Goal: Task Accomplishment & Management: Manage account settings

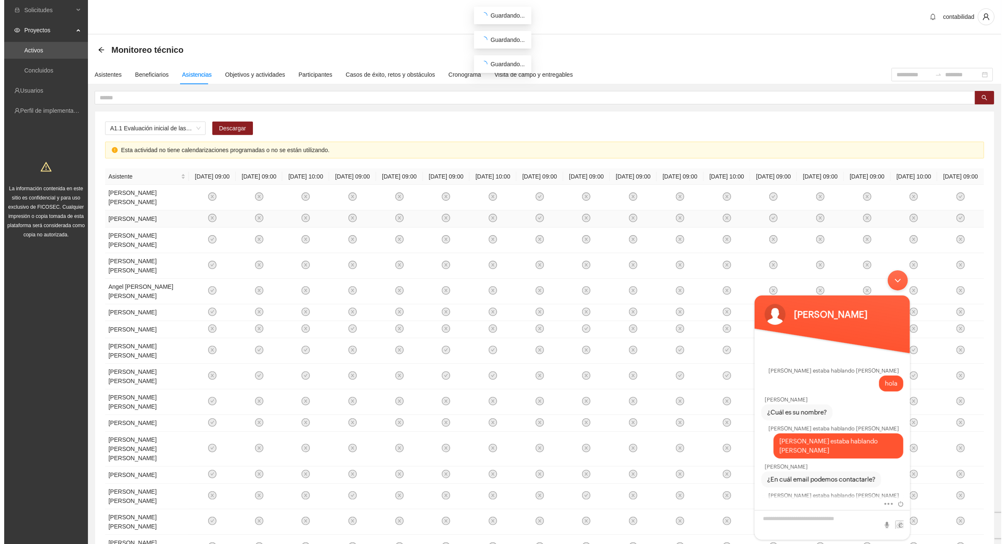
scroll to position [427, 0]
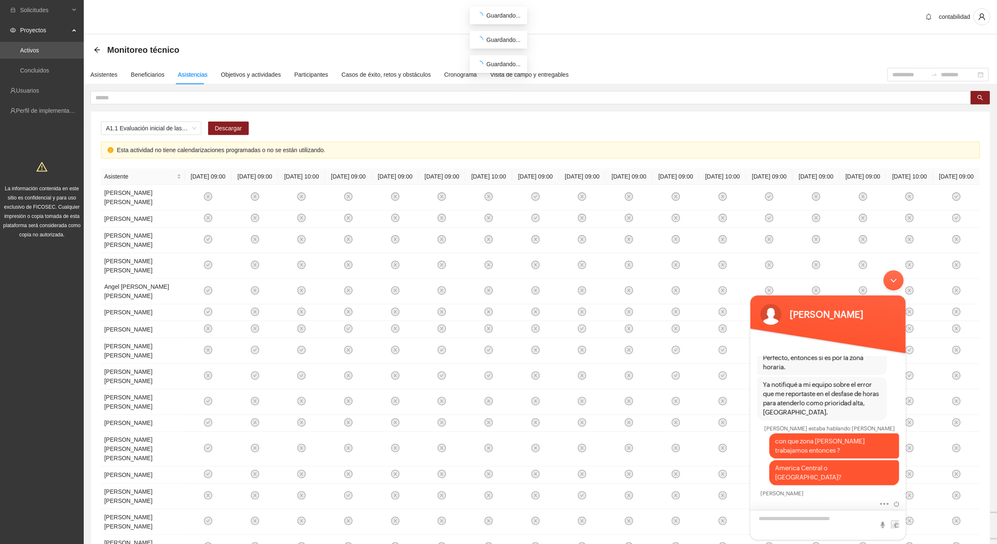
click at [813, 518] on textarea "Escriba su mensaje y pulse “Intro”" at bounding box center [827, 524] width 155 height 30
click at [106, 74] on div "Asistentes" at bounding box center [103, 74] width 27 height 9
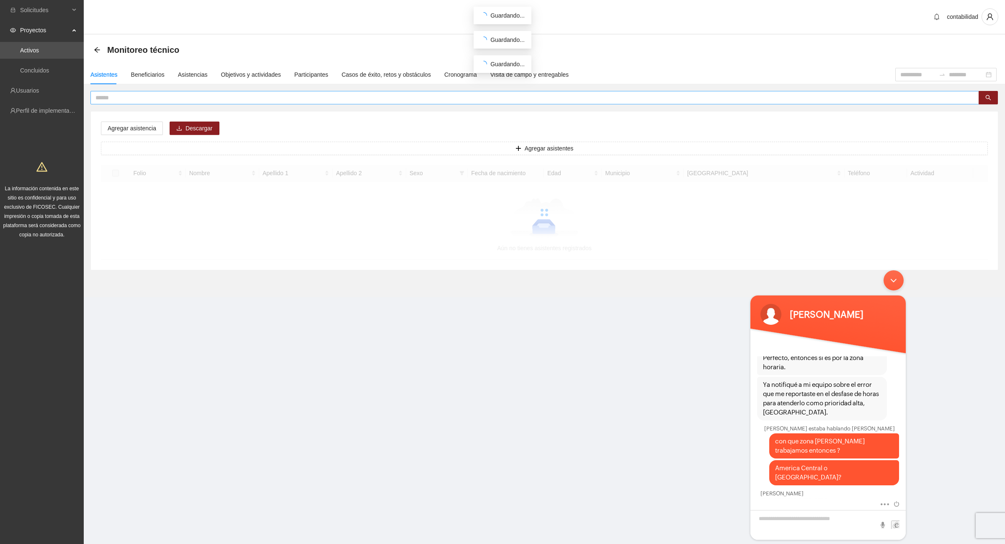
click at [129, 97] on input "text" at bounding box center [531, 97] width 872 height 9
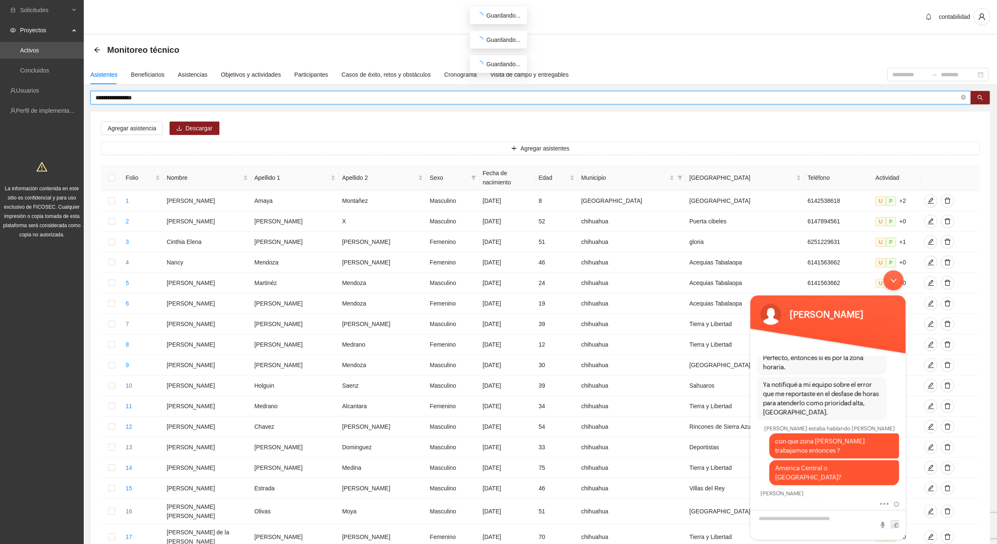
type input "**********"
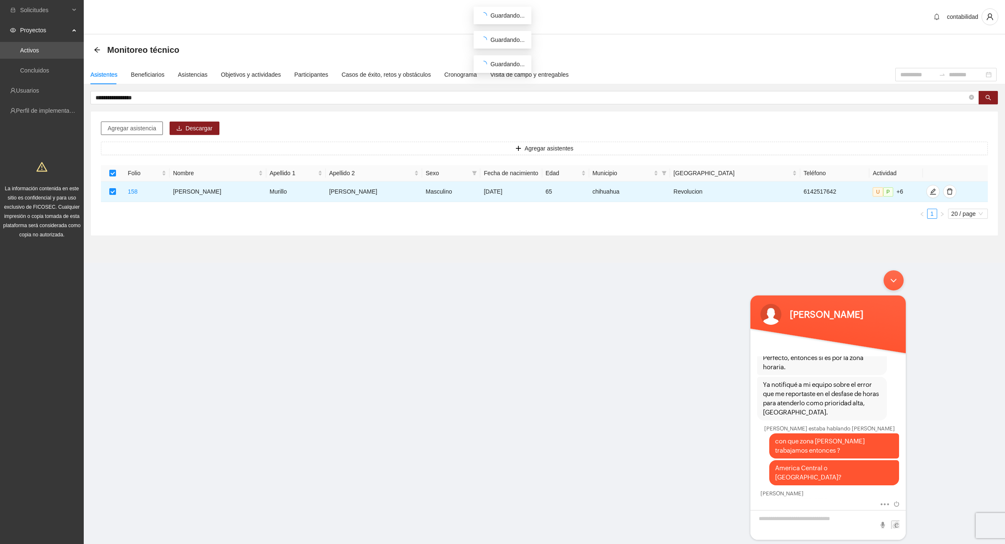
click at [127, 129] on span "Agregar asistencia" at bounding box center [132, 128] width 49 height 9
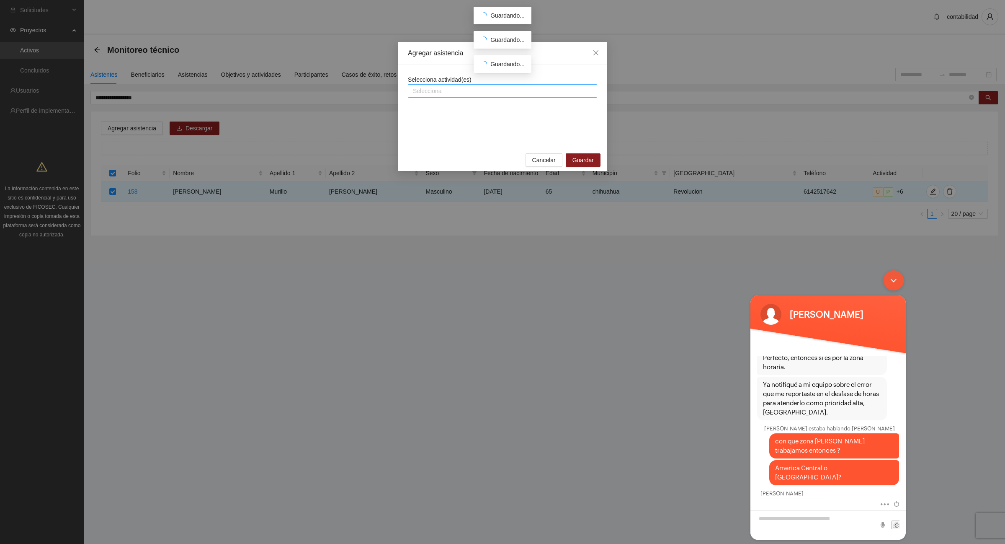
click at [428, 91] on div at bounding box center [502, 91] width 185 height 10
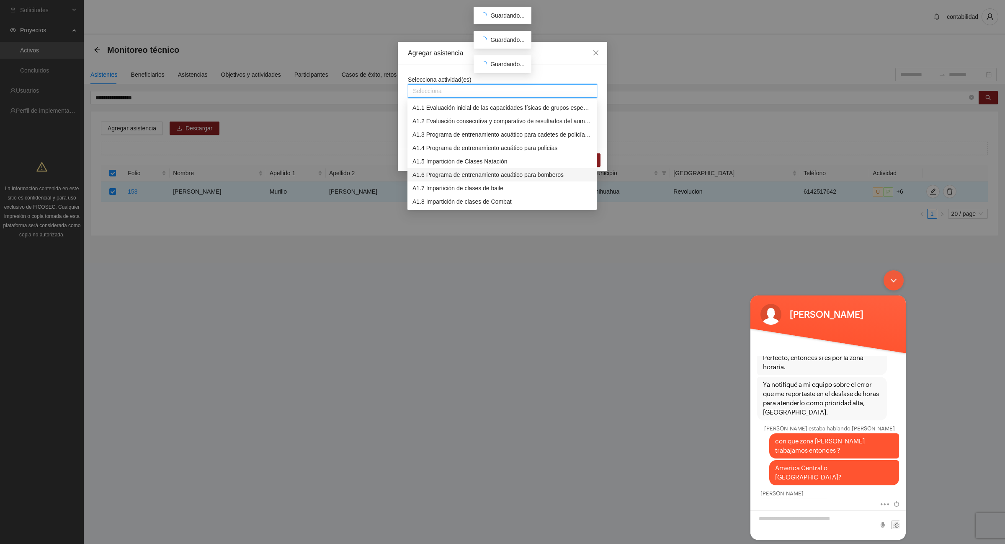
scroll to position [52, 0]
click at [498, 162] on div "A1.9 Impartición de clases de Spinning" at bounding box center [501, 162] width 179 height 9
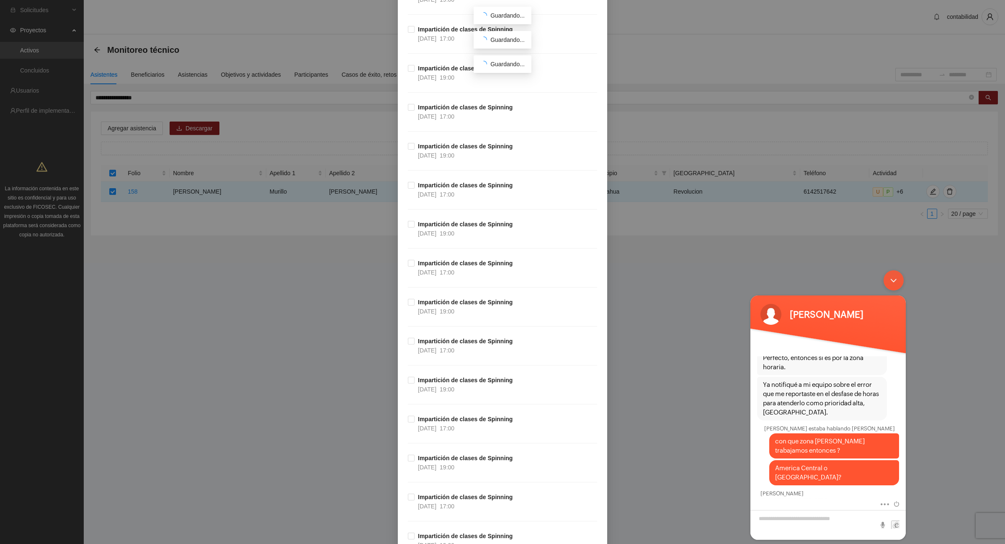
scroll to position [5127, 0]
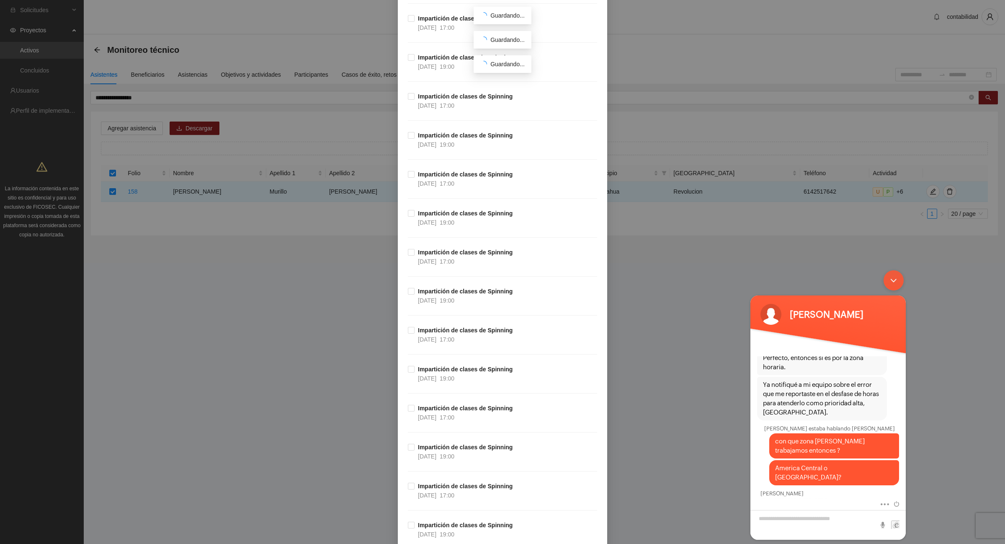
click at [99, 49] on div "Agregar asistencia Selecciona actividad(es) A1.9 Impartición de clases de Spinn…" at bounding box center [502, 272] width 1005 height 544
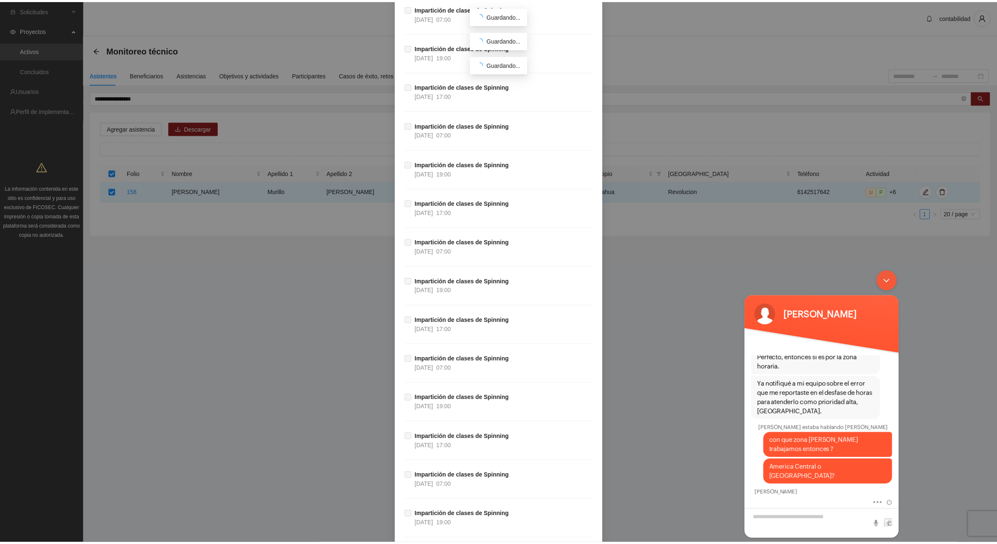
scroll to position [29024, 0]
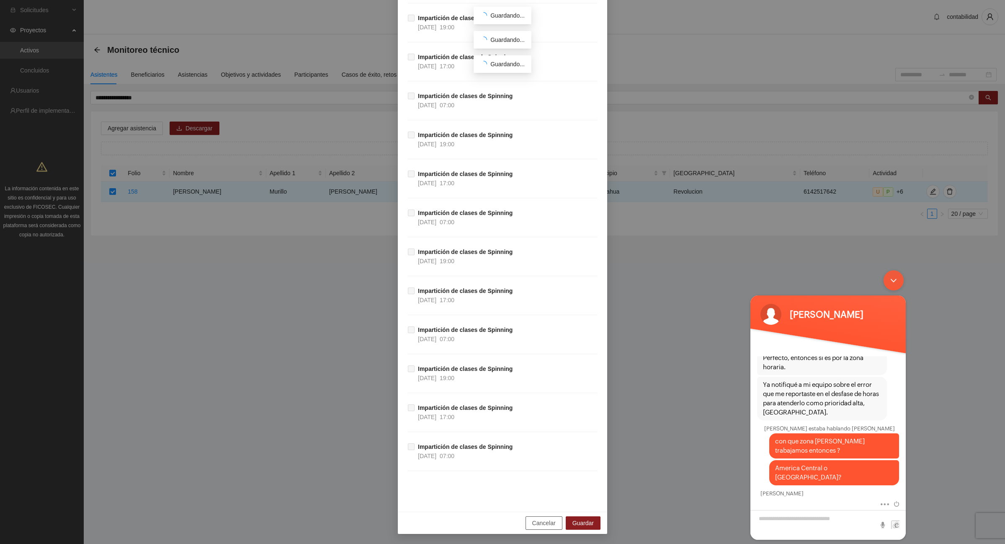
click at [554, 518] on button "Cancelar" at bounding box center [544, 522] width 37 height 13
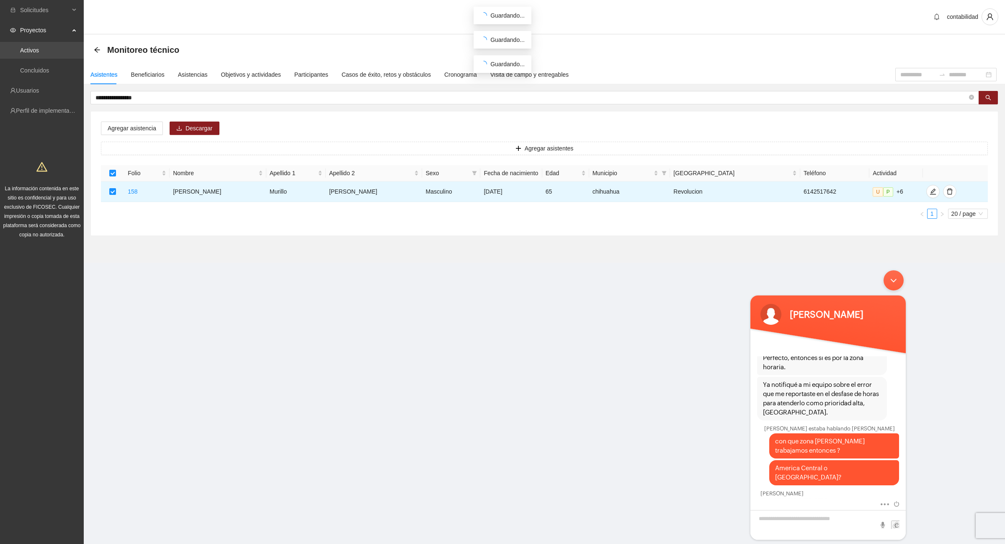
click at [36, 51] on link "Activos" at bounding box center [29, 50] width 19 height 7
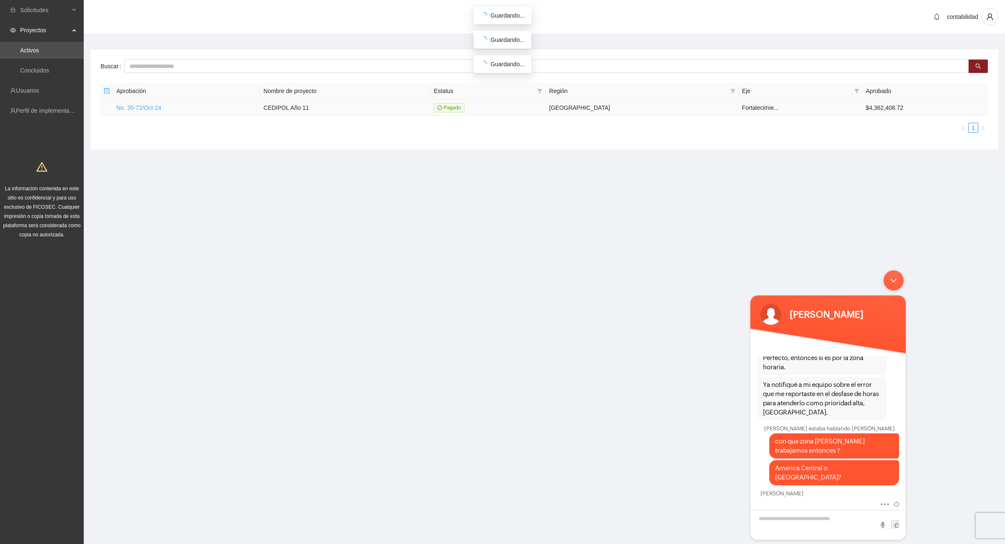
click at [126, 106] on link "No. 35-72/Oct-24" at bounding box center [138, 107] width 45 height 7
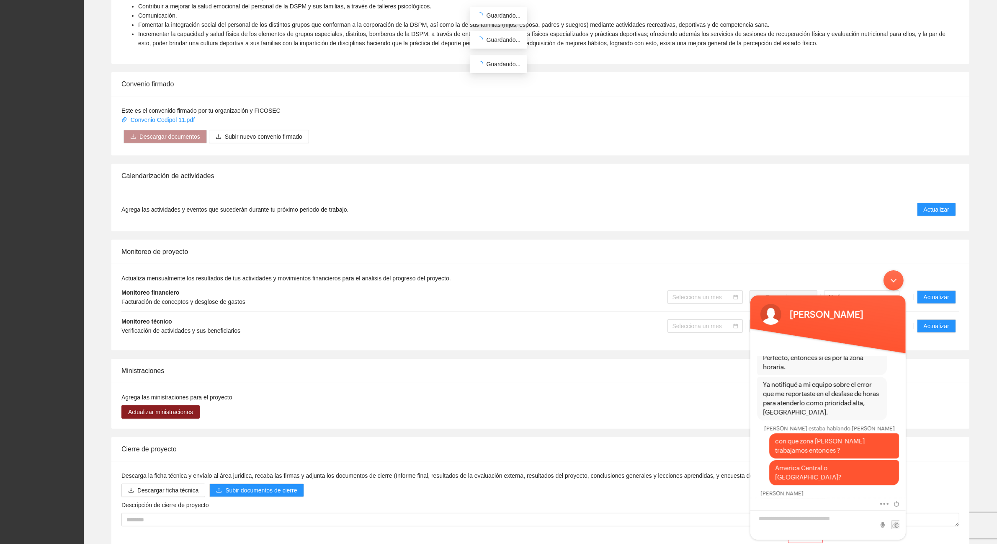
scroll to position [395, 0]
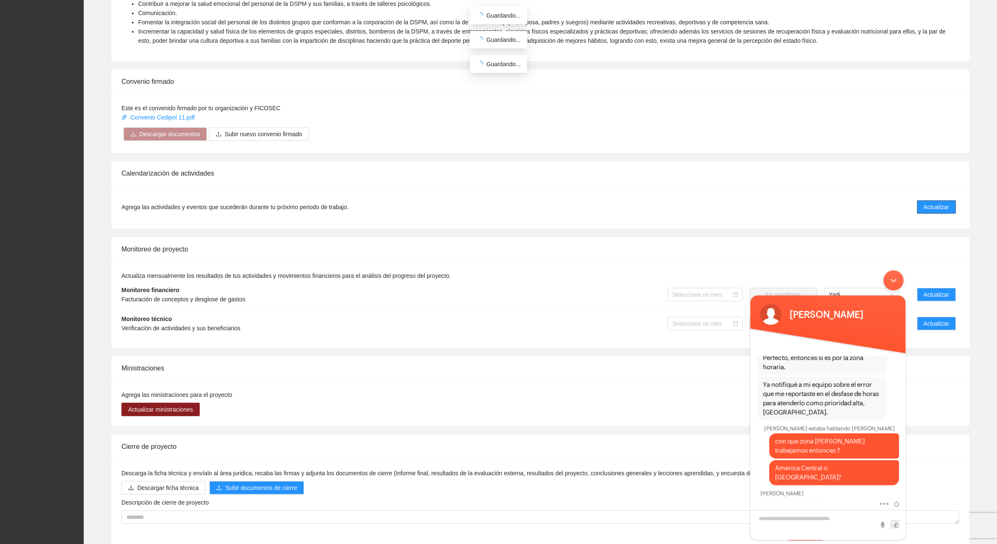
click at [940, 207] on span "Actualizar" at bounding box center [937, 206] width 26 height 9
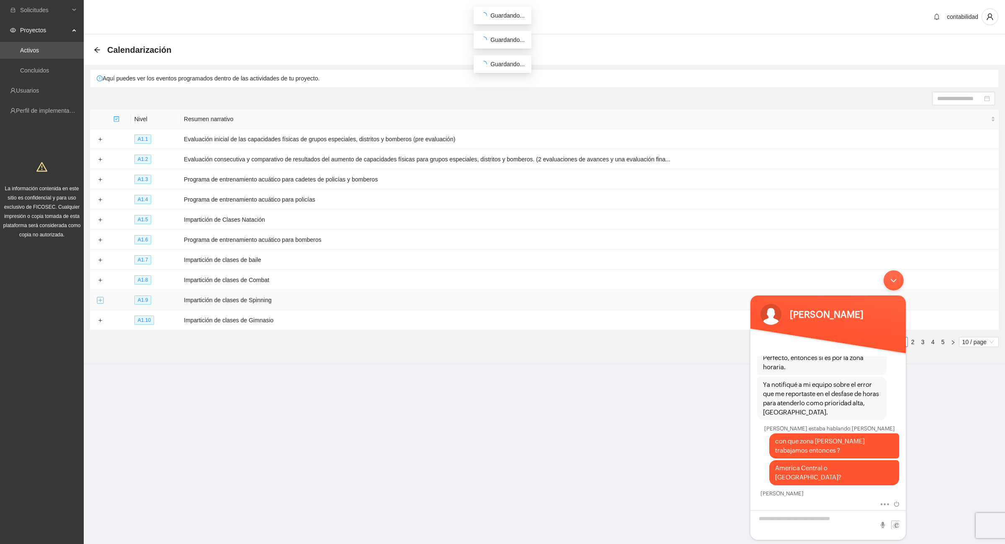
click at [101, 301] on button "Expand row" at bounding box center [100, 300] width 7 height 7
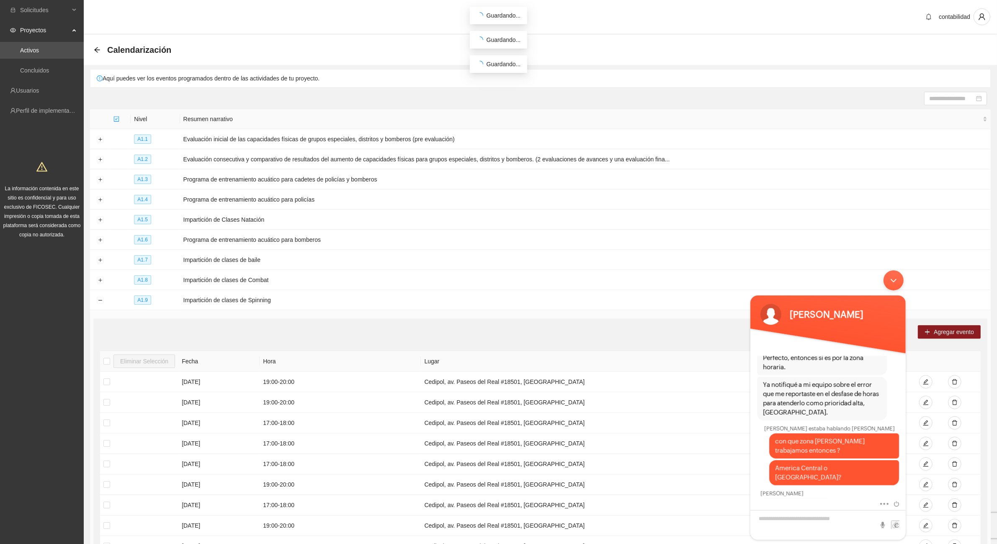
click at [892, 278] on div "Minimizar ventana de chat en vivo" at bounding box center [893, 280] width 20 height 20
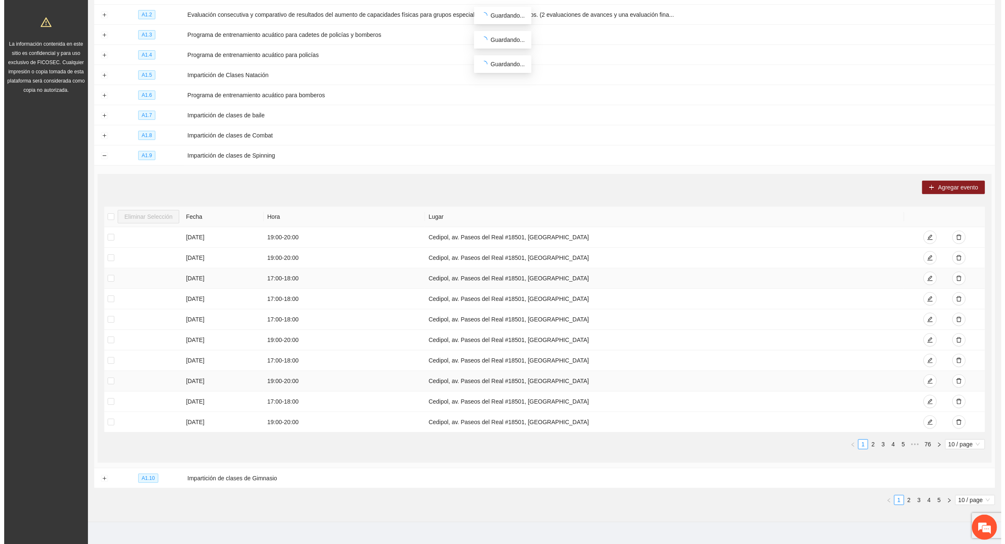
scroll to position [156, 0]
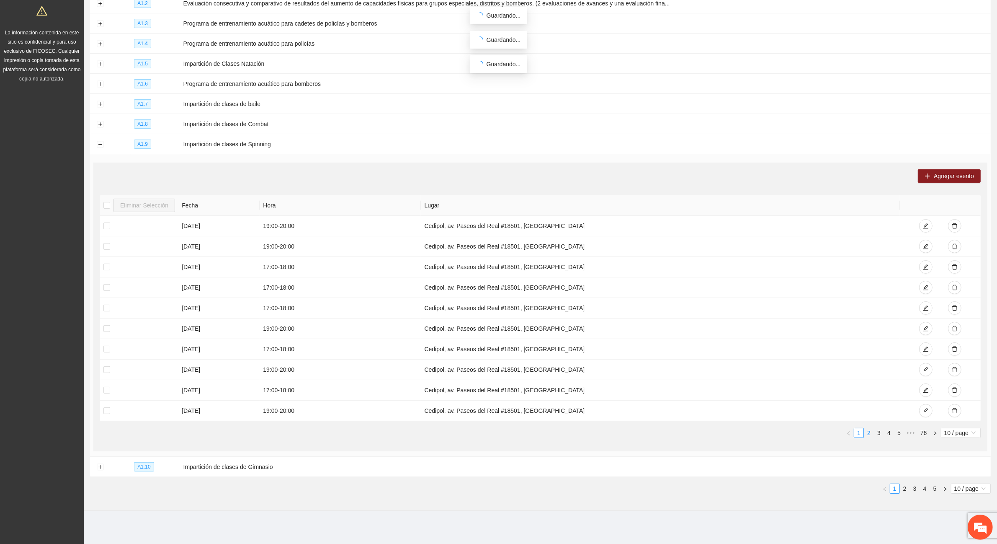
click at [867, 434] on link "2" at bounding box center [868, 432] width 9 height 9
click at [877, 434] on link "3" at bounding box center [878, 432] width 9 height 9
click at [884, 434] on link "4" at bounding box center [888, 432] width 9 height 9
click at [897, 434] on link "6" at bounding box center [898, 432] width 9 height 9
click at [899, 431] on link "8" at bounding box center [898, 432] width 9 height 9
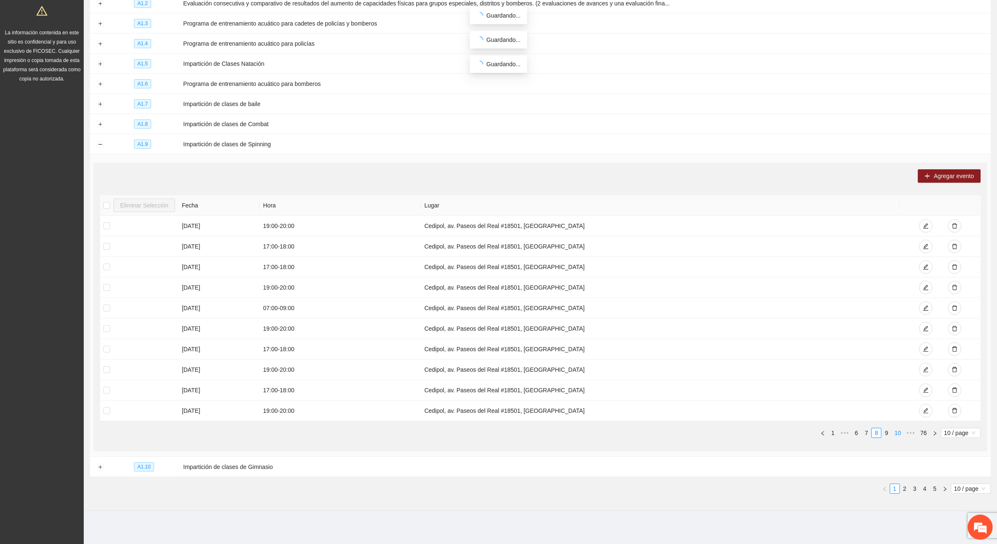
click at [899, 431] on link "10" at bounding box center [898, 432] width 12 height 9
click at [886, 432] on link "11" at bounding box center [886, 432] width 12 height 9
click at [886, 432] on link "12" at bounding box center [886, 432] width 12 height 9
click at [886, 432] on link "13" at bounding box center [886, 432] width 12 height 9
click at [886, 432] on link "14" at bounding box center [886, 432] width 12 height 9
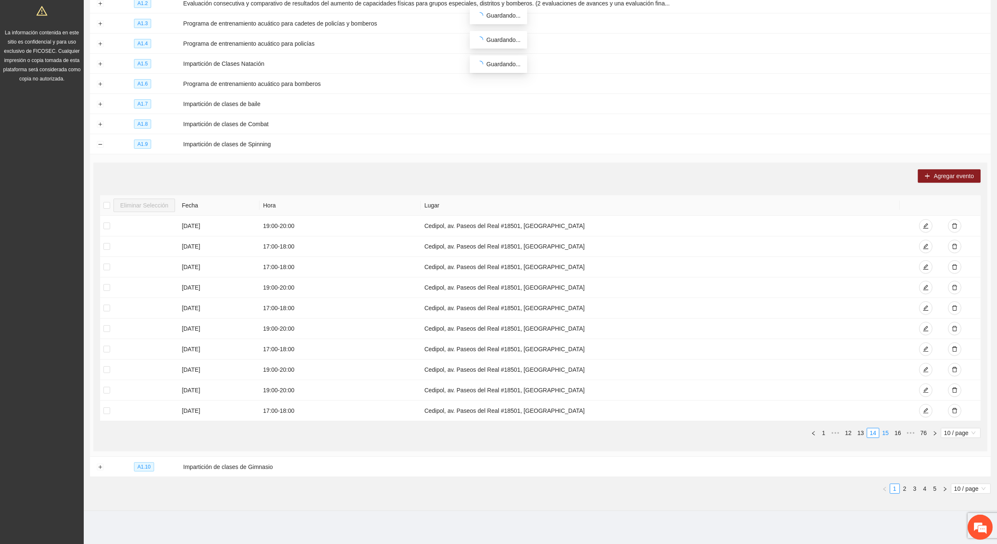
click at [886, 432] on link "15" at bounding box center [886, 432] width 12 height 9
click at [948, 172] on span "Agregar evento" at bounding box center [954, 175] width 40 height 9
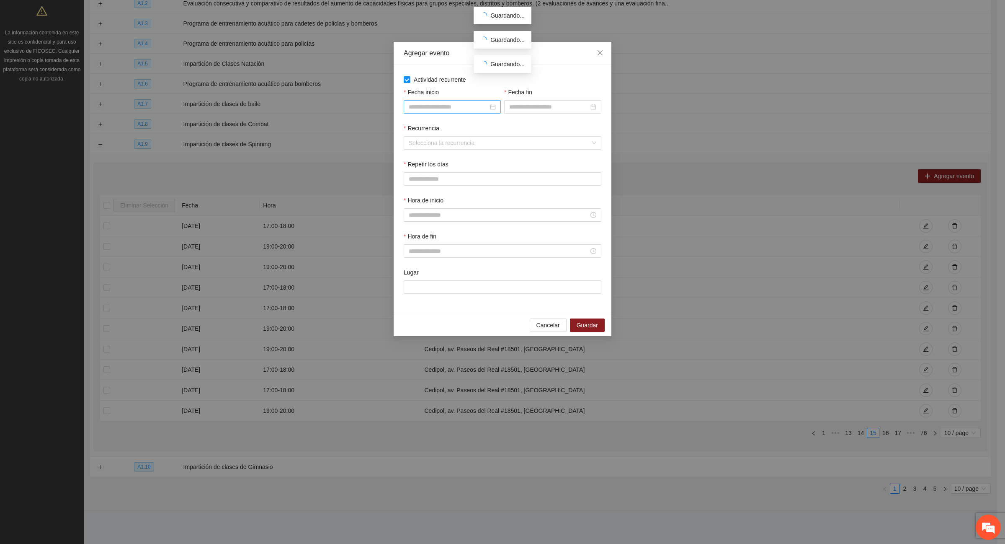
click at [493, 107] on div at bounding box center [452, 106] width 87 height 9
type input "**********"
click at [462, 153] on div "1" at bounding box center [461, 157] width 10 height 10
click at [594, 108] on div at bounding box center [552, 106] width 87 height 9
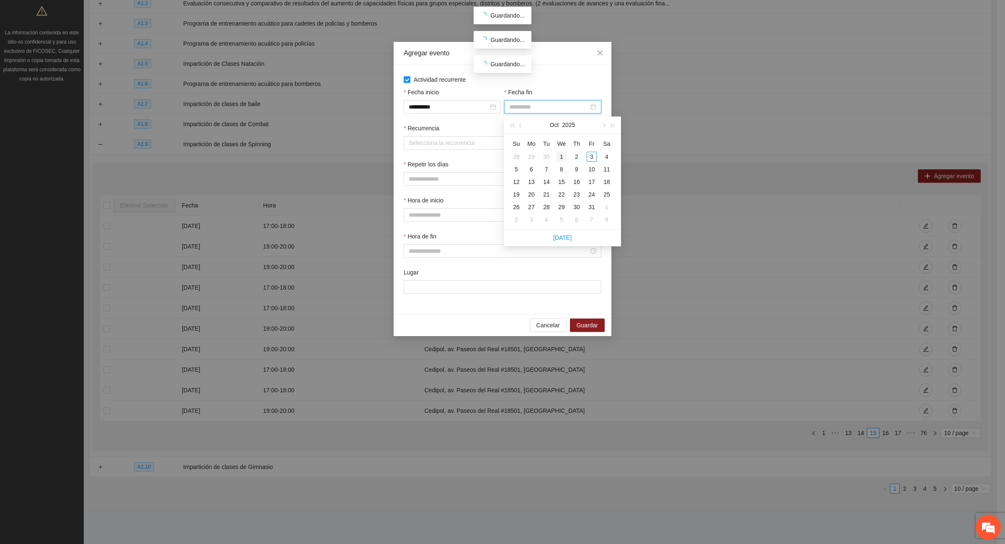
type input "**********"
click at [486, 109] on input "Fecha inicio" at bounding box center [449, 106] width 80 height 9
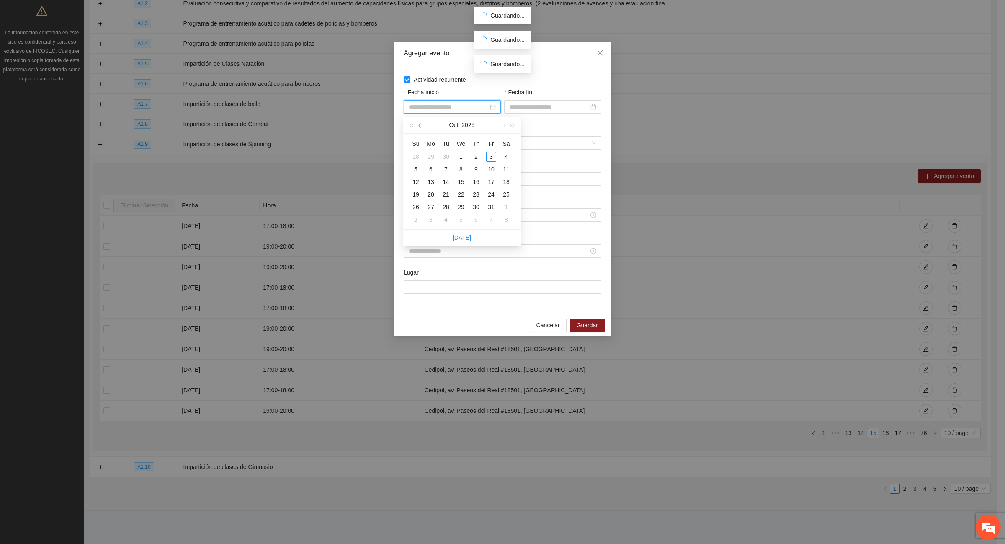
click at [420, 126] on span "button" at bounding box center [421, 125] width 4 height 4
type input "**********"
click at [430, 156] on div "1" at bounding box center [431, 157] width 10 height 10
click at [595, 107] on div at bounding box center [552, 106] width 87 height 9
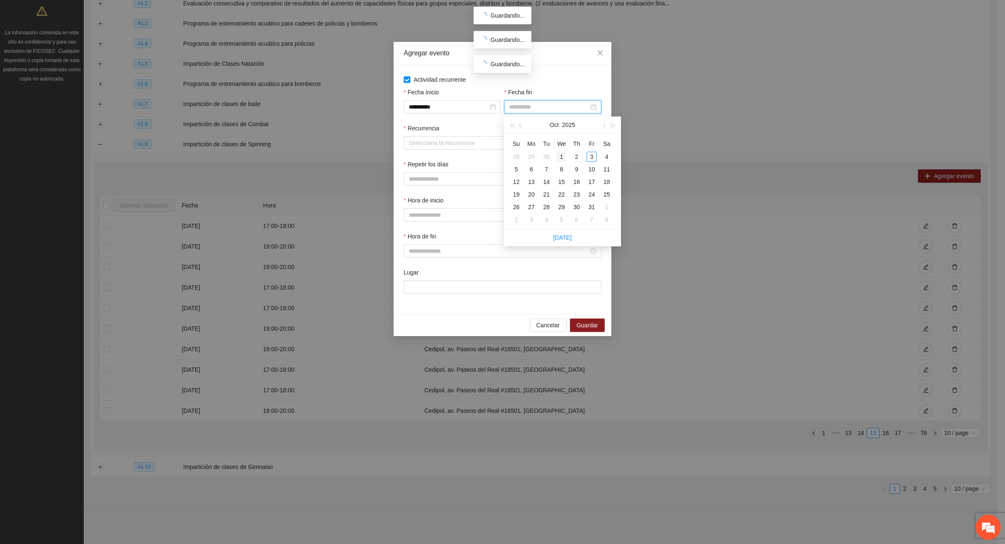
type input "**********"
click at [520, 124] on span "button" at bounding box center [521, 125] width 4 height 4
type input "**********"
click at [545, 204] on div "30" at bounding box center [546, 207] width 10 height 10
click at [428, 141] on input "Recurrencia" at bounding box center [500, 143] width 182 height 13
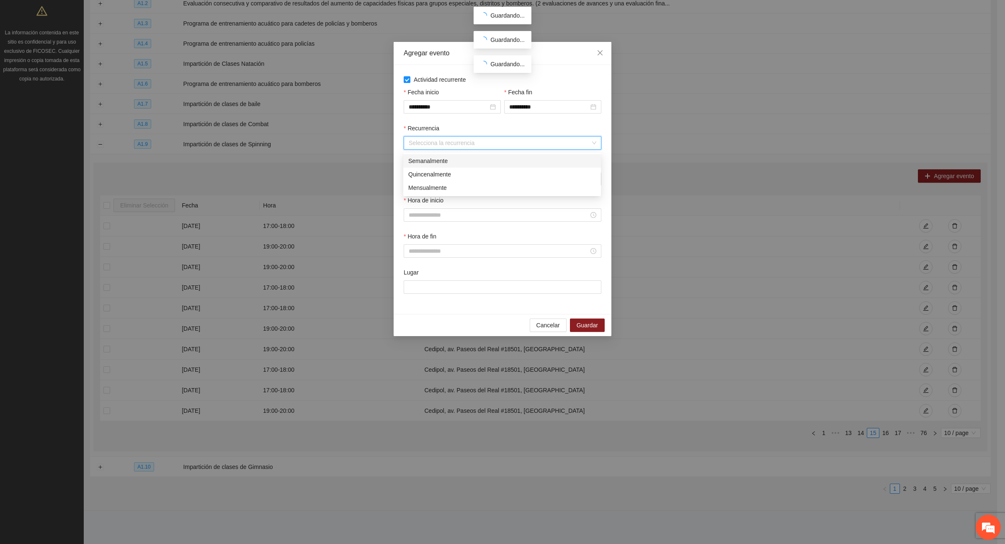
click at [437, 158] on div "Semanalmente" at bounding box center [502, 160] width 188 height 9
click at [413, 178] on button "L" at bounding box center [412, 178] width 17 height 13
click at [430, 179] on span "M" at bounding box center [432, 178] width 5 height 9
click at [453, 181] on span "X" at bounding box center [454, 178] width 4 height 9
click at [471, 181] on button "J" at bounding box center [474, 178] width 16 height 13
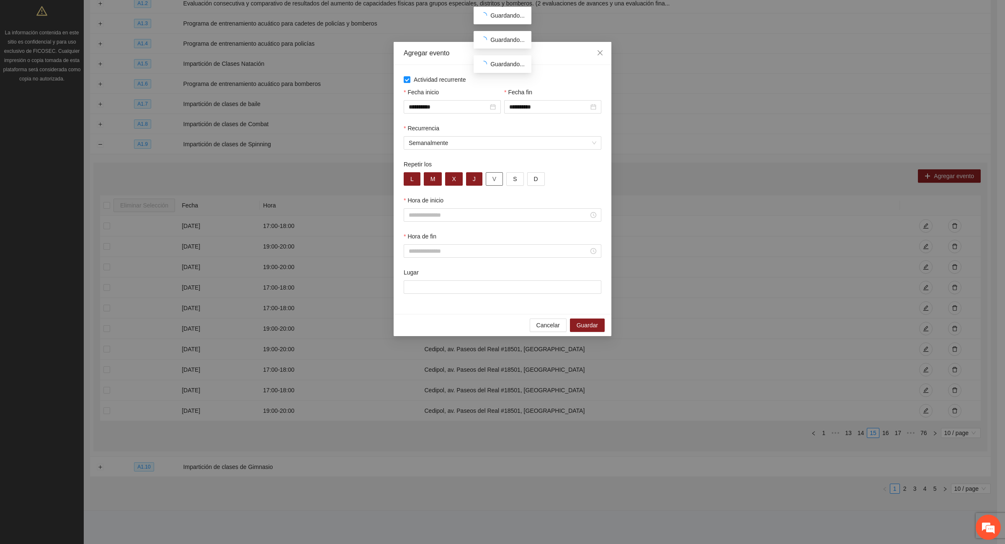
click at [492, 181] on span "V" at bounding box center [494, 178] width 4 height 9
click at [594, 215] on div at bounding box center [503, 214] width 188 height 9
click at [415, 311] on div "07" at bounding box center [414, 315] width 23 height 12
type input "*****"
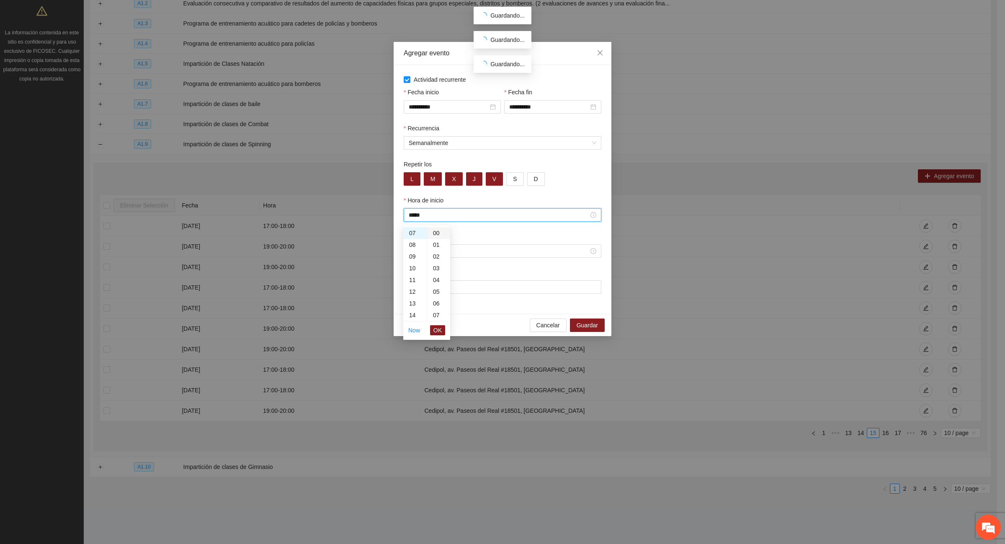
click at [436, 233] on div "00" at bounding box center [438, 233] width 23 height 12
click at [444, 329] on button "OK" at bounding box center [437, 330] width 15 height 10
click at [443, 250] on input "Hora de fin" at bounding box center [499, 250] width 180 height 9
click at [414, 342] on div "08" at bounding box center [414, 342] width 23 height 12
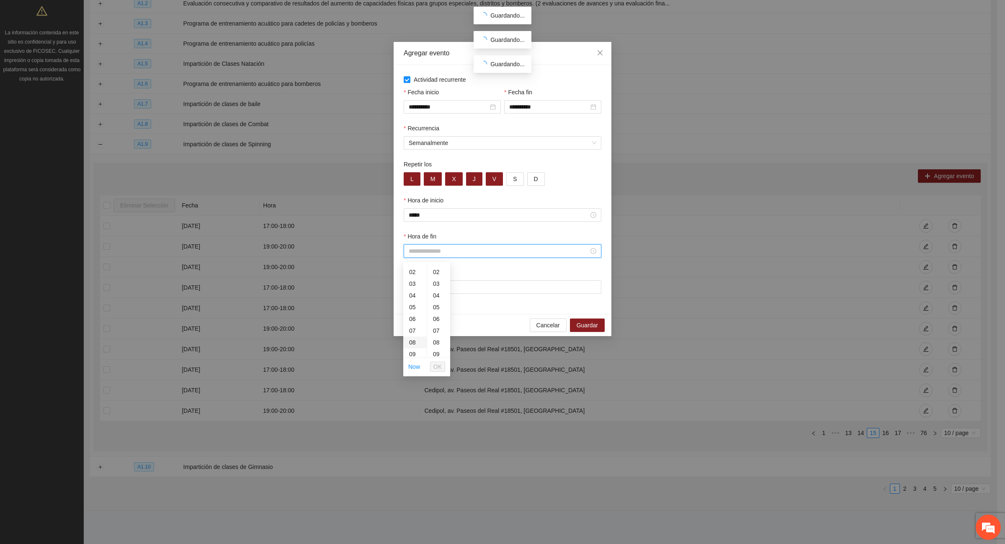
type input "*****"
click at [435, 269] on div "00" at bounding box center [438, 269] width 23 height 12
click at [434, 367] on span "OK" at bounding box center [437, 366] width 8 height 9
click at [444, 288] on input "Lugar" at bounding box center [503, 286] width 198 height 13
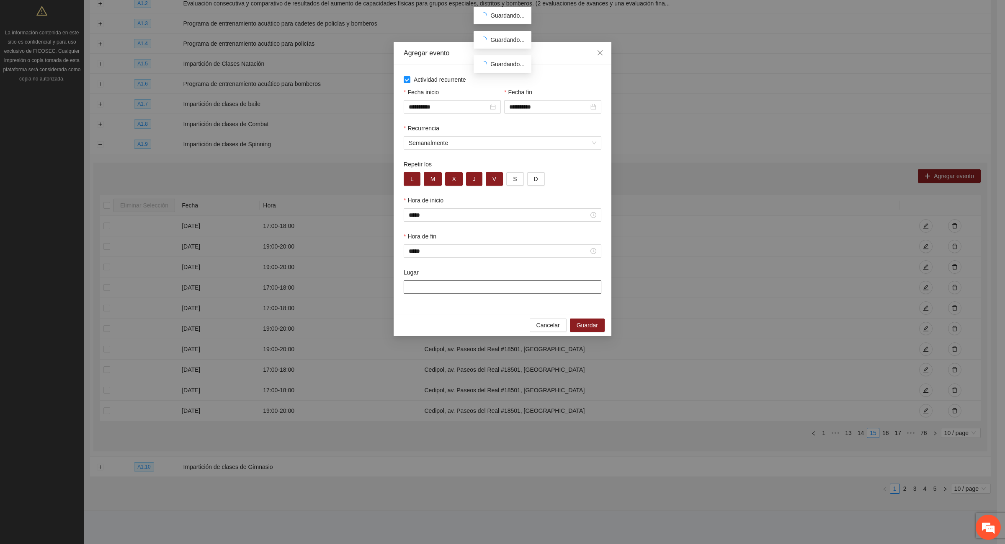
type input "**********"
click at [592, 328] on span "Guardar" at bounding box center [587, 324] width 21 height 9
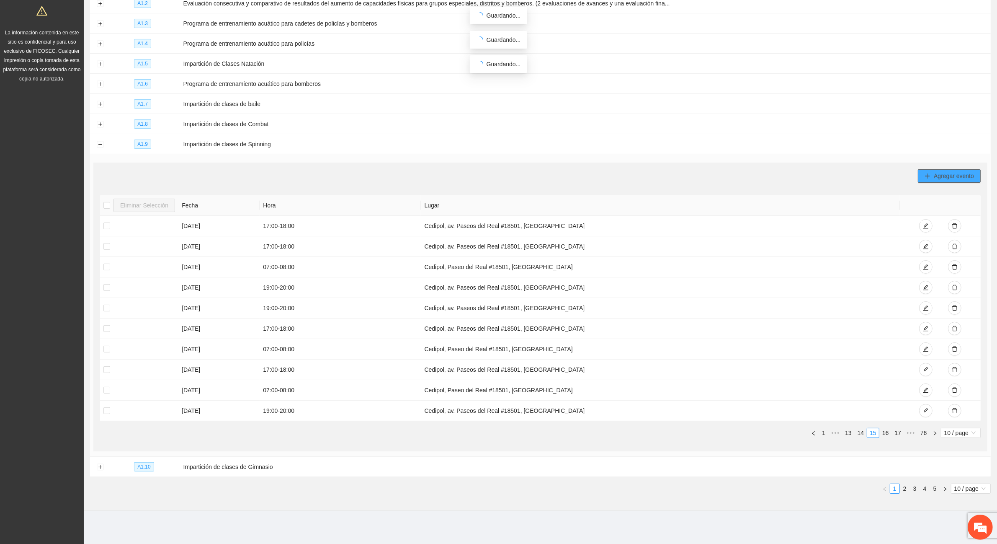
click at [942, 174] on span "Agregar evento" at bounding box center [954, 175] width 40 height 9
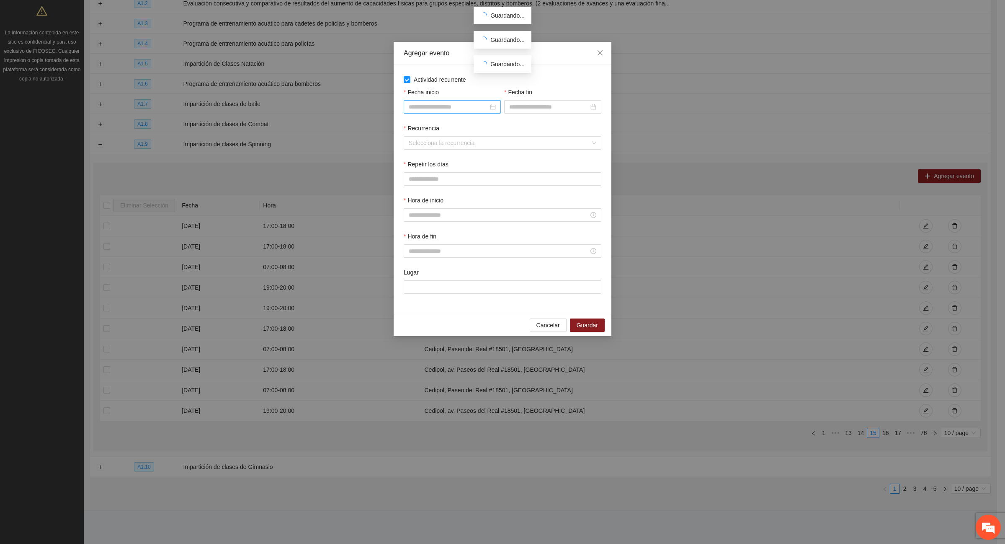
click at [492, 110] on div at bounding box center [452, 106] width 87 height 9
click at [422, 128] on button "button" at bounding box center [420, 124] width 9 height 17
type input "**********"
click at [431, 156] on div "1" at bounding box center [431, 157] width 10 height 10
click at [594, 108] on div at bounding box center [552, 106] width 87 height 9
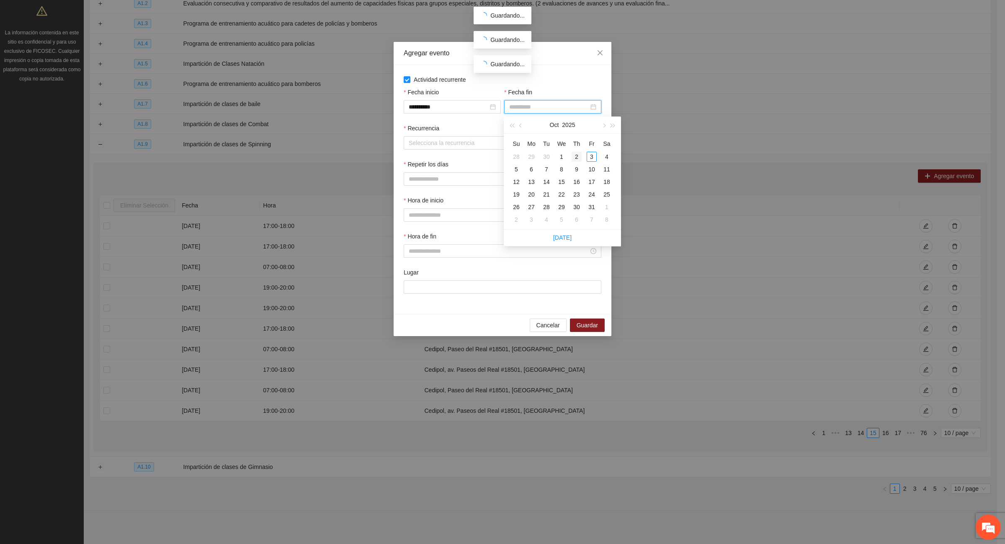
type input "**********"
click at [522, 126] on button "button" at bounding box center [520, 124] width 9 height 17
type input "**********"
click at [547, 206] on div "30" at bounding box center [546, 207] width 10 height 10
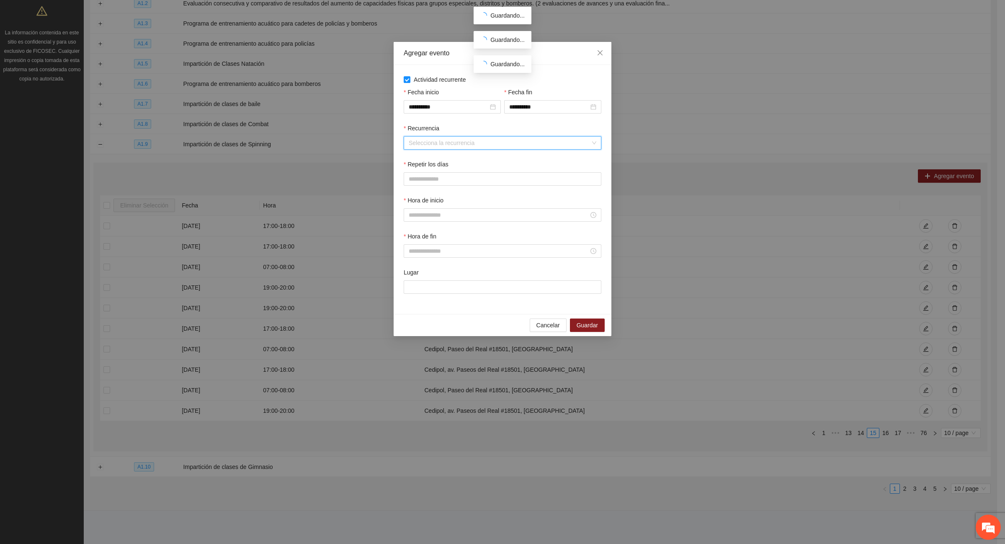
click at [443, 144] on input "Recurrencia" at bounding box center [500, 143] width 182 height 13
click at [442, 160] on div "Semanalmente" at bounding box center [502, 160] width 188 height 9
click at [414, 179] on button "L" at bounding box center [412, 178] width 17 height 13
click at [431, 180] on span "M" at bounding box center [432, 178] width 5 height 9
click at [453, 181] on span "X" at bounding box center [454, 178] width 4 height 9
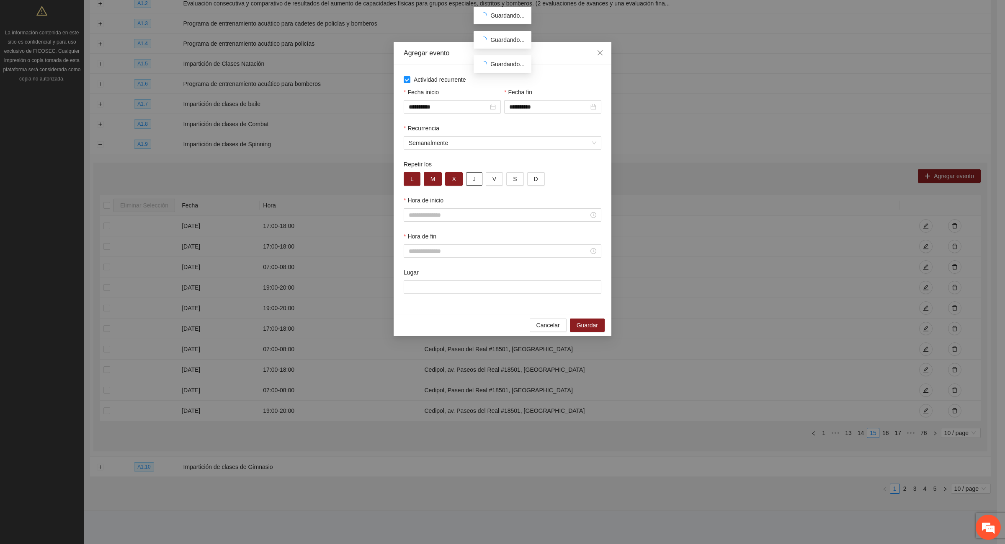
click at [470, 181] on button "J" at bounding box center [474, 178] width 16 height 13
click at [490, 181] on button "V" at bounding box center [494, 178] width 17 height 13
click at [430, 216] on input "Hora de inicio" at bounding box center [499, 214] width 180 height 9
click at [412, 304] on div "08" at bounding box center [414, 306] width 23 height 12
type input "*****"
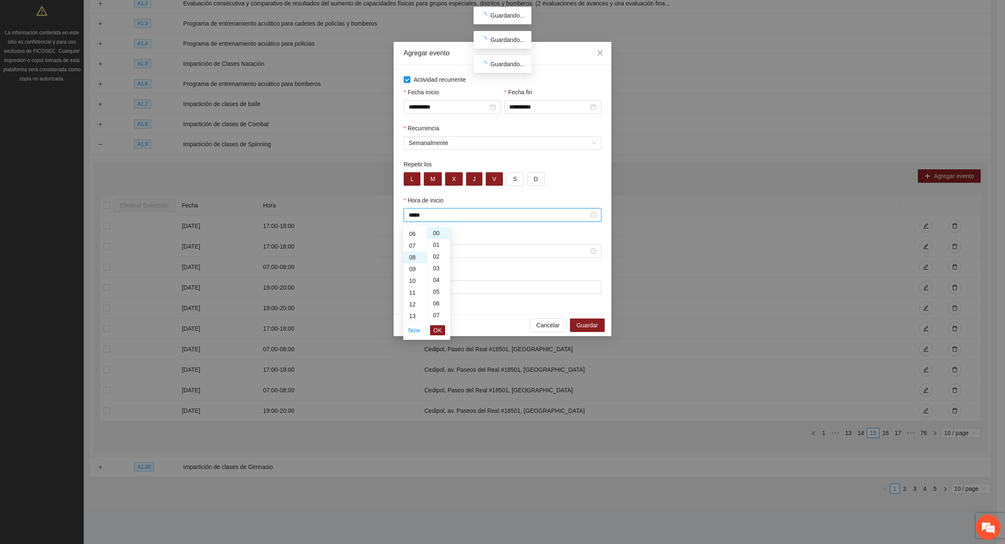
scroll to position [93, 0]
click at [438, 330] on span "OK" at bounding box center [437, 329] width 8 height 9
click at [419, 254] on input "Hora de fin" at bounding box center [499, 250] width 180 height 9
click at [414, 350] on div "09" at bounding box center [414, 354] width 23 height 12
type input "*****"
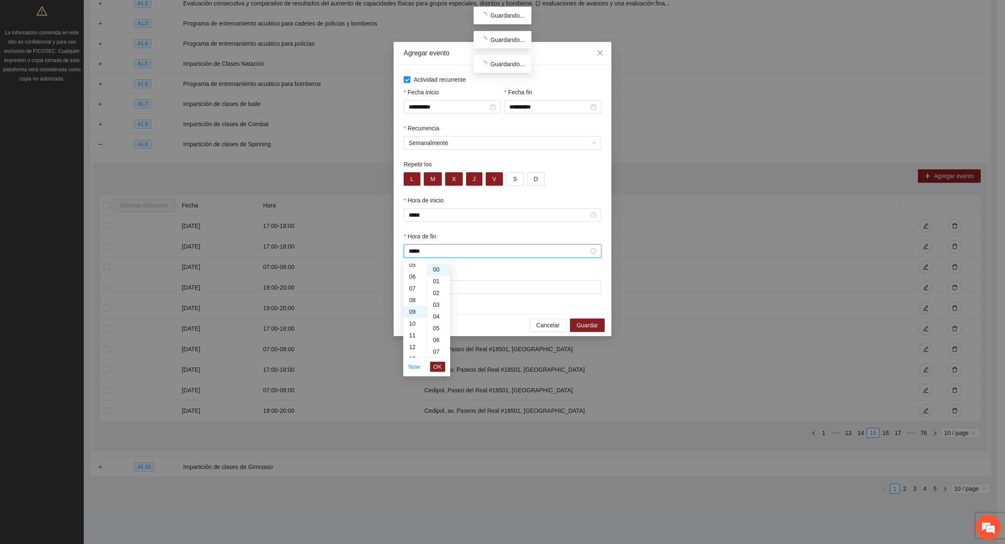
scroll to position [106, 0]
click at [438, 368] on span "OK" at bounding box center [437, 366] width 8 height 9
click at [424, 288] on input "Lugar" at bounding box center [503, 286] width 198 height 13
type input "**********"
click at [583, 328] on span "Guardar" at bounding box center [587, 324] width 21 height 9
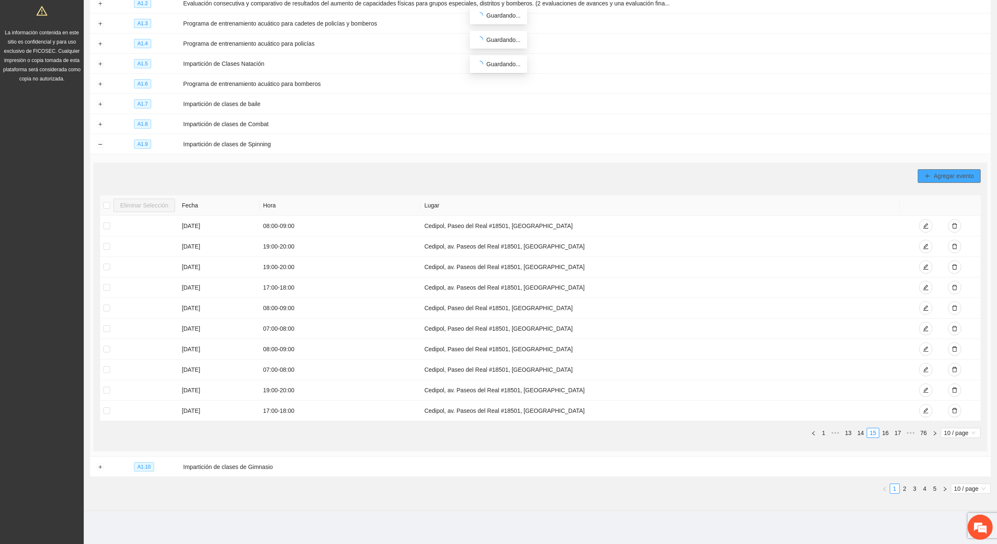
click at [941, 174] on span "Agregar evento" at bounding box center [954, 175] width 40 height 9
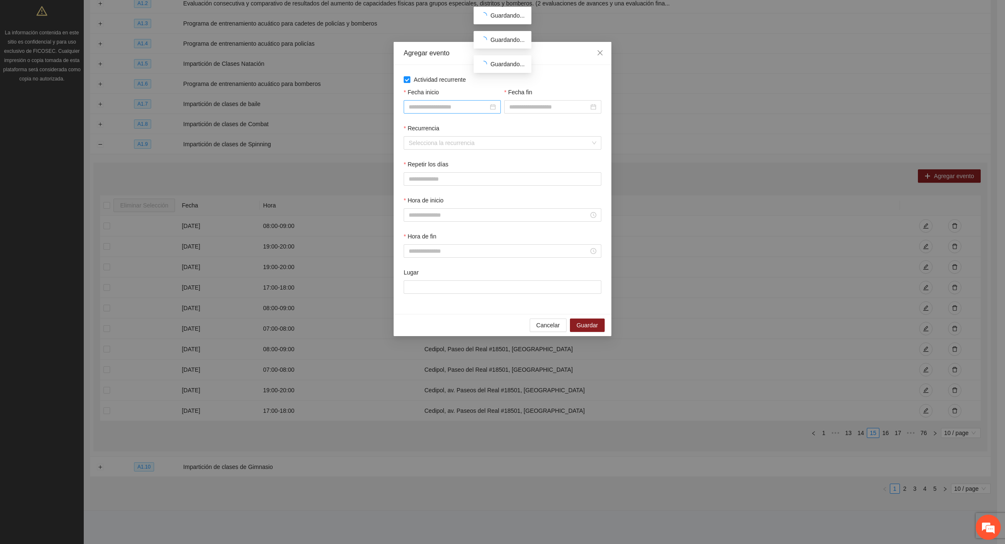
click at [493, 108] on div at bounding box center [452, 106] width 87 height 9
click at [420, 126] on span "button" at bounding box center [421, 125] width 4 height 4
type input "**********"
click at [432, 156] on div "1" at bounding box center [431, 157] width 10 height 10
click at [591, 109] on div at bounding box center [552, 106] width 87 height 9
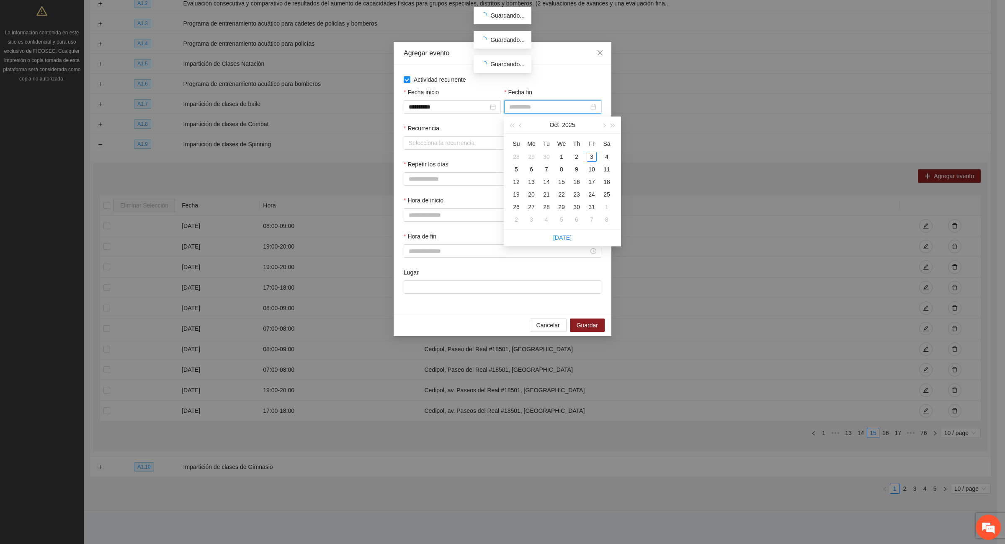
type input "**********"
click at [520, 126] on span "button" at bounding box center [521, 125] width 4 height 4
type input "**********"
click at [546, 204] on div "30" at bounding box center [546, 207] width 10 height 10
click at [430, 143] on input "Recurrencia" at bounding box center [500, 143] width 182 height 13
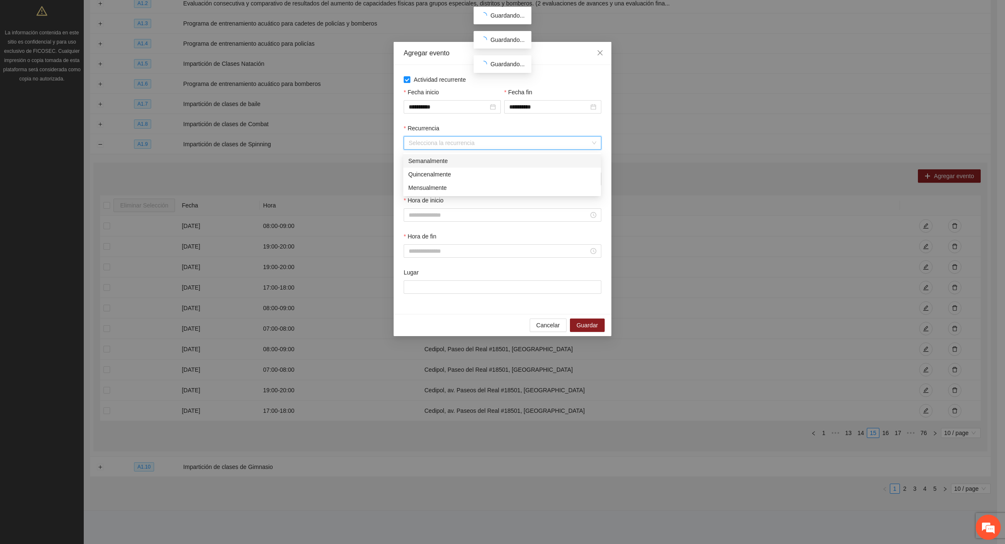
click at [440, 160] on div "Semanalmente" at bounding box center [502, 160] width 188 height 9
click at [415, 176] on button "L" at bounding box center [412, 178] width 17 height 13
click at [430, 179] on span "M" at bounding box center [432, 178] width 5 height 9
click at [451, 180] on button "X" at bounding box center [453, 178] width 17 height 13
click at [470, 180] on button "J" at bounding box center [474, 178] width 16 height 13
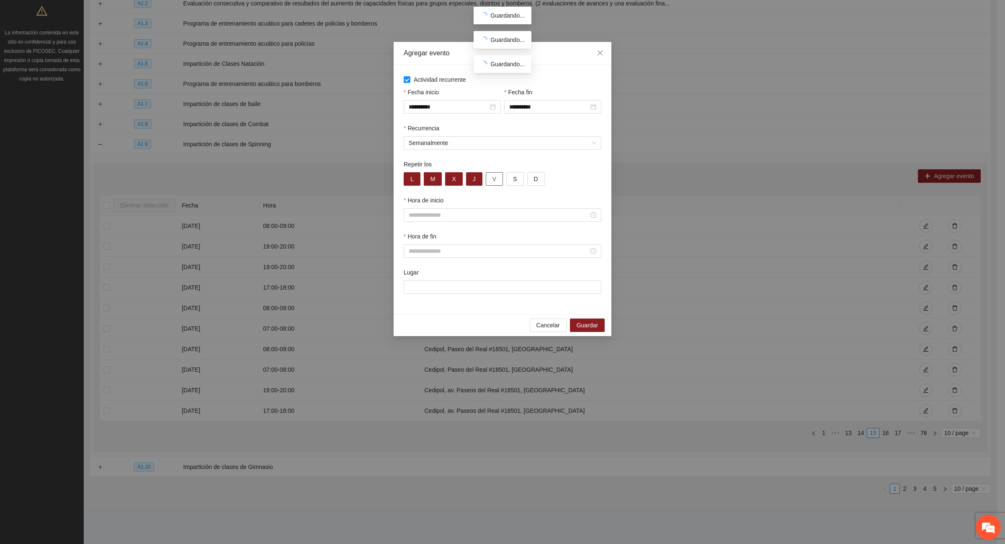
click at [491, 179] on button "V" at bounding box center [494, 178] width 17 height 13
click at [443, 216] on input "Hora de inicio" at bounding box center [499, 214] width 180 height 9
click at [412, 313] on div "07" at bounding box center [414, 315] width 23 height 12
type input "*****"
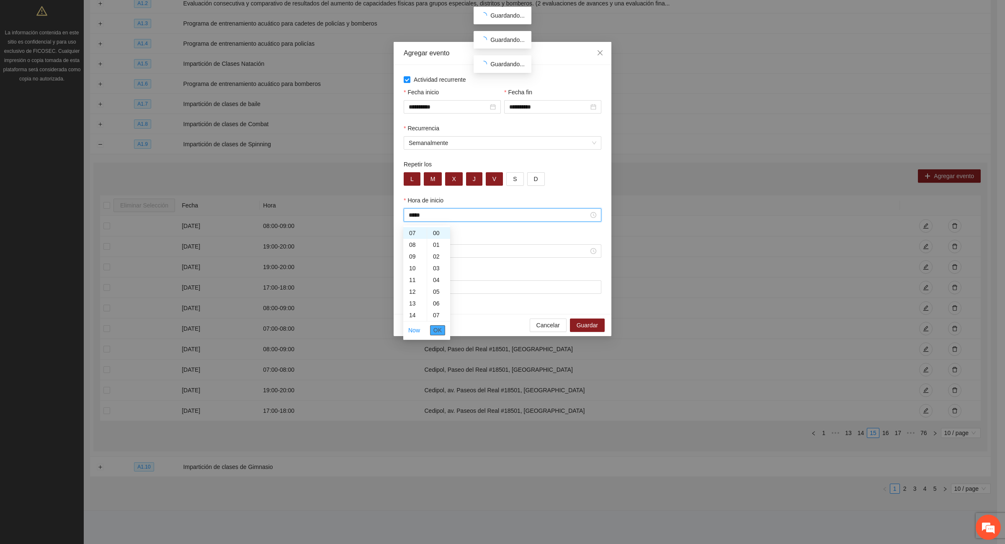
click at [440, 328] on span "OK" at bounding box center [437, 329] width 8 height 9
click at [415, 254] on input "Hora de fin" at bounding box center [499, 250] width 180 height 9
click at [415, 341] on div "08" at bounding box center [414, 342] width 23 height 12
type input "*****"
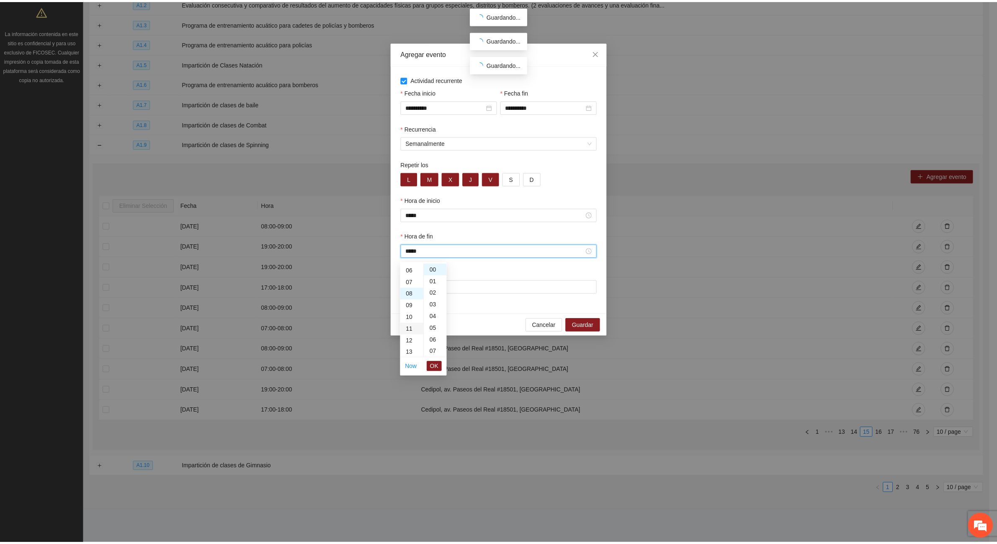
scroll to position [93, 0]
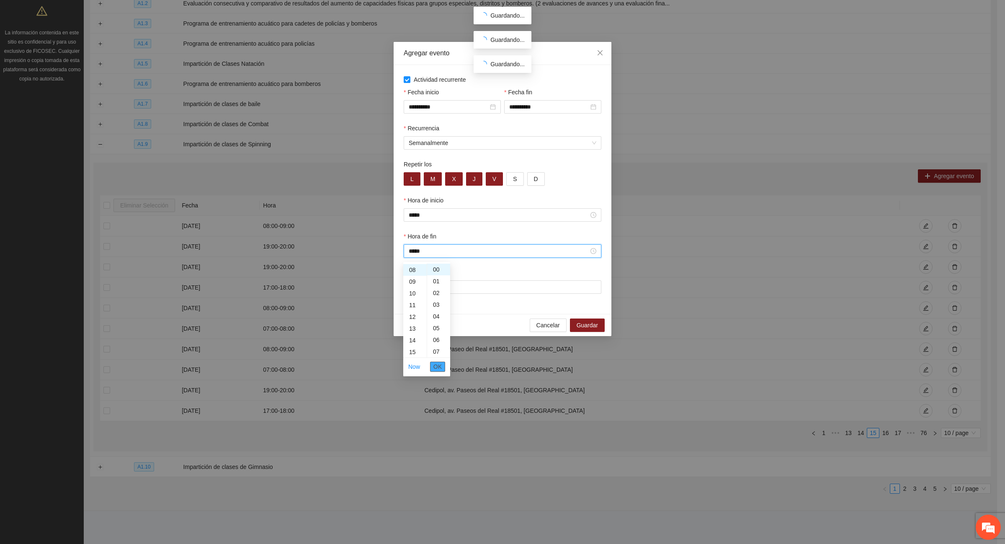
click at [435, 366] on span "OK" at bounding box center [437, 366] width 8 height 9
click at [478, 291] on input "Lugar" at bounding box center [503, 286] width 198 height 13
type input "**********"
click at [589, 327] on span "Guardar" at bounding box center [587, 324] width 21 height 9
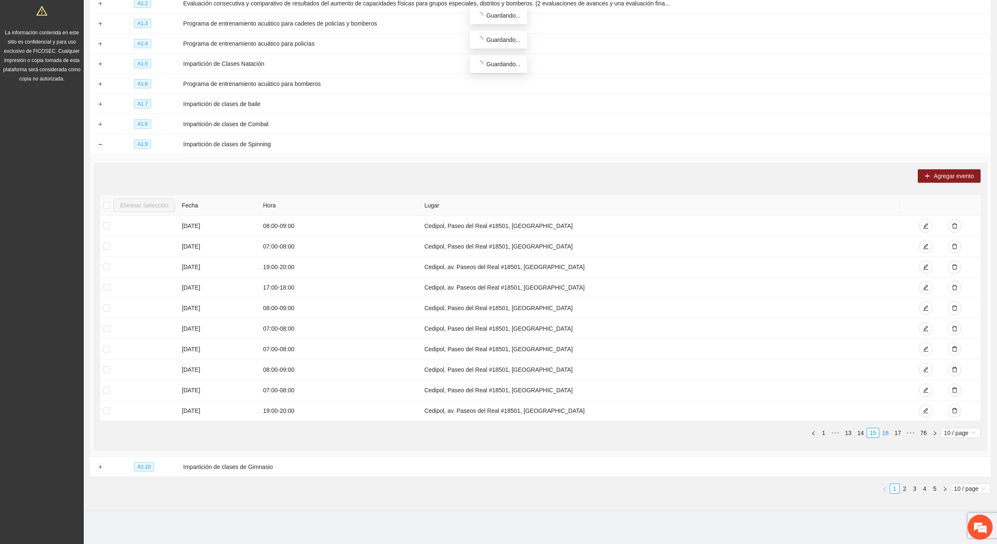
click at [884, 432] on link "16" at bounding box center [886, 432] width 12 height 9
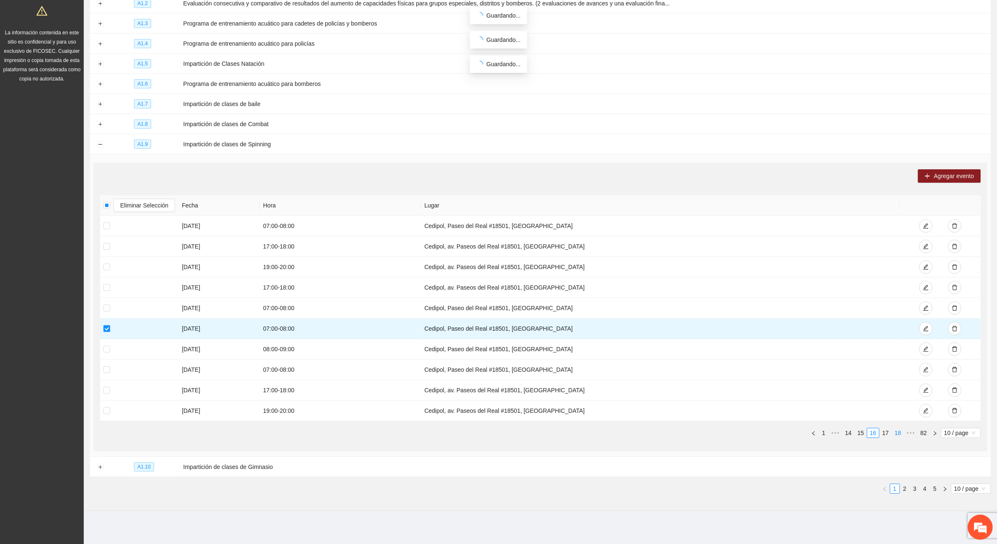
click at [898, 433] on link "18" at bounding box center [898, 432] width 12 height 9
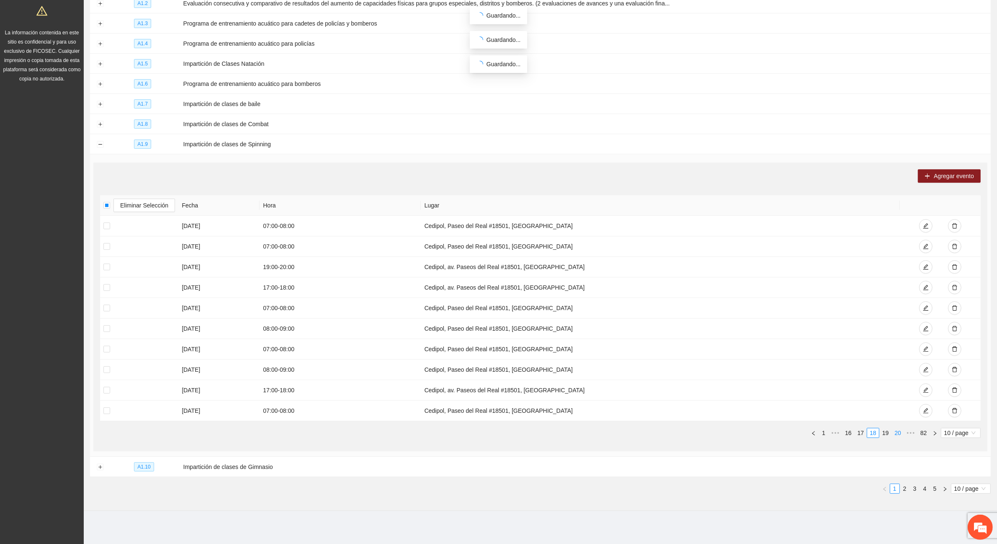
click at [897, 432] on link "20" at bounding box center [898, 432] width 12 height 9
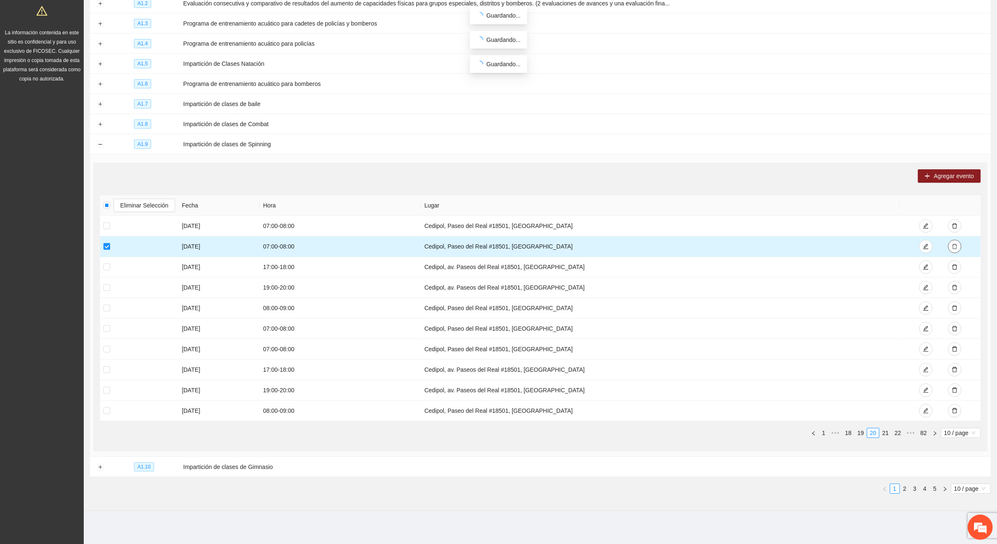
click at [955, 246] on icon "delete" at bounding box center [955, 246] width 6 height 6
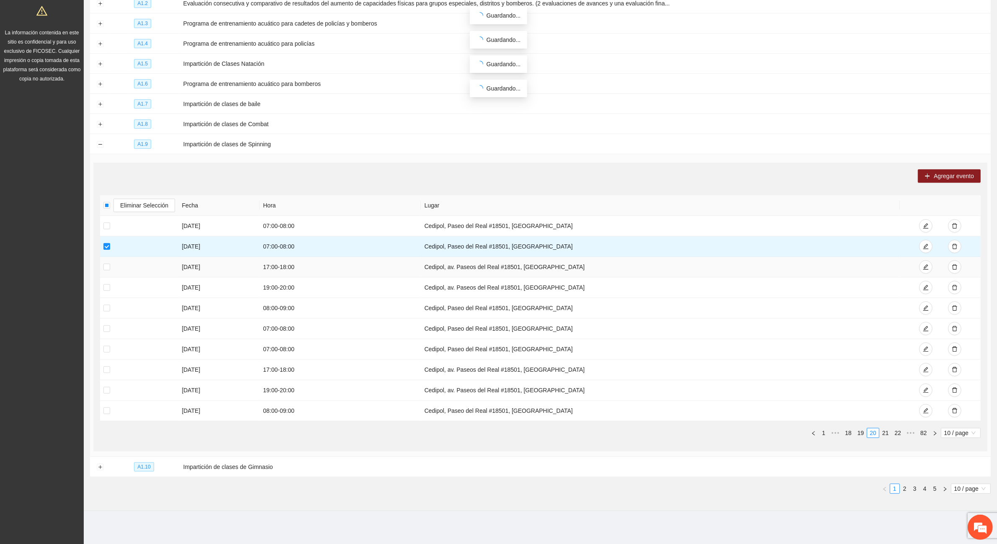
scroll to position [135, 0]
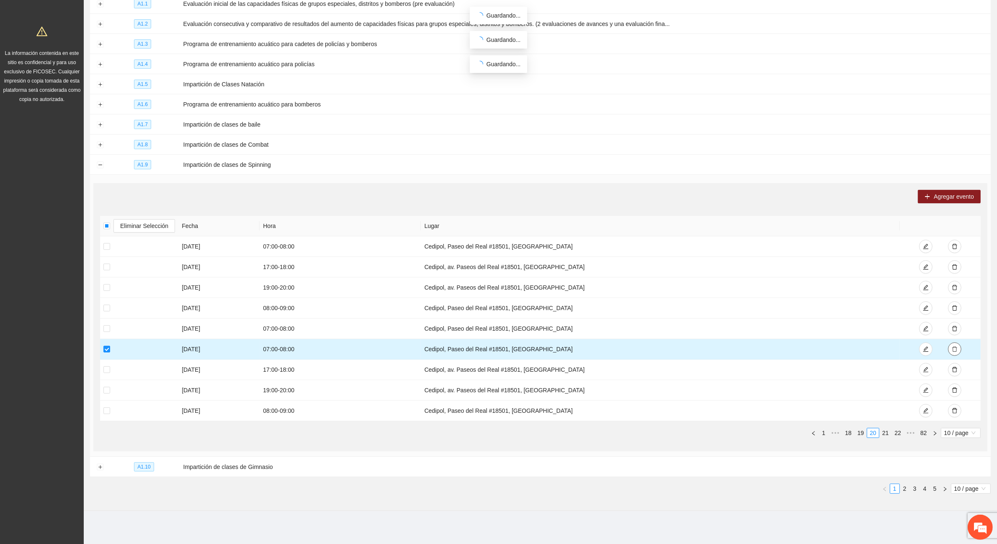
click at [957, 346] on icon "delete" at bounding box center [955, 349] width 6 height 6
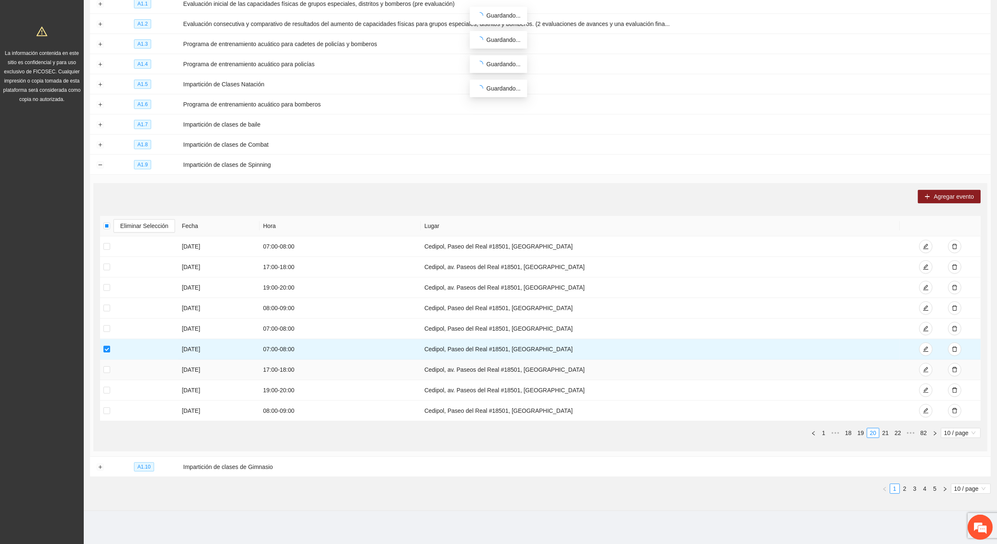
scroll to position [115, 0]
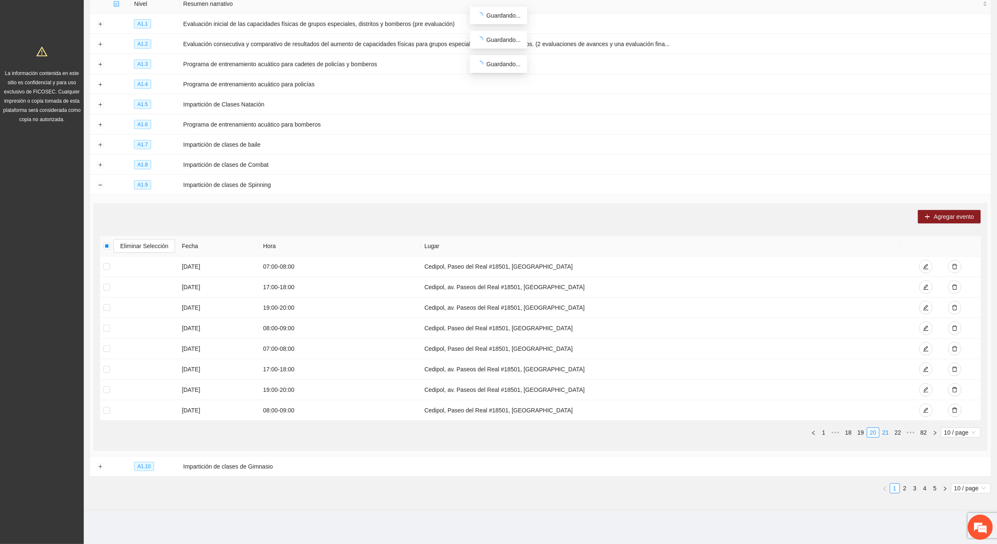
click at [885, 431] on link "21" at bounding box center [886, 432] width 12 height 9
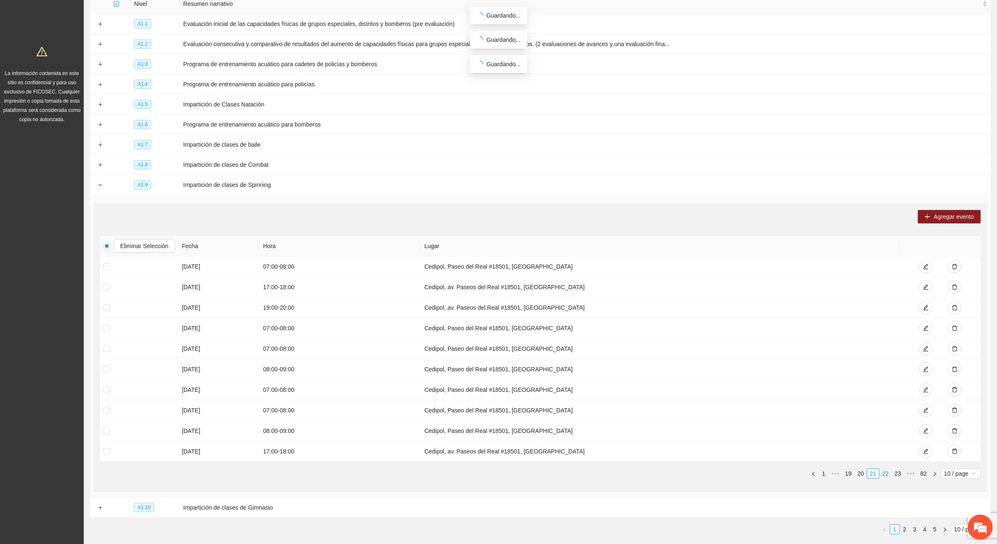
click at [886, 475] on link "22" at bounding box center [886, 473] width 12 height 9
click at [884, 472] on link "23" at bounding box center [886, 473] width 12 height 9
click at [884, 472] on link "24" at bounding box center [886, 473] width 12 height 9
click at [859, 473] on link "23" at bounding box center [861, 473] width 12 height 9
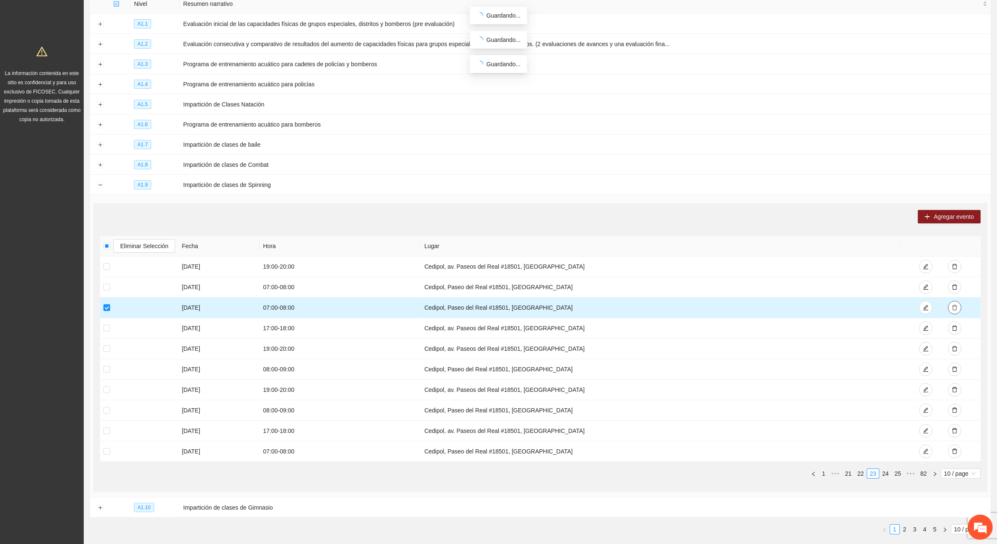
click at [956, 308] on icon "delete" at bounding box center [954, 307] width 5 height 5
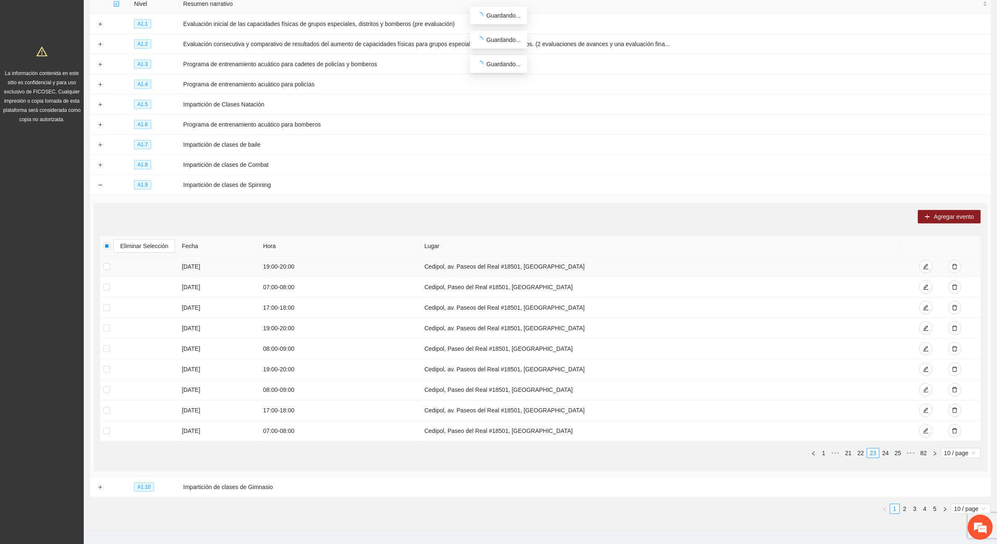
click at [885, 453] on link "24" at bounding box center [886, 452] width 12 height 9
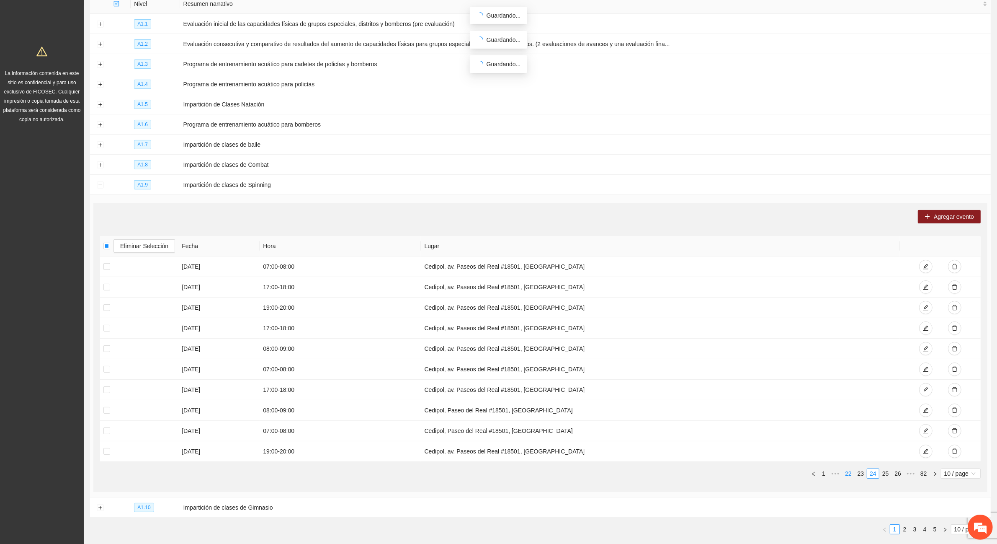
click at [861, 475] on link "23" at bounding box center [861, 473] width 12 height 9
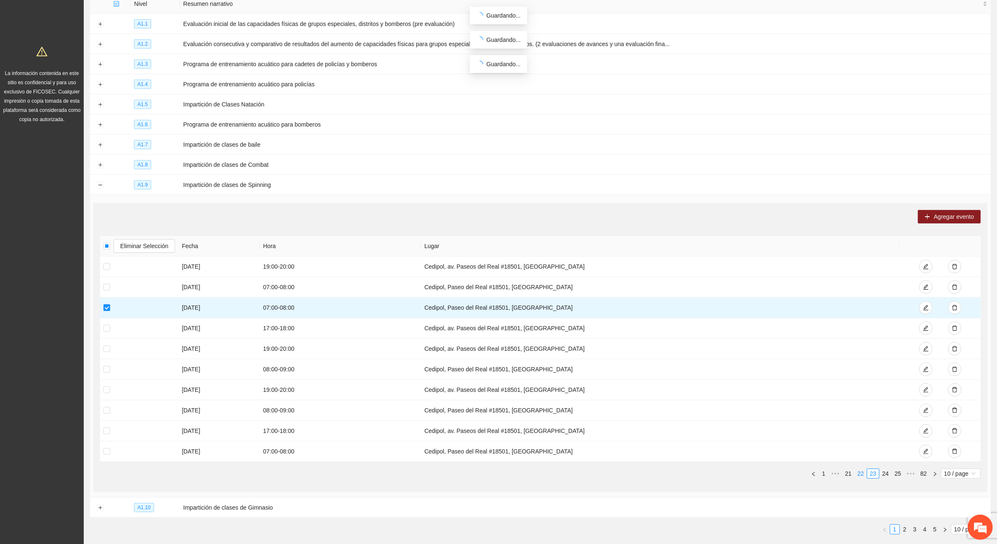
click at [858, 476] on link "22" at bounding box center [861, 473] width 12 height 9
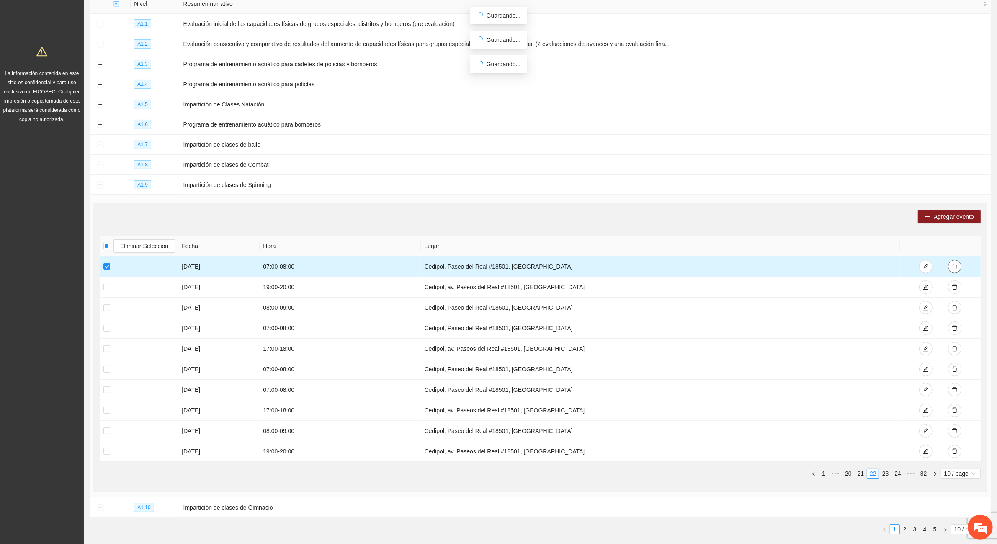
click at [956, 266] on icon "delete" at bounding box center [954, 266] width 5 height 5
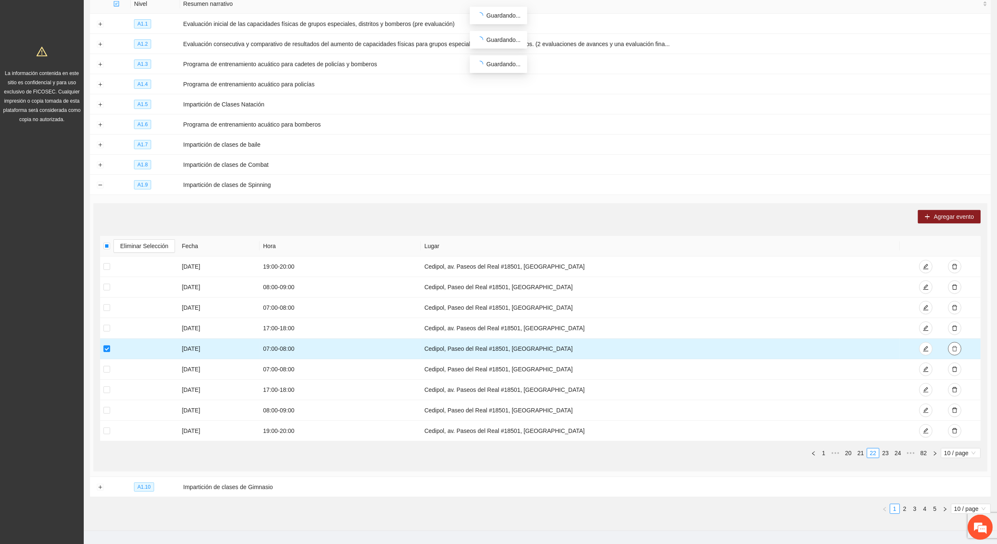
click at [954, 348] on icon "delete" at bounding box center [955, 348] width 6 height 6
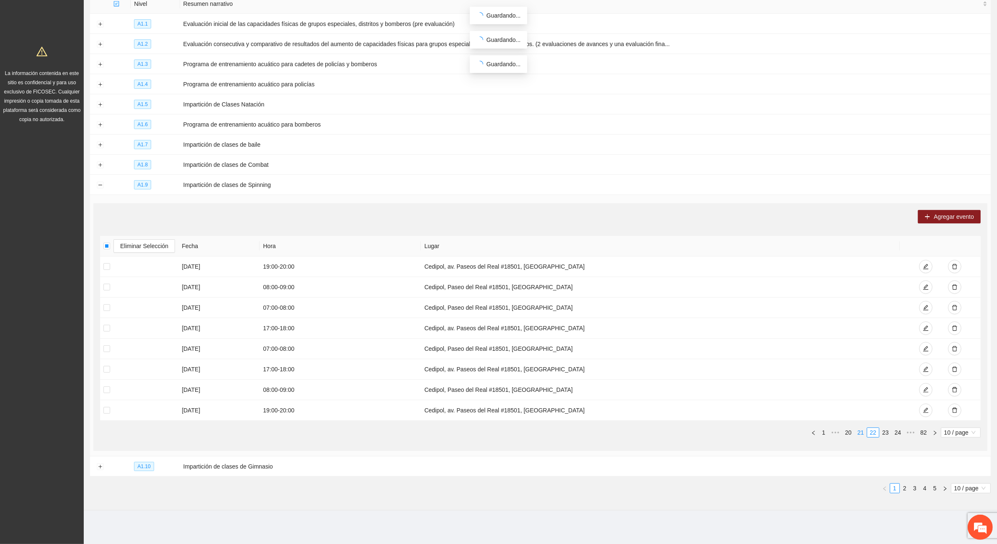
click at [861, 432] on link "21" at bounding box center [861, 432] width 12 height 9
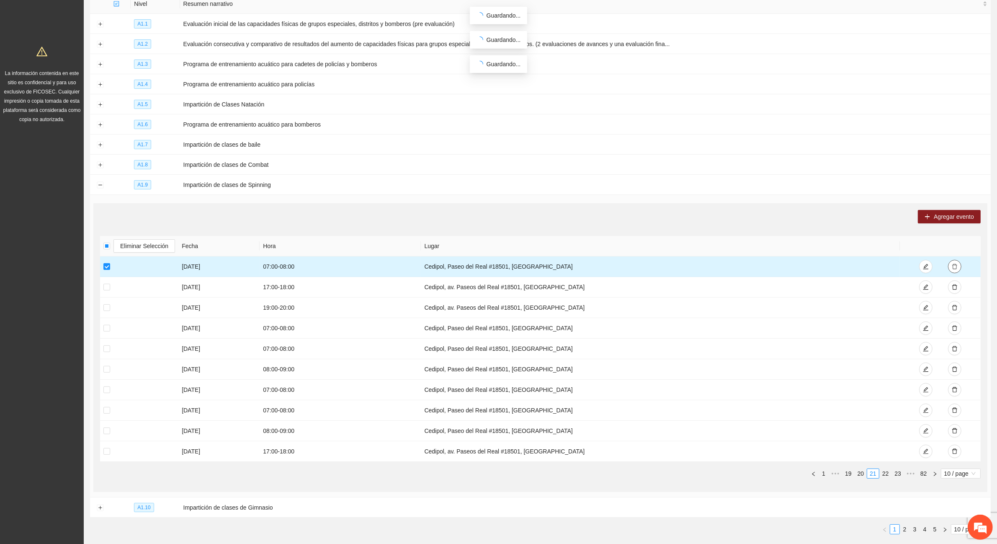
click at [954, 266] on icon "delete" at bounding box center [955, 266] width 6 height 6
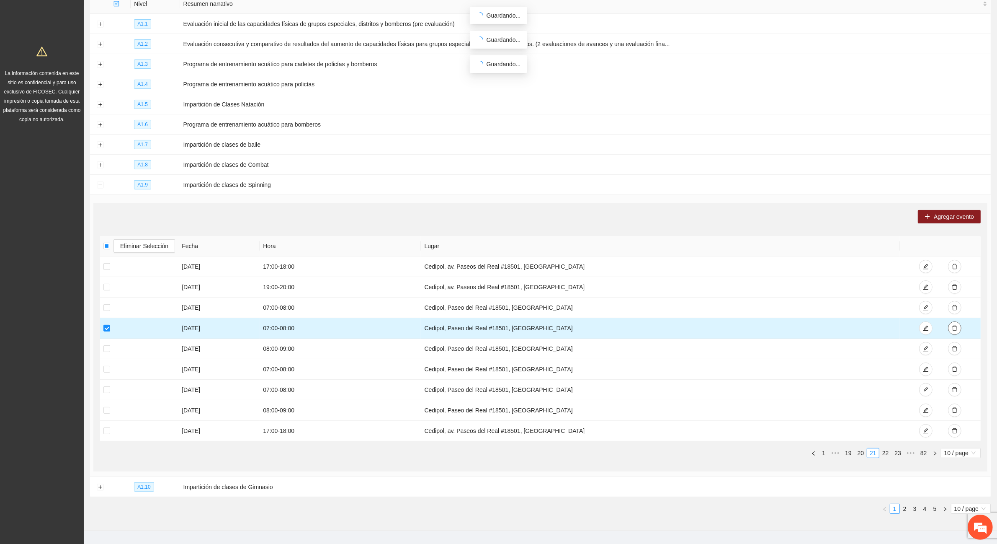
click at [957, 328] on icon "delete" at bounding box center [955, 328] width 6 height 6
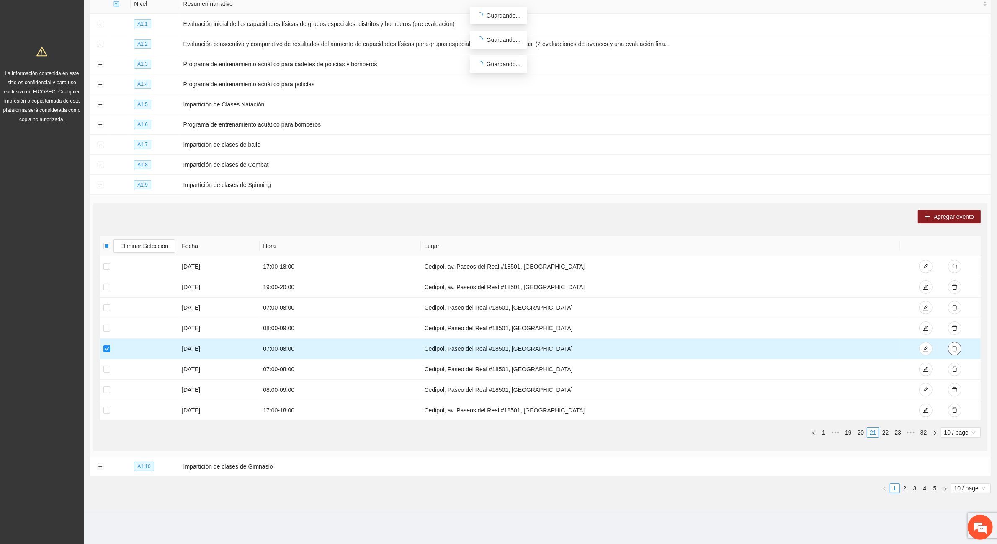
click at [957, 347] on icon "delete" at bounding box center [955, 348] width 6 height 6
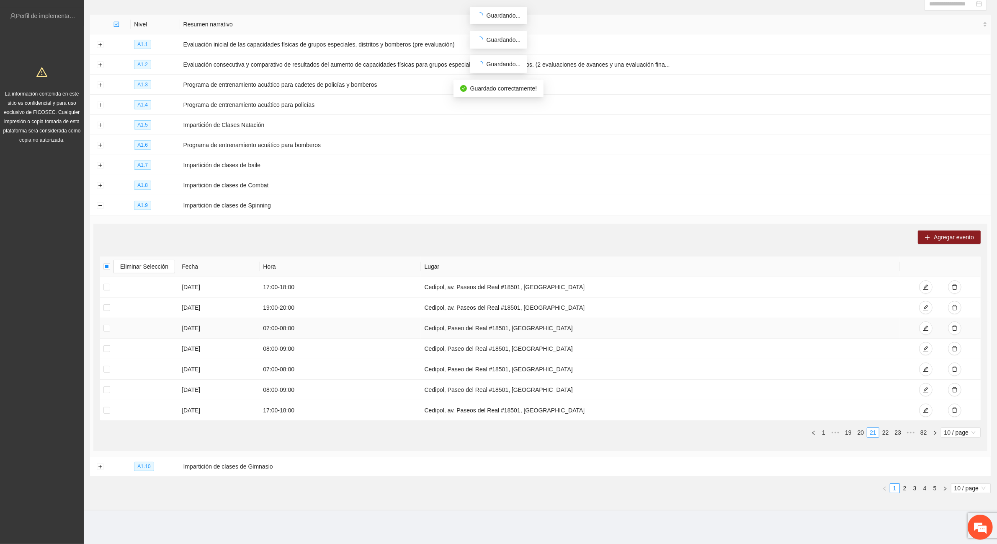
scroll to position [94, 0]
click at [860, 430] on link "20" at bounding box center [861, 432] width 12 height 9
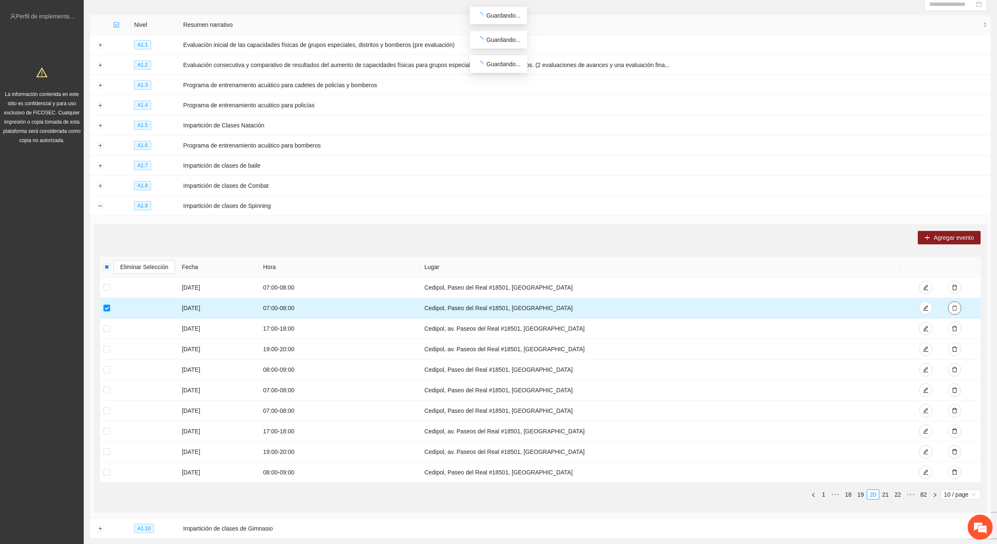
click at [952, 308] on icon "delete" at bounding box center [955, 308] width 6 height 6
click at [955, 310] on icon "delete" at bounding box center [954, 307] width 5 height 5
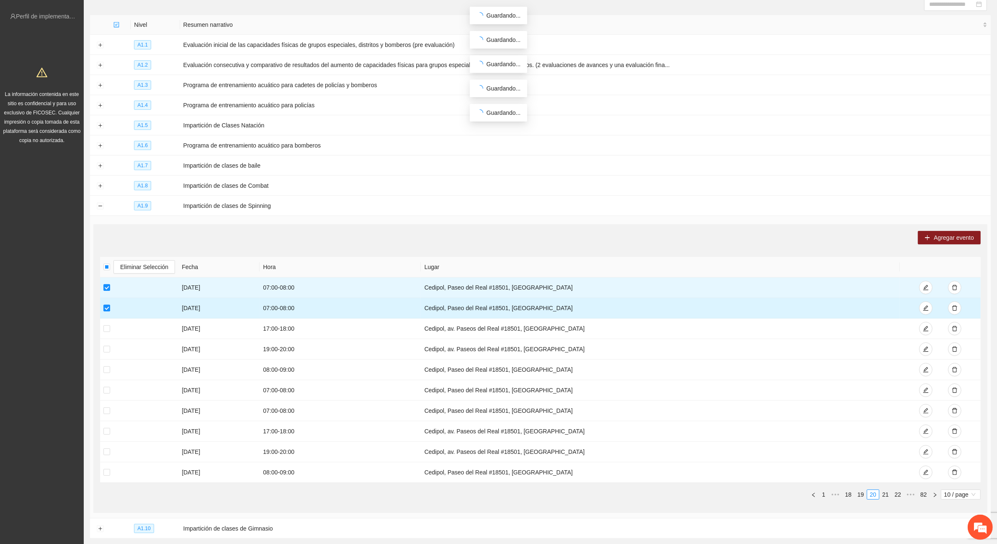
click at [103, 303] on label at bounding box center [106, 307] width 7 height 9
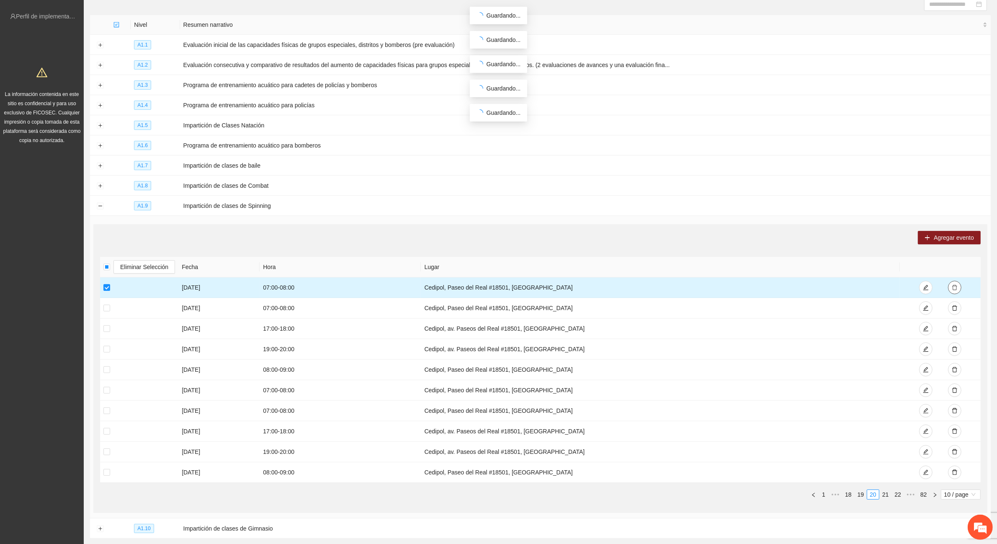
click at [958, 288] on button "button" at bounding box center [954, 287] width 13 height 13
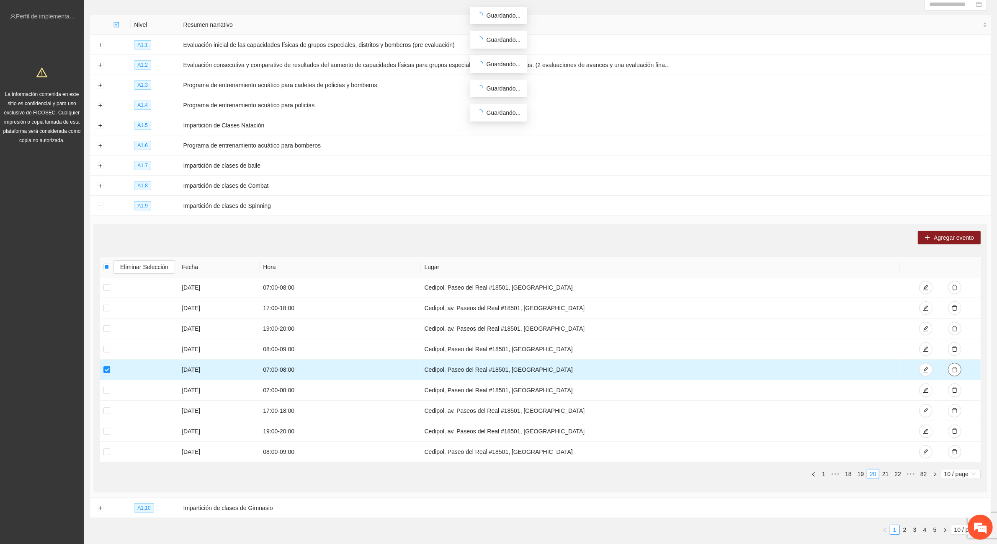
click at [956, 368] on icon "delete" at bounding box center [955, 369] width 6 height 6
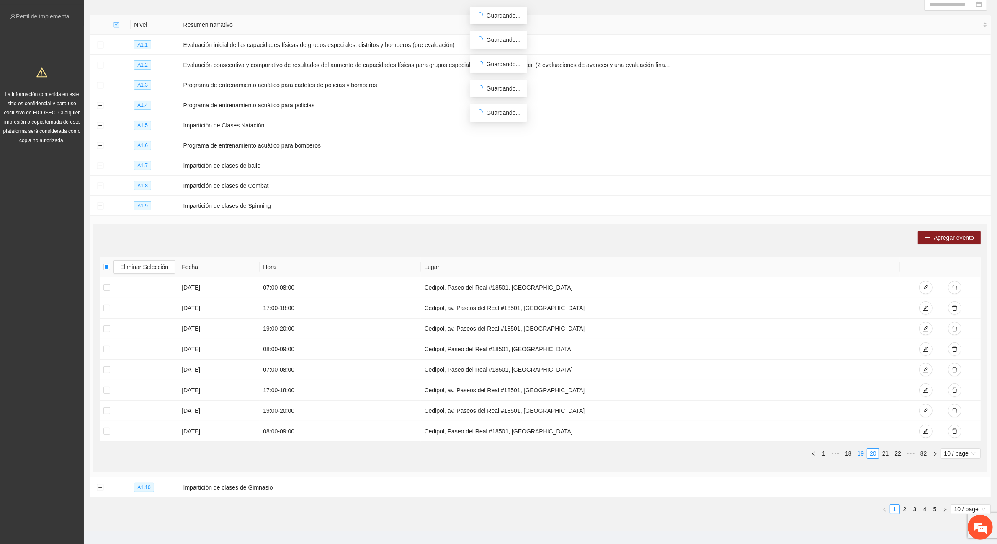
click at [861, 452] on link "19" at bounding box center [861, 452] width 12 height 9
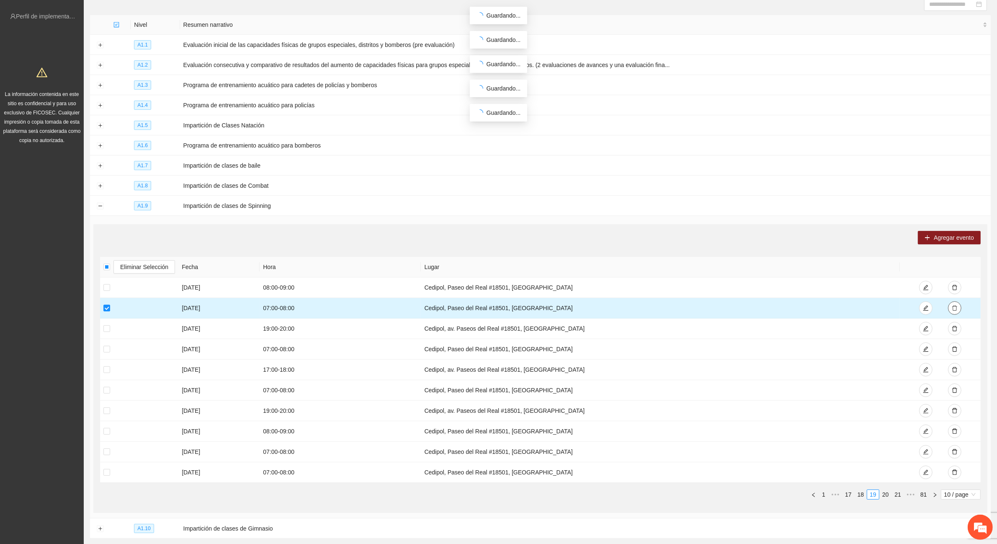
click at [958, 306] on button "button" at bounding box center [954, 307] width 13 height 13
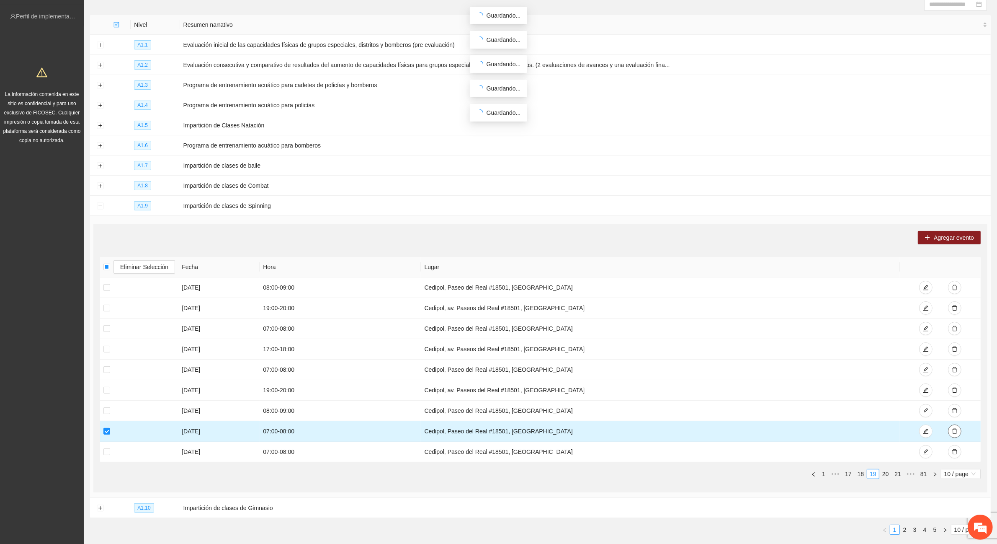
click at [956, 430] on icon "delete" at bounding box center [955, 431] width 6 height 6
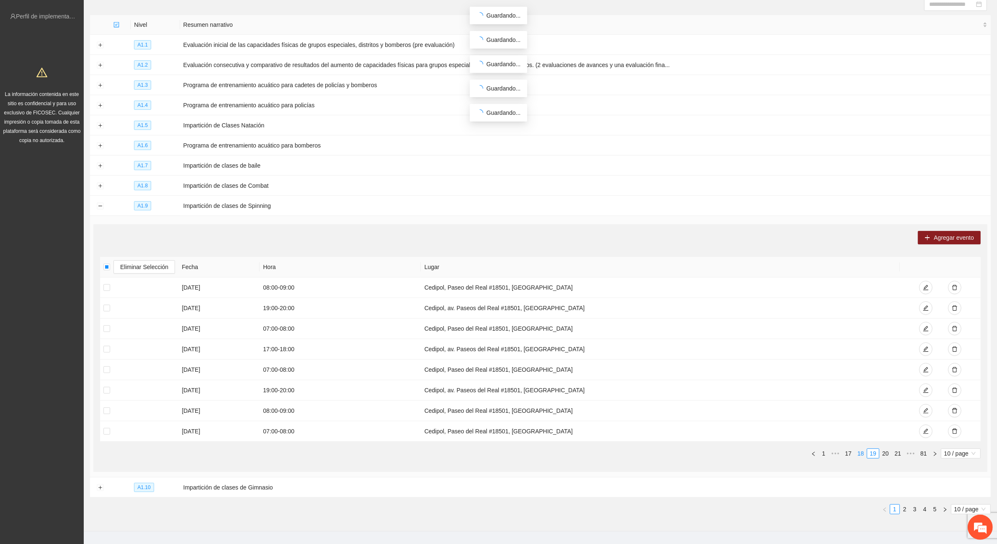
click at [863, 453] on link "18" at bounding box center [861, 452] width 12 height 9
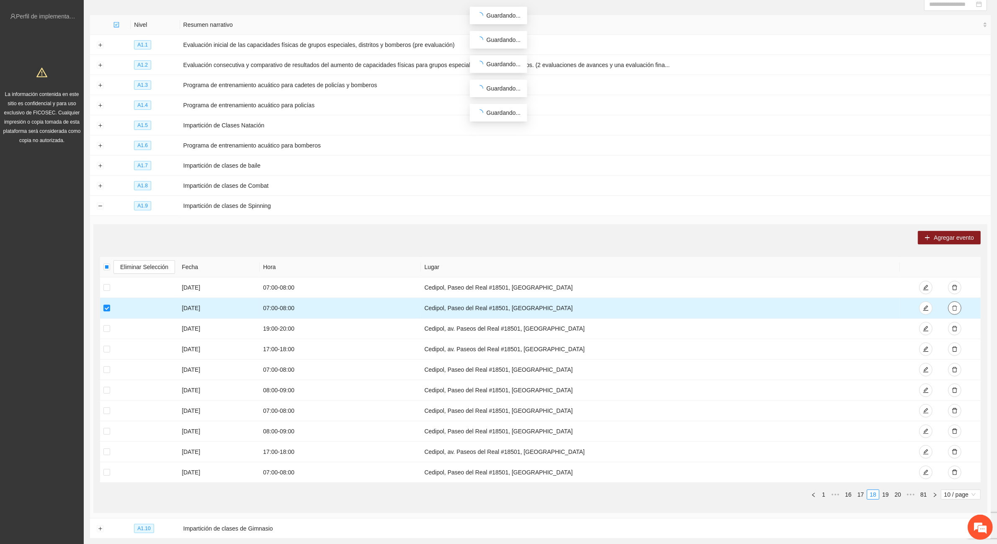
click at [957, 307] on icon "delete" at bounding box center [954, 307] width 5 height 5
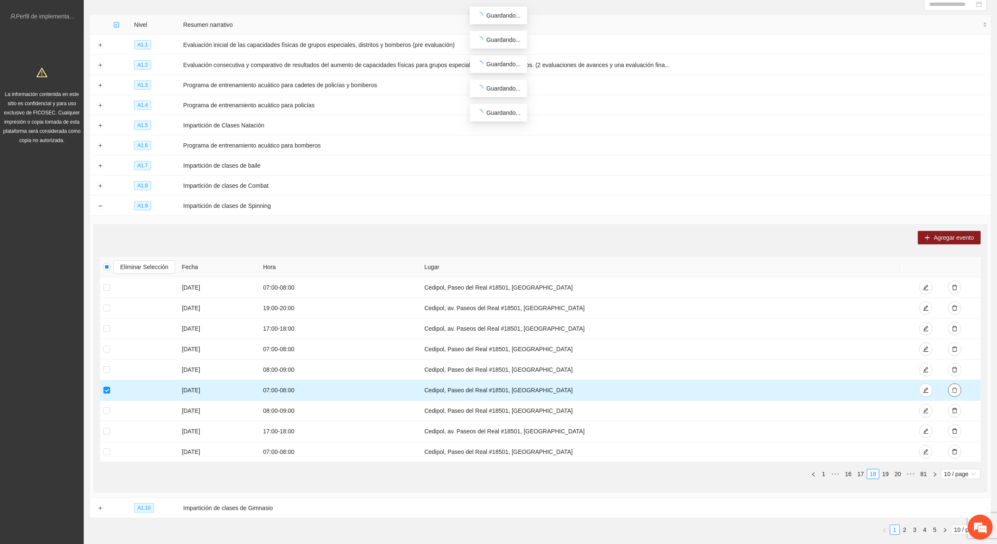
click at [956, 389] on icon "delete" at bounding box center [955, 390] width 6 height 6
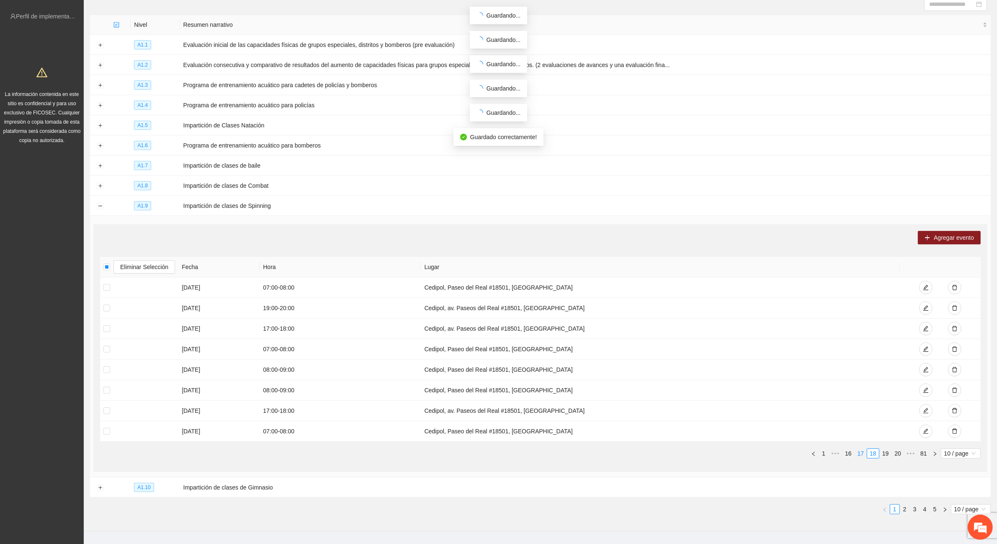
click at [860, 453] on link "17" at bounding box center [861, 452] width 12 height 9
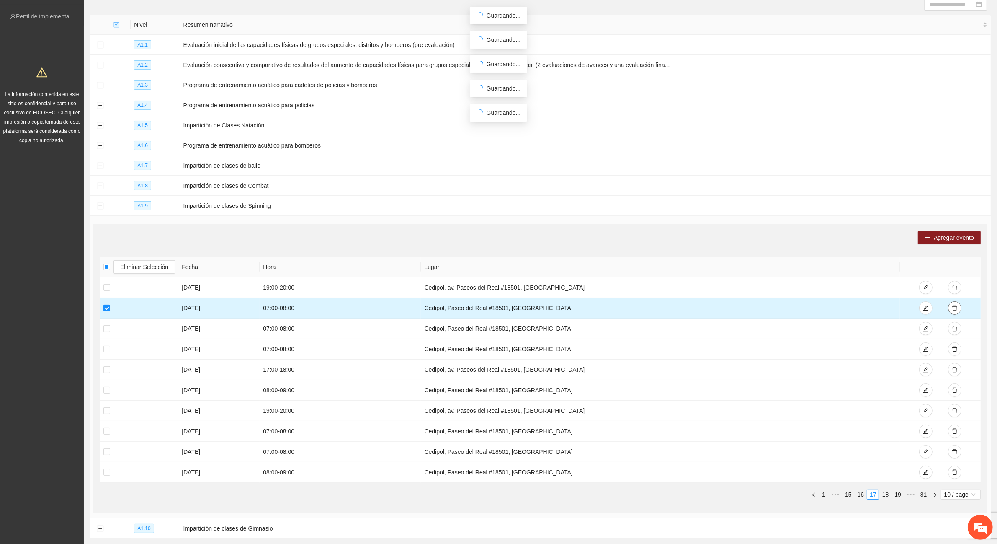
click at [955, 307] on icon "delete" at bounding box center [955, 308] width 6 height 6
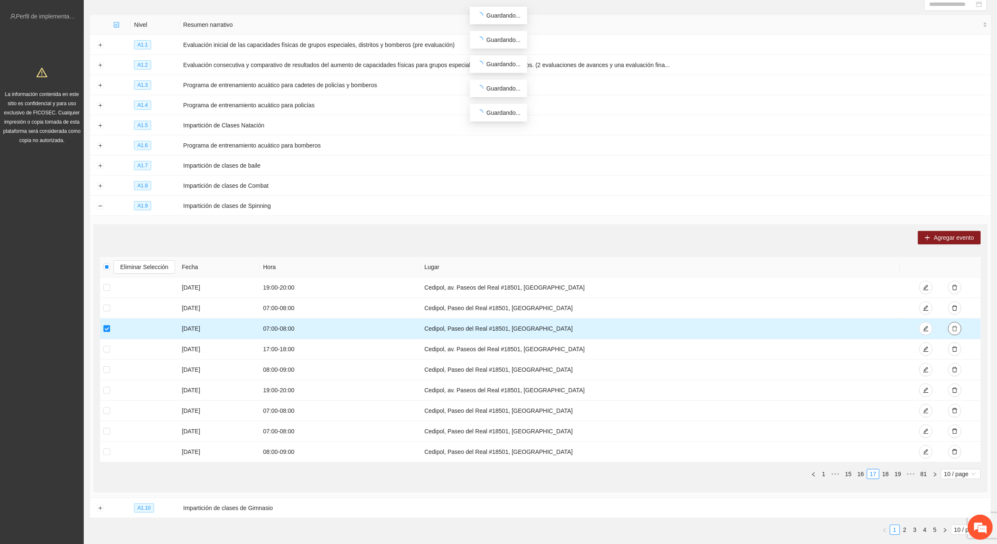
click at [955, 327] on icon "delete" at bounding box center [954, 328] width 5 height 5
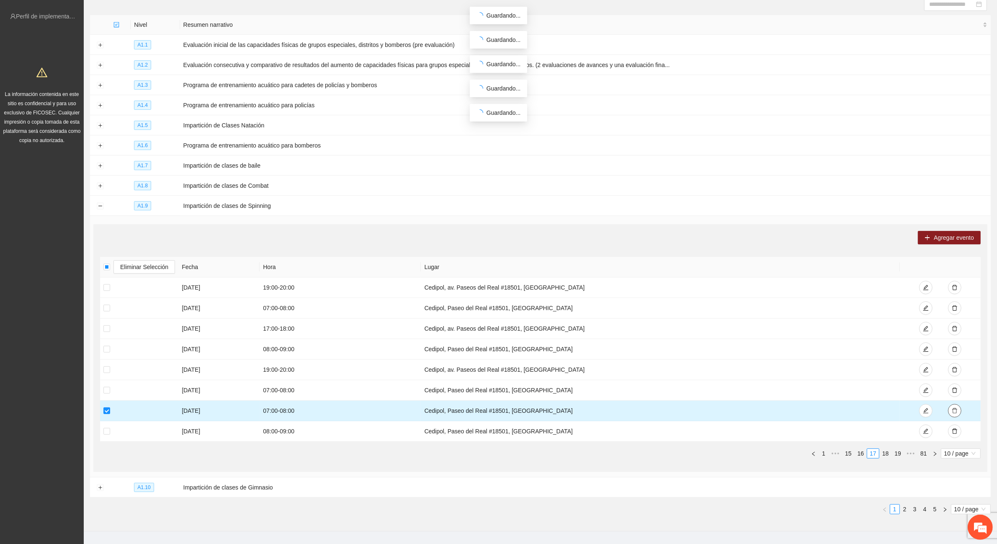
click at [956, 410] on icon "delete" at bounding box center [955, 410] width 6 height 6
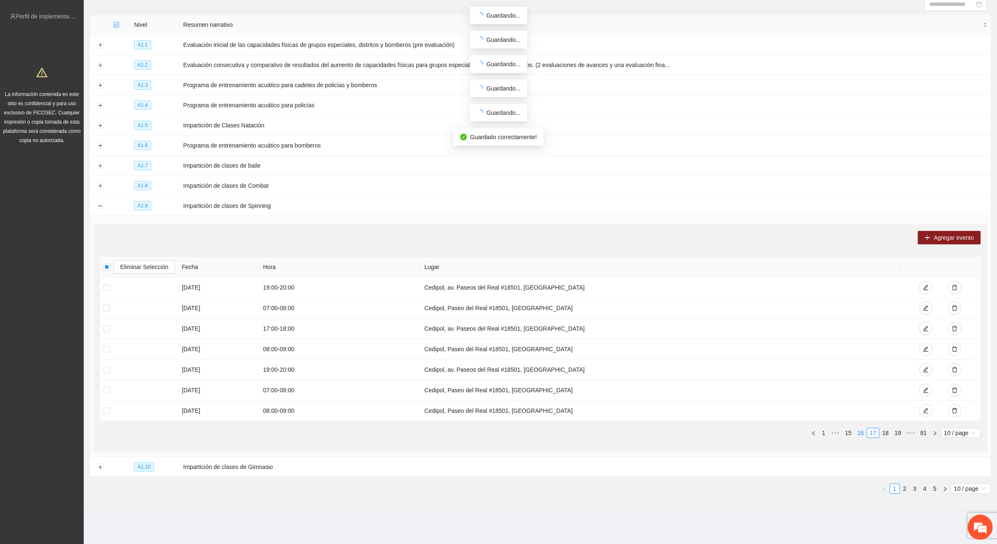
click at [863, 432] on link "16" at bounding box center [861, 432] width 12 height 9
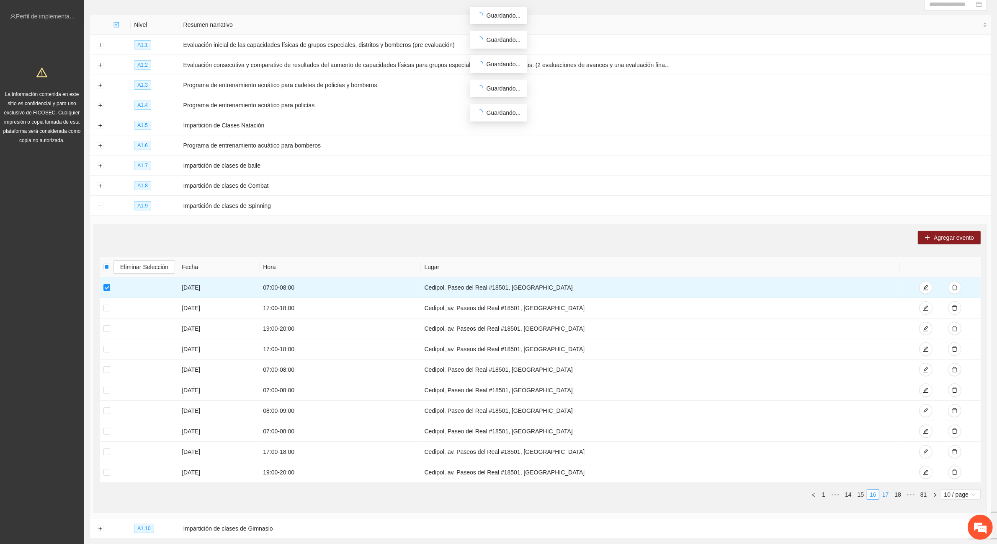
click at [887, 492] on link "17" at bounding box center [886, 493] width 12 height 9
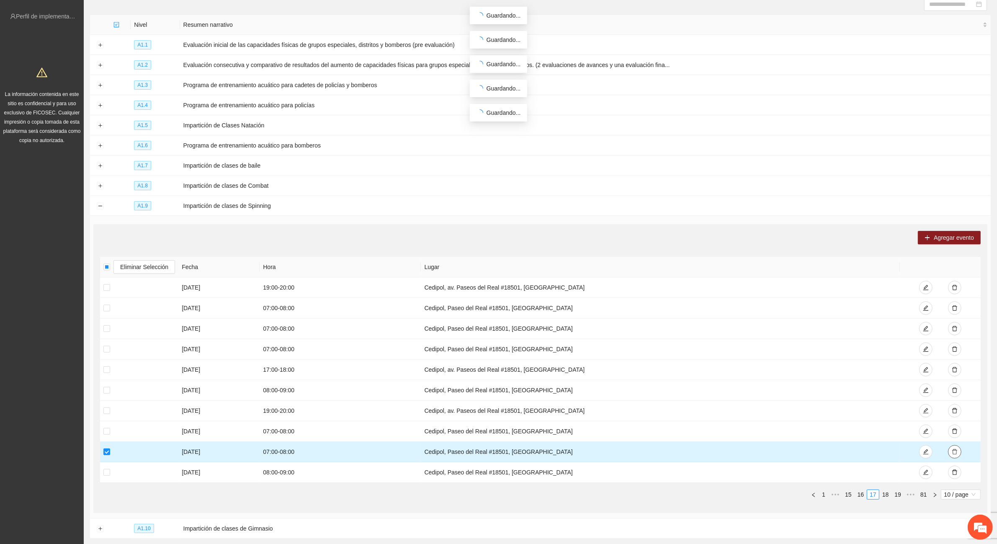
click at [955, 452] on icon "delete" at bounding box center [955, 451] width 6 height 6
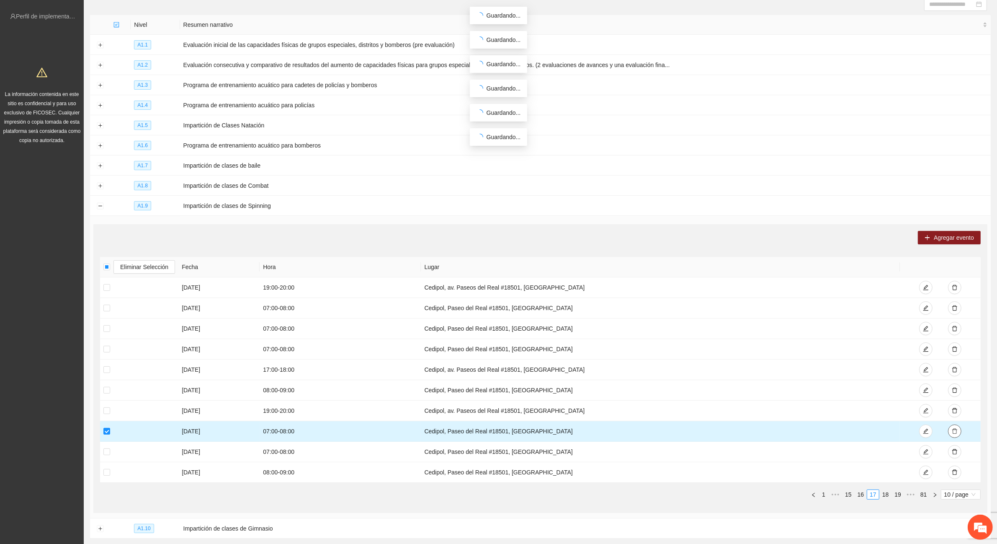
click at [955, 430] on icon "delete" at bounding box center [955, 431] width 6 height 6
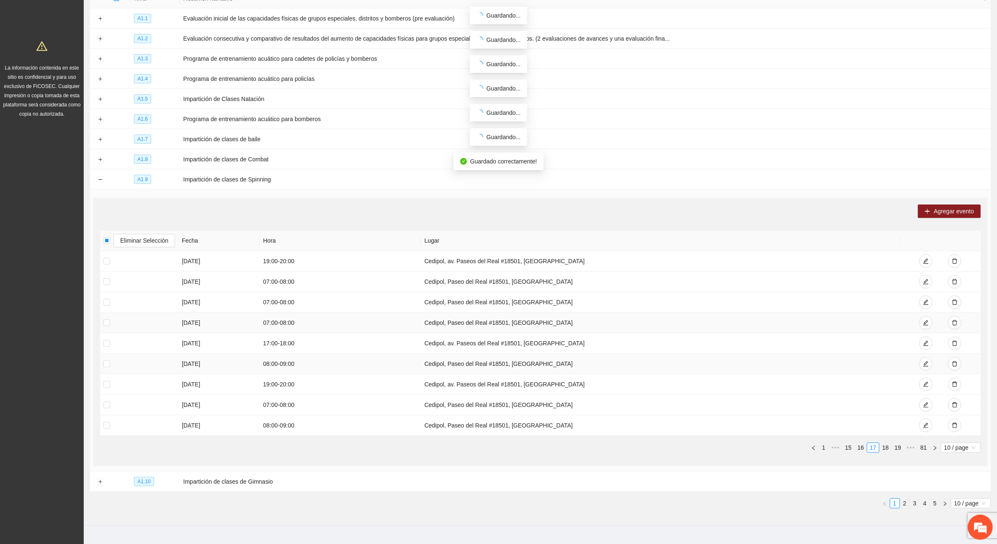
scroll to position [135, 0]
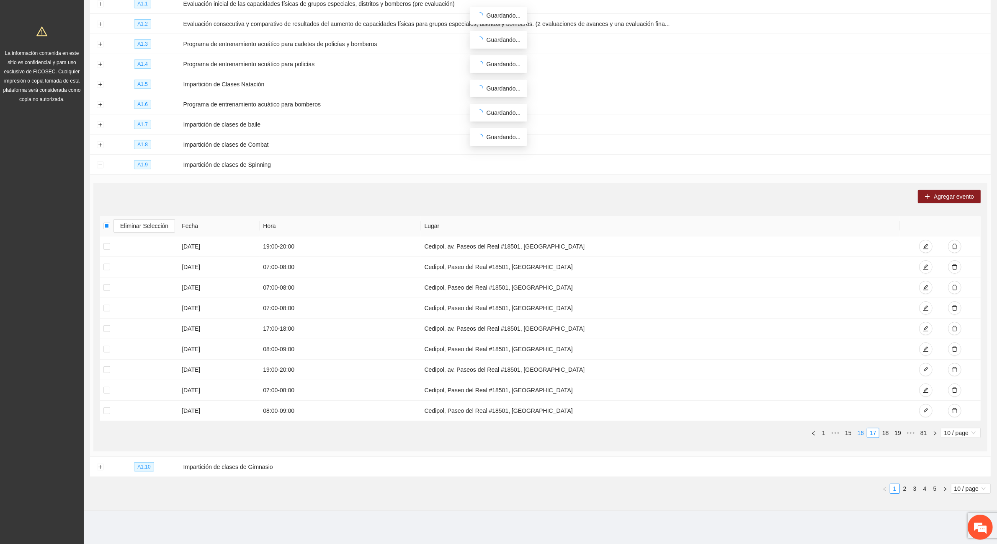
click at [862, 433] on link "16" at bounding box center [861, 432] width 12 height 9
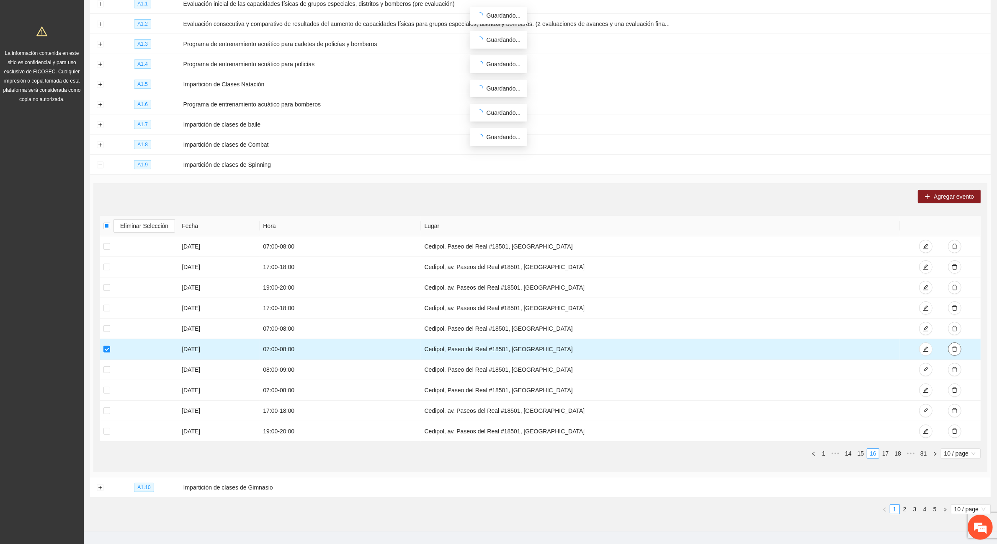
click at [956, 349] on icon "delete" at bounding box center [955, 349] width 6 height 6
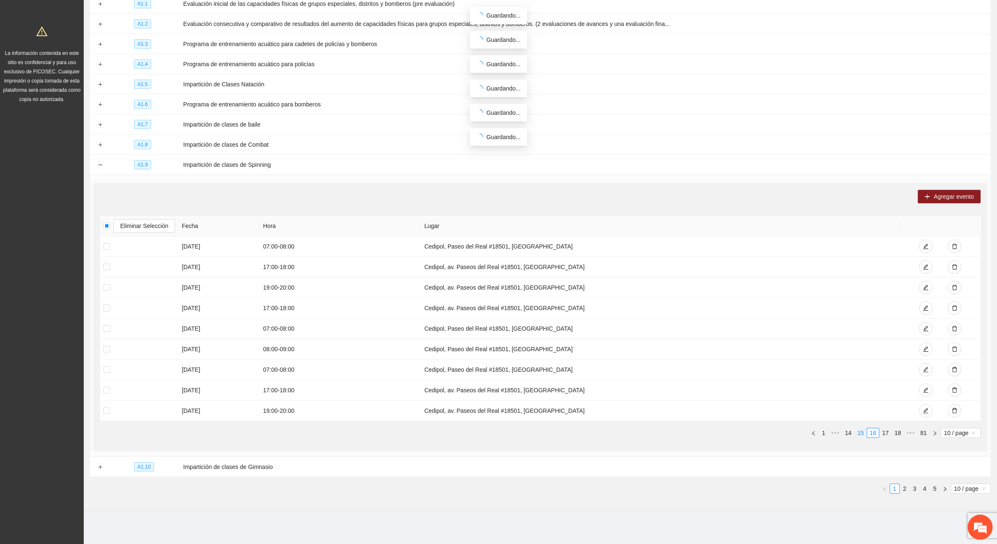
click at [863, 430] on link "15" at bounding box center [861, 432] width 12 height 9
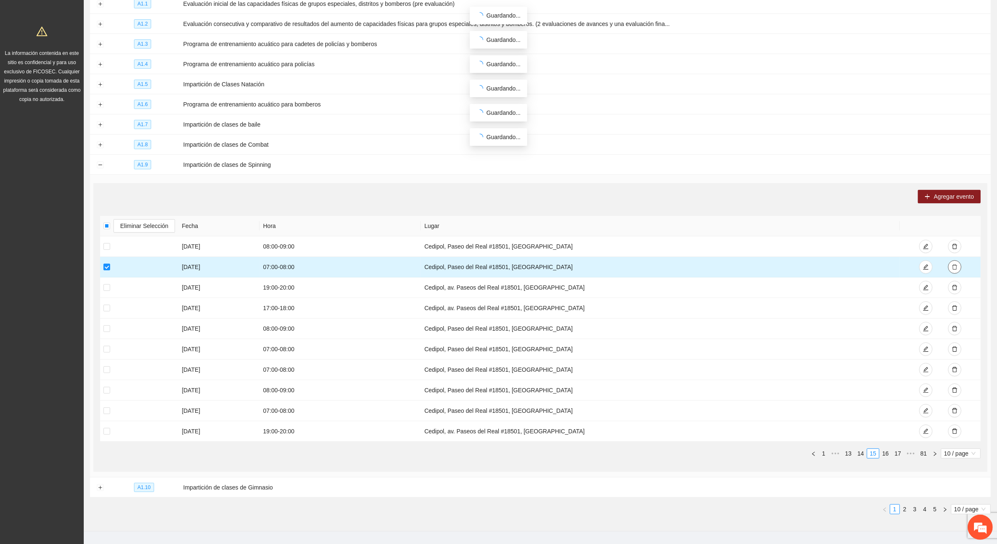
click at [957, 265] on icon "delete" at bounding box center [955, 267] width 6 height 6
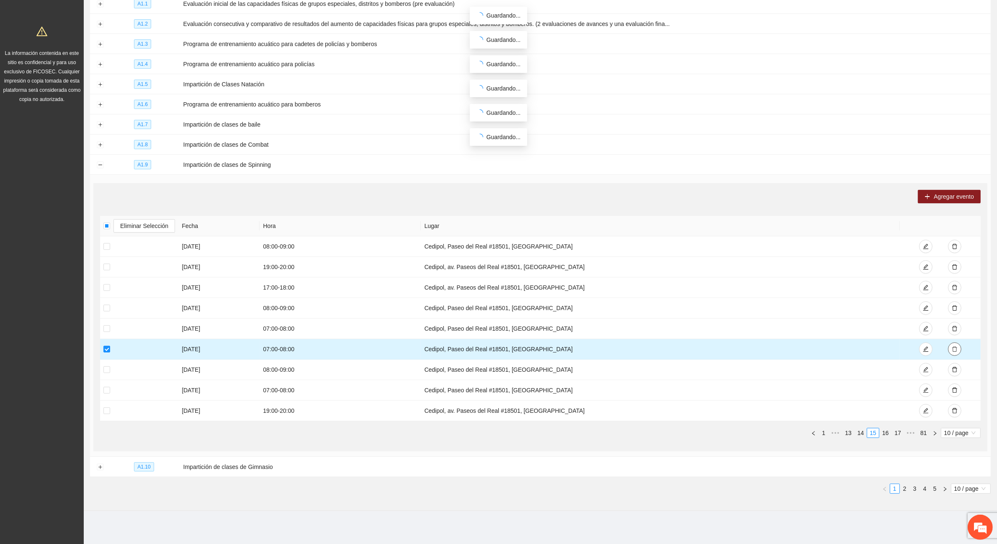
click at [955, 347] on icon "delete" at bounding box center [955, 349] width 6 height 6
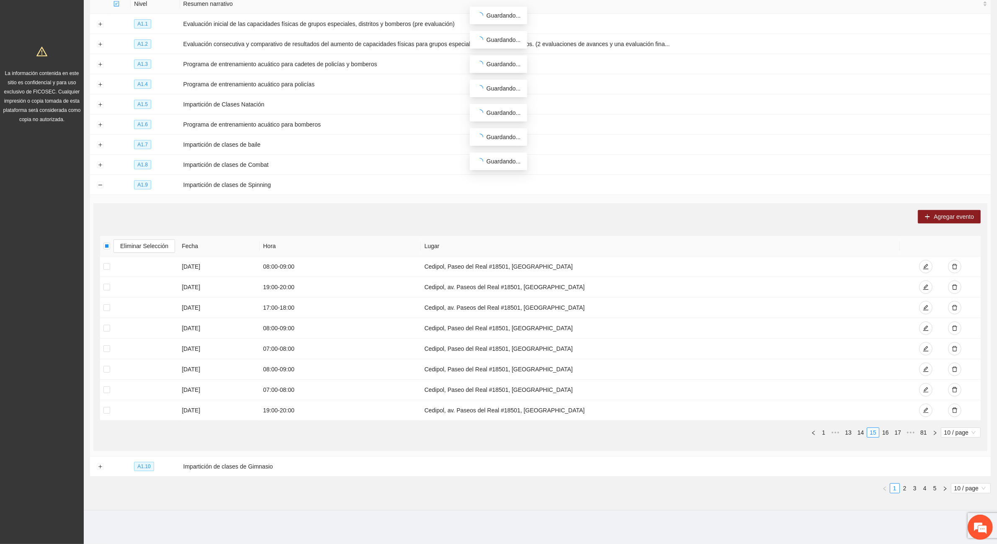
scroll to position [115, 0]
click at [863, 432] on link "14" at bounding box center [861, 432] width 12 height 9
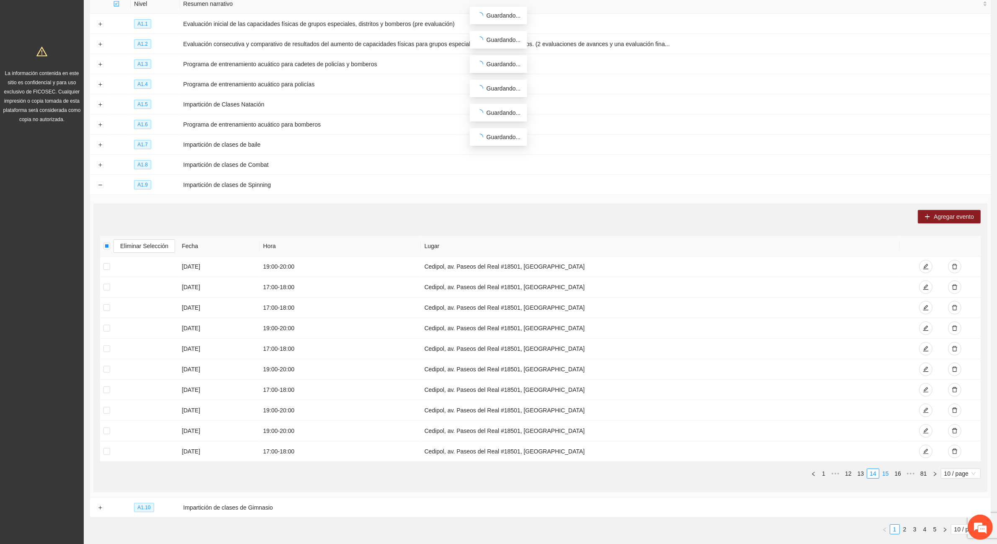
click at [887, 472] on link "15" at bounding box center [886, 473] width 12 height 9
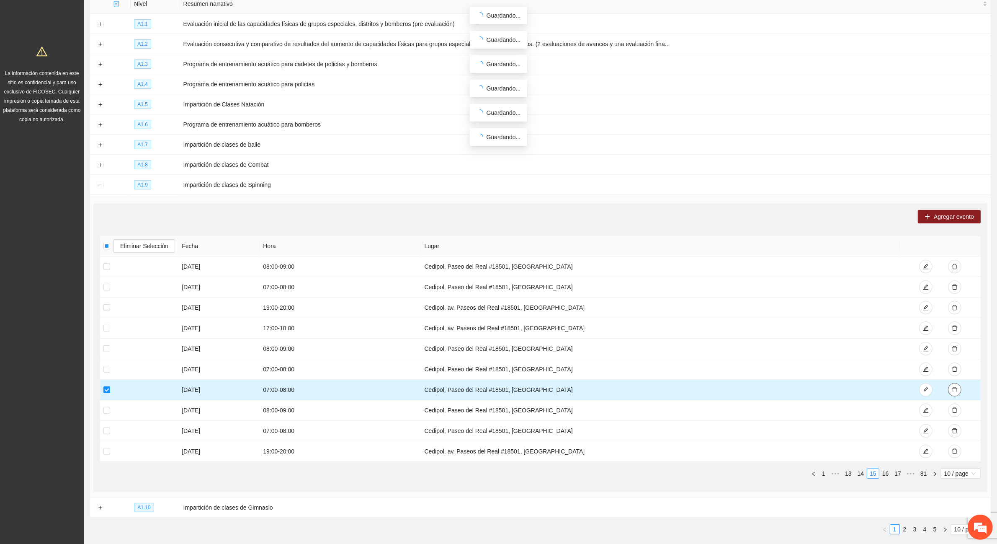
click at [953, 389] on icon "delete" at bounding box center [955, 389] width 6 height 6
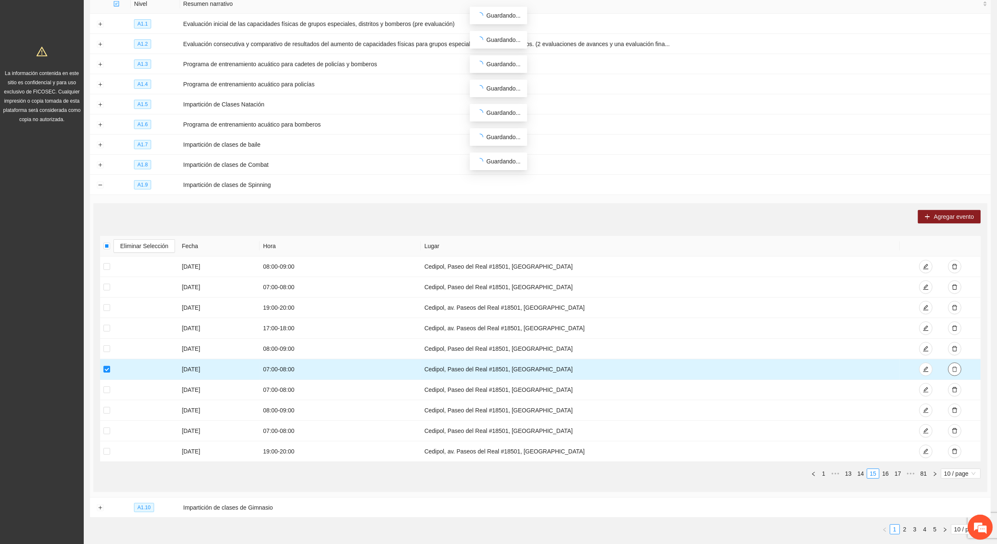
click at [956, 367] on icon "delete" at bounding box center [955, 369] width 6 height 6
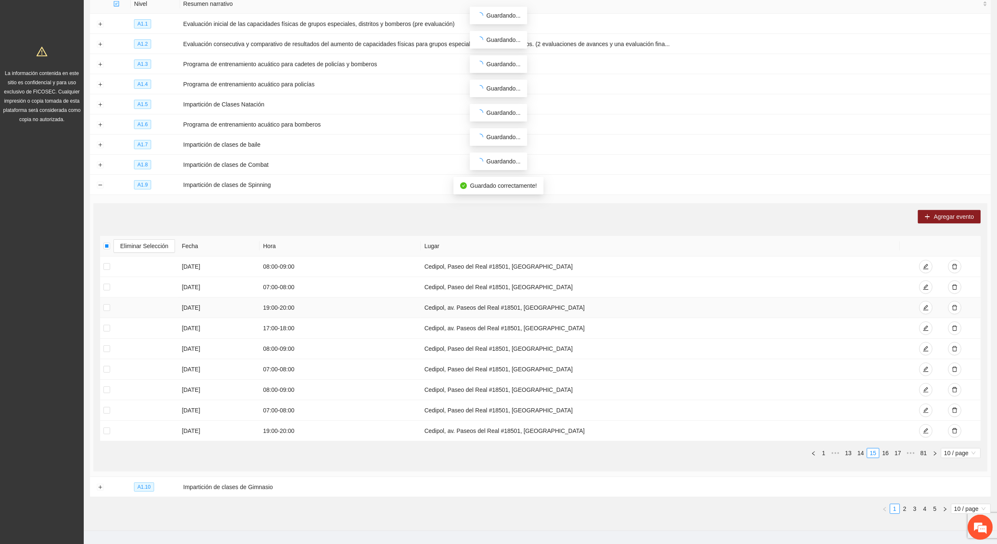
scroll to position [135, 0]
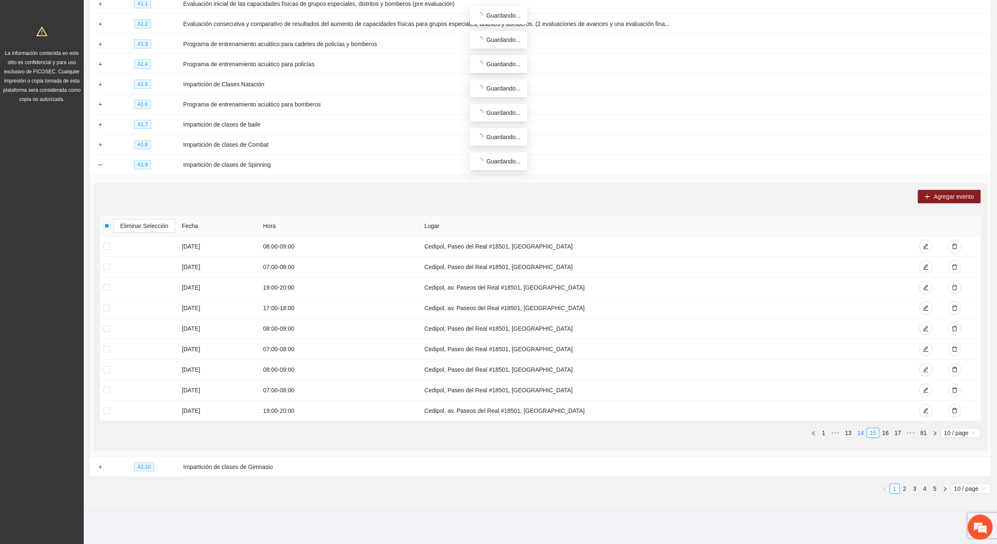
click at [861, 430] on link "14" at bounding box center [861, 432] width 12 height 9
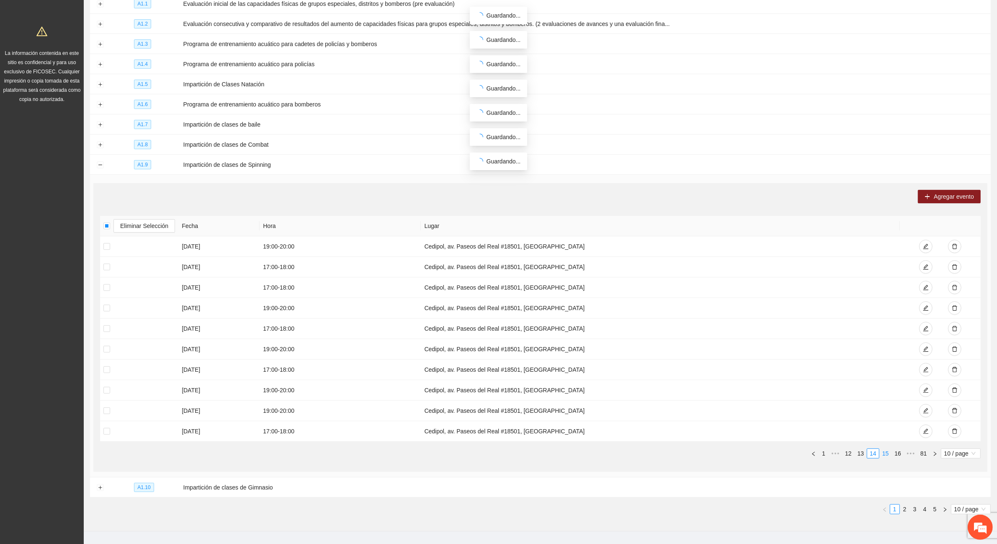
click at [886, 451] on link "15" at bounding box center [886, 452] width 12 height 9
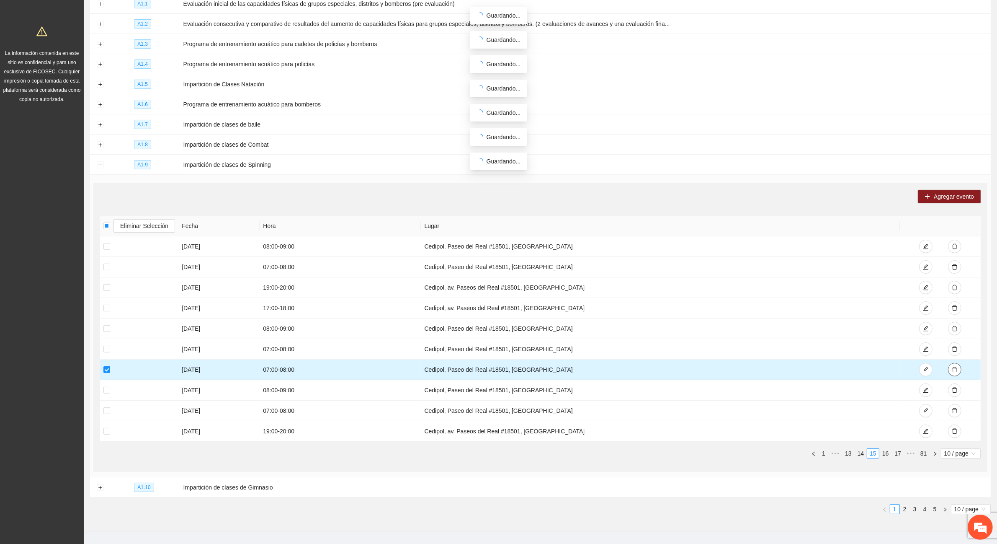
click at [955, 368] on icon "delete" at bounding box center [955, 369] width 6 height 6
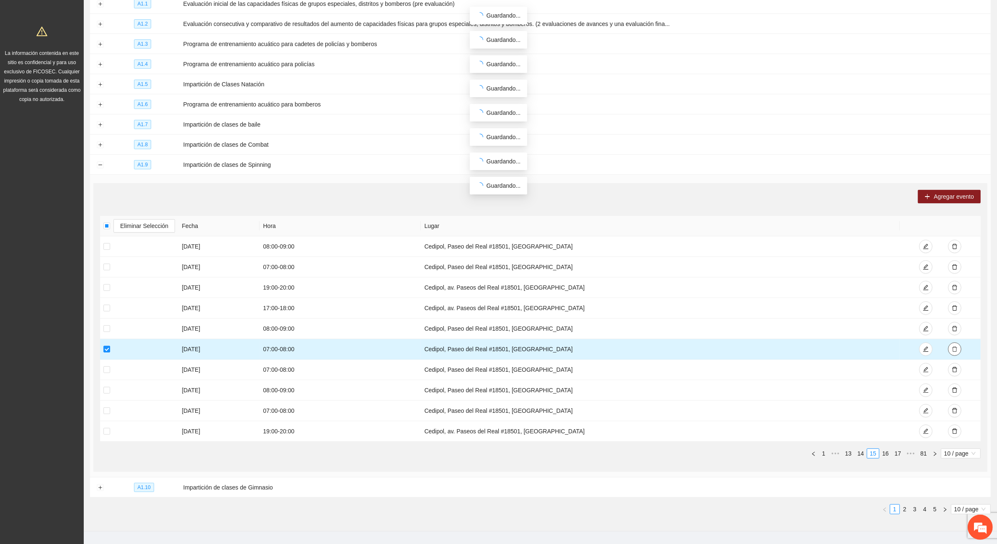
click at [952, 350] on icon "delete" at bounding box center [955, 349] width 6 height 6
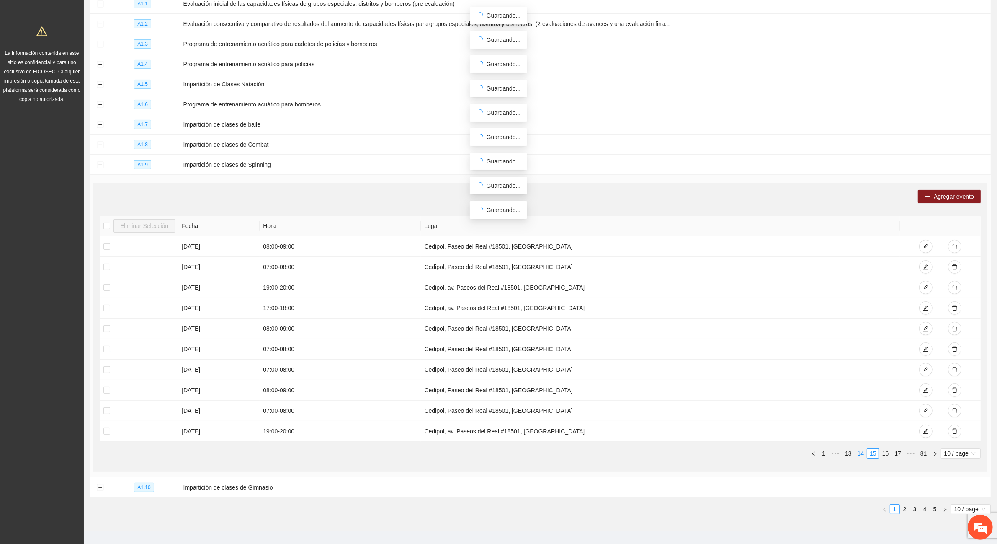
click at [863, 454] on link "14" at bounding box center [861, 452] width 12 height 9
click at [860, 456] on link "13" at bounding box center [861, 452] width 12 height 9
click at [888, 453] on link "14" at bounding box center [886, 452] width 12 height 9
click at [886, 453] on link "15" at bounding box center [886, 452] width 12 height 9
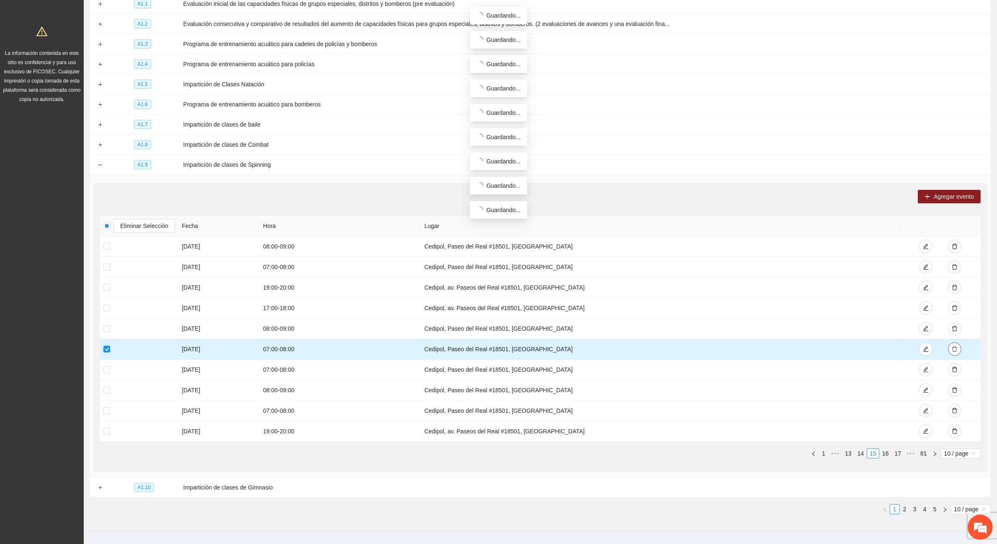
click at [953, 348] on icon "delete" at bounding box center [955, 349] width 6 height 6
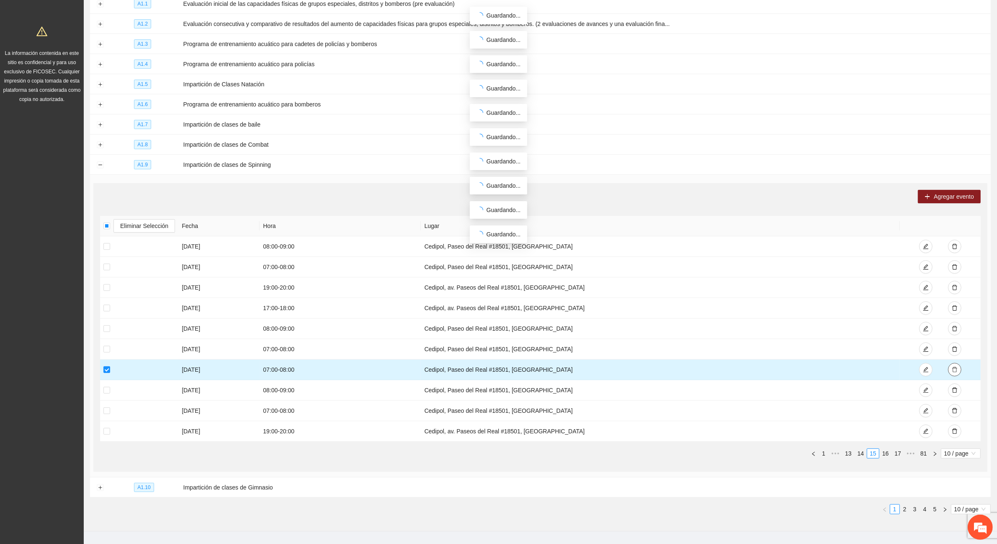
click at [957, 368] on icon "delete" at bounding box center [955, 369] width 6 height 6
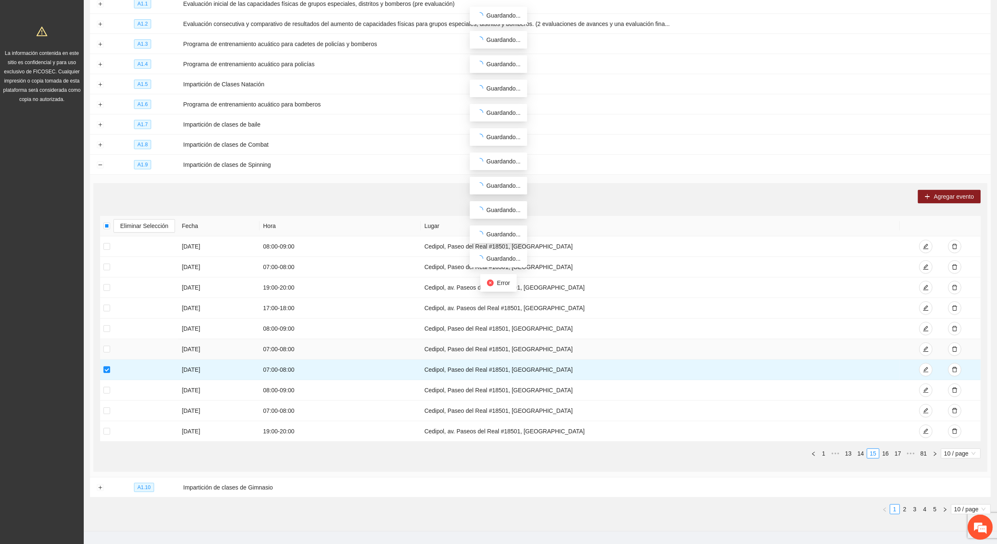
click at [793, 350] on td "Cedipol, Paseo del Real #18501, Jardines del Sol" at bounding box center [660, 349] width 479 height 21
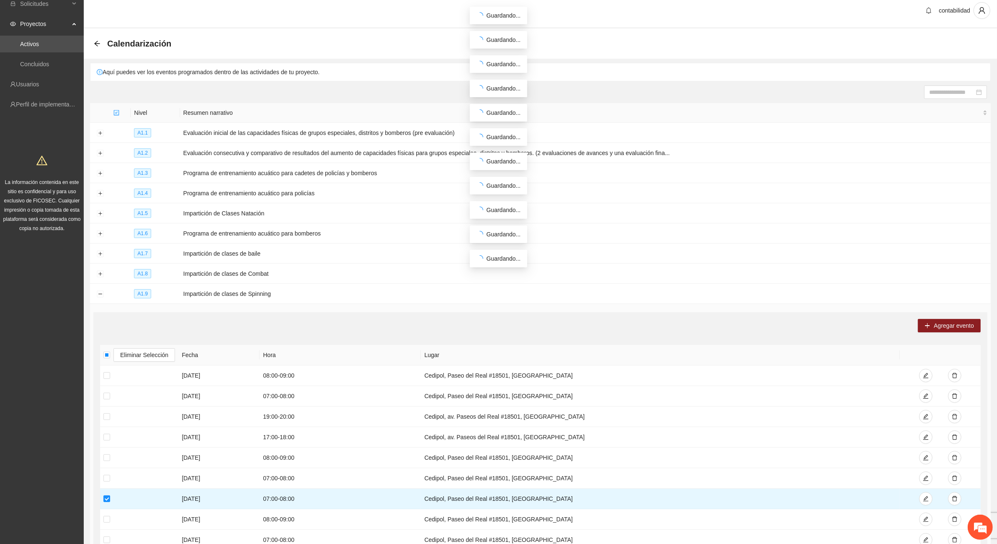
scroll to position [0, 0]
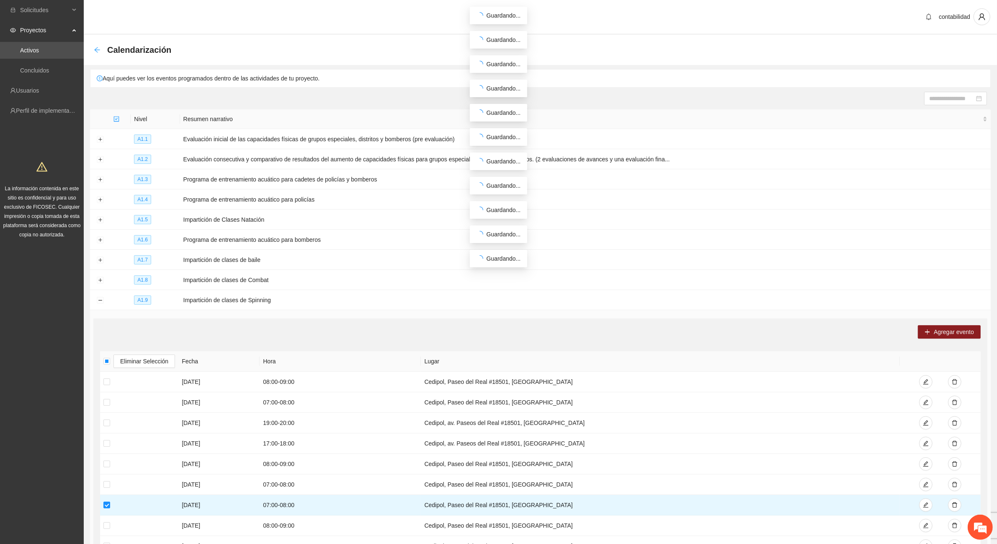
click at [94, 48] on icon "arrow-left" at bounding box center [97, 49] width 7 height 7
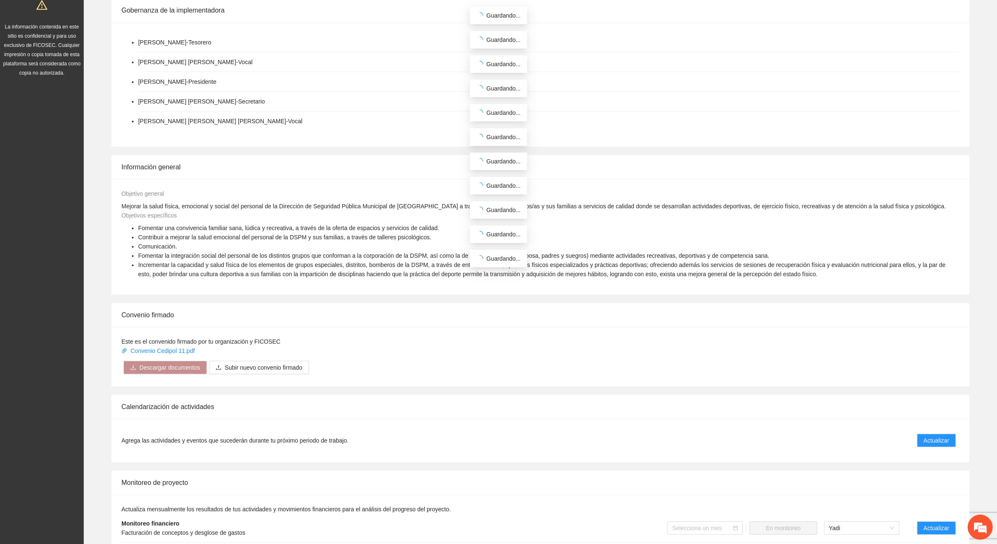
scroll to position [209, 0]
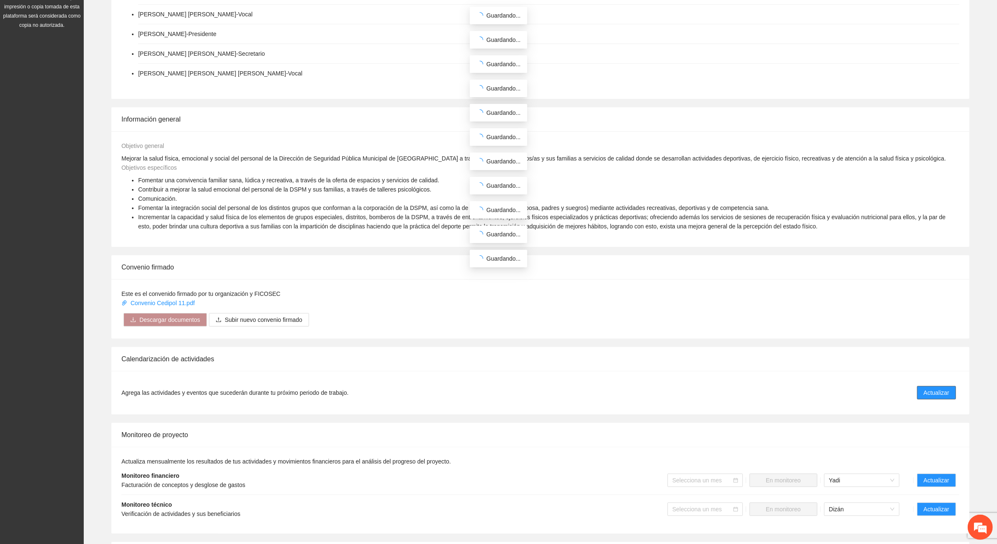
click at [936, 392] on span "Actualizar" at bounding box center [937, 392] width 26 height 9
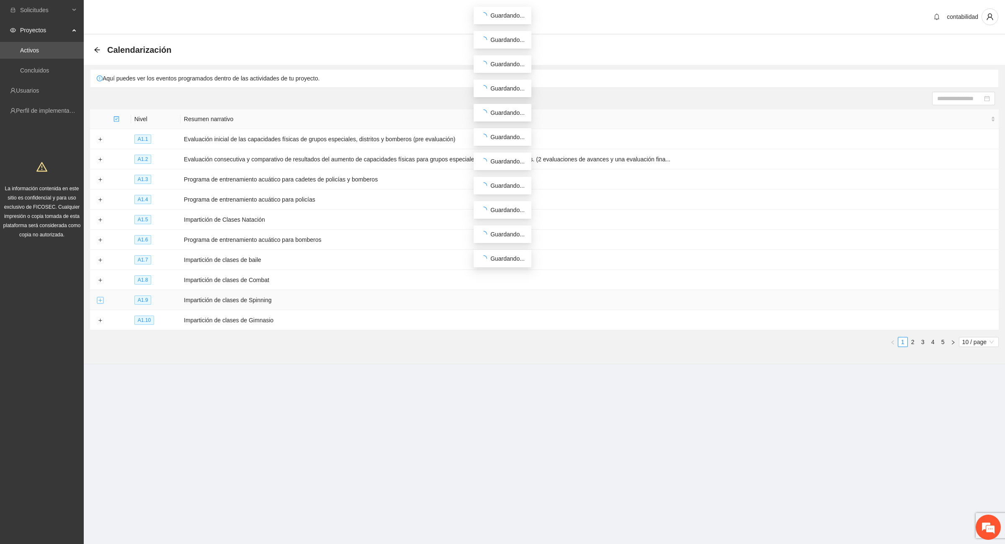
click at [100, 298] on button "Expand row" at bounding box center [100, 300] width 7 height 7
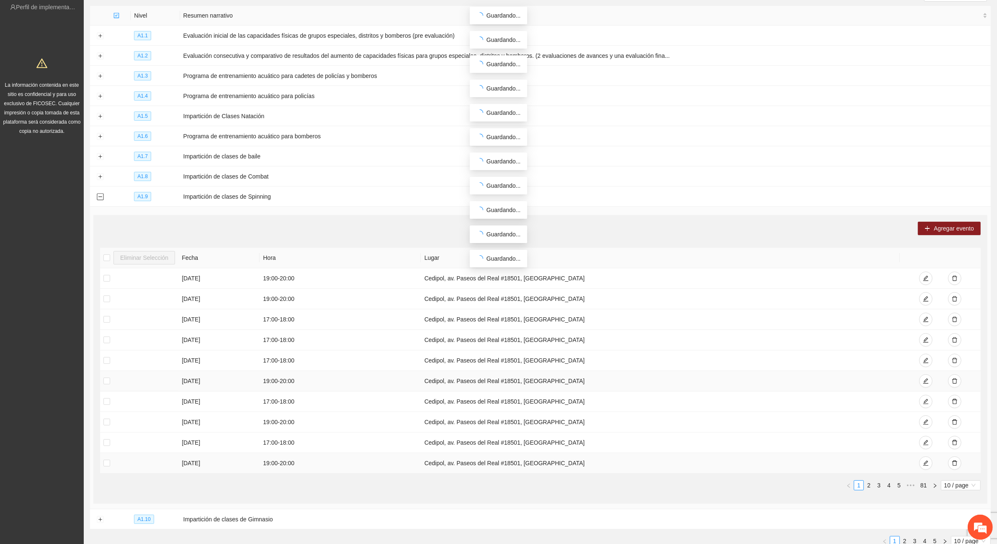
scroll to position [105, 0]
click at [934, 484] on icon "right" at bounding box center [935, 484] width 5 height 5
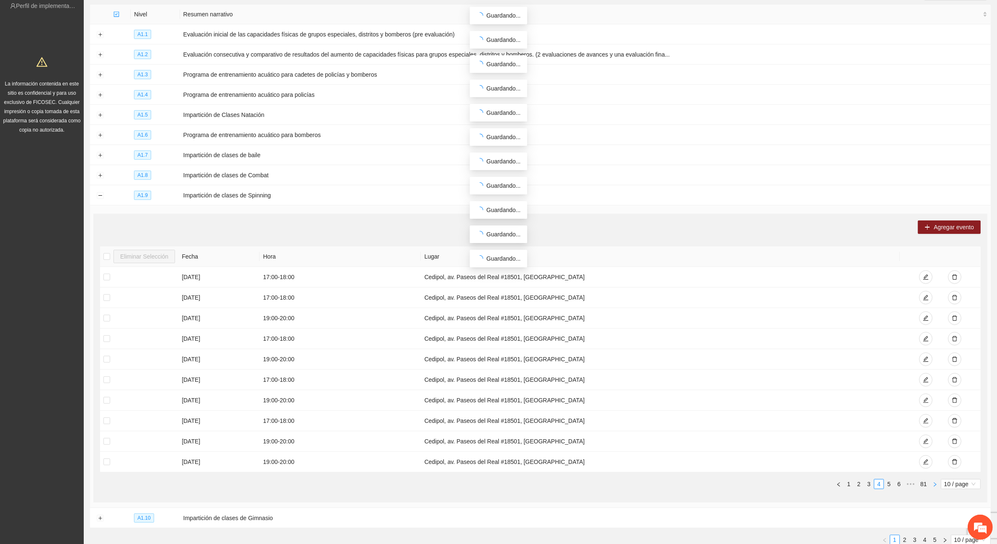
click at [934, 484] on icon "right" at bounding box center [935, 484] width 5 height 5
click at [934, 483] on icon "right" at bounding box center [935, 484] width 5 height 5
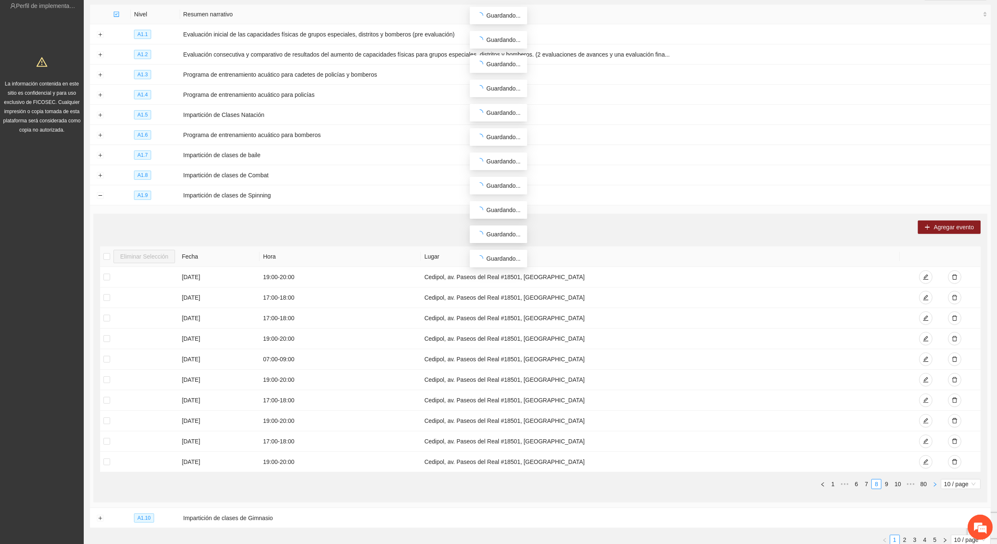
click at [934, 483] on icon "right" at bounding box center [935, 484] width 5 height 5
click at [901, 482] on link "12" at bounding box center [898, 483] width 12 height 9
click at [897, 487] on link "14" at bounding box center [898, 483] width 12 height 9
click at [935, 484] on icon "right" at bounding box center [935, 484] width 3 height 4
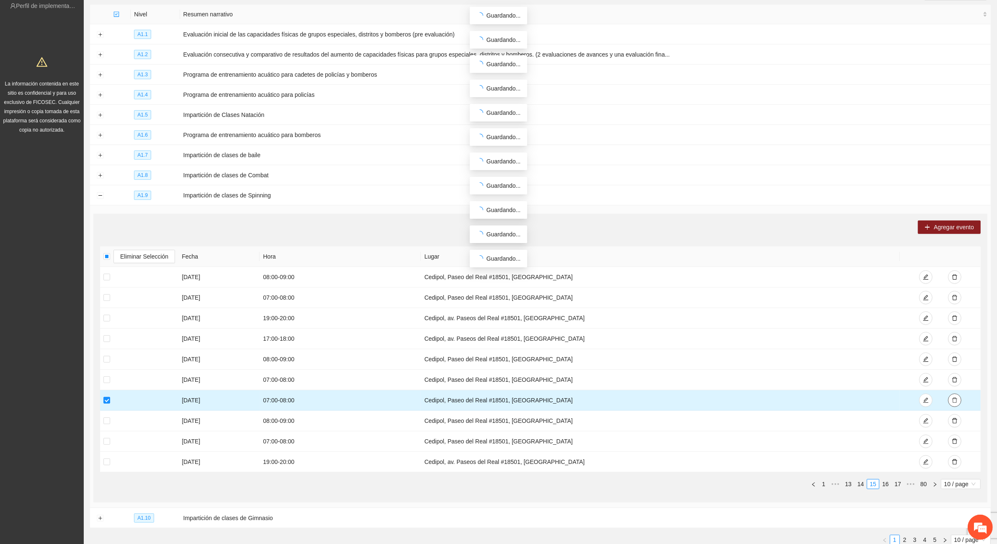
click at [960, 398] on button "button" at bounding box center [954, 399] width 13 height 13
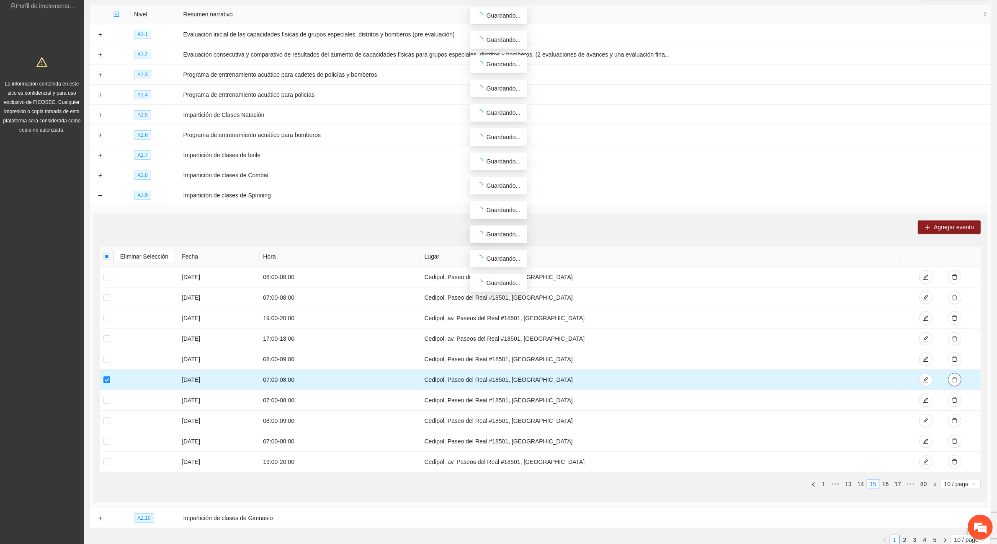
click at [957, 378] on icon "delete" at bounding box center [955, 379] width 6 height 6
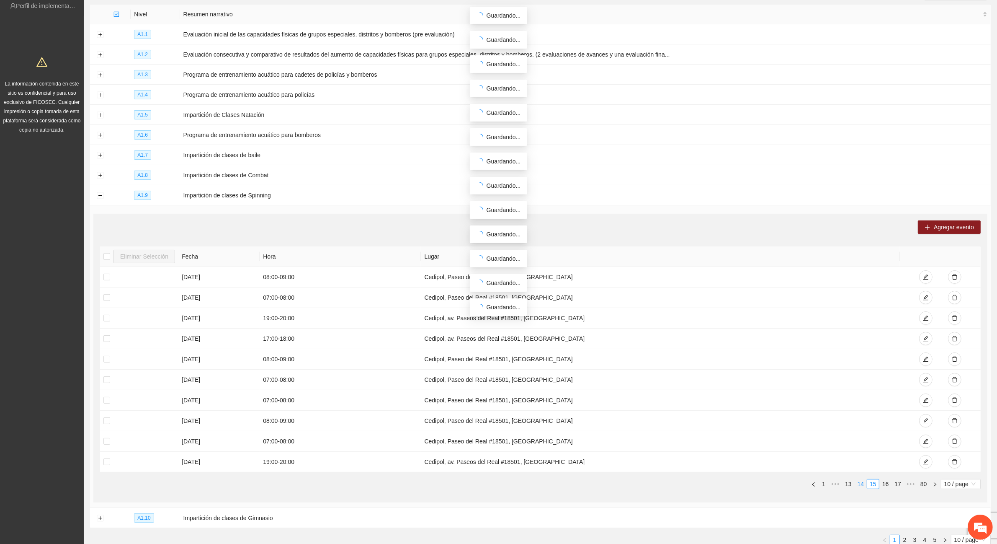
click at [861, 486] on link "14" at bounding box center [861, 483] width 12 height 9
click at [862, 484] on link "13" at bounding box center [861, 483] width 12 height 9
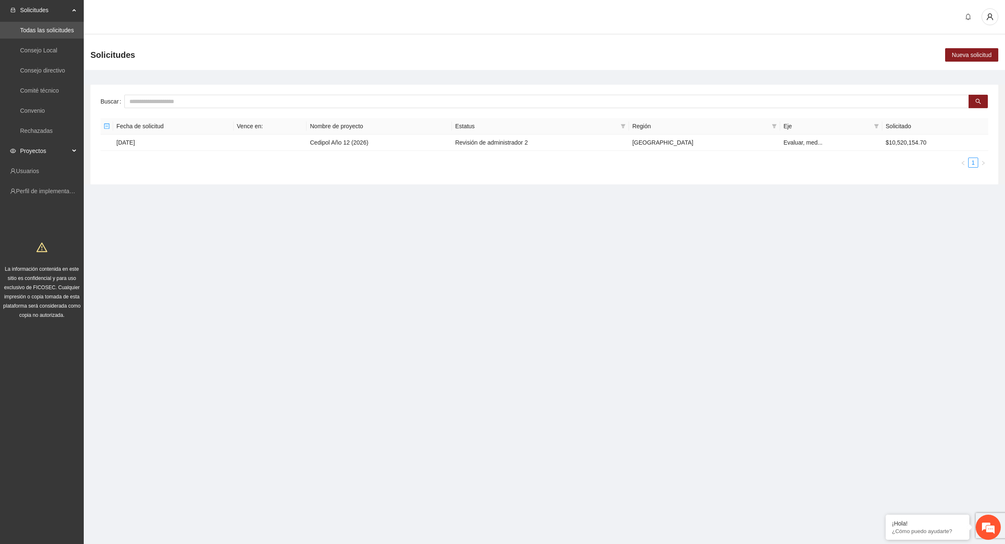
click at [40, 148] on span "Proyectos" at bounding box center [44, 150] width 49 height 17
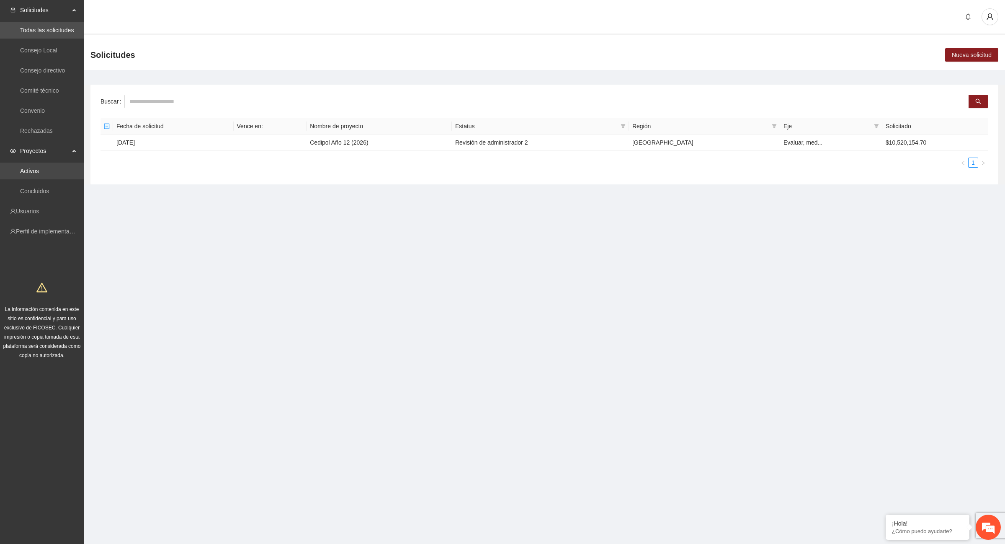
click at [39, 170] on link "Activos" at bounding box center [29, 170] width 19 height 7
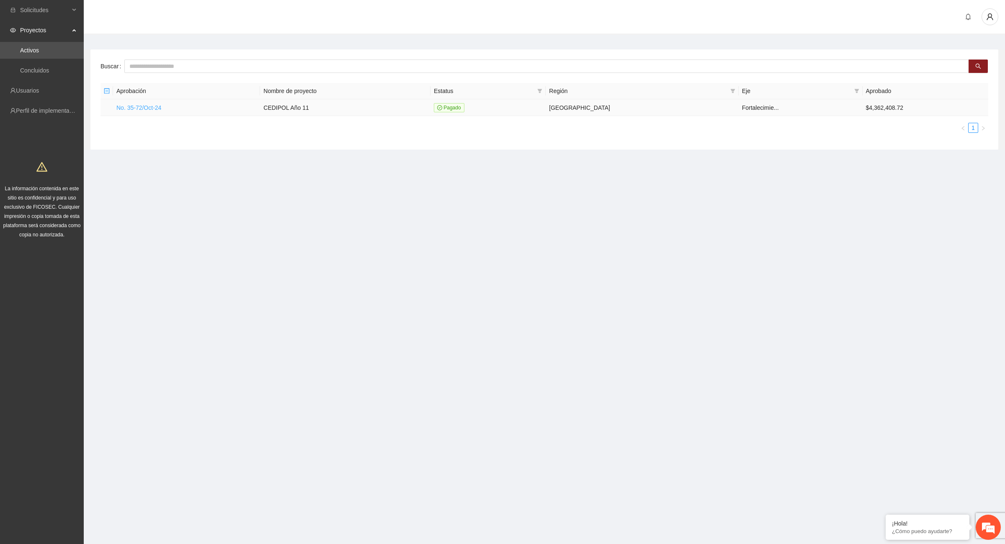
click at [149, 106] on link "No. 35-72/Oct-24" at bounding box center [138, 107] width 45 height 7
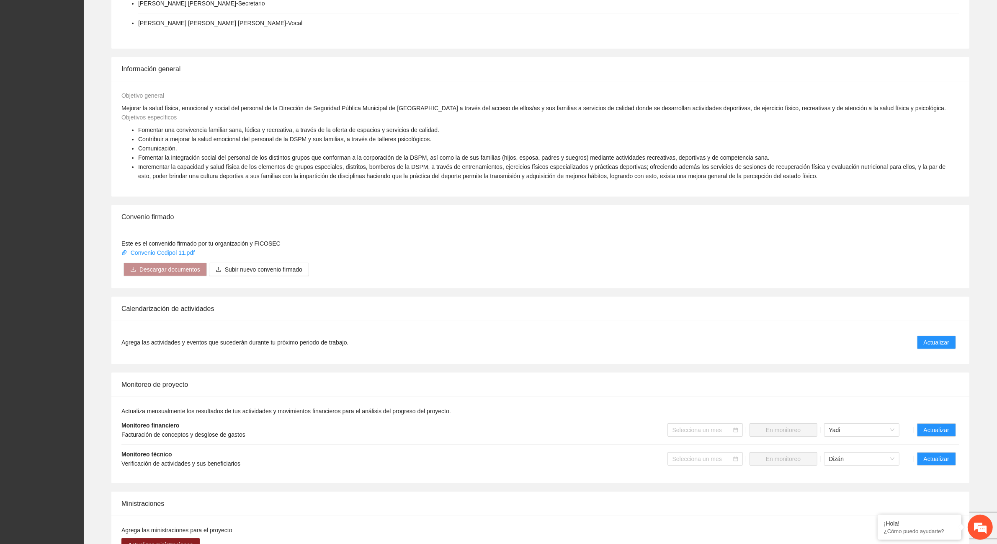
scroll to position [262, 0]
click at [935, 338] on span "Actualizar" at bounding box center [937, 339] width 26 height 9
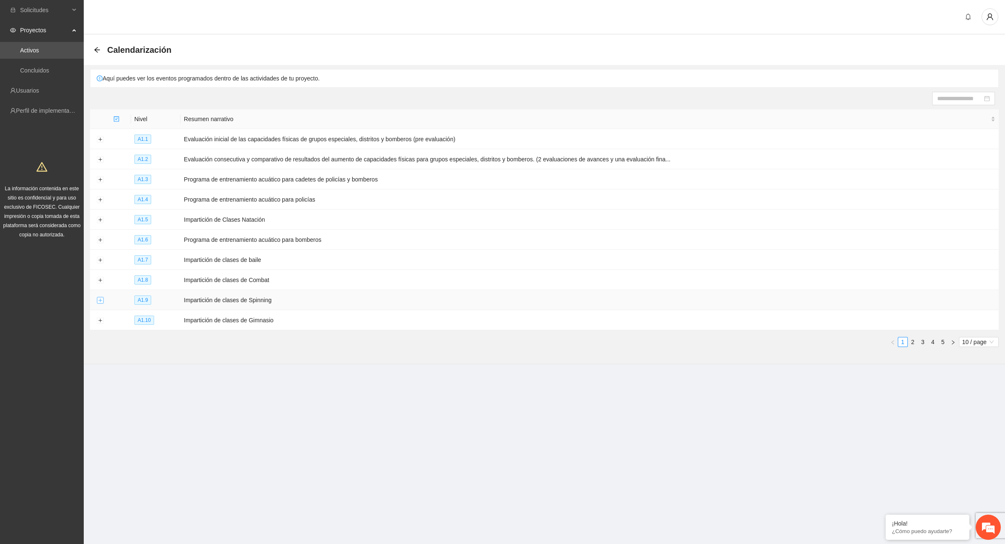
click at [100, 299] on button "Expand row" at bounding box center [100, 300] width 7 height 7
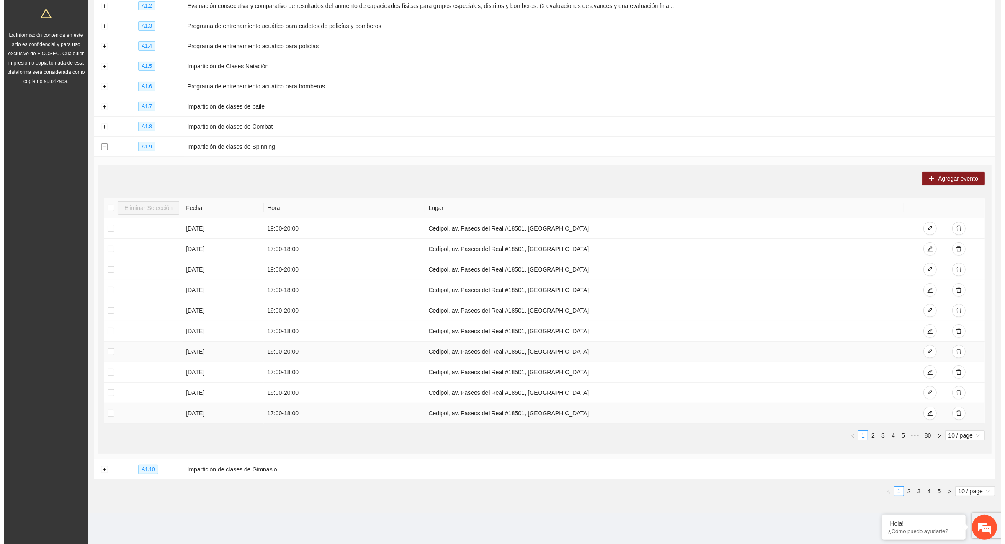
scroll to position [156, 0]
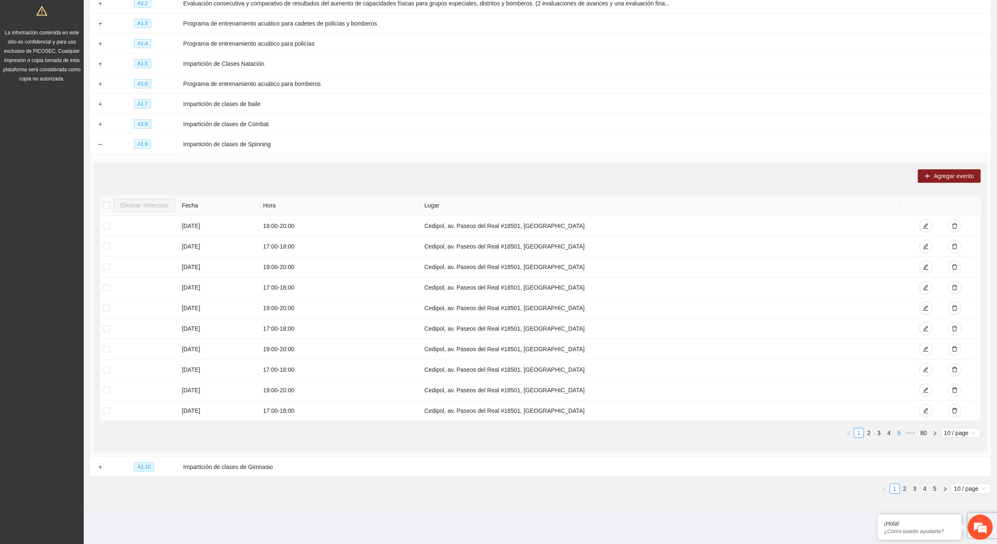
click at [897, 432] on link "5" at bounding box center [898, 432] width 9 height 9
click at [900, 435] on link "7" at bounding box center [898, 432] width 9 height 9
click at [899, 433] on link "9" at bounding box center [898, 432] width 9 height 9
click at [899, 433] on link "11" at bounding box center [898, 432] width 12 height 9
click at [901, 433] on link "13" at bounding box center [898, 432] width 12 height 9
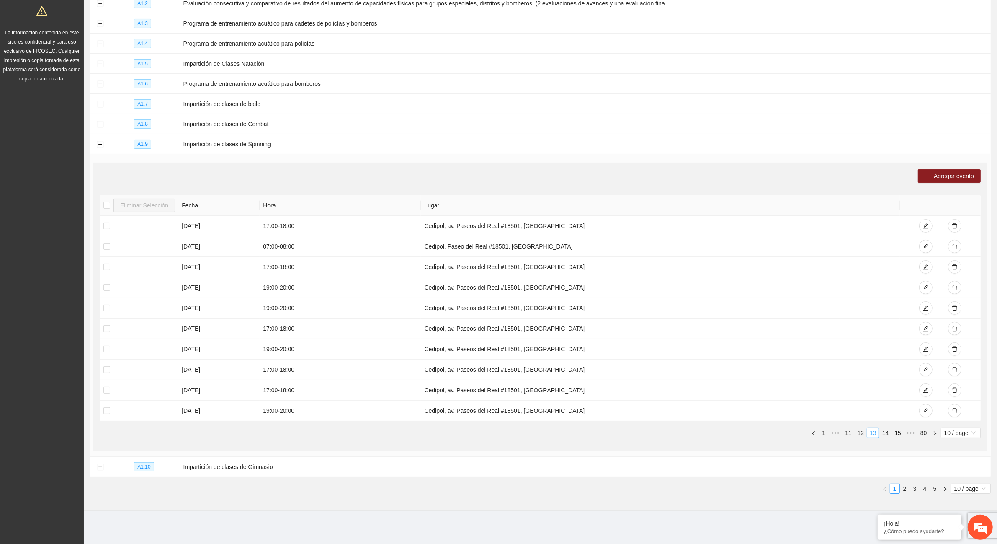
click at [901, 432] on link "15" at bounding box center [898, 432] width 12 height 9
click at [901, 432] on link "17" at bounding box center [898, 432] width 12 height 9
click at [884, 434] on link "18" at bounding box center [886, 432] width 12 height 9
click at [884, 433] on link "19" at bounding box center [886, 432] width 12 height 9
click at [895, 433] on link "21" at bounding box center [898, 432] width 12 height 9
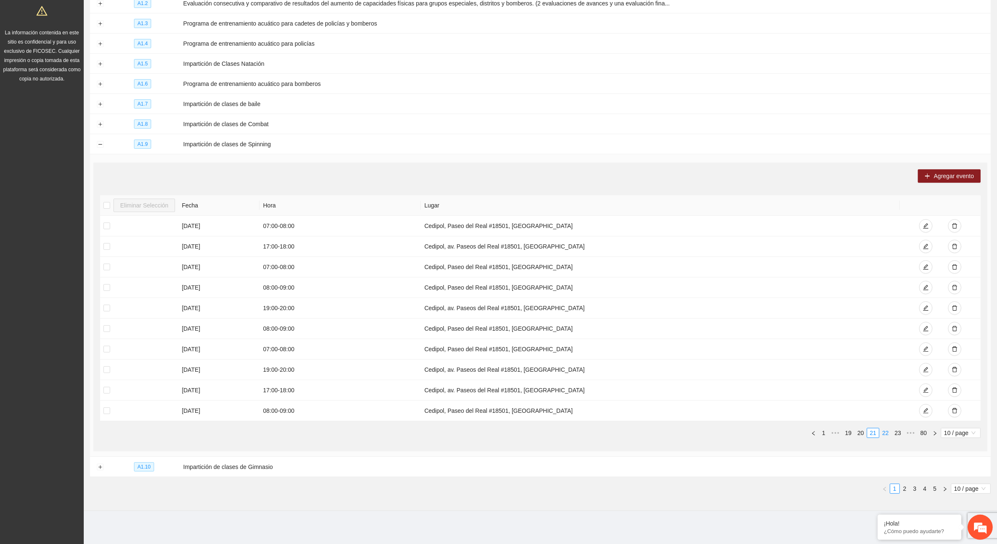
click at [884, 435] on link "22" at bounding box center [886, 432] width 12 height 9
click at [884, 434] on link "23" at bounding box center [886, 432] width 12 height 9
click at [885, 433] on link "24" at bounding box center [886, 432] width 12 height 9
click at [897, 433] on link "26" at bounding box center [898, 432] width 12 height 9
click at [860, 432] on link "25" at bounding box center [861, 432] width 12 height 9
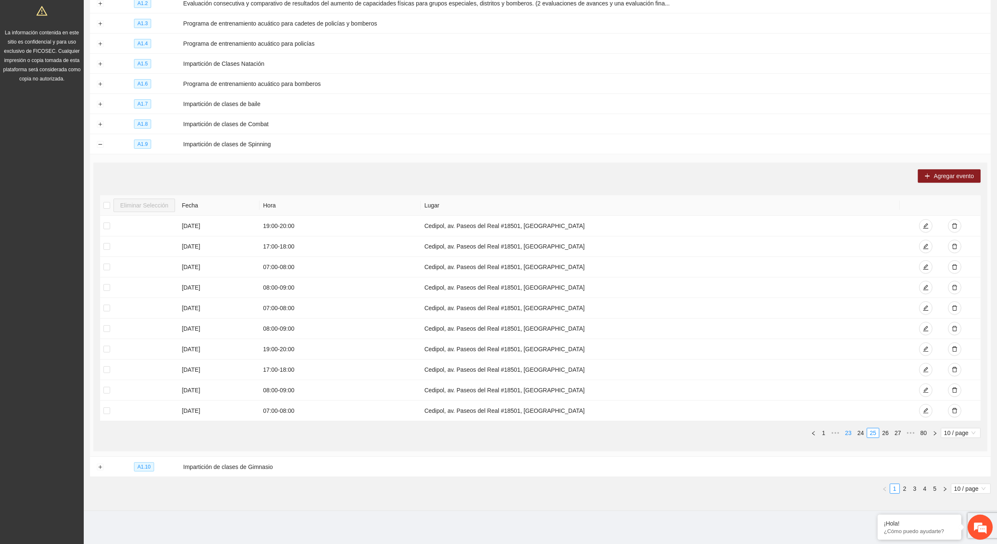
click at [859, 435] on link "24" at bounding box center [861, 432] width 12 height 9
click at [858, 435] on link "23" at bounding box center [861, 432] width 12 height 9
click at [858, 435] on link "22" at bounding box center [861, 432] width 12 height 9
click at [858, 435] on link "21" at bounding box center [861, 432] width 12 height 9
click at [858, 430] on link "20" at bounding box center [861, 432] width 12 height 9
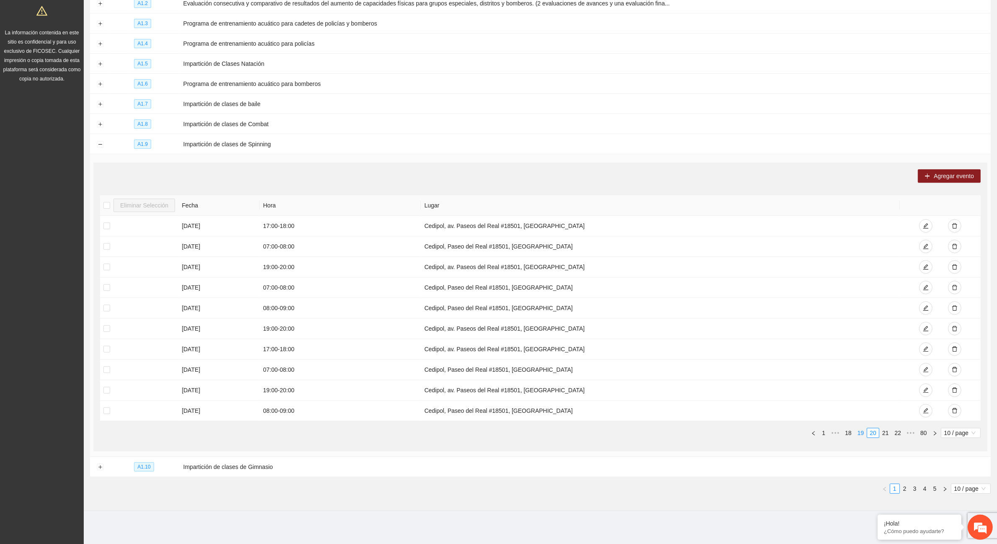
click at [858, 430] on link "19" at bounding box center [861, 432] width 12 height 9
click at [858, 432] on link "18" at bounding box center [861, 432] width 12 height 9
click at [858, 432] on link "17" at bounding box center [861, 432] width 12 height 9
click at [858, 432] on link "16" at bounding box center [861, 432] width 12 height 9
click at [858, 432] on link "15" at bounding box center [861, 432] width 12 height 9
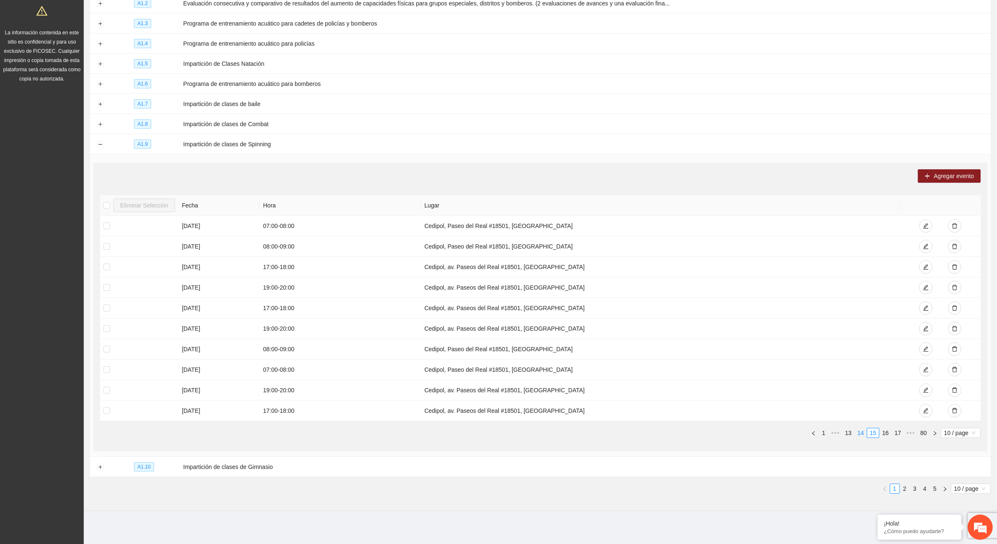
click at [859, 432] on link "14" at bounding box center [861, 432] width 12 height 9
click at [948, 177] on span "Agregar evento" at bounding box center [954, 175] width 40 height 9
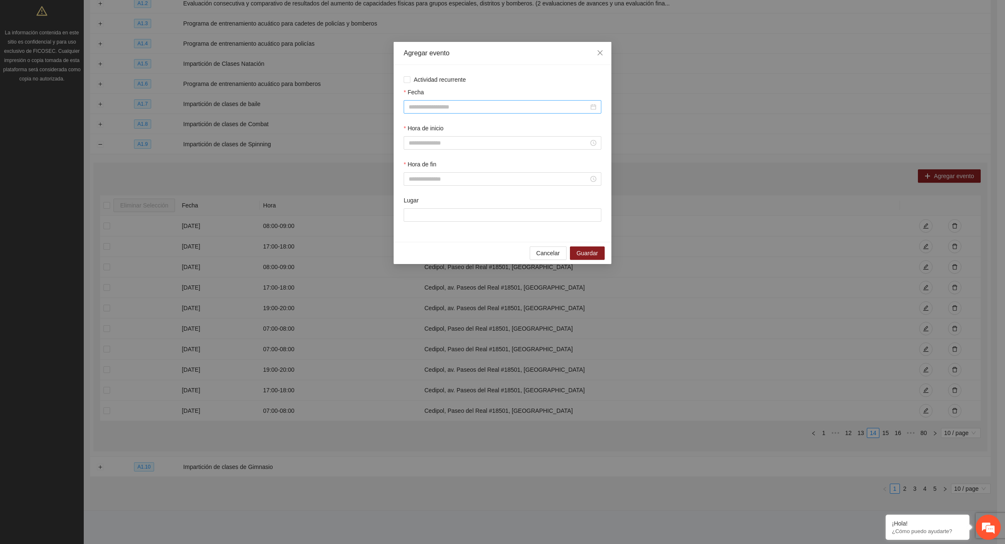
click at [421, 102] on div at bounding box center [503, 106] width 198 height 13
click at [421, 124] on span "button" at bounding box center [421, 125] width 4 height 4
type input "**********"
click at [474, 196] on div "25" at bounding box center [476, 194] width 10 height 10
click at [434, 143] on input "Hora de inicio" at bounding box center [499, 142] width 180 height 9
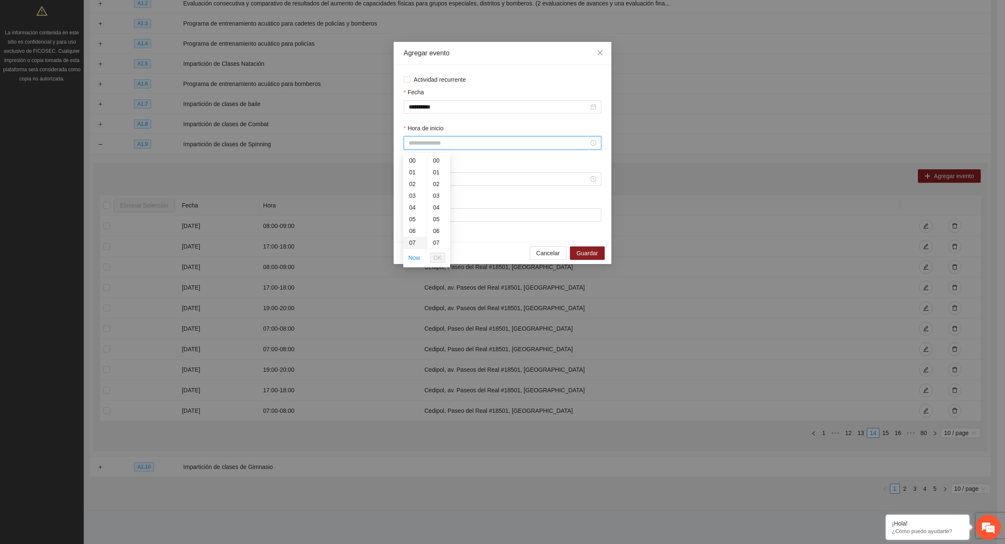
click at [415, 240] on div "07" at bounding box center [414, 243] width 23 height 12
type input "*****"
click at [436, 256] on span "OK" at bounding box center [437, 257] width 8 height 9
click at [412, 177] on input "Hora de fin" at bounding box center [499, 178] width 180 height 9
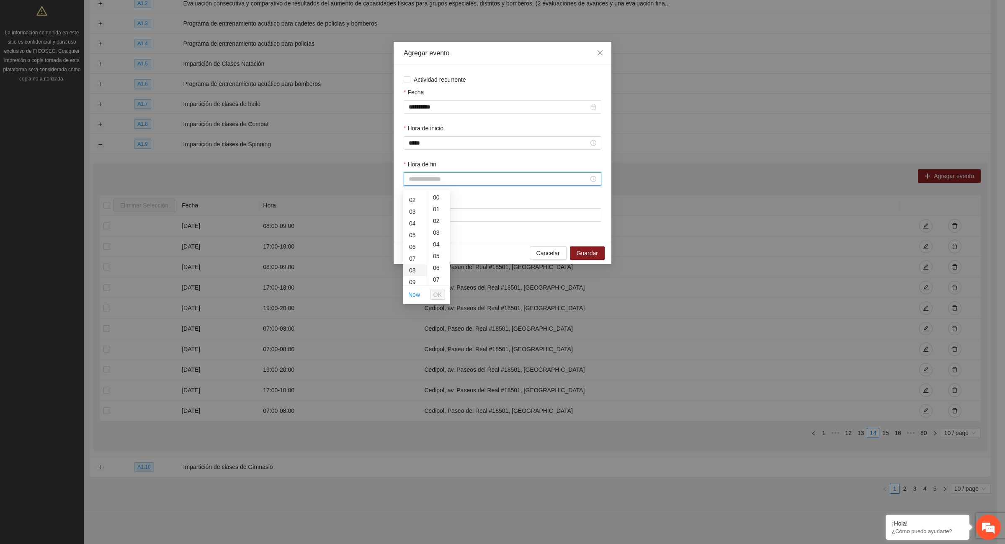
click at [412, 268] on div "08" at bounding box center [414, 270] width 23 height 12
type input "*****"
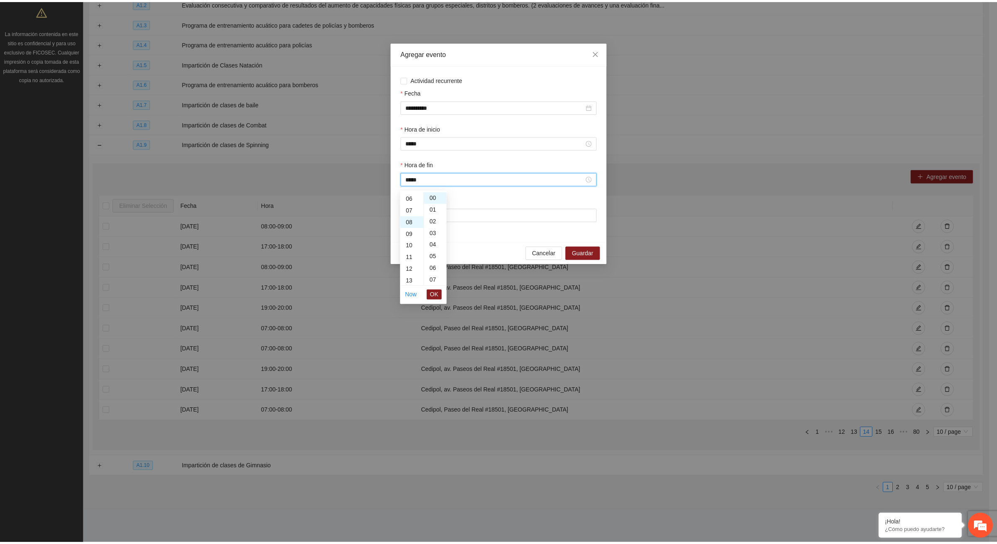
scroll to position [93, 0]
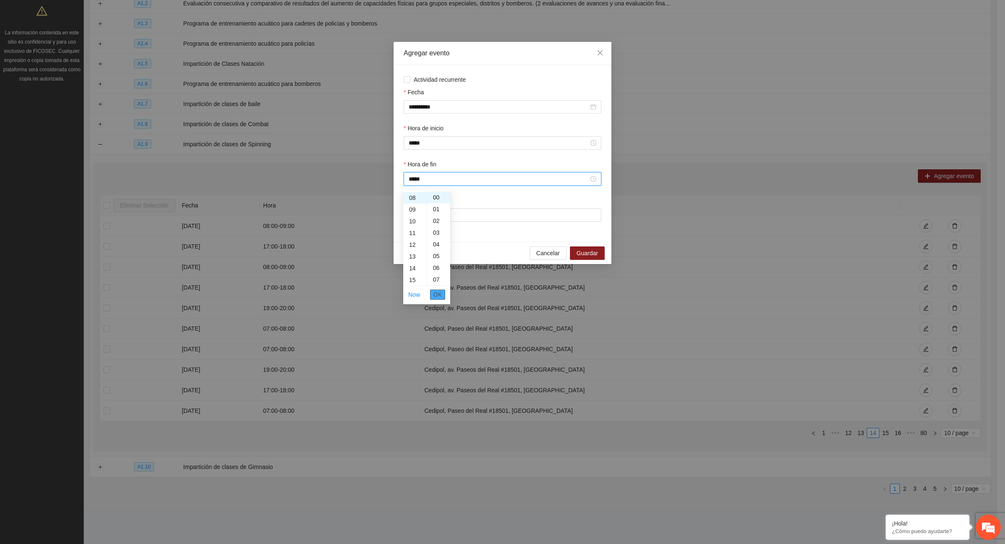
click at [441, 293] on span "OK" at bounding box center [437, 294] width 8 height 9
click at [436, 213] on input "Lugar" at bounding box center [503, 214] width 198 height 13
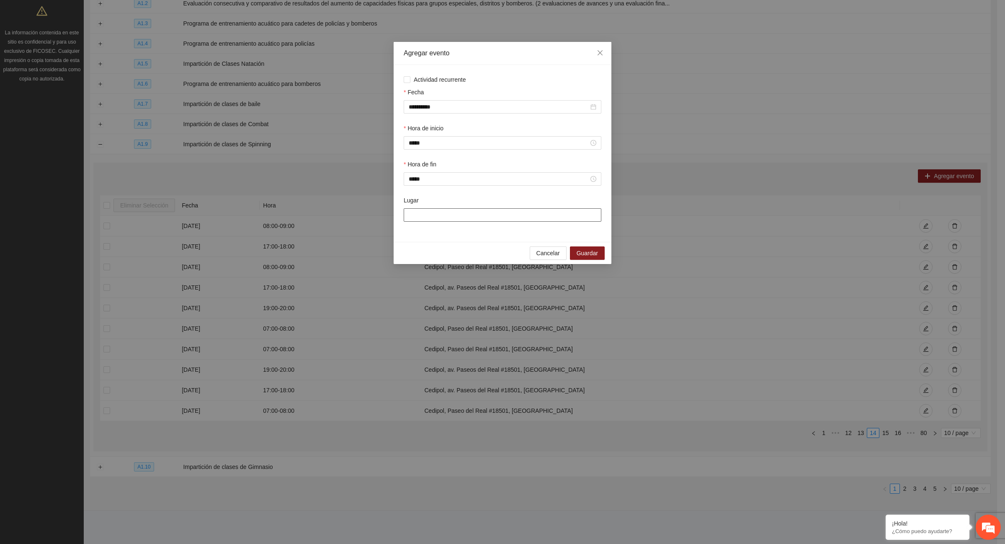
type input "**********"
click at [583, 255] on span "Guardar" at bounding box center [587, 252] width 21 height 9
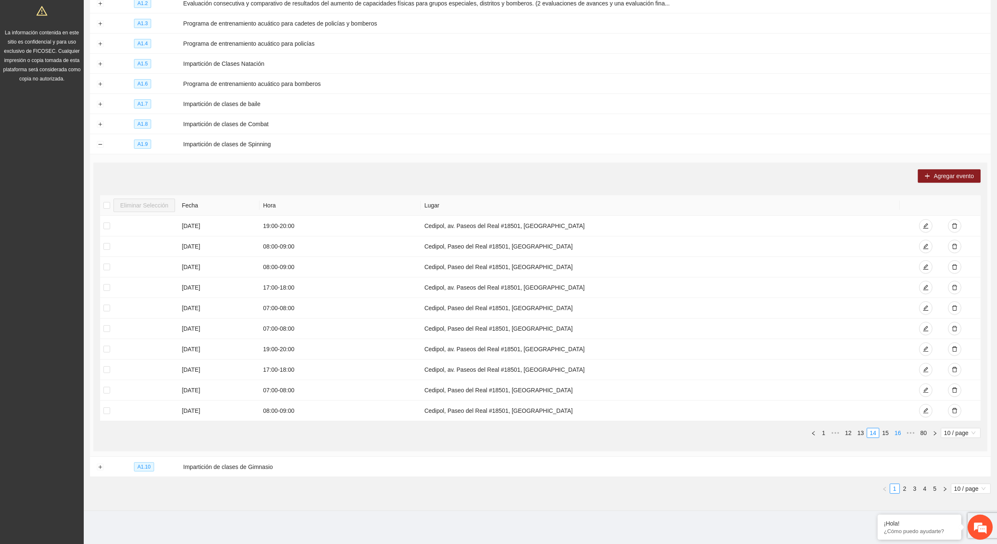
click at [888, 430] on link "15" at bounding box center [886, 432] width 12 height 9
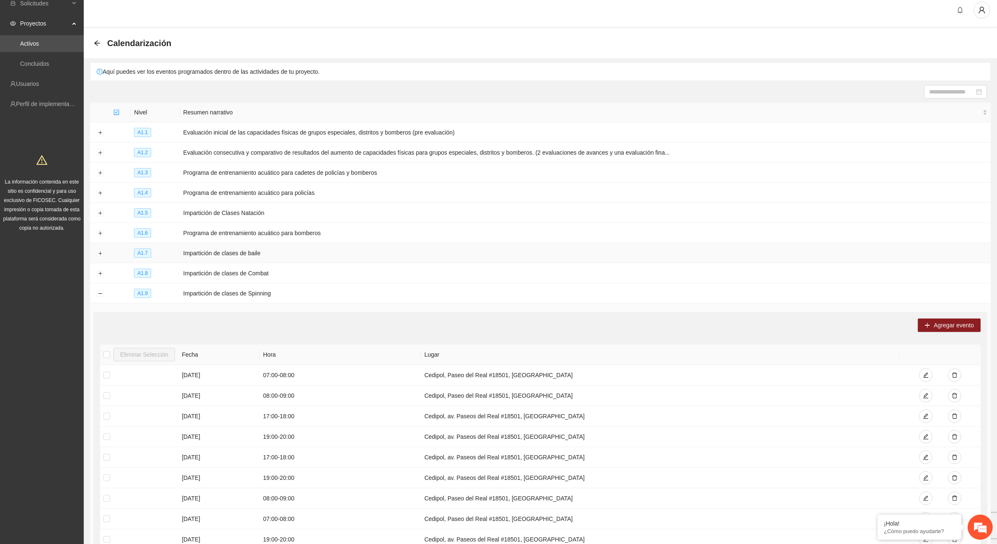
scroll to position [0, 0]
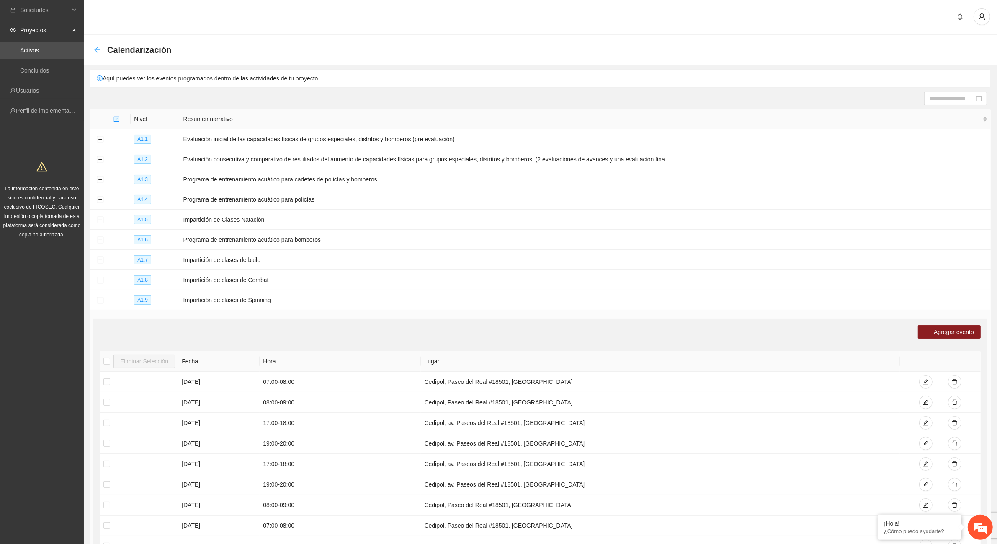
click at [98, 49] on icon "arrow-left" at bounding box center [96, 49] width 5 height 5
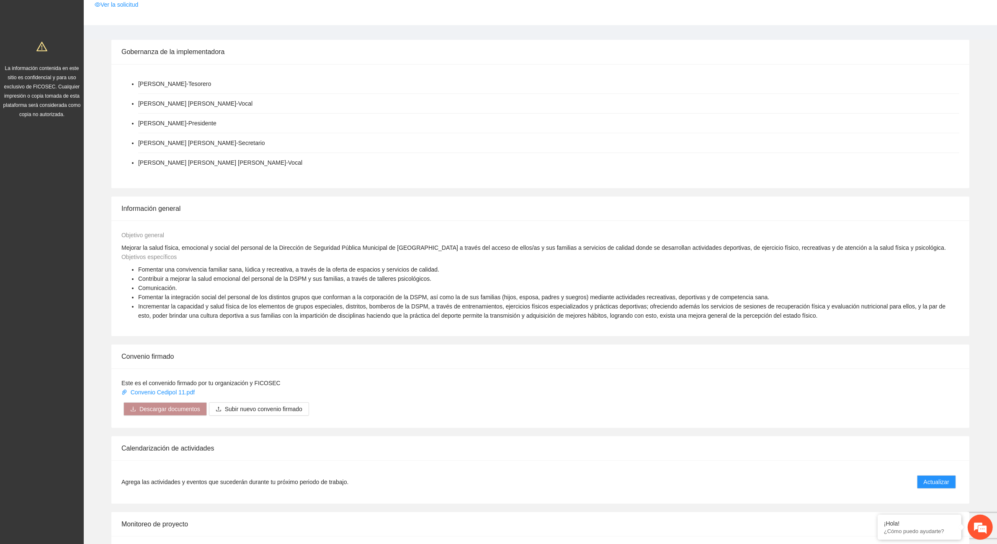
scroll to position [209, 0]
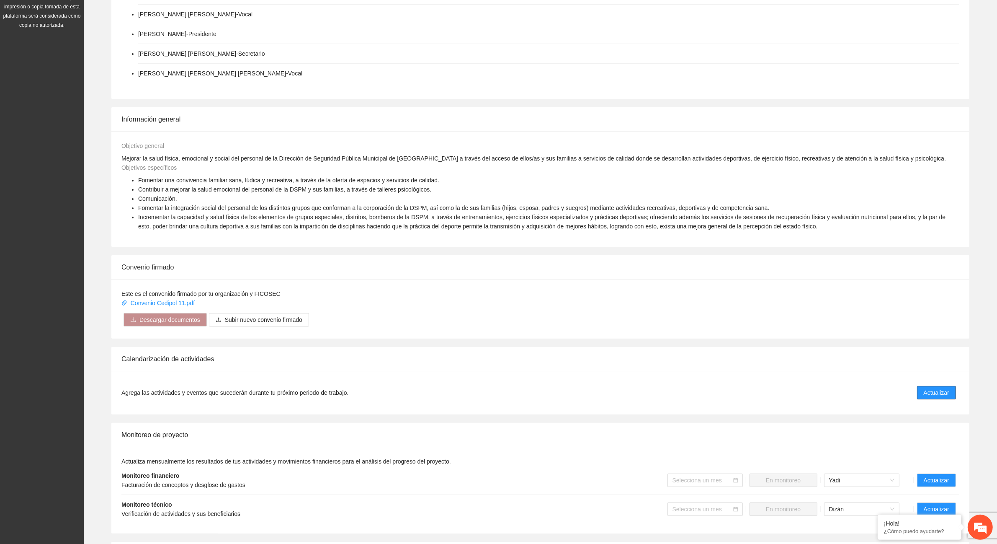
click at [953, 395] on button "Actualizar" at bounding box center [936, 392] width 39 height 13
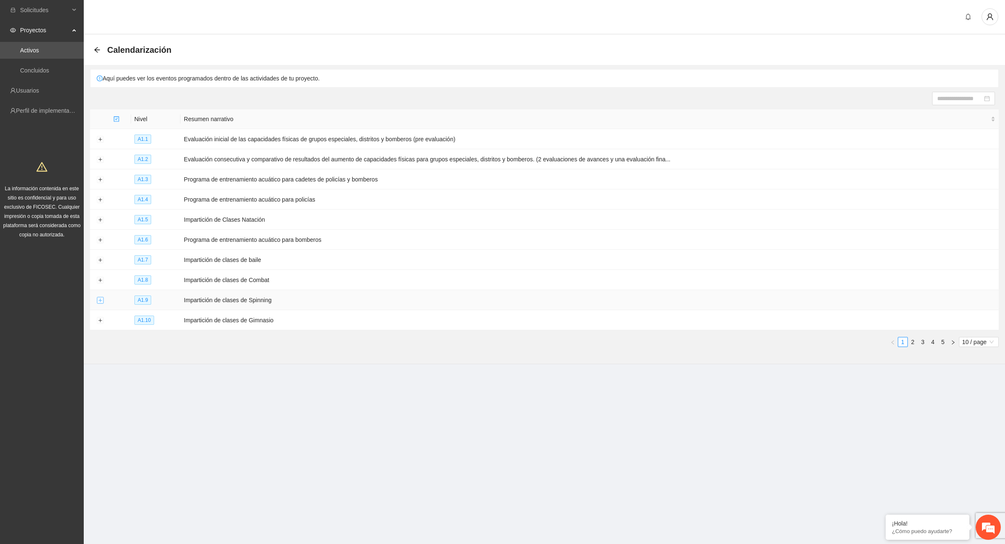
click at [98, 300] on button "Expand row" at bounding box center [100, 300] width 7 height 7
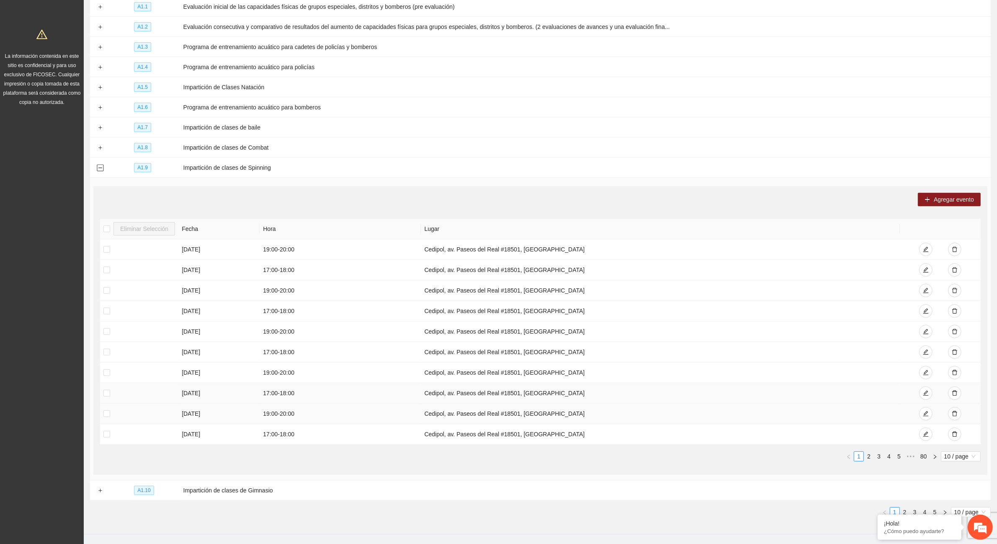
scroll to position [156, 0]
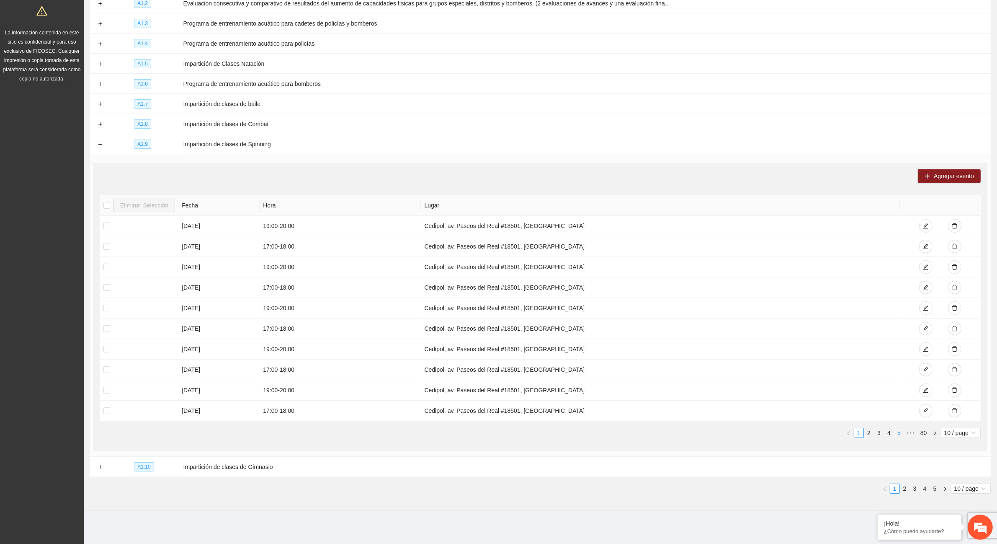
click at [903, 430] on link "5" at bounding box center [898, 432] width 9 height 9
click at [901, 430] on link "7" at bounding box center [898, 432] width 9 height 9
click at [899, 430] on link "9" at bounding box center [898, 432] width 9 height 9
click at [899, 430] on link "11" at bounding box center [898, 432] width 12 height 9
click at [899, 430] on link "13" at bounding box center [898, 432] width 12 height 9
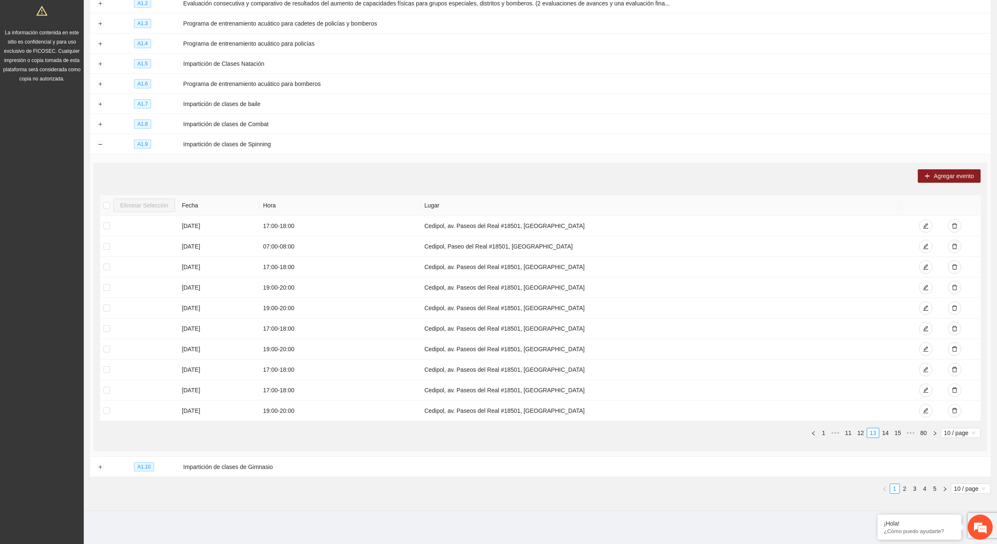
click at [899, 430] on link "15" at bounding box center [898, 432] width 12 height 9
click at [899, 430] on link "17" at bounding box center [898, 432] width 12 height 9
click at [884, 433] on link "18" at bounding box center [886, 432] width 12 height 9
click at [860, 431] on link "17" at bounding box center [861, 432] width 12 height 9
click at [860, 433] on link "16" at bounding box center [861, 432] width 12 height 9
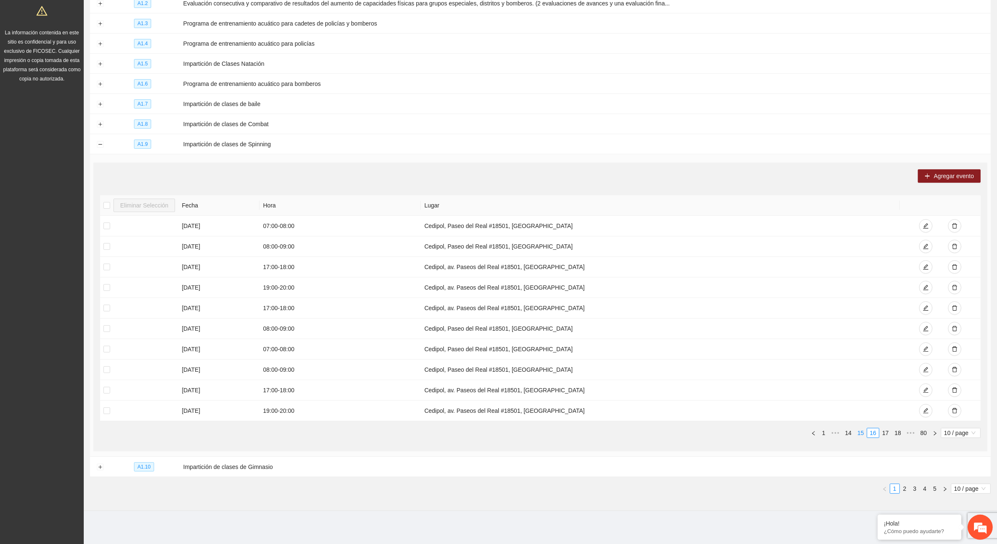
click at [858, 433] on link "15" at bounding box center [861, 432] width 12 height 9
click at [949, 173] on span "Agregar evento" at bounding box center [954, 175] width 40 height 9
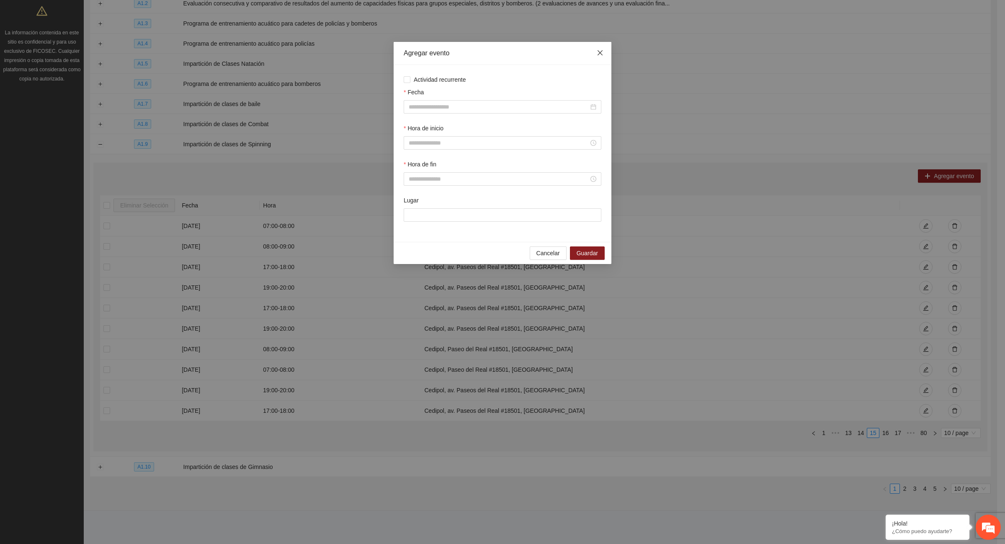
click at [600, 53] on icon "close" at bounding box center [600, 52] width 5 height 5
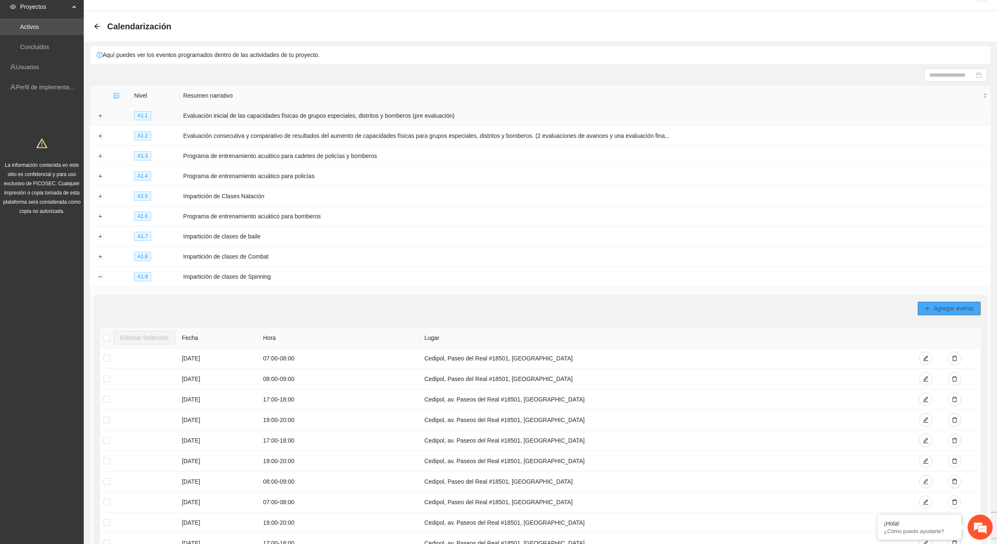
scroll to position [0, 0]
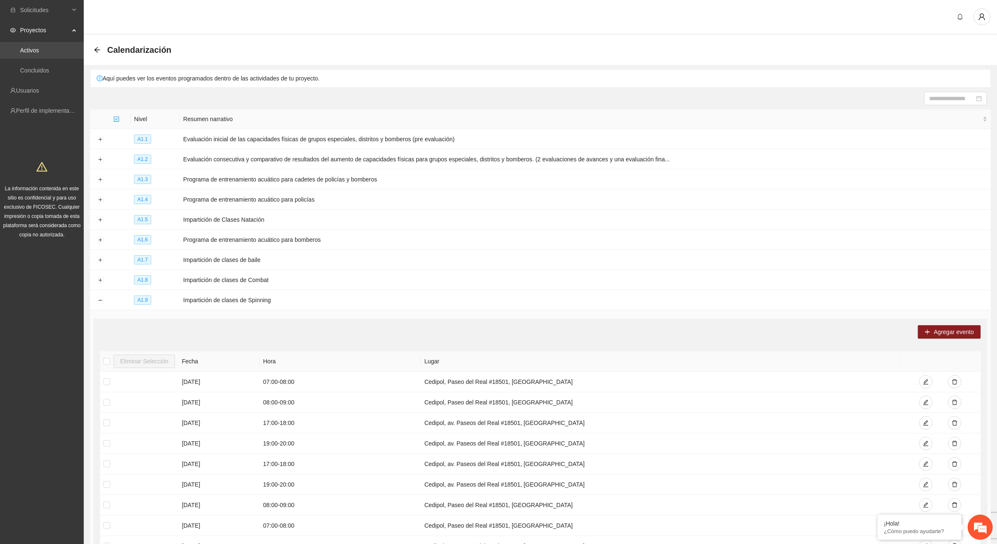
click at [33, 47] on link "Activos" at bounding box center [29, 50] width 19 height 7
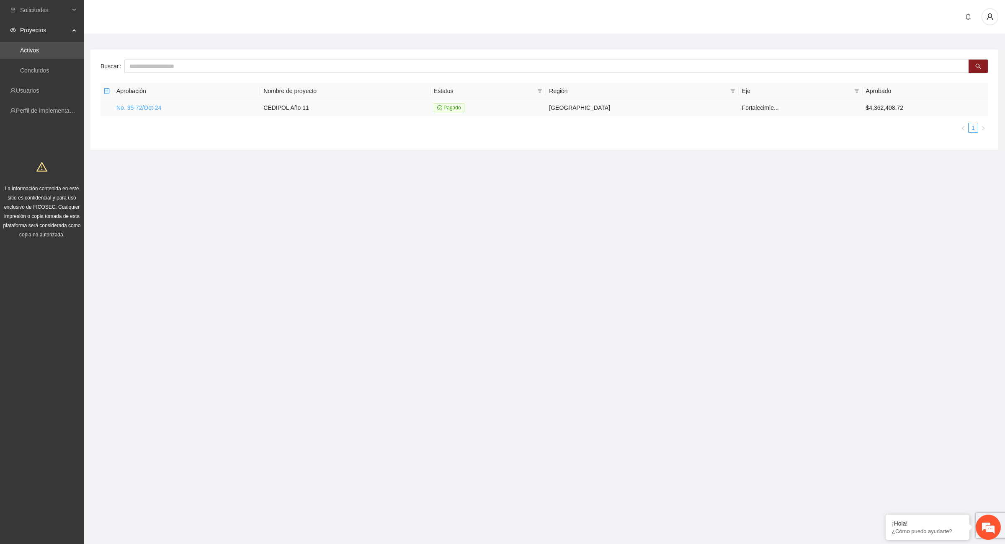
click at [130, 110] on link "No. 35-72/Oct-24" at bounding box center [138, 107] width 45 height 7
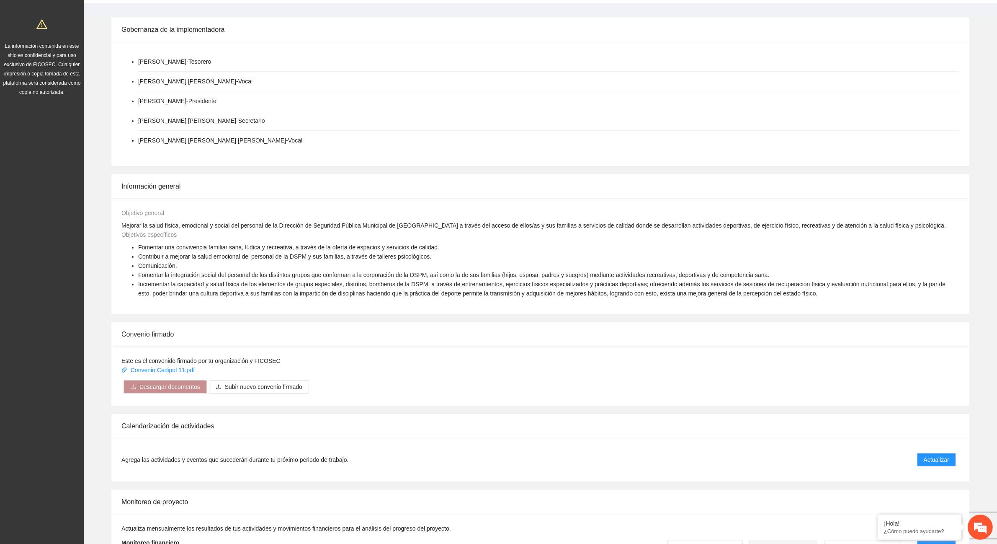
scroll to position [157, 0]
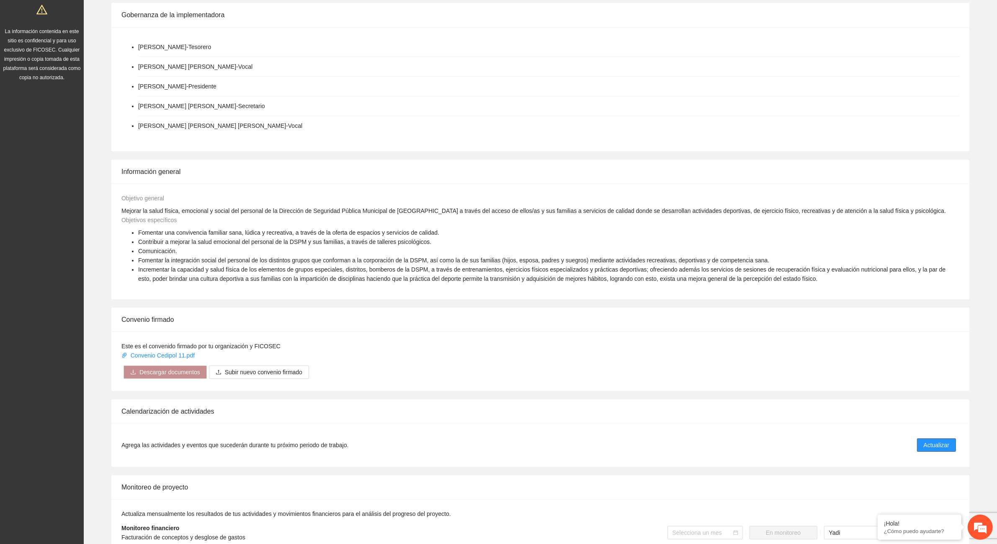
click at [940, 442] on span "Actualizar" at bounding box center [937, 444] width 26 height 9
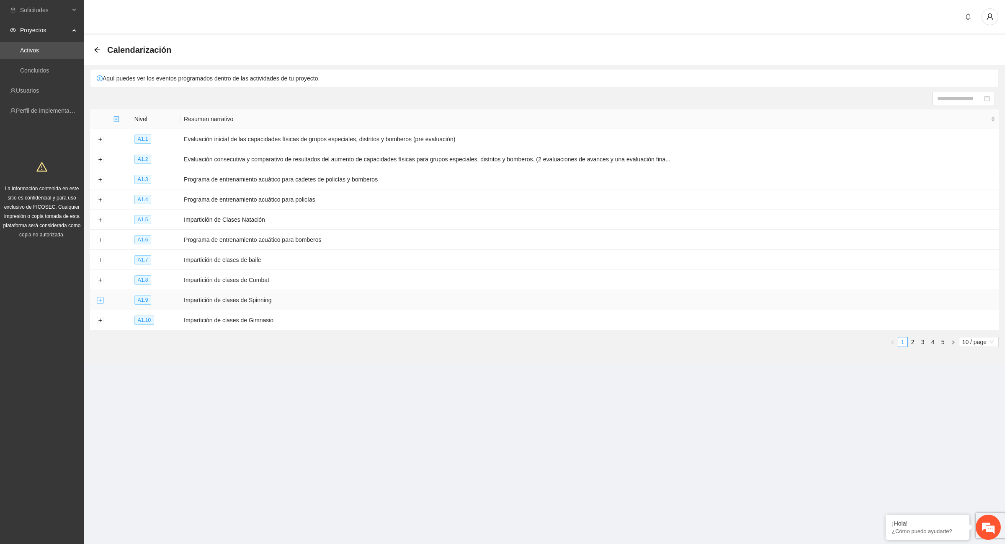
click at [101, 300] on button "Expand row" at bounding box center [100, 300] width 7 height 7
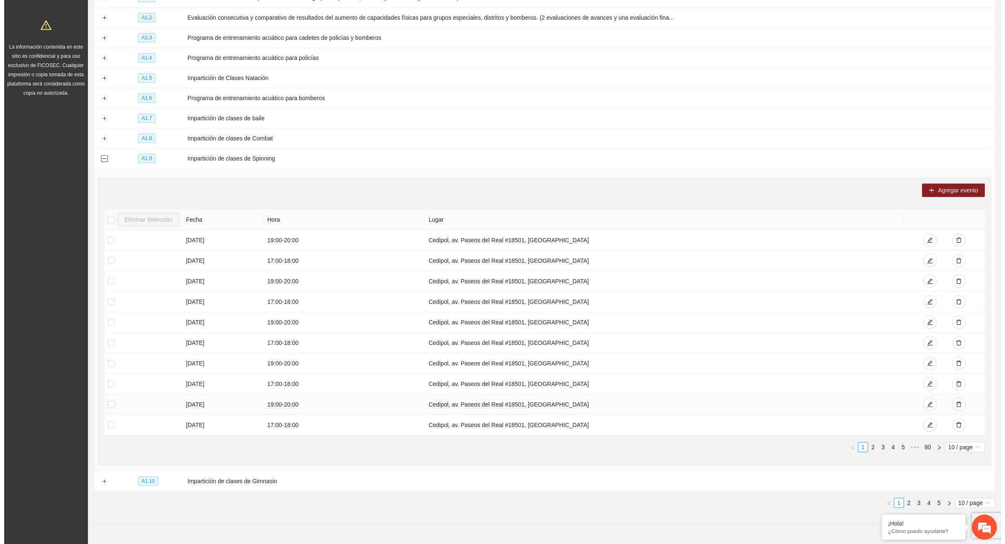
scroll to position [156, 0]
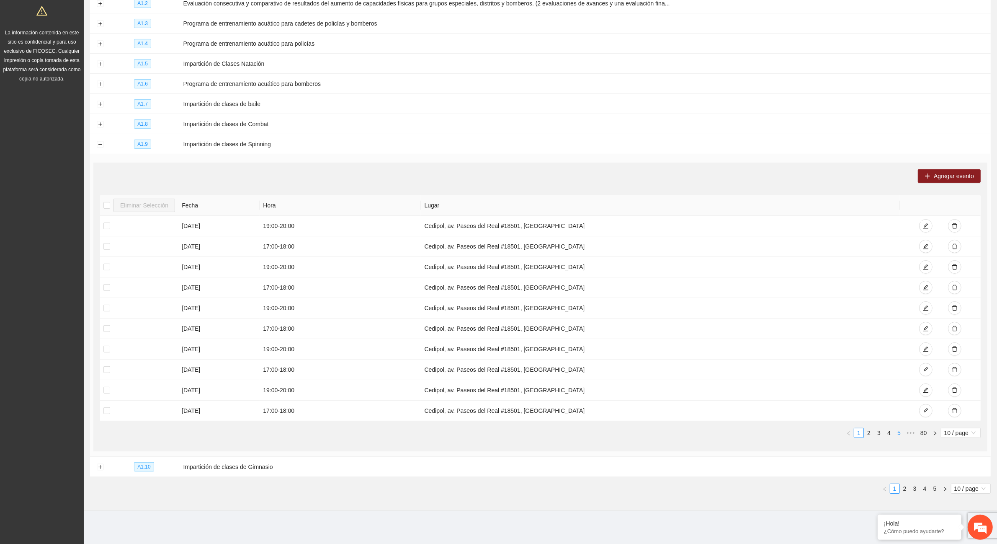
click at [901, 434] on link "5" at bounding box center [898, 432] width 9 height 9
click at [899, 434] on link "7" at bounding box center [898, 432] width 9 height 9
click at [899, 434] on link "9" at bounding box center [898, 432] width 9 height 9
click at [899, 434] on link "11" at bounding box center [898, 432] width 12 height 9
click at [899, 434] on link "13" at bounding box center [898, 432] width 12 height 9
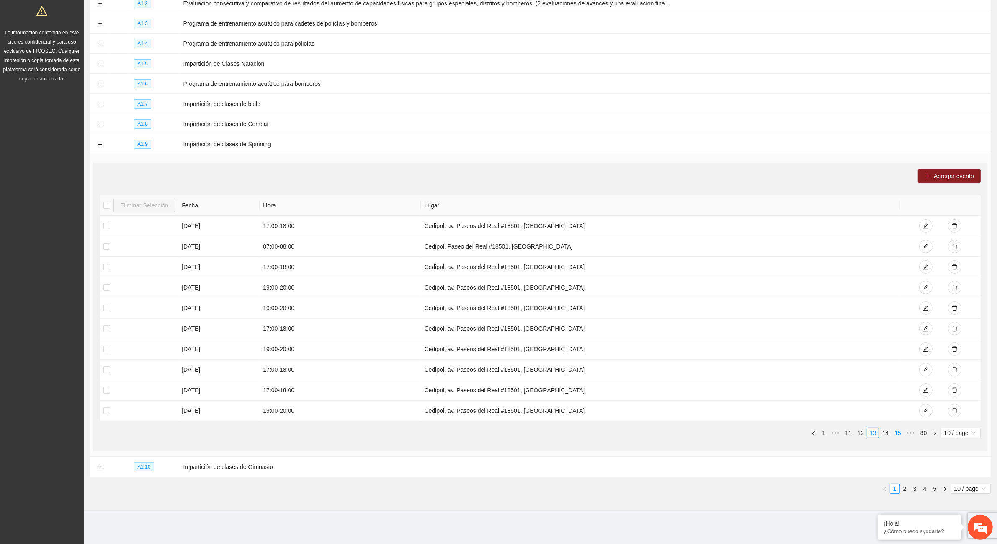
click at [897, 434] on link "15" at bounding box center [898, 432] width 12 height 9
click at [948, 172] on span "Agregar evento" at bounding box center [954, 175] width 40 height 9
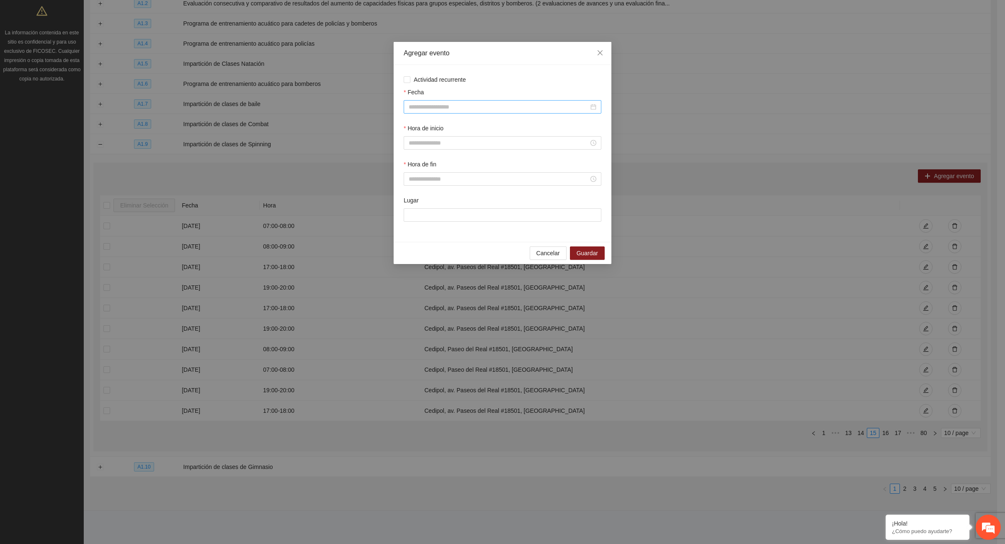
click at [421, 101] on div at bounding box center [503, 106] width 198 height 13
type input "**********"
click at [421, 126] on span "button" at bounding box center [421, 125] width 4 height 4
type input "**********"
click at [476, 196] on div "25" at bounding box center [476, 194] width 10 height 10
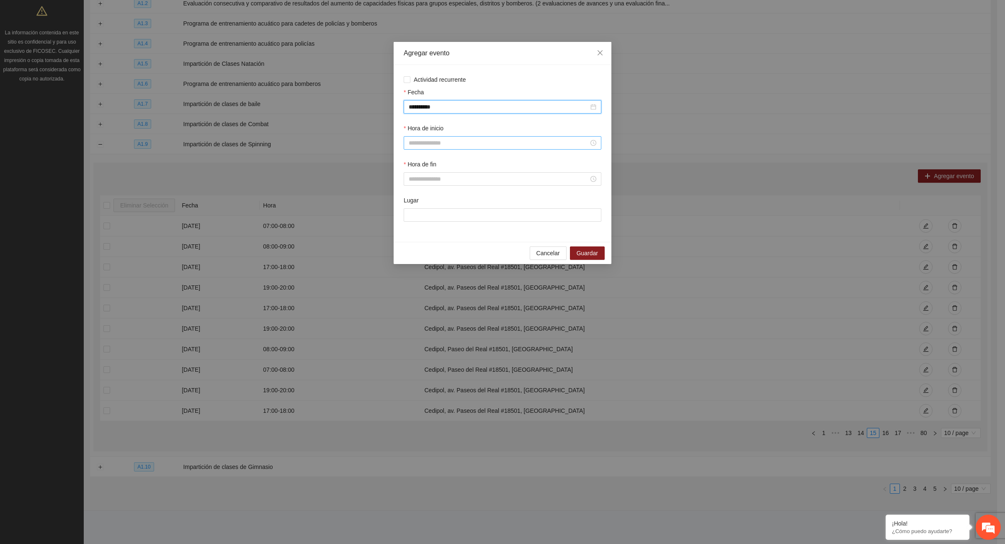
click at [434, 143] on input "Hora de inicio" at bounding box center [499, 142] width 180 height 9
click at [415, 239] on div "07" at bounding box center [414, 243] width 23 height 12
type input "*****"
click at [442, 255] on button "OK" at bounding box center [437, 257] width 15 height 10
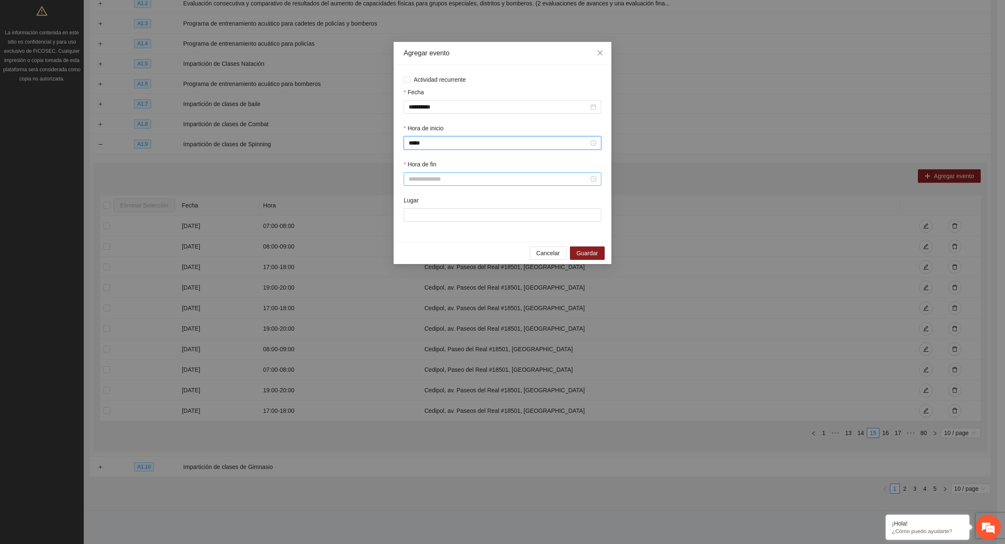
click at [417, 182] on input "Hora de fin" at bounding box center [499, 178] width 180 height 9
click at [414, 269] on div "08" at bounding box center [414, 270] width 23 height 12
type input "*****"
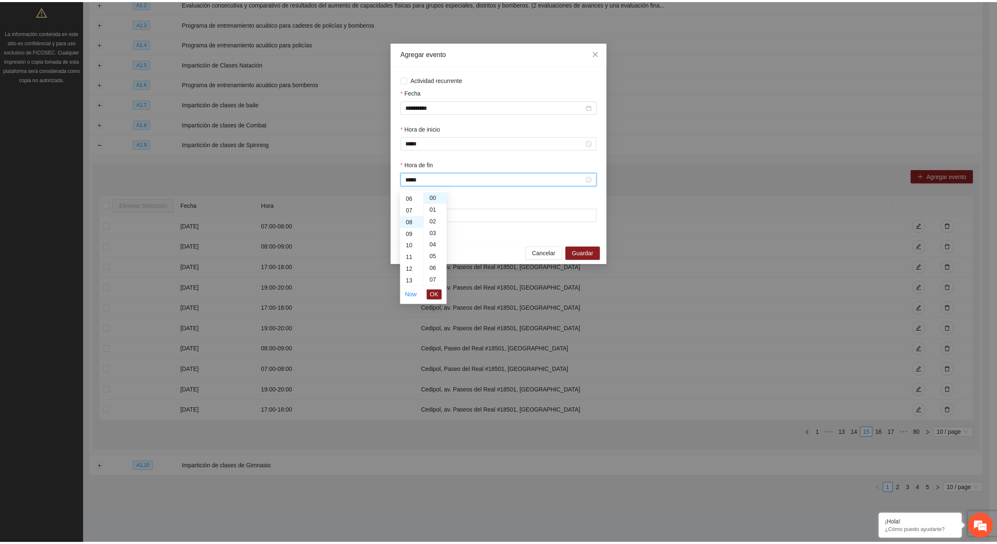
scroll to position [93, 0]
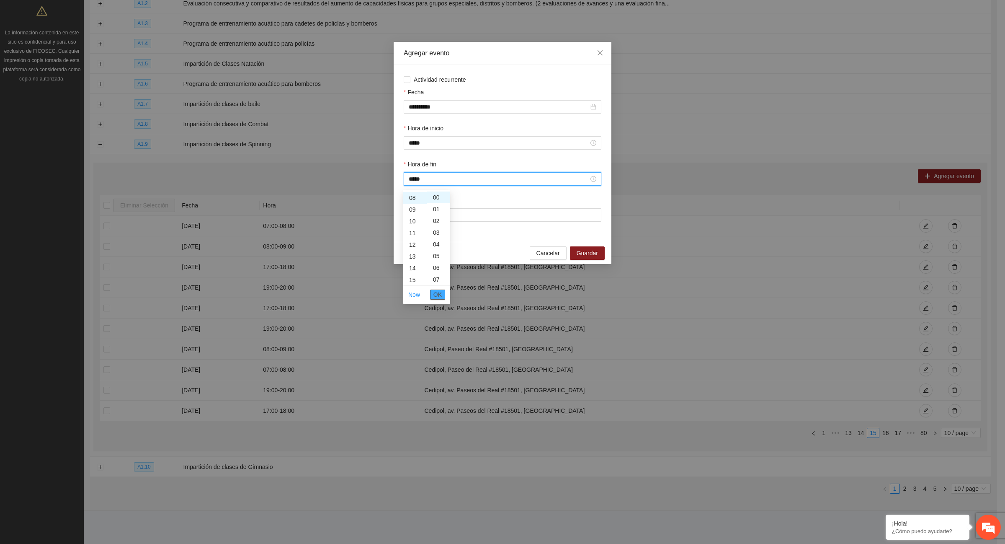
click at [435, 294] on span "OK" at bounding box center [437, 294] width 8 height 9
click at [427, 218] on input "Lugar" at bounding box center [503, 214] width 198 height 13
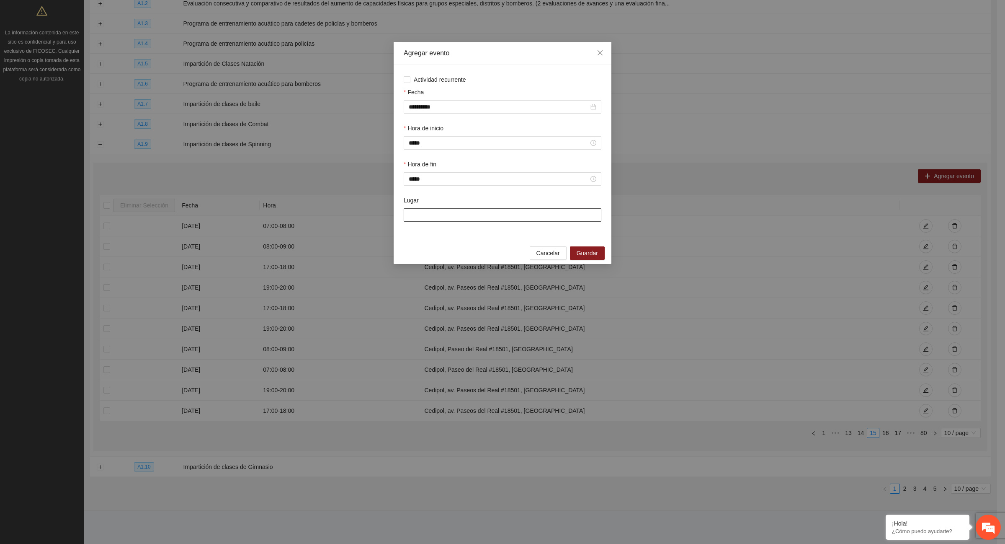
type input "**********"
click at [585, 257] on span "Guardar" at bounding box center [587, 252] width 21 height 9
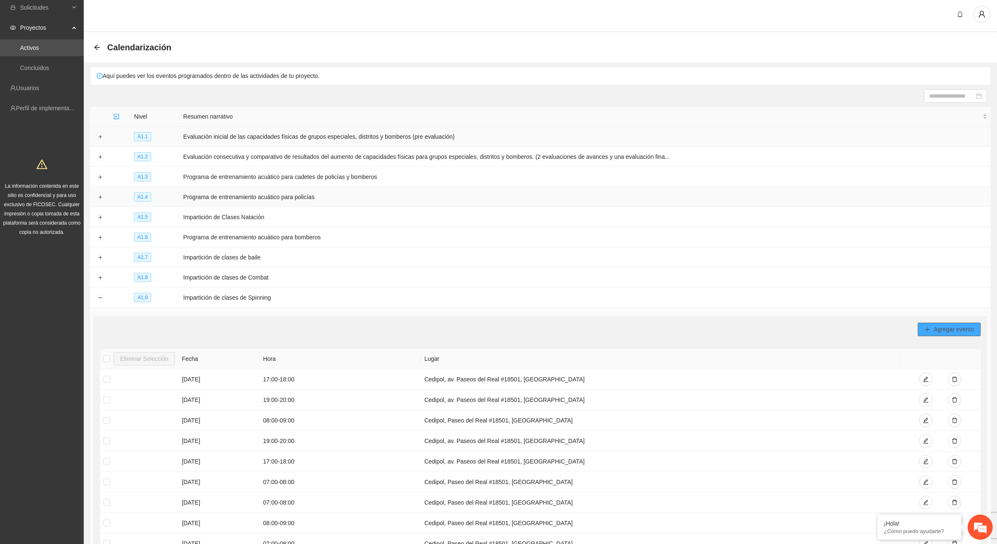
scroll to position [0, 0]
click at [97, 50] on icon "arrow-left" at bounding box center [97, 49] width 7 height 7
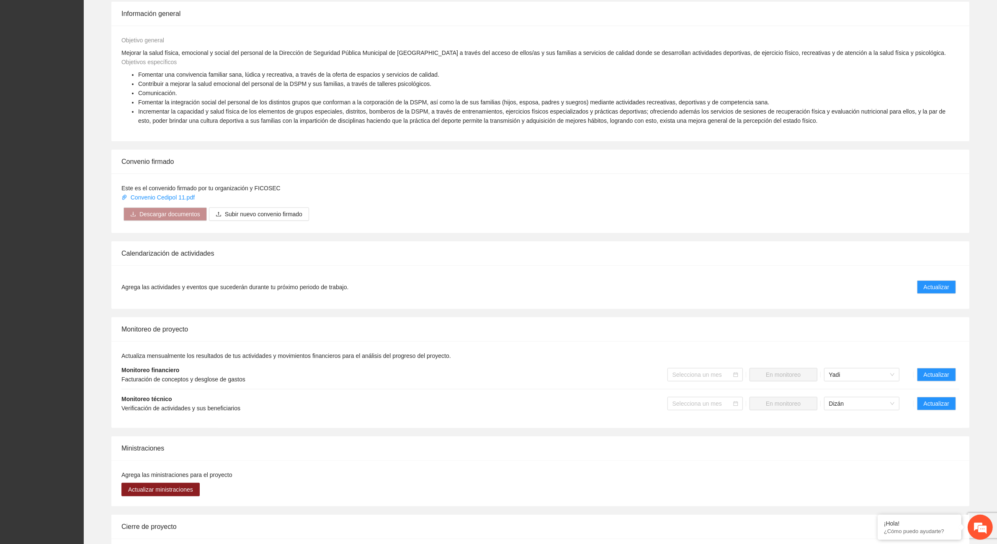
scroll to position [366, 0]
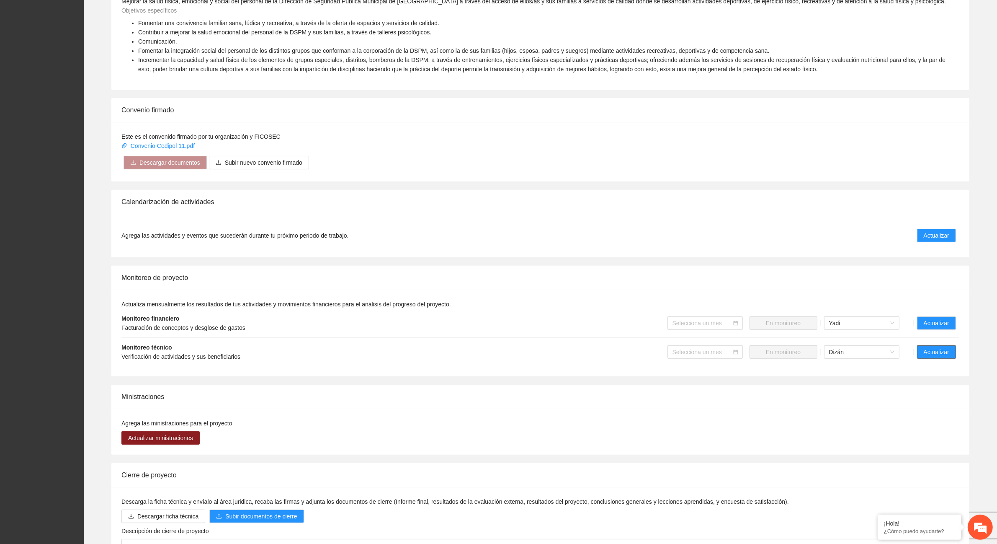
click at [936, 350] on span "Actualizar" at bounding box center [937, 351] width 26 height 9
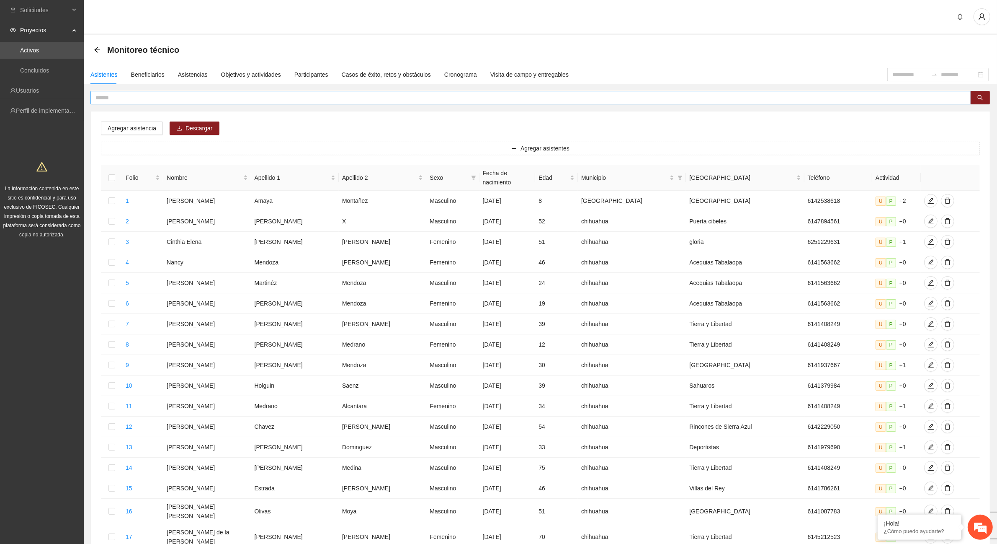
click at [118, 95] on input "text" at bounding box center [527, 97] width 864 height 9
type input "**********"
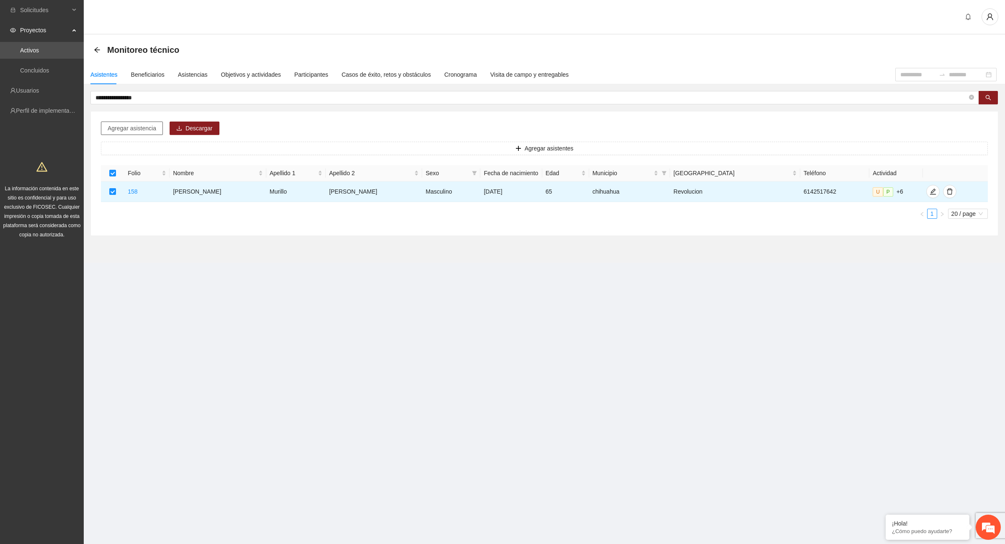
click at [126, 130] on span "Agregar asistencia" at bounding box center [132, 128] width 49 height 9
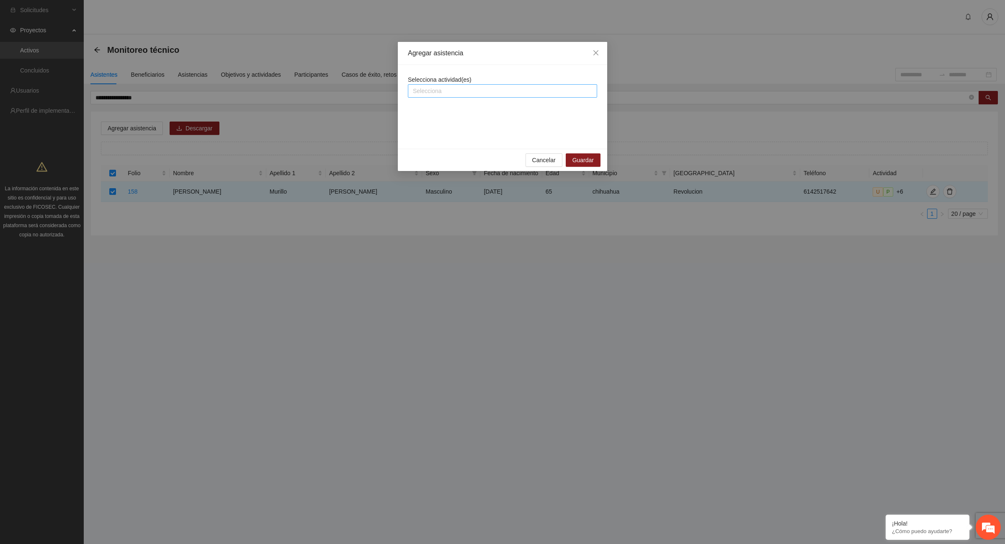
click at [443, 93] on div at bounding box center [502, 91] width 185 height 10
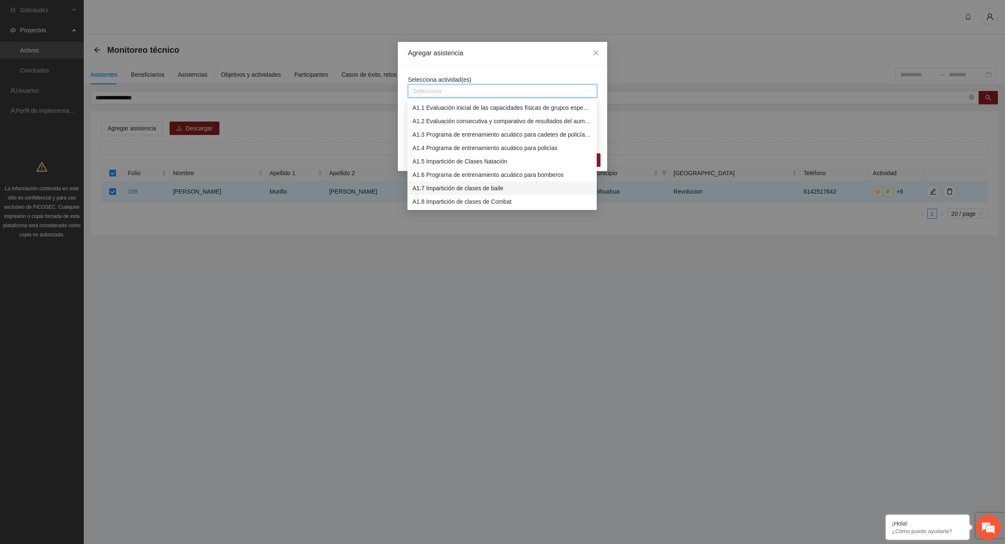
scroll to position [52, 0]
click at [491, 163] on div "A1.9 Impartición de clases de Spinning" at bounding box center [501, 162] width 179 height 9
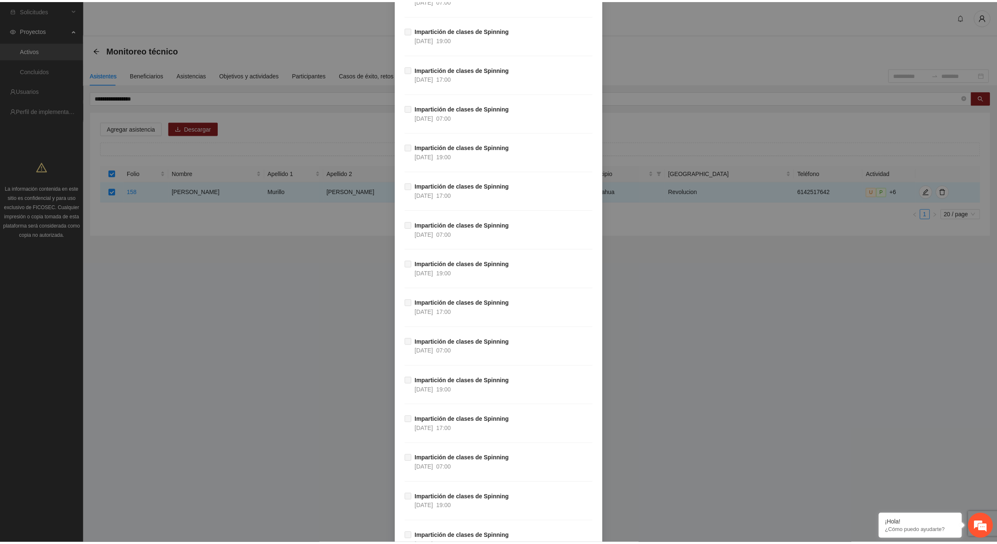
scroll to position [30819, 0]
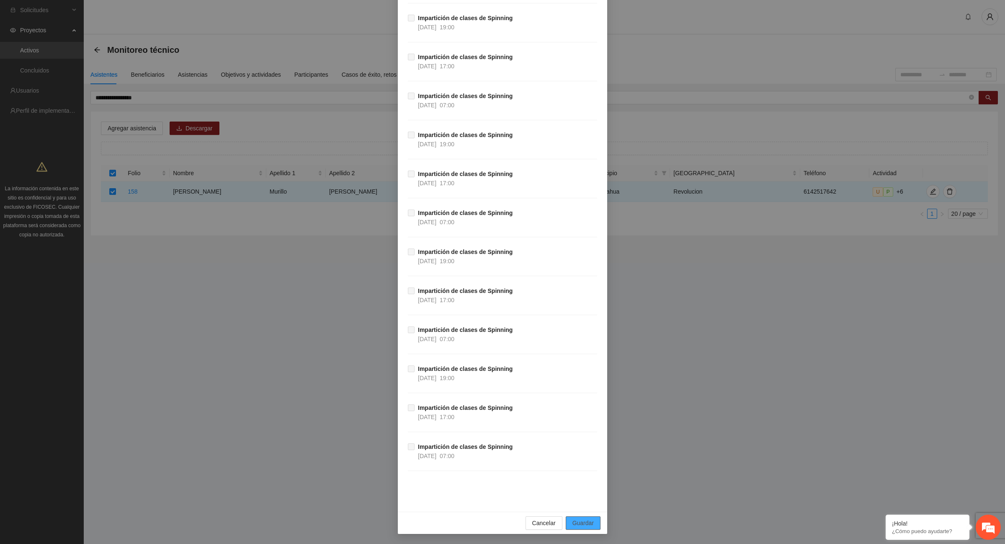
click at [591, 522] on button "Guardar" at bounding box center [583, 522] width 35 height 13
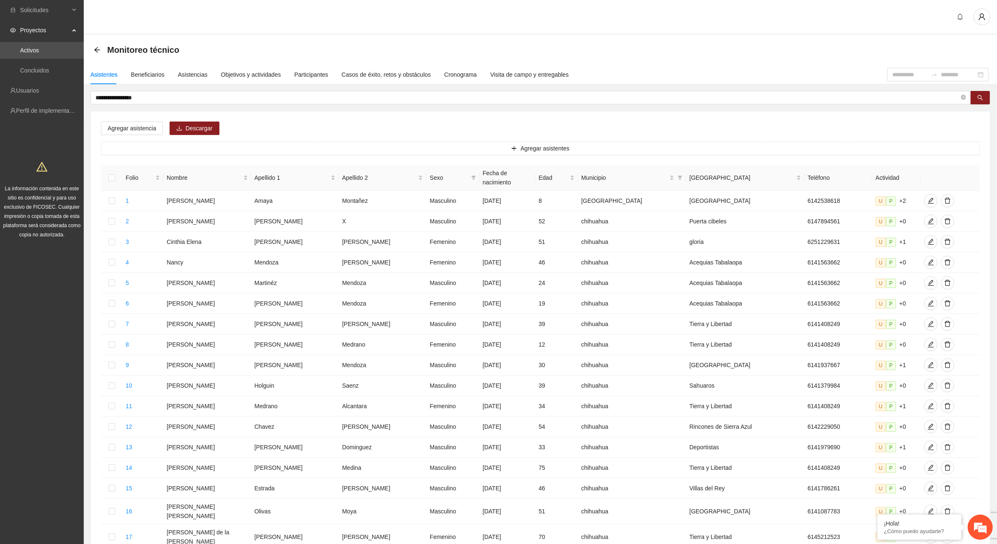
click at [97, 49] on icon "arrow-left" at bounding box center [96, 49] width 5 height 5
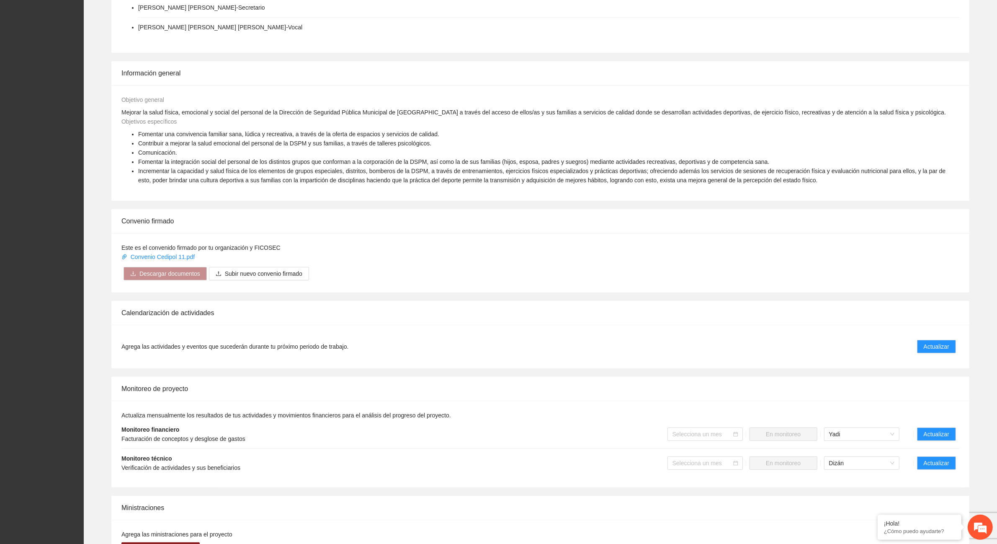
scroll to position [262, 0]
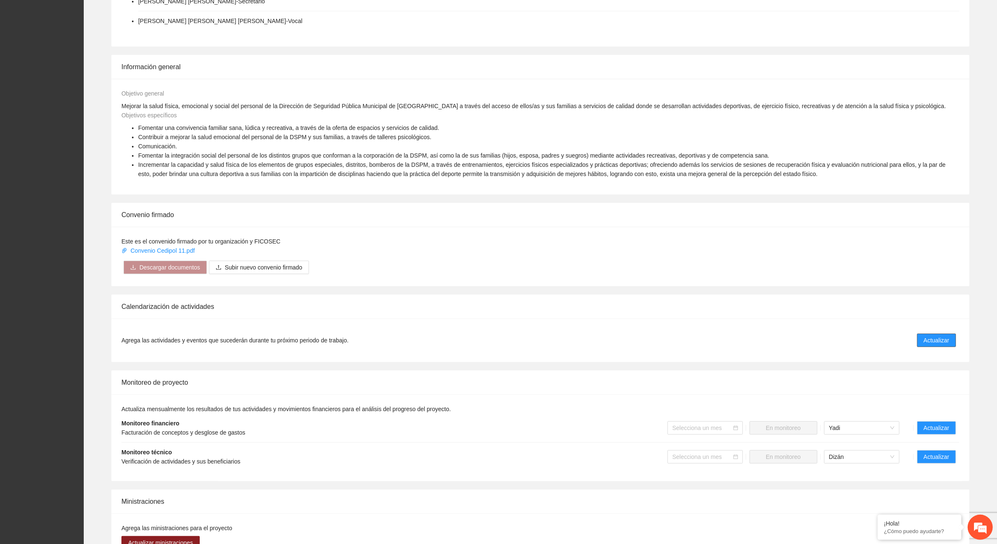
click at [934, 342] on span "Actualizar" at bounding box center [937, 339] width 26 height 9
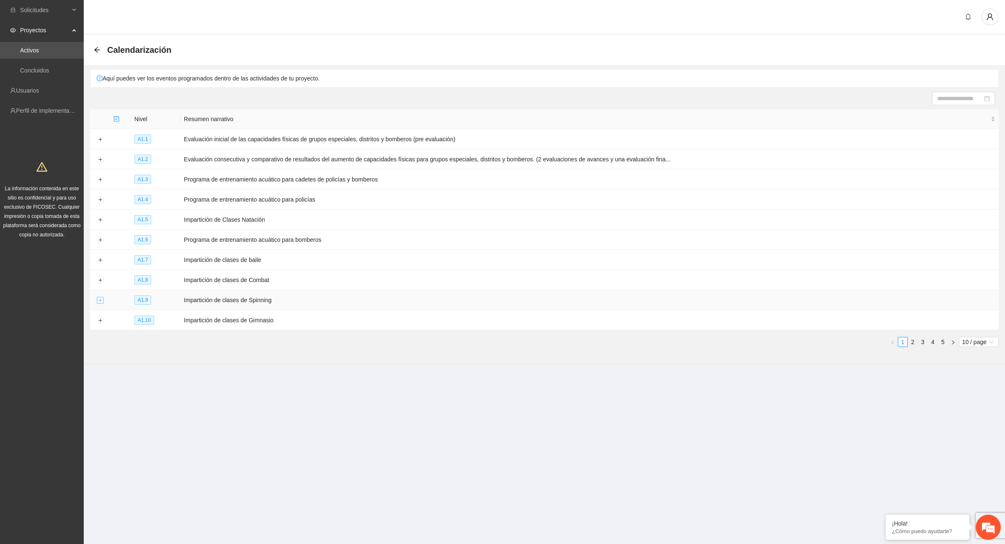
click at [98, 303] on button "Expand row" at bounding box center [100, 300] width 7 height 7
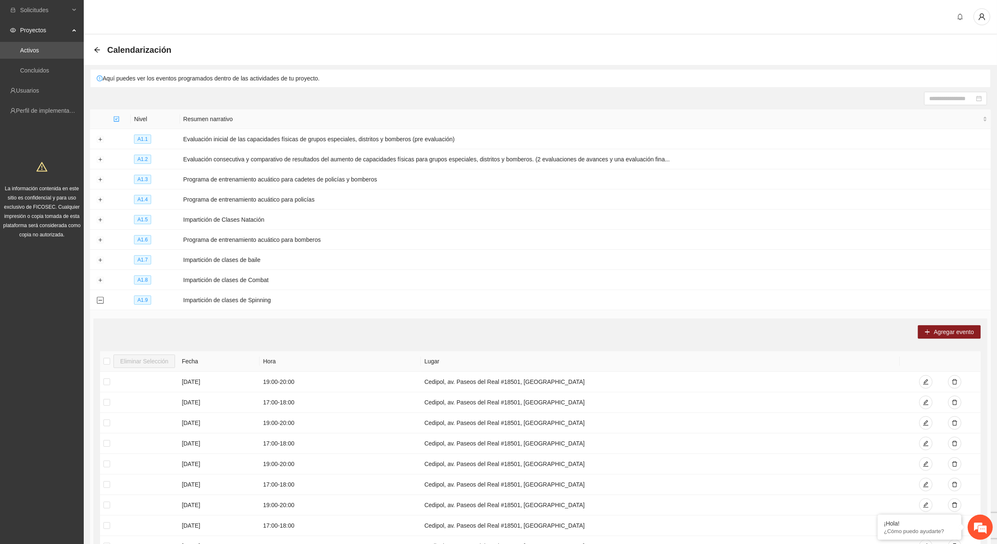
scroll to position [156, 0]
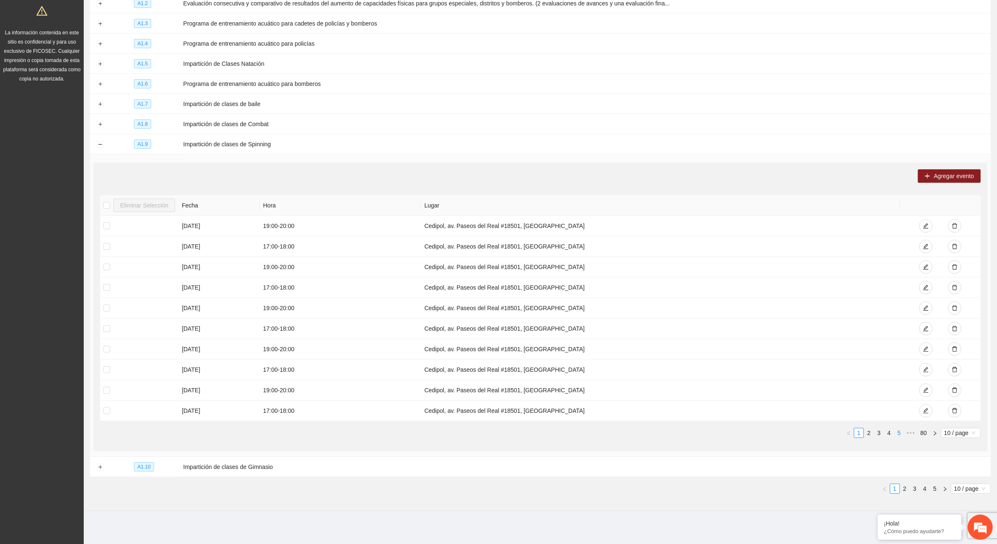
click at [899, 433] on link "5" at bounding box center [898, 432] width 9 height 9
click at [901, 433] on link "7" at bounding box center [898, 432] width 9 height 9
click at [900, 433] on link "9" at bounding box center [898, 432] width 9 height 9
click at [900, 433] on link "11" at bounding box center [898, 432] width 12 height 9
click at [900, 433] on link "13" at bounding box center [898, 432] width 12 height 9
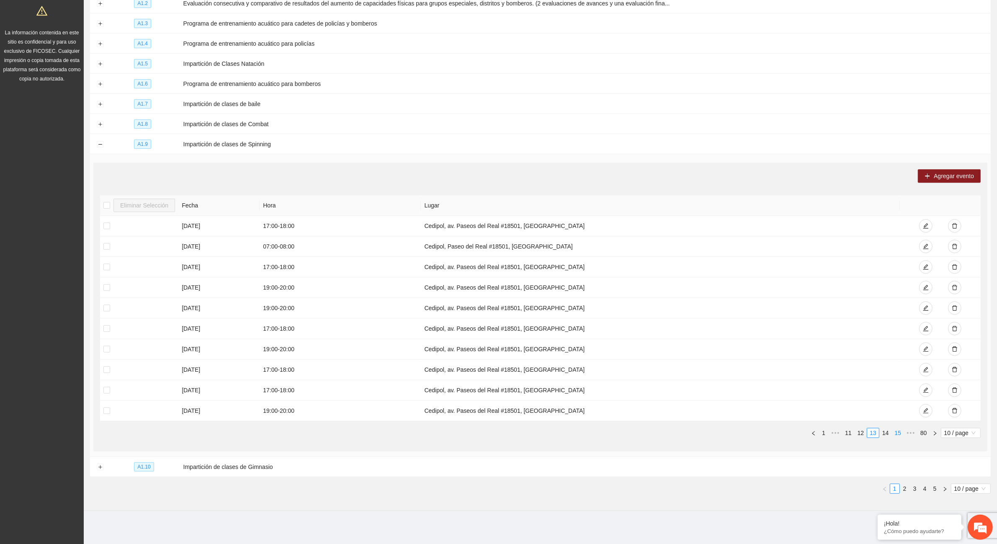
click at [900, 433] on link "15" at bounding box center [898, 432] width 12 height 9
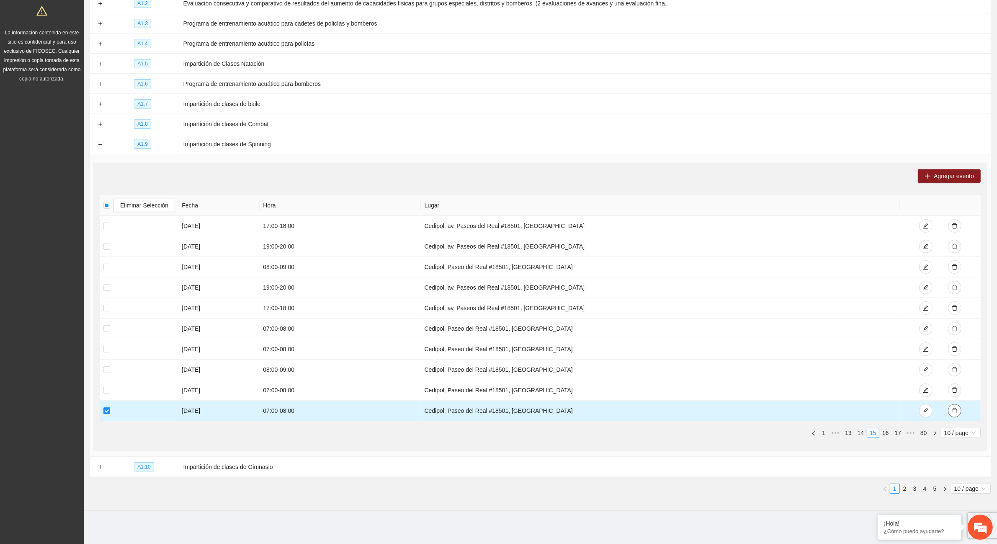
click at [955, 410] on icon "delete" at bounding box center [955, 410] width 6 height 6
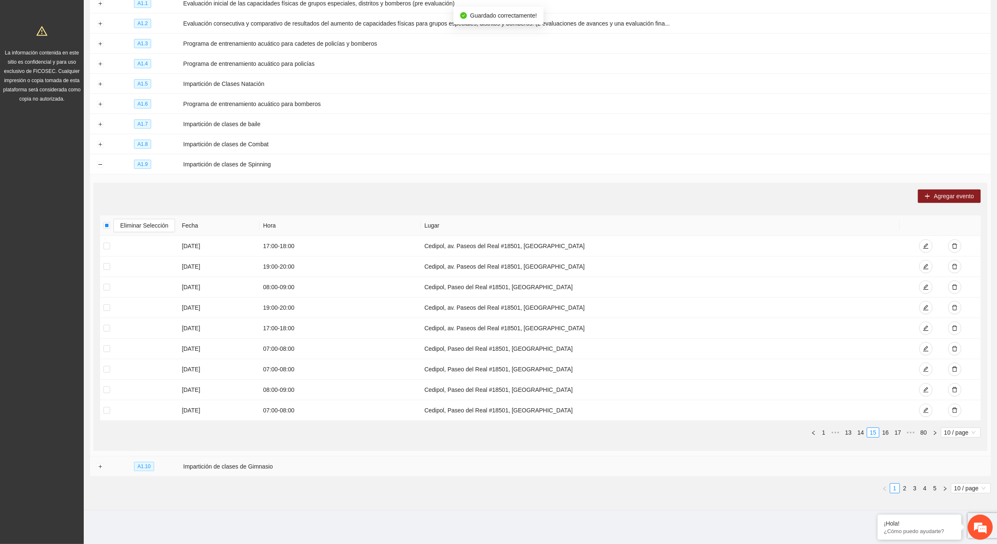
scroll to position [135, 0]
click at [886, 432] on link "16" at bounding box center [886, 432] width 12 height 9
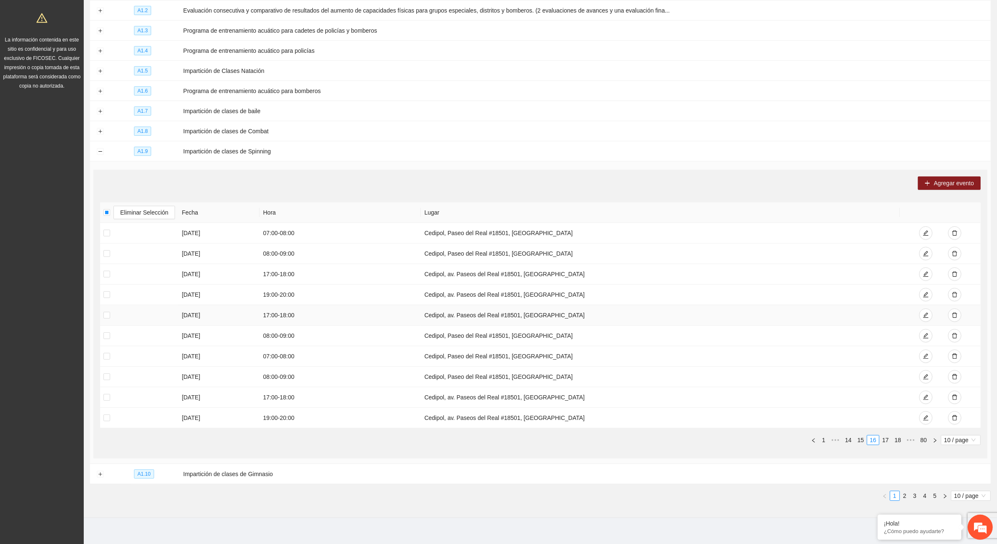
scroll to position [156, 0]
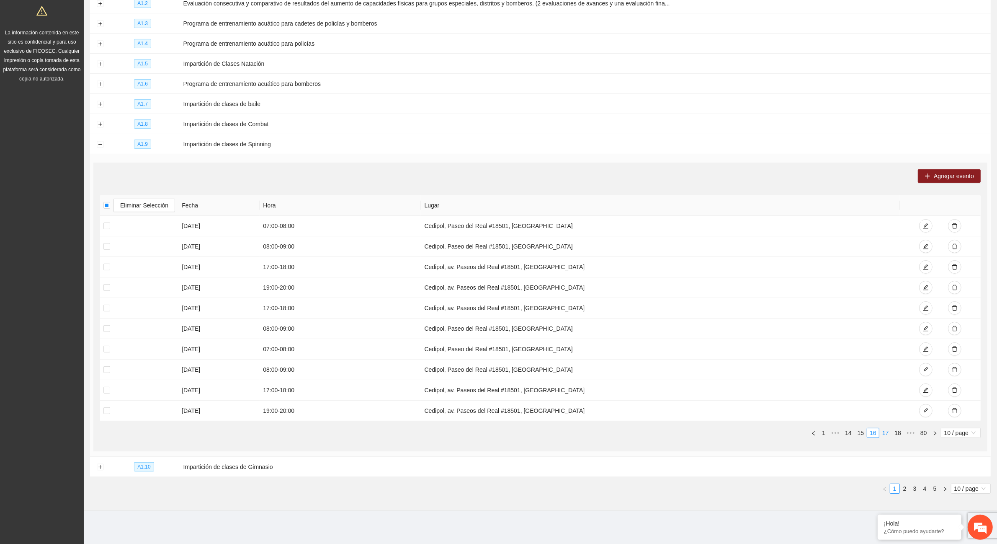
click at [884, 433] on link "17" at bounding box center [886, 432] width 12 height 9
click at [876, 432] on link "17" at bounding box center [873, 432] width 12 height 9
click at [861, 433] on link "16" at bounding box center [861, 432] width 12 height 9
click at [861, 433] on link "15" at bounding box center [861, 432] width 12 height 9
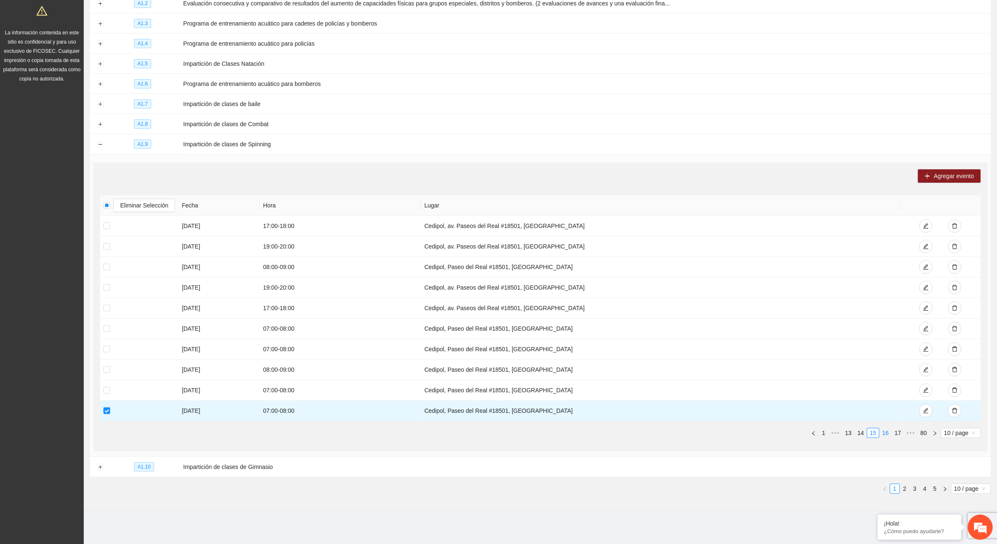
click at [886, 431] on link "16" at bounding box center [886, 432] width 12 height 9
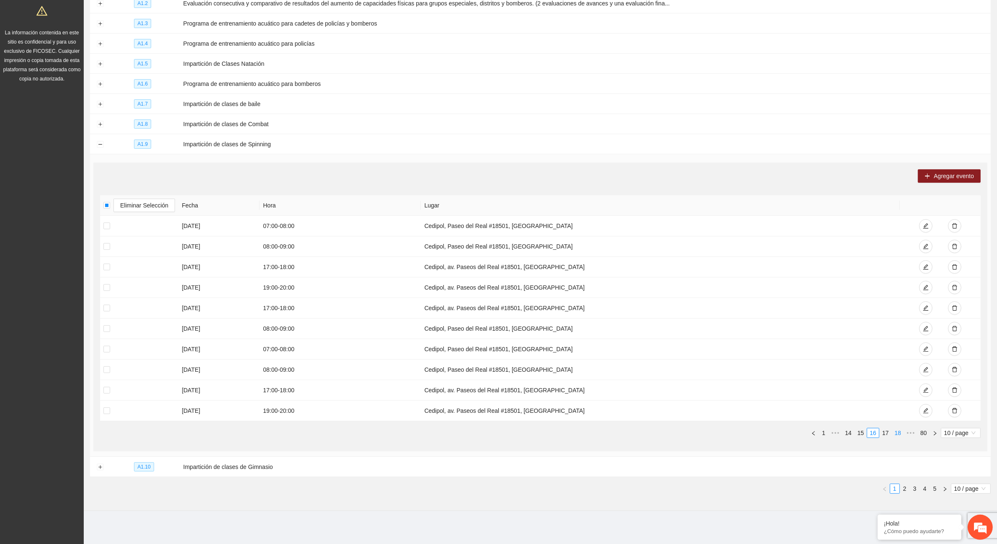
click at [888, 432] on link "17" at bounding box center [886, 432] width 12 height 9
click at [888, 434] on link "18" at bounding box center [886, 432] width 12 height 9
click at [887, 435] on link "19" at bounding box center [886, 432] width 12 height 9
click at [871, 433] on link "19" at bounding box center [873, 432] width 12 height 9
click at [863, 433] on link "18" at bounding box center [861, 432] width 12 height 9
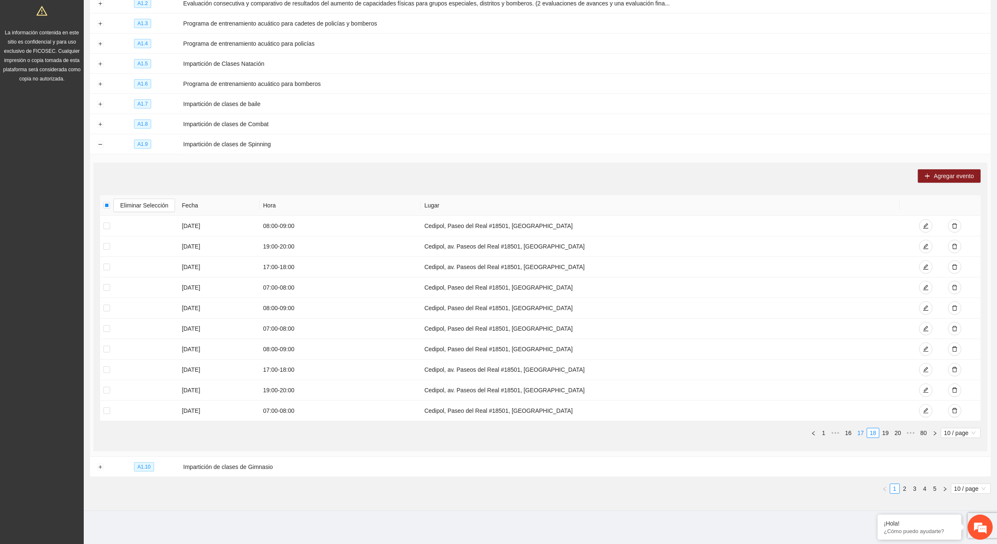
click at [859, 434] on link "17" at bounding box center [861, 432] width 12 height 9
click at [859, 434] on link "16" at bounding box center [861, 432] width 12 height 9
click at [859, 434] on link "15" at bounding box center [861, 432] width 12 height 9
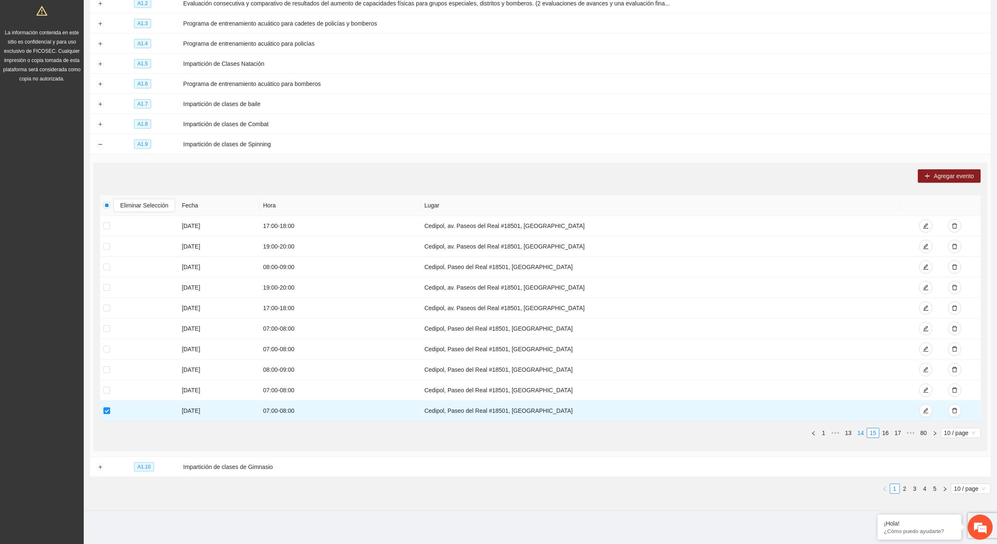
click at [859, 434] on link "14" at bounding box center [861, 432] width 12 height 9
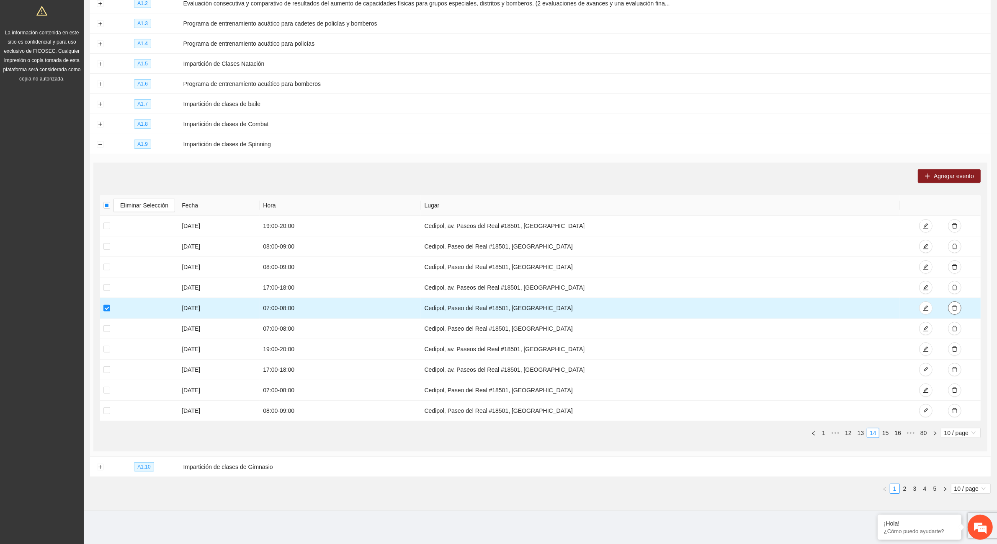
click at [953, 306] on icon "delete" at bounding box center [955, 308] width 6 height 6
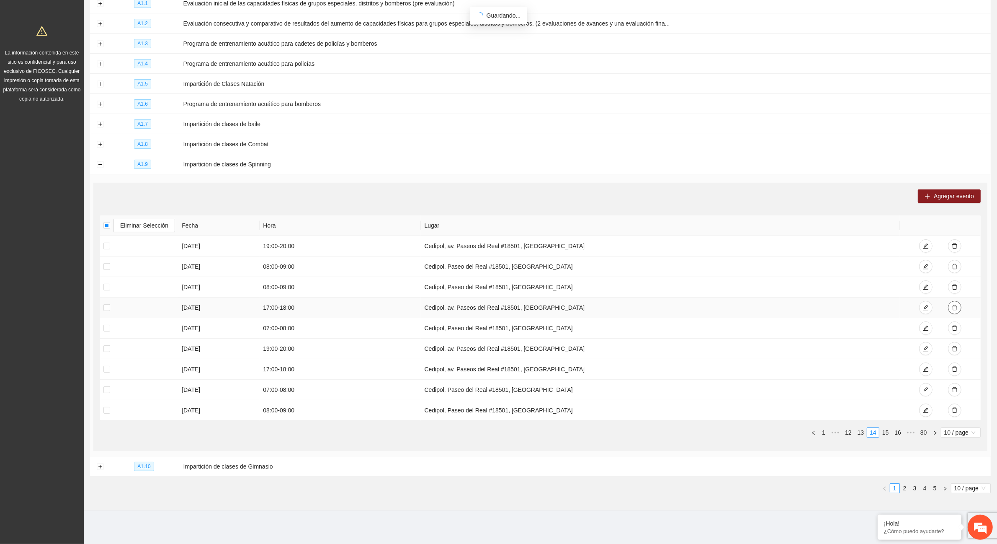
scroll to position [135, 0]
click at [886, 430] on link "15" at bounding box center [886, 432] width 12 height 9
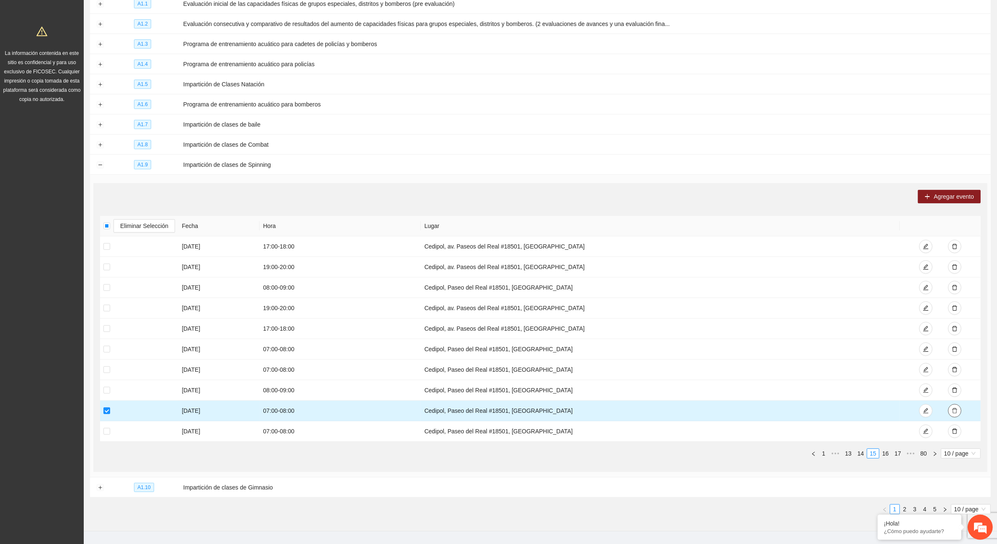
click at [957, 409] on icon "delete" at bounding box center [954, 410] width 5 height 5
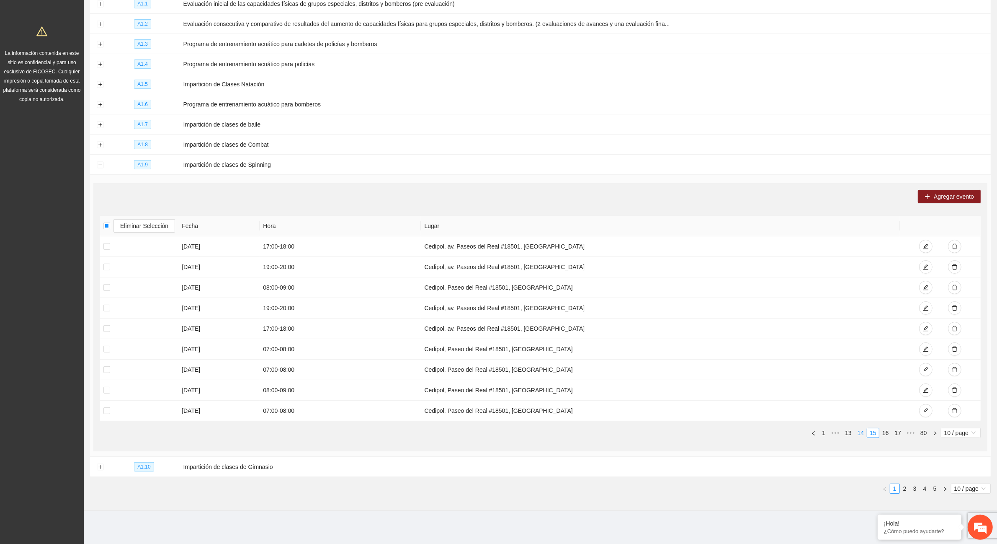
click at [863, 428] on link "14" at bounding box center [861, 432] width 12 height 9
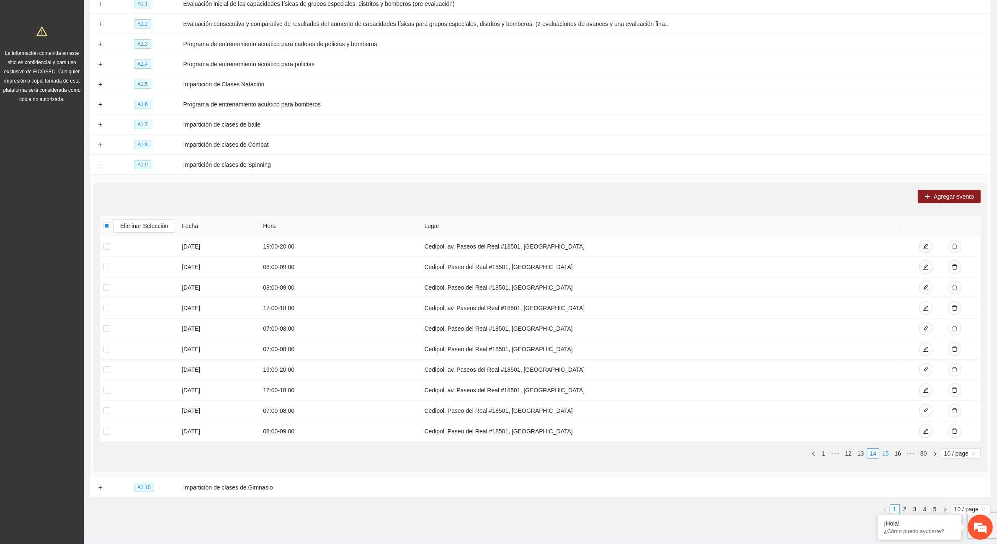
click at [884, 454] on link "15" at bounding box center [886, 452] width 12 height 9
click at [862, 454] on link "14" at bounding box center [861, 452] width 12 height 9
click at [886, 453] on link "15" at bounding box center [886, 452] width 12 height 9
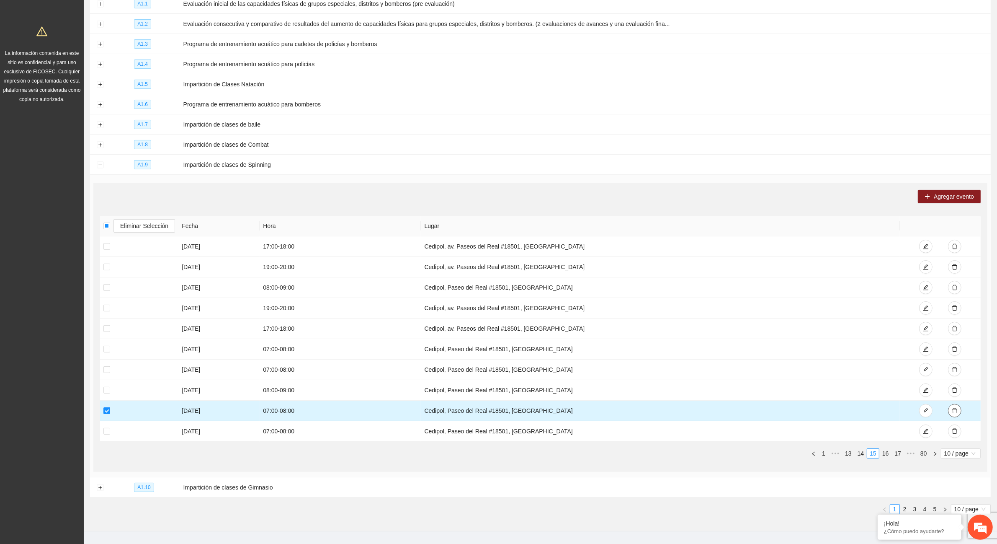
click at [958, 407] on button "button" at bounding box center [954, 410] width 13 height 13
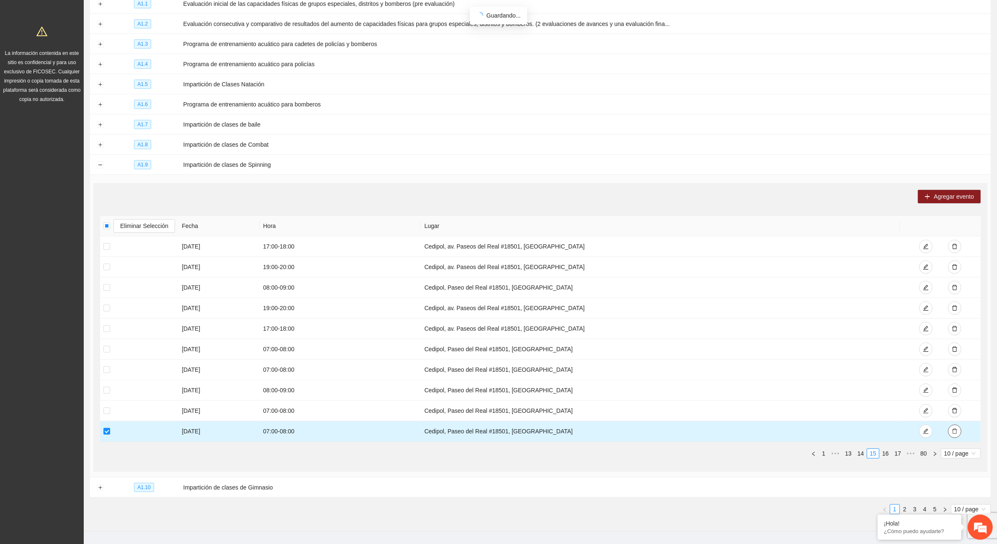
click at [959, 428] on button "button" at bounding box center [954, 430] width 13 height 13
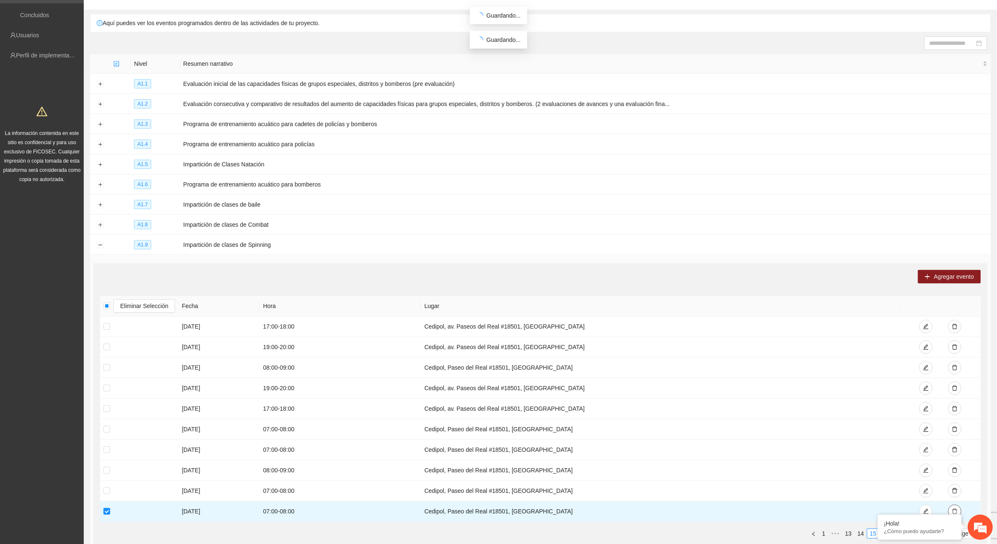
scroll to position [3, 0]
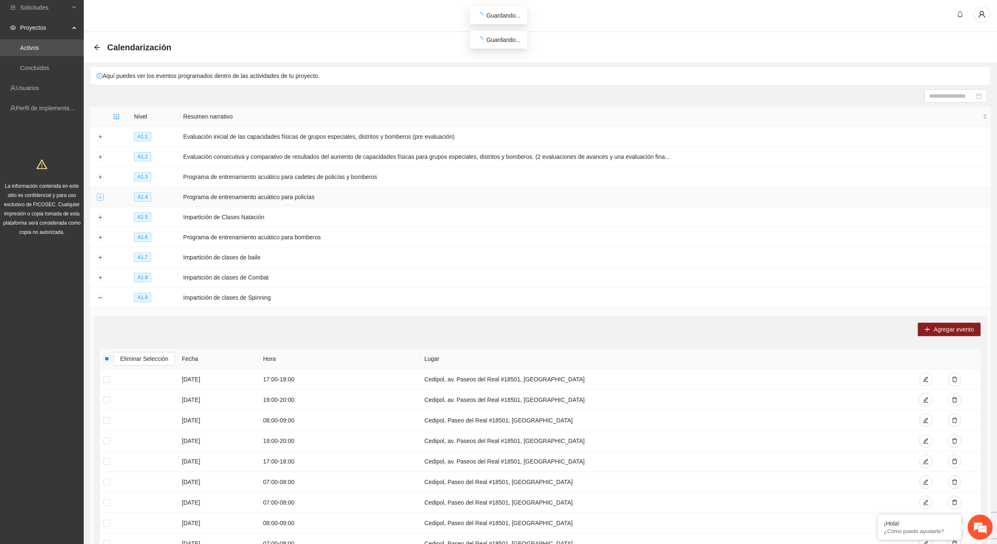
click at [98, 47] on icon "arrow-left" at bounding box center [97, 47] width 7 height 7
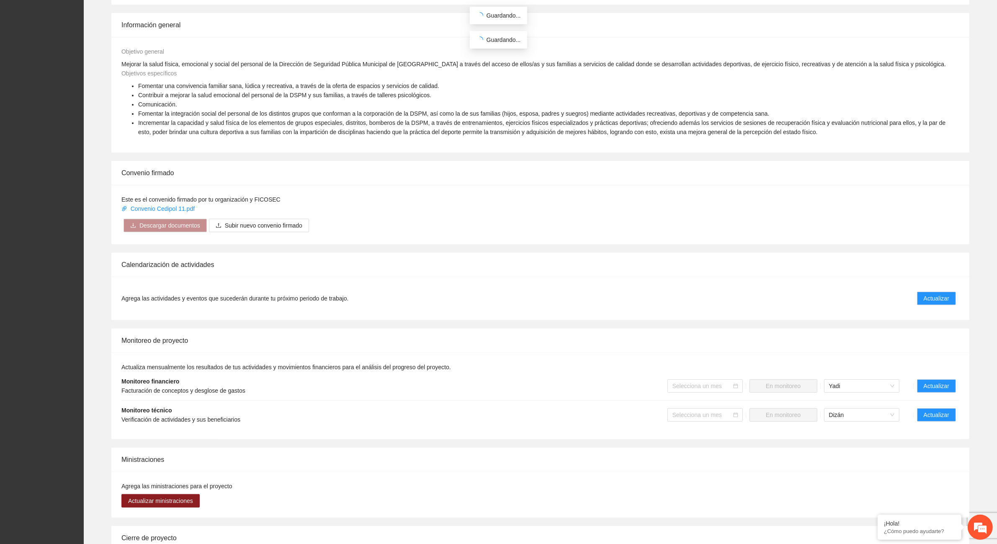
scroll to position [314, 0]
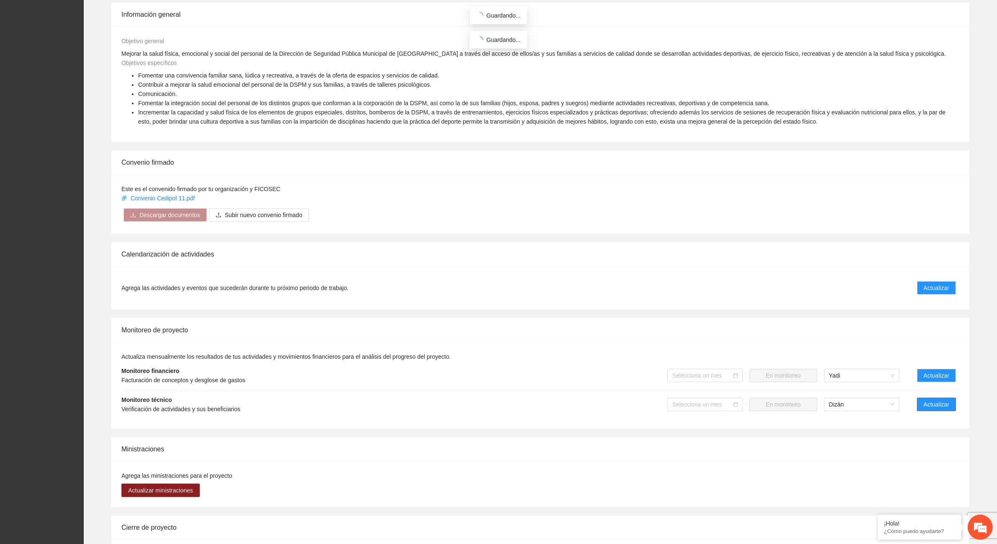
click at [950, 404] on button "Actualizar" at bounding box center [936, 403] width 39 height 13
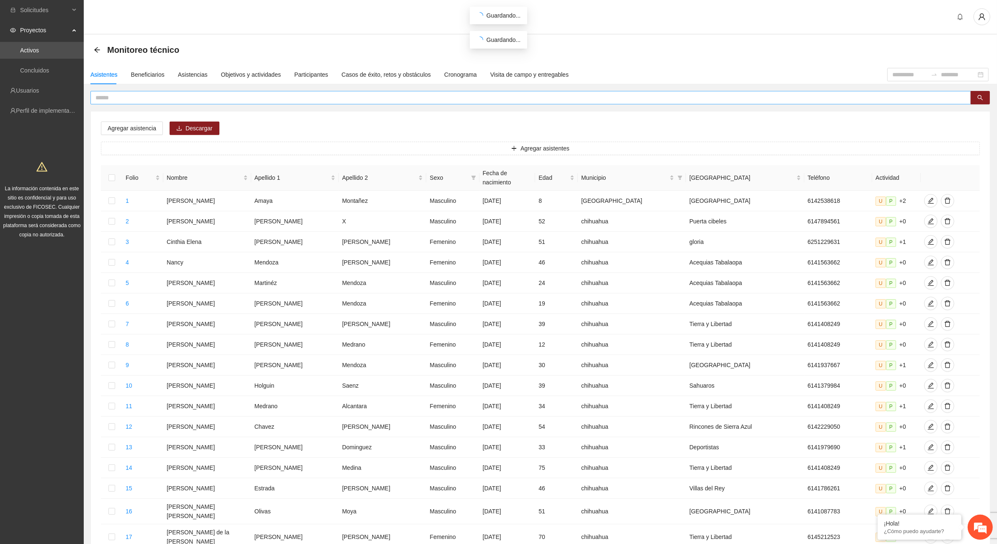
click at [122, 100] on input "text" at bounding box center [527, 97] width 864 height 9
click at [120, 101] on input "text" at bounding box center [527, 97] width 864 height 9
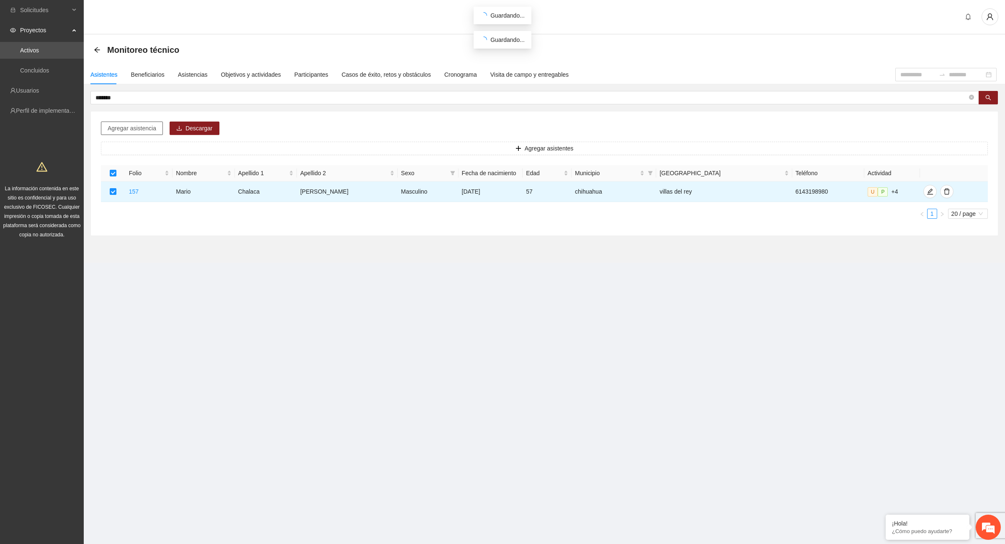
click at [142, 129] on span "Agregar asistencia" at bounding box center [132, 128] width 49 height 9
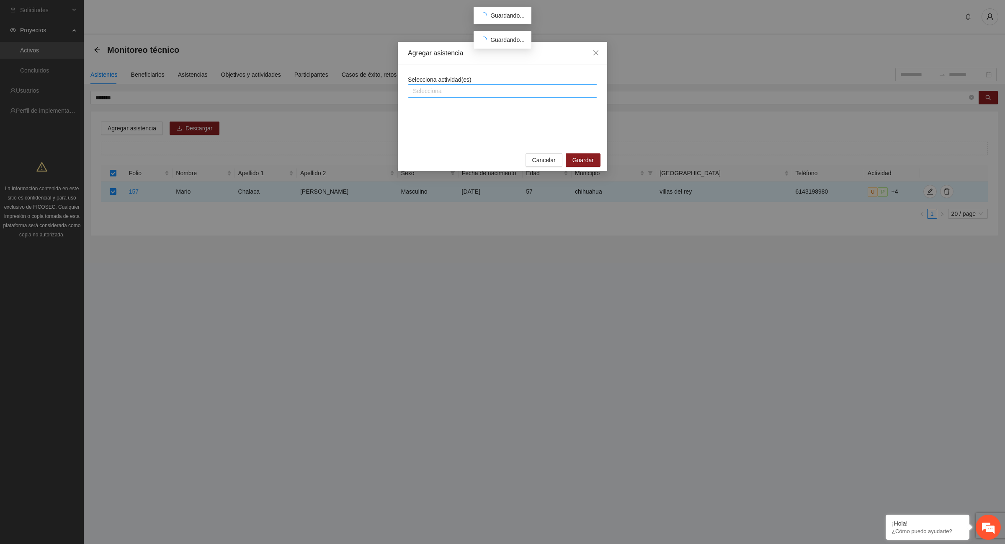
click at [478, 85] on div "Selecciona" at bounding box center [502, 90] width 189 height 13
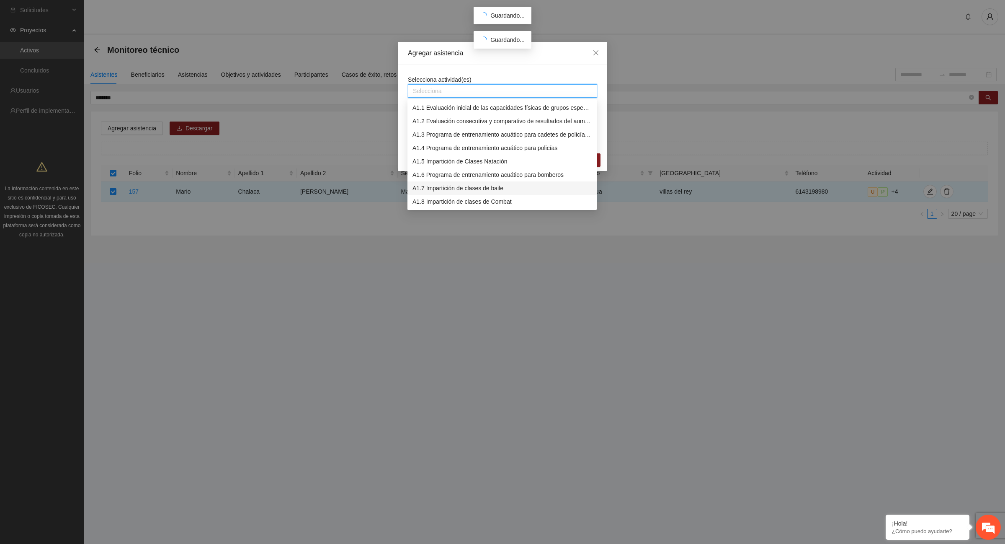
scroll to position [52, 0]
click at [493, 162] on div "A1.9 Impartición de clases de Spinning" at bounding box center [501, 162] width 179 height 9
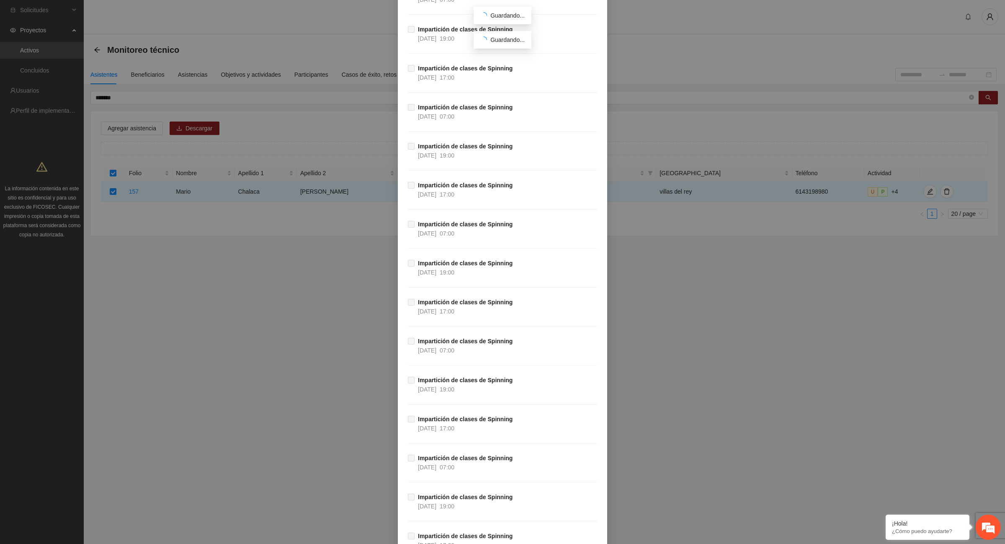
scroll to position [30702, 0]
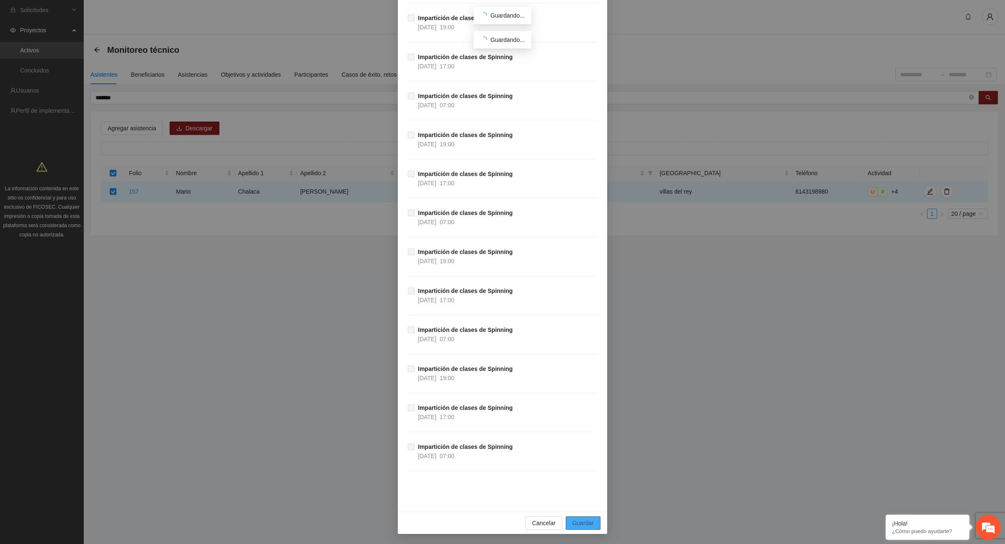
click at [584, 524] on span "Guardar" at bounding box center [582, 522] width 21 height 9
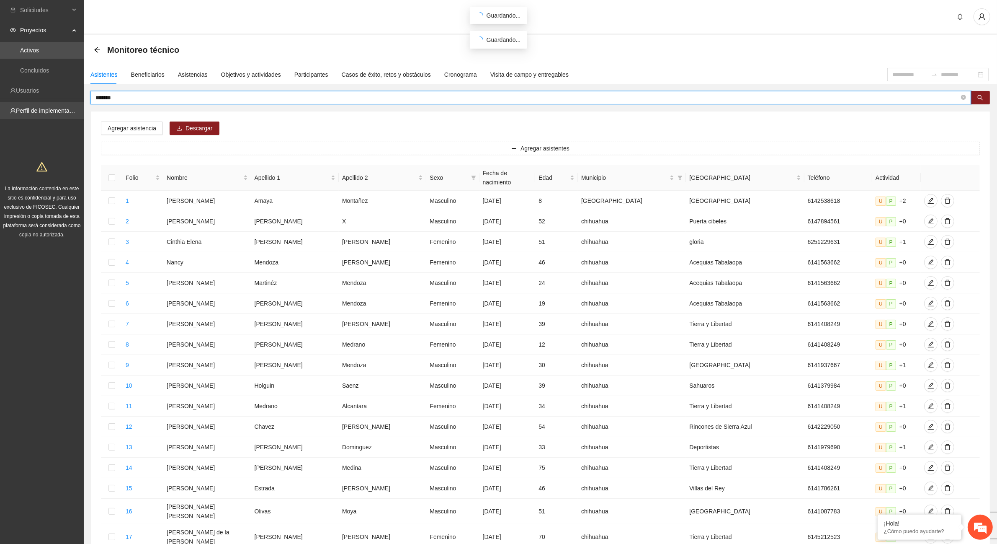
drag, startPoint x: 145, startPoint y: 95, endPoint x: 61, endPoint y: 106, distance: 84.8
click at [61, 106] on section "Solicitudes Proyectos Activos Concluidos Usuarios Perfil de implementadora La i…" at bounding box center [498, 347] width 997 height 695
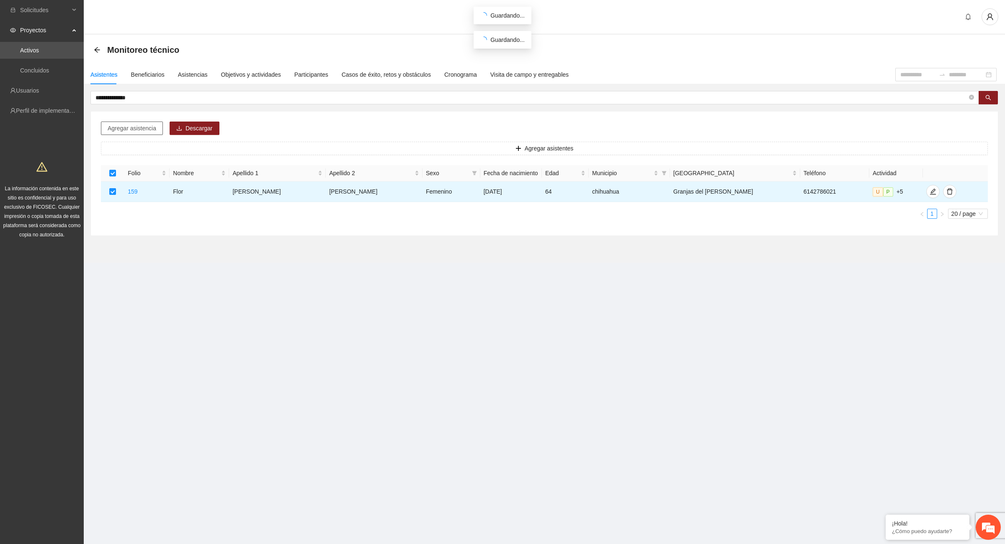
click at [137, 131] on span "Agregar asistencia" at bounding box center [132, 128] width 49 height 9
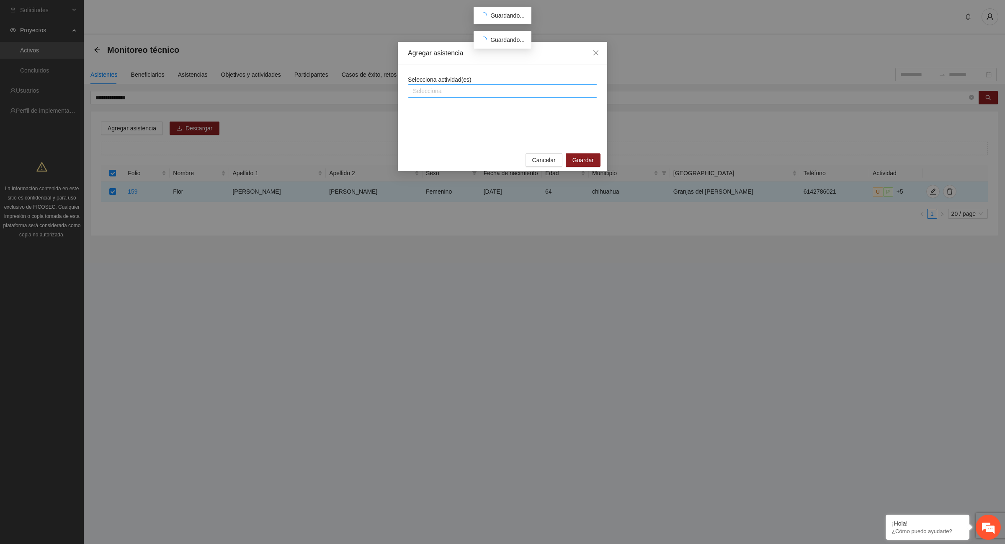
click at [442, 89] on div at bounding box center [502, 91] width 185 height 10
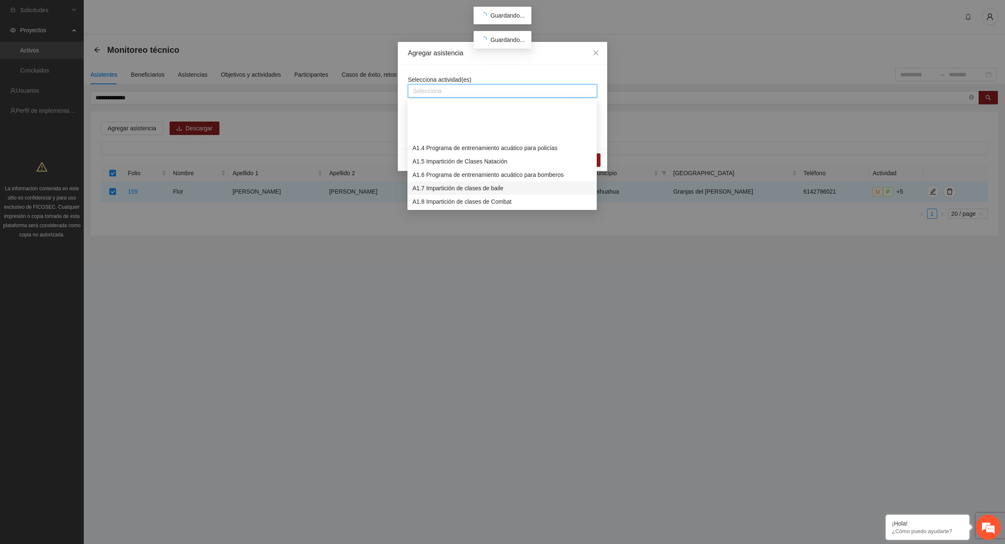
scroll to position [52, 0]
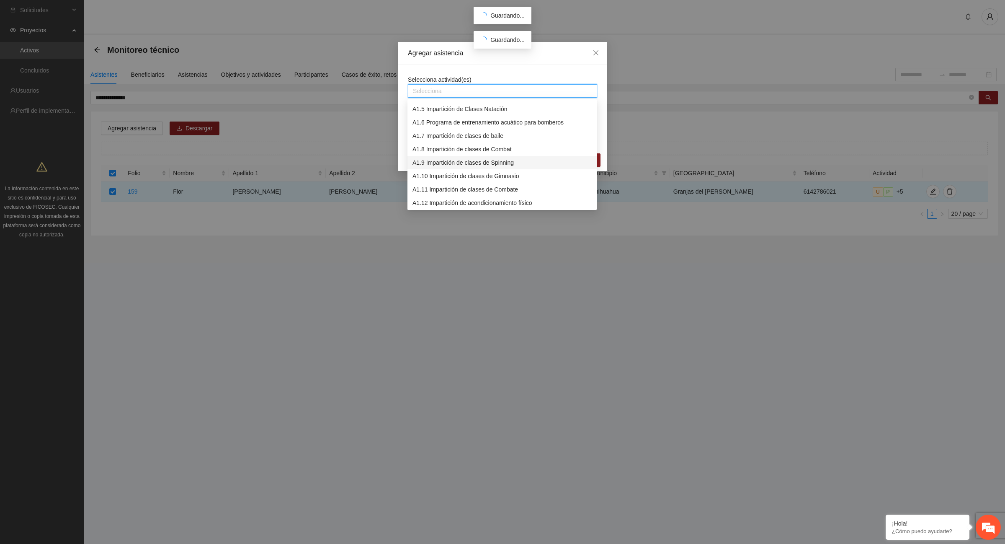
click at [484, 165] on div "A1.9 Impartición de clases de Spinning" at bounding box center [501, 162] width 179 height 9
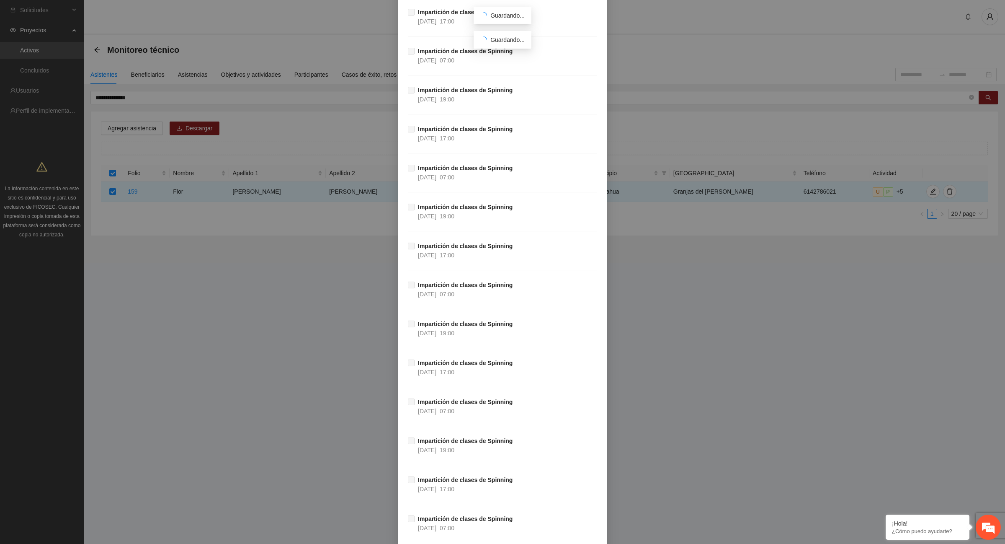
scroll to position [30702, 0]
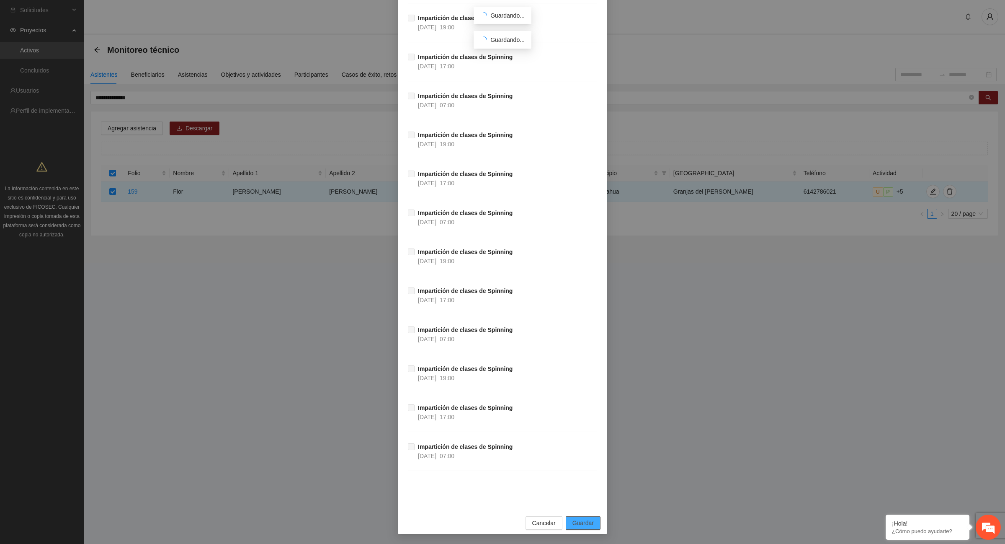
click at [583, 520] on span "Guardar" at bounding box center [582, 522] width 21 height 9
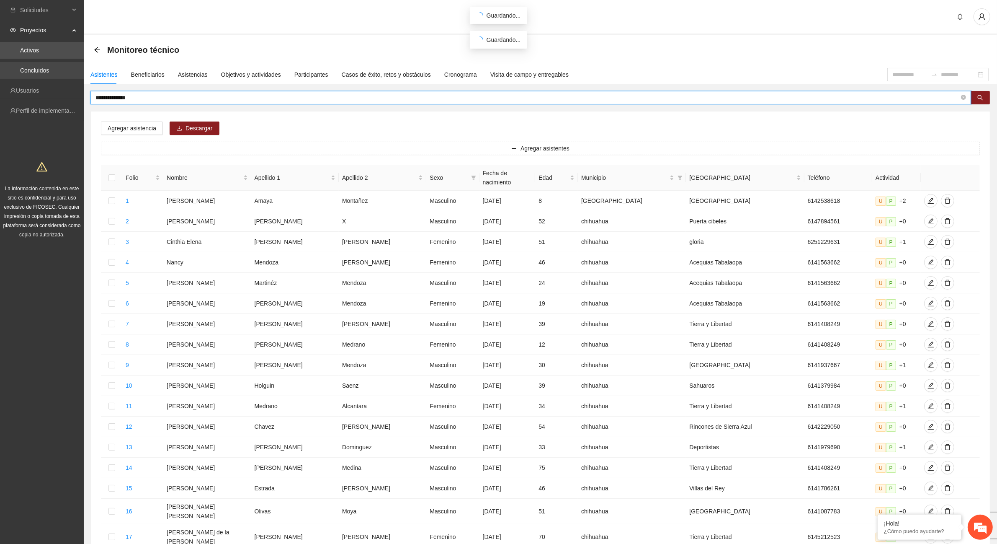
drag, startPoint x: 161, startPoint y: 93, endPoint x: 52, endPoint y: 78, distance: 110.7
click at [54, 78] on section "**********" at bounding box center [498, 347] width 997 height 695
type input "**********"
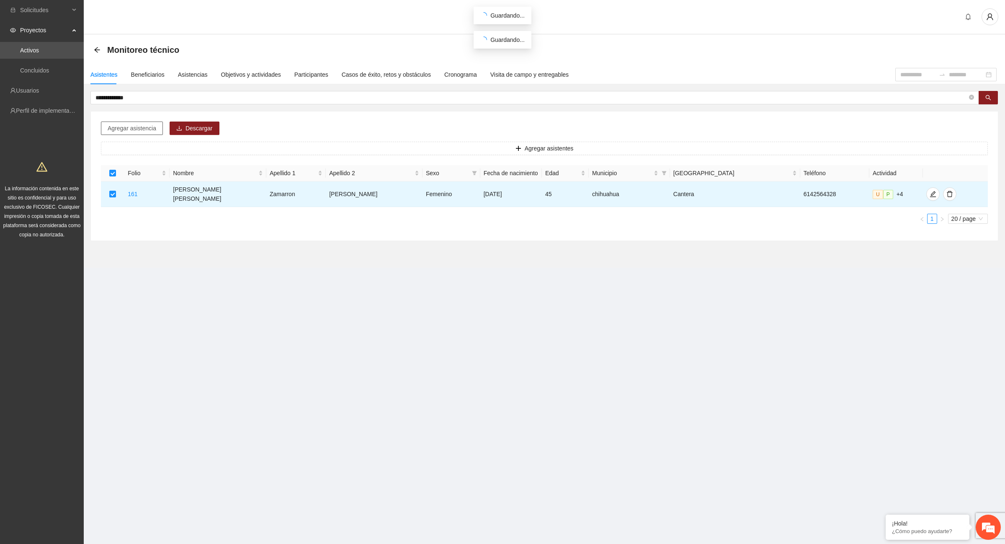
click at [124, 130] on span "Agregar asistencia" at bounding box center [132, 128] width 49 height 9
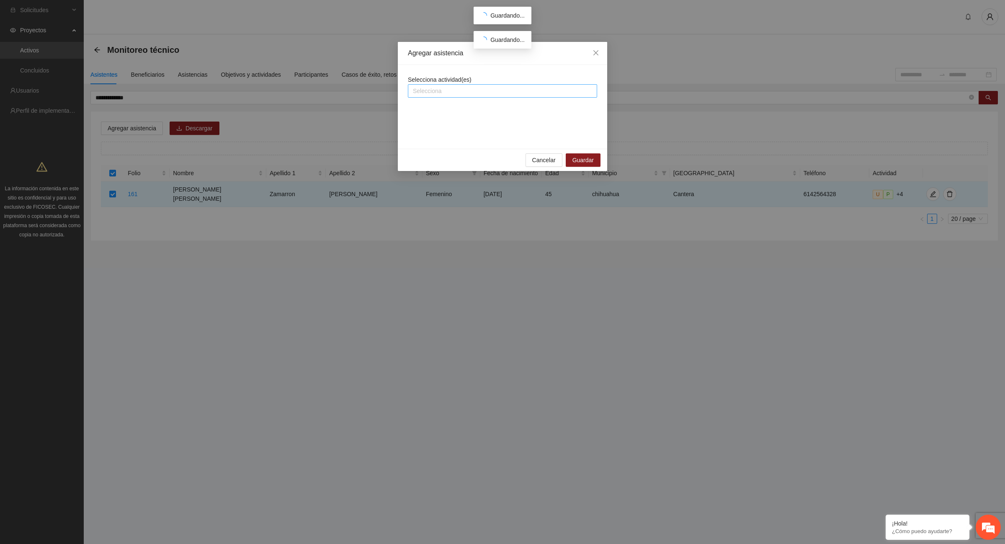
click at [474, 93] on div at bounding box center [502, 91] width 185 height 10
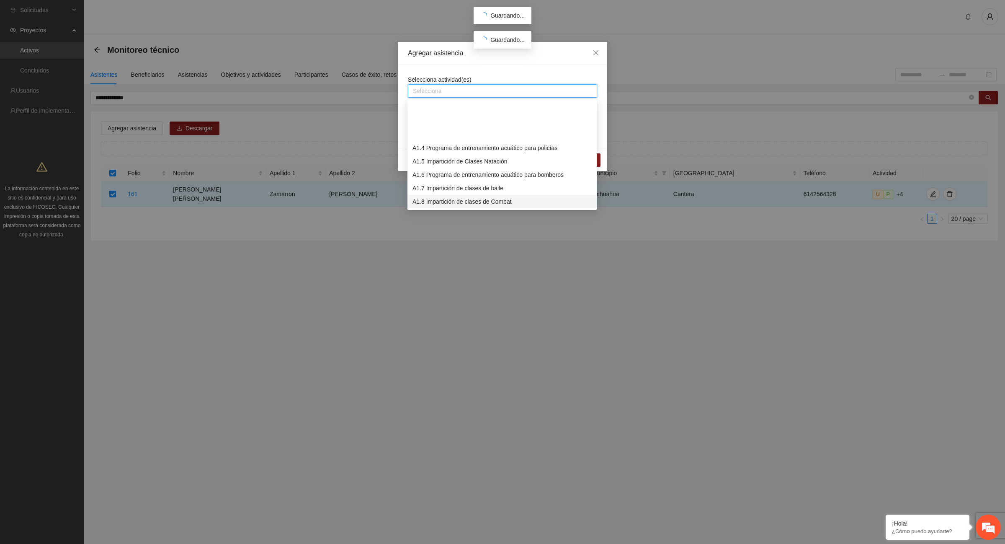
scroll to position [52, 0]
click at [472, 160] on div "A1.9 Impartición de clases de Spinning" at bounding box center [501, 162] width 179 height 9
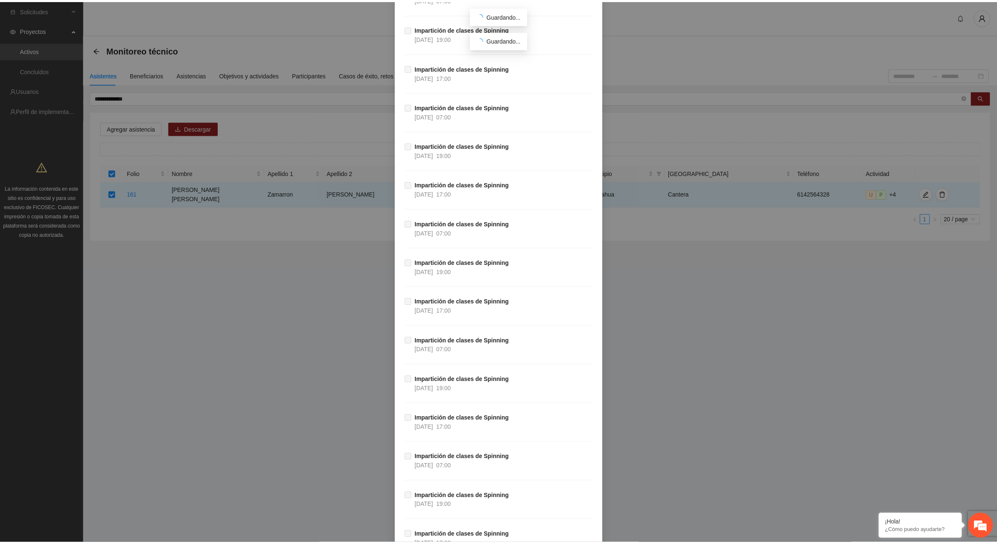
scroll to position [30702, 0]
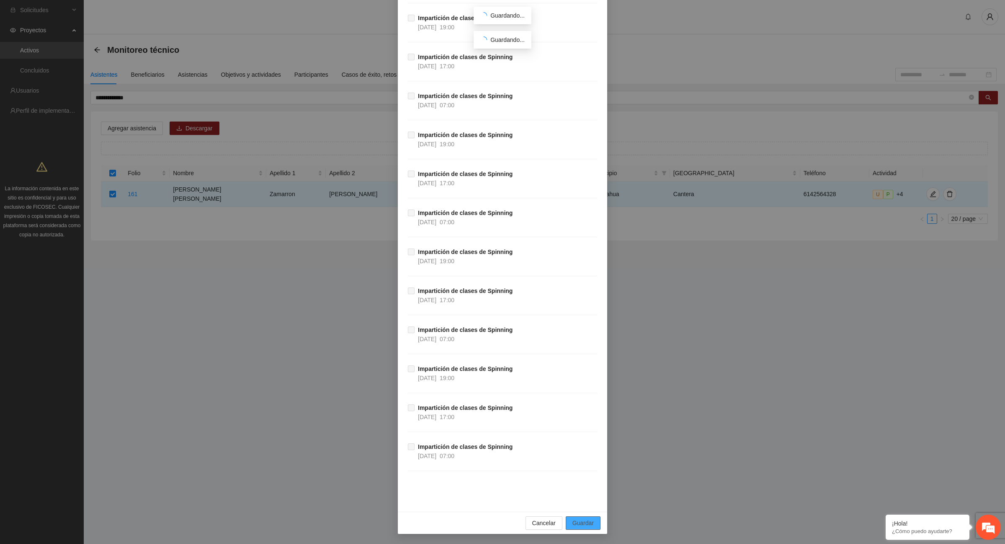
drag, startPoint x: 585, startPoint y: 519, endPoint x: 624, endPoint y: 527, distance: 39.7
click at [585, 519] on span "Guardar" at bounding box center [582, 522] width 21 height 9
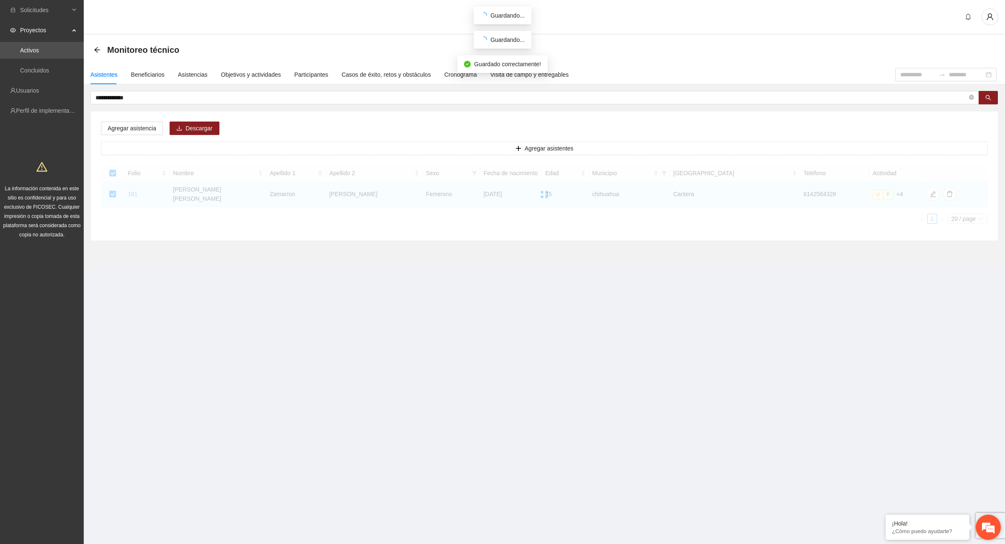
click at [985, 526] on em at bounding box center [988, 526] width 23 height 23
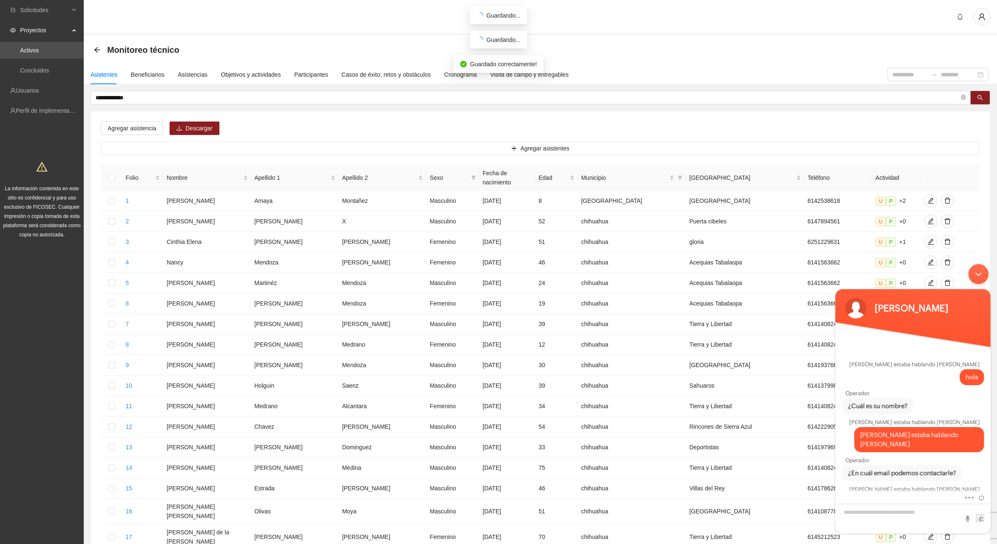
scroll to position [427, 0]
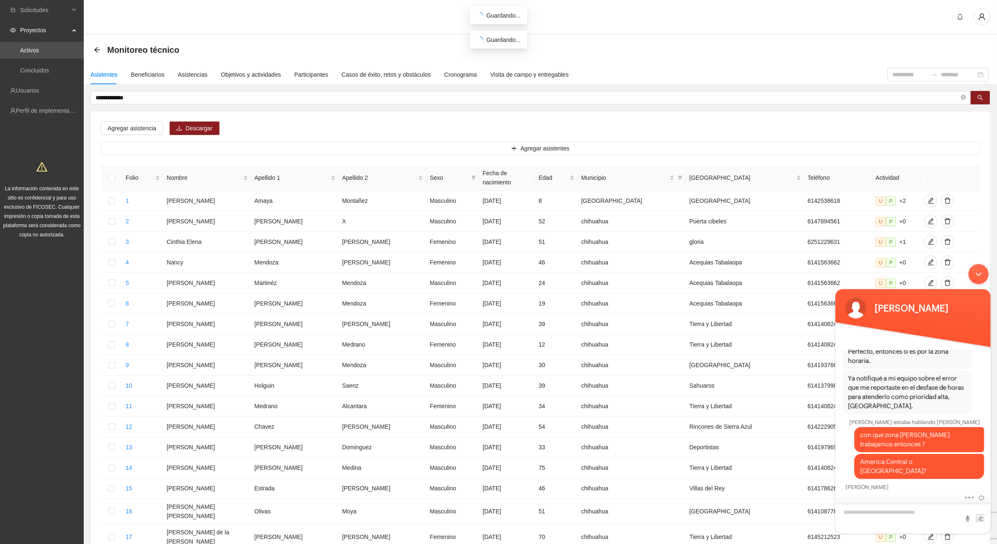
click at [882, 510] on textarea "Escriba su mensaje y pulse “Intro”" at bounding box center [912, 518] width 155 height 30
type textarea "**********"
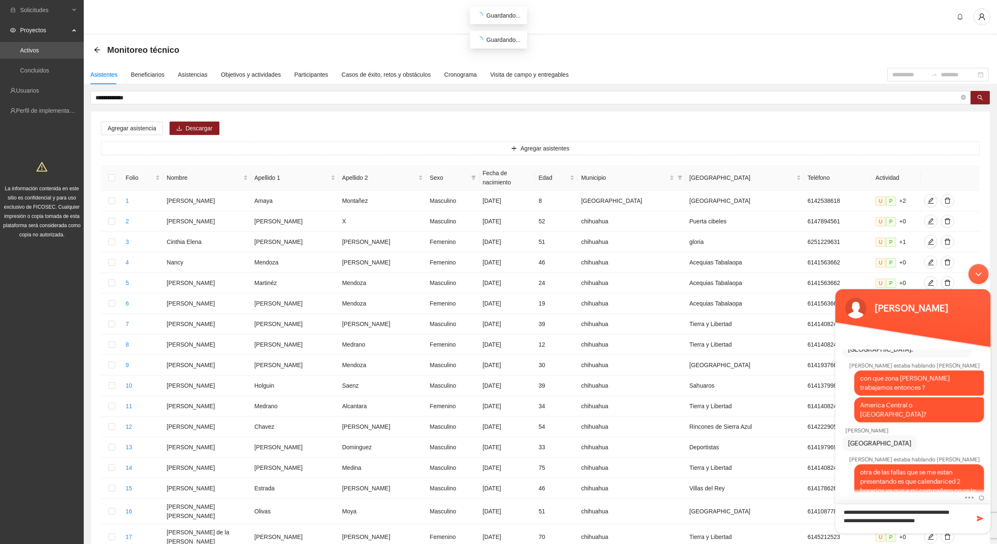
scroll to position [488, 0]
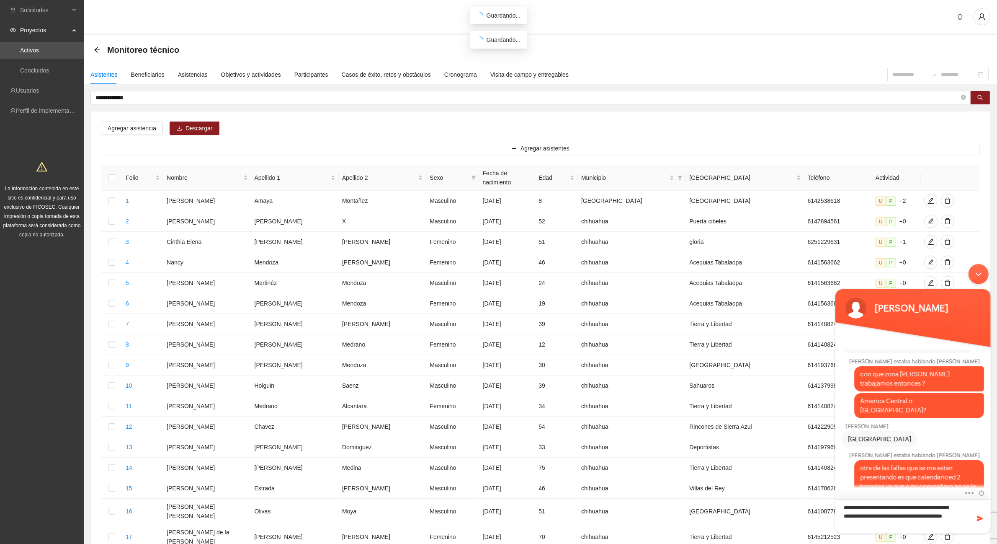
type textarea "**********"
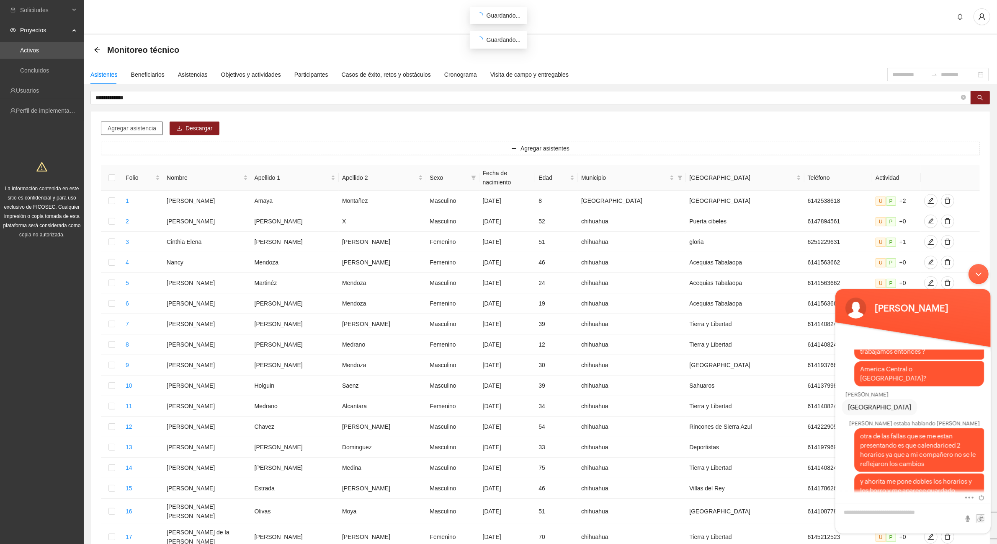
click at [152, 126] on span "Agregar asistencia" at bounding box center [132, 128] width 49 height 9
click at [861, 511] on textarea "Escriba su mensaje y pulse “Intro”" at bounding box center [912, 518] width 155 height 30
type textarea "**********"
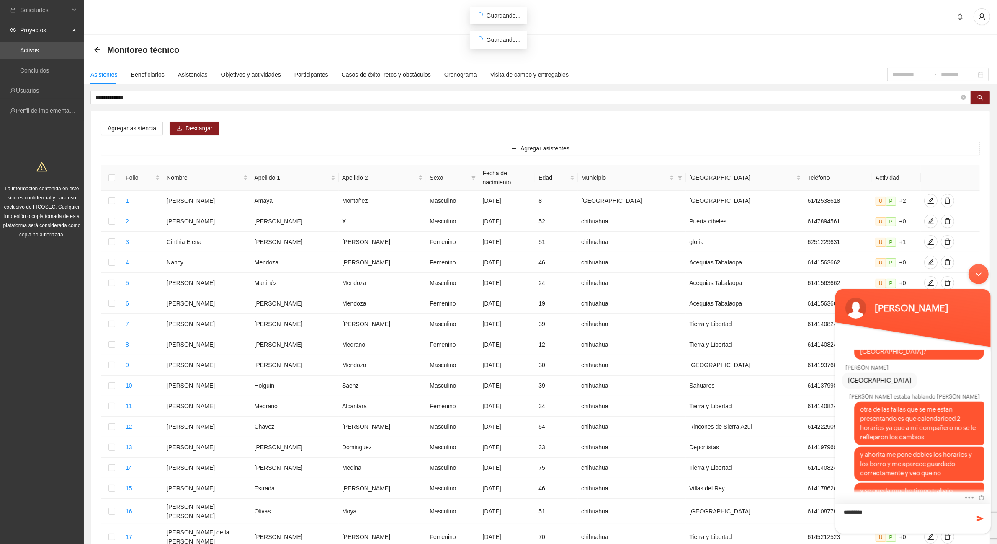
type textarea "********"
drag, startPoint x: 868, startPoint y: 509, endPoint x: 1638, endPoint y: 767, distance: 812.1
click at [831, 507] on html "Josselin Bravo perdon estaba hablando conb Josselin hola Operador ¿Cuál es su n…" at bounding box center [913, 398] width 164 height 278
click at [143, 126] on span "Agregar asistencia" at bounding box center [132, 128] width 49 height 9
click at [142, 126] on span "Agregar asistencia" at bounding box center [132, 128] width 49 height 9
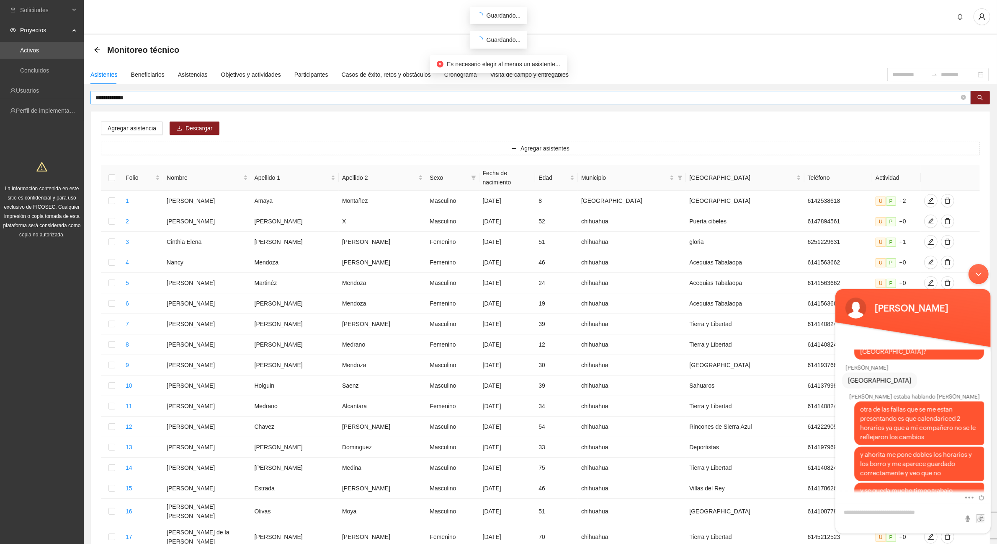
click at [153, 95] on input "**********" at bounding box center [527, 97] width 864 height 9
click at [987, 95] on button "button" at bounding box center [980, 97] width 19 height 13
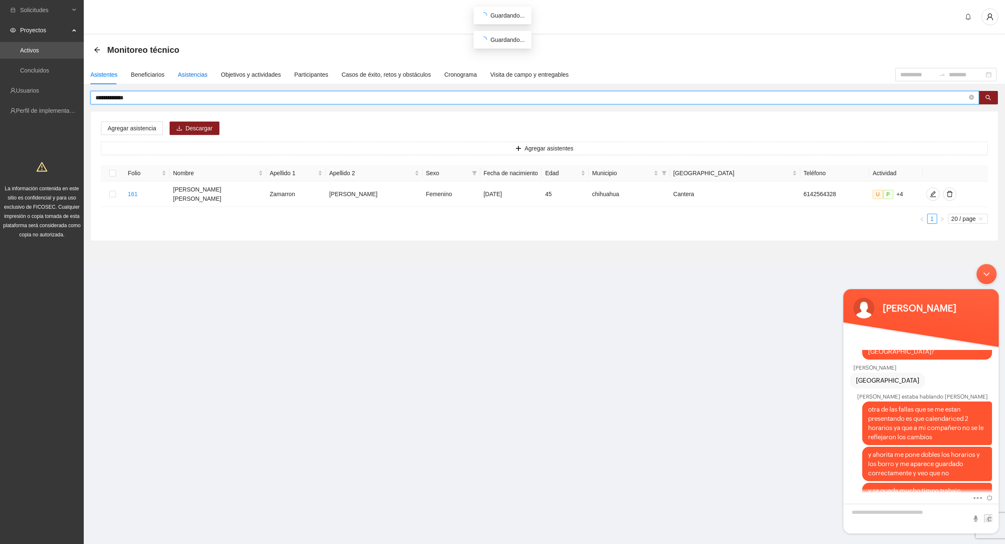
click at [195, 72] on div "Asistencias" at bounding box center [193, 74] width 30 height 9
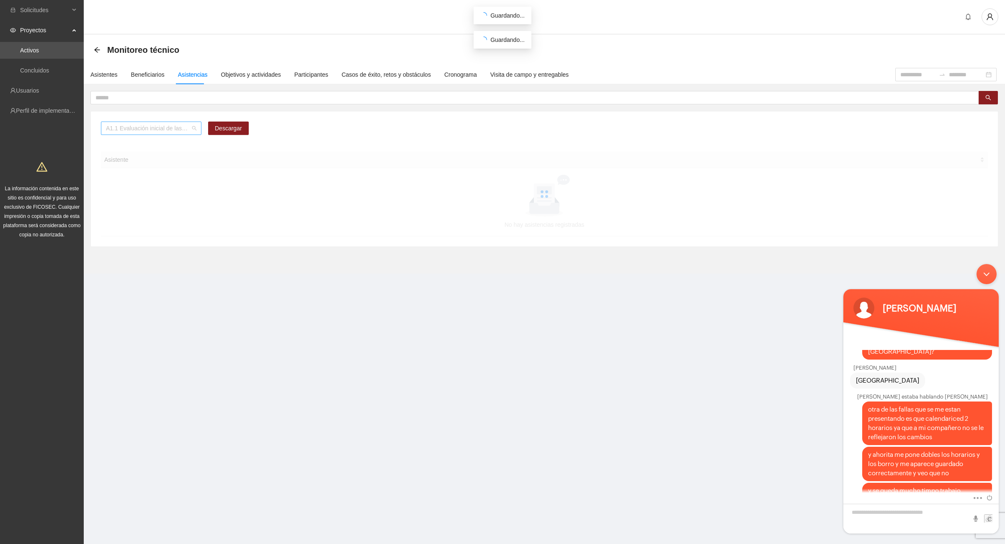
click at [191, 130] on span "A1.1 Evaluación inicial de las capacidades físicas de grupos especiales, distri…" at bounding box center [151, 128] width 90 height 13
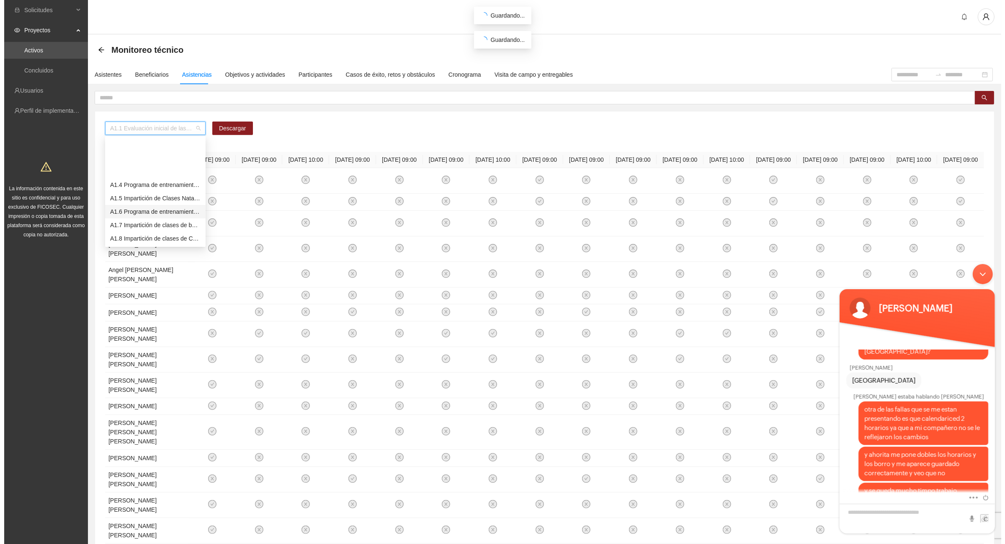
scroll to position [52, 0]
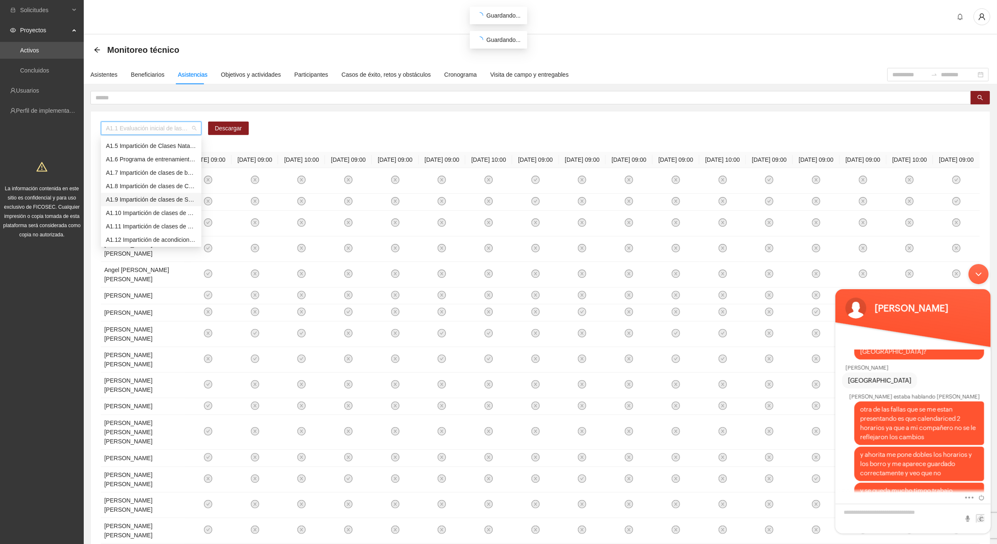
click at [183, 201] on div "A1.9 Impartición de clases de Spinning" at bounding box center [151, 199] width 90 height 9
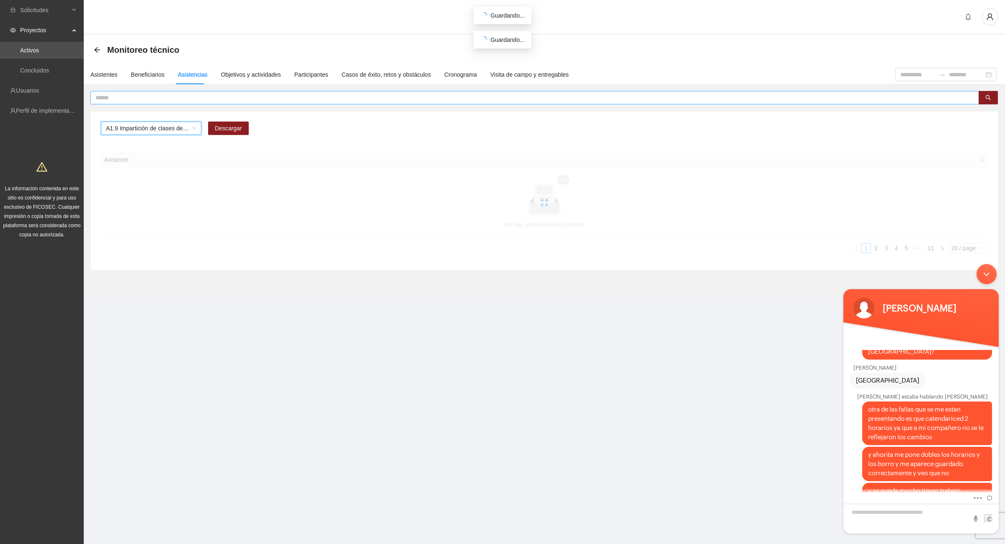
click at [147, 98] on input "text" at bounding box center [531, 97] width 872 height 9
type input "********"
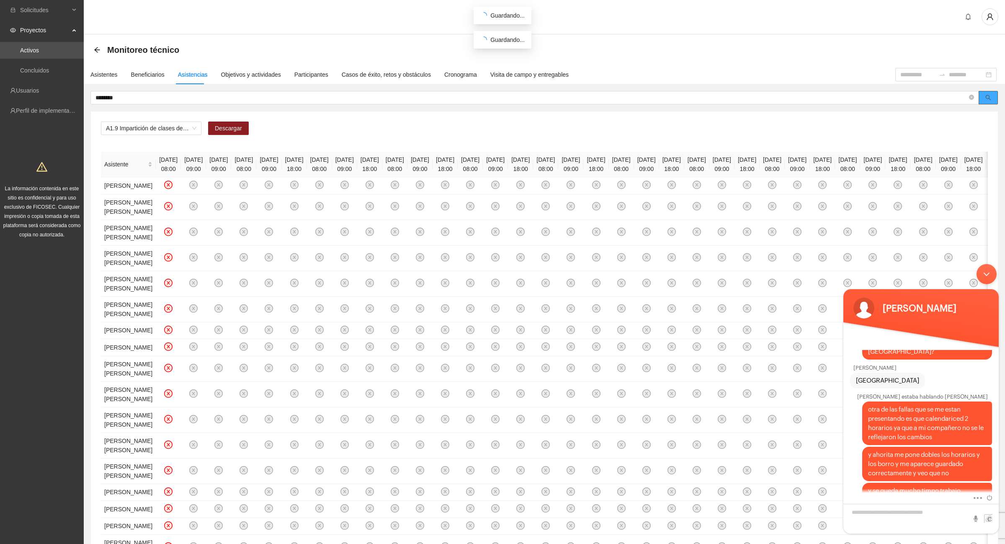
click at [982, 93] on button "button" at bounding box center [988, 97] width 19 height 13
click at [985, 98] on icon "search" at bounding box center [988, 98] width 6 height 6
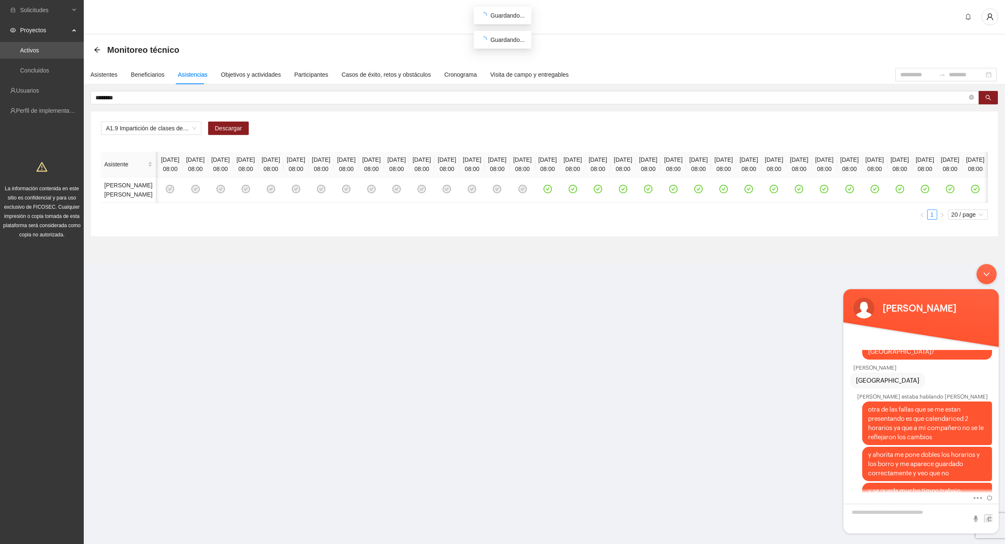
scroll to position [0, 5798]
click at [105, 72] on div "Asistentes" at bounding box center [103, 74] width 27 height 9
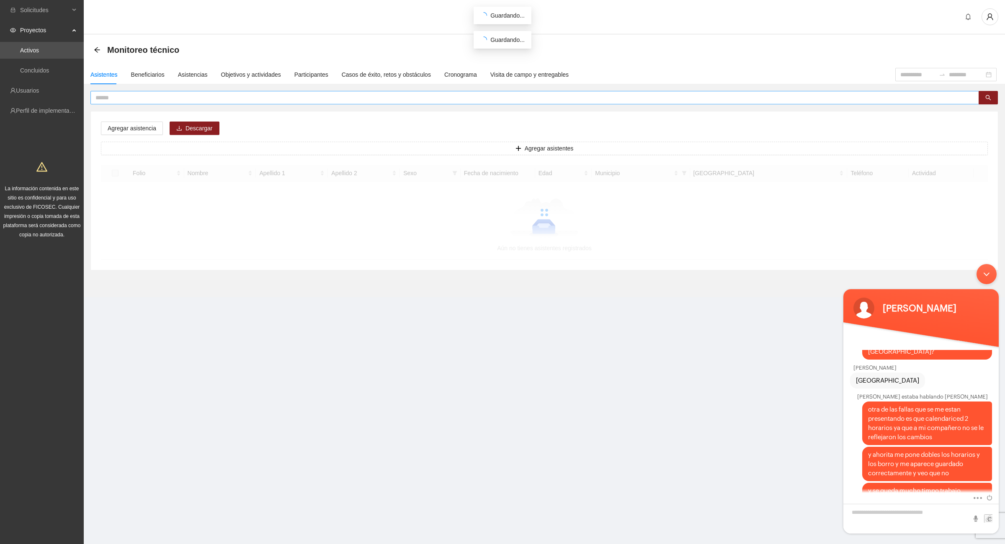
click at [128, 100] on input "text" at bounding box center [531, 97] width 872 height 9
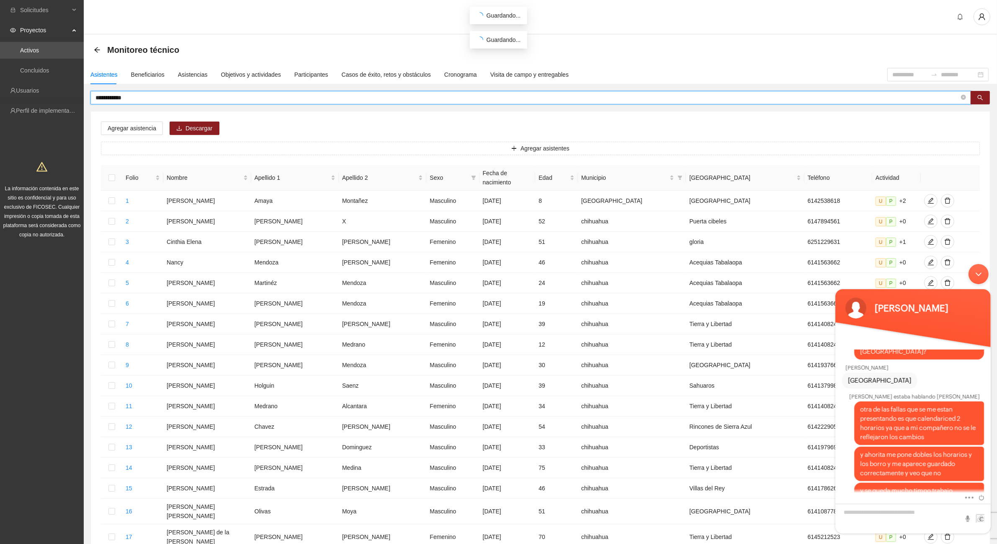
type input "**********"
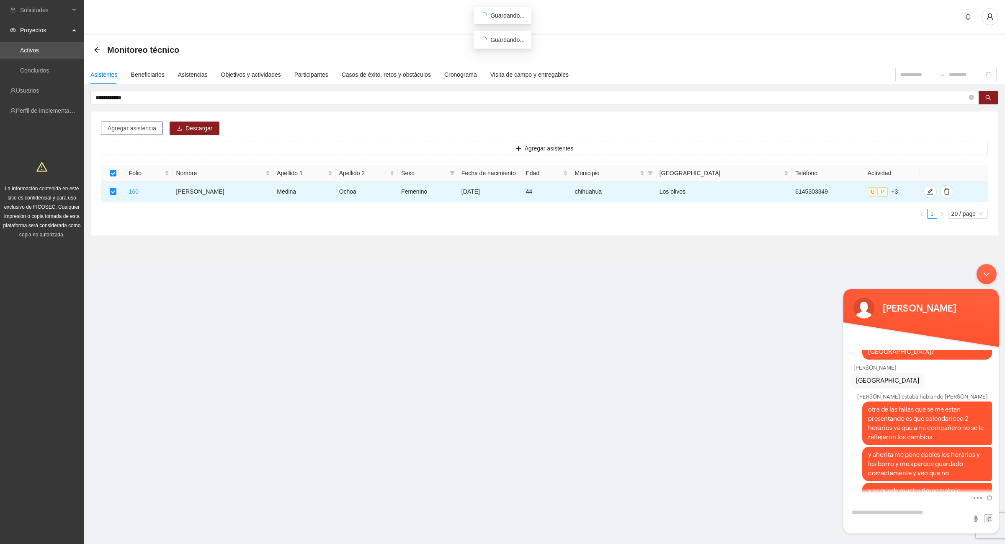
click at [122, 131] on span "Agregar asistencia" at bounding box center [132, 128] width 49 height 9
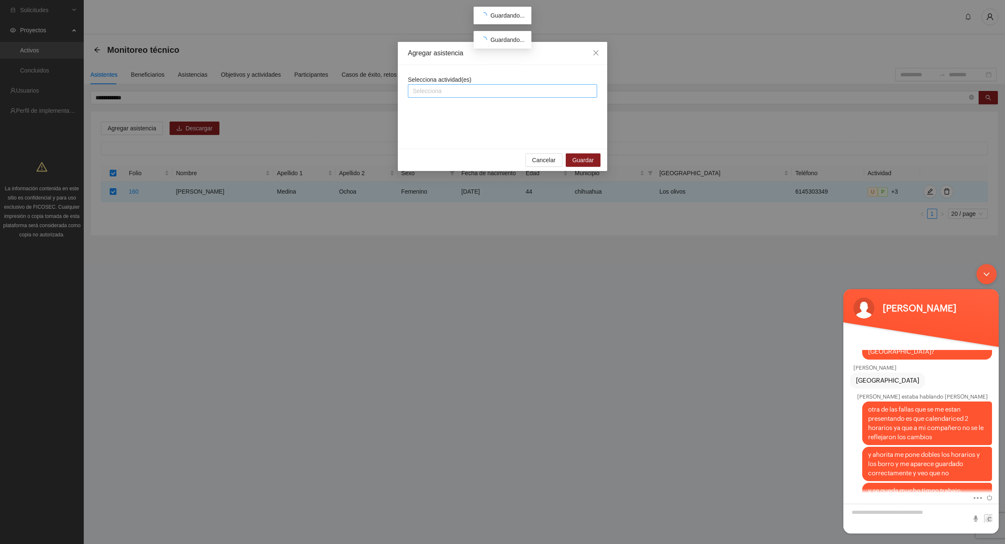
click at [440, 88] on div at bounding box center [502, 91] width 185 height 10
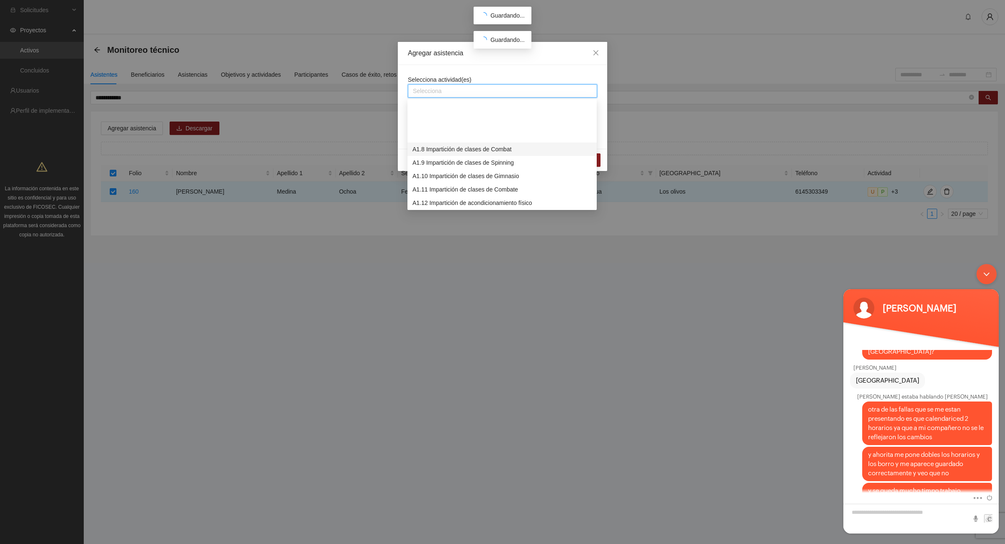
scroll to position [105, 0]
click at [470, 110] on div "A1.9 Impartición de clases de Spinning" at bounding box center [501, 110] width 179 height 9
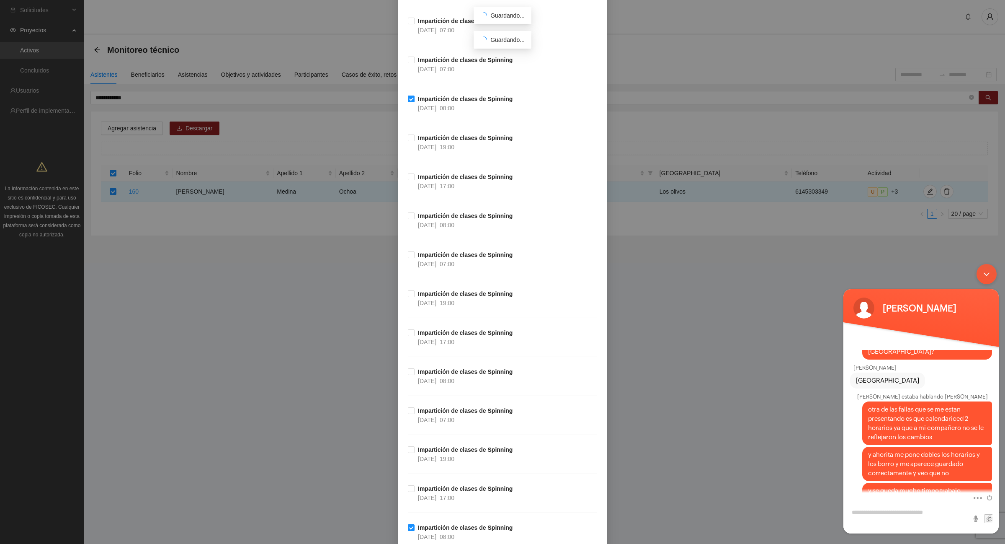
scroll to position [5540, 0]
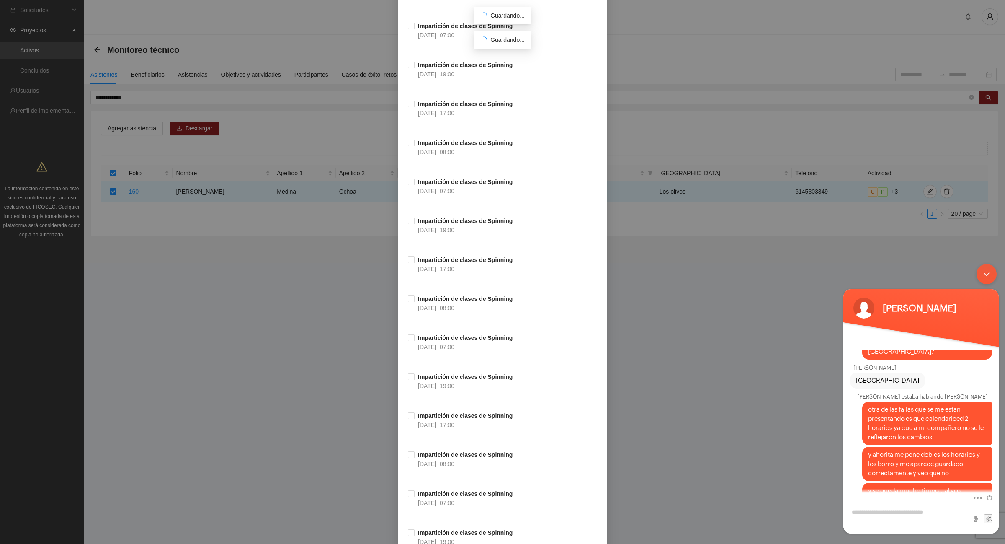
scroll to position [30702, 0]
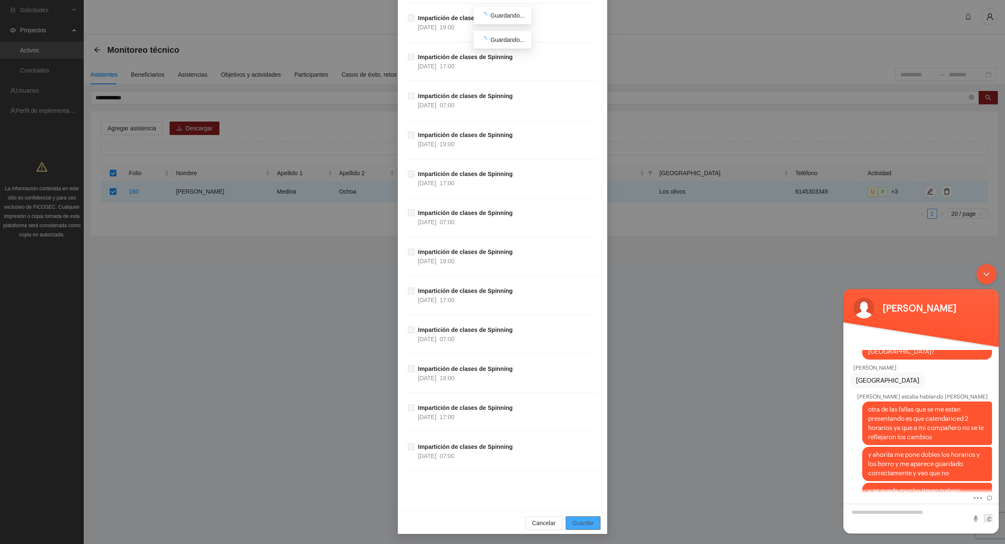
click at [588, 524] on span "Guardar" at bounding box center [582, 522] width 21 height 9
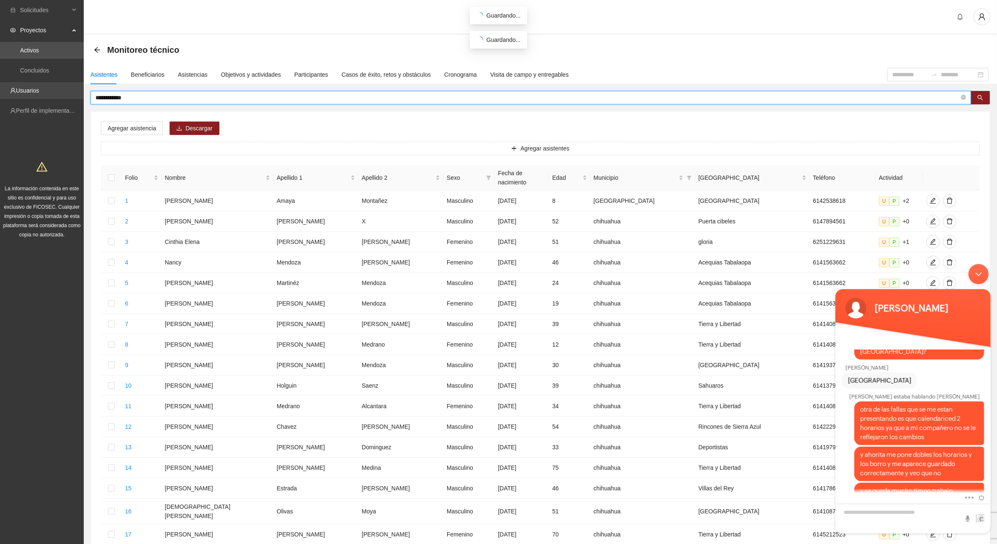
drag, startPoint x: 153, startPoint y: 100, endPoint x: 0, endPoint y: 89, distance: 153.2
click at [0, 89] on section "**********" at bounding box center [498, 347] width 997 height 695
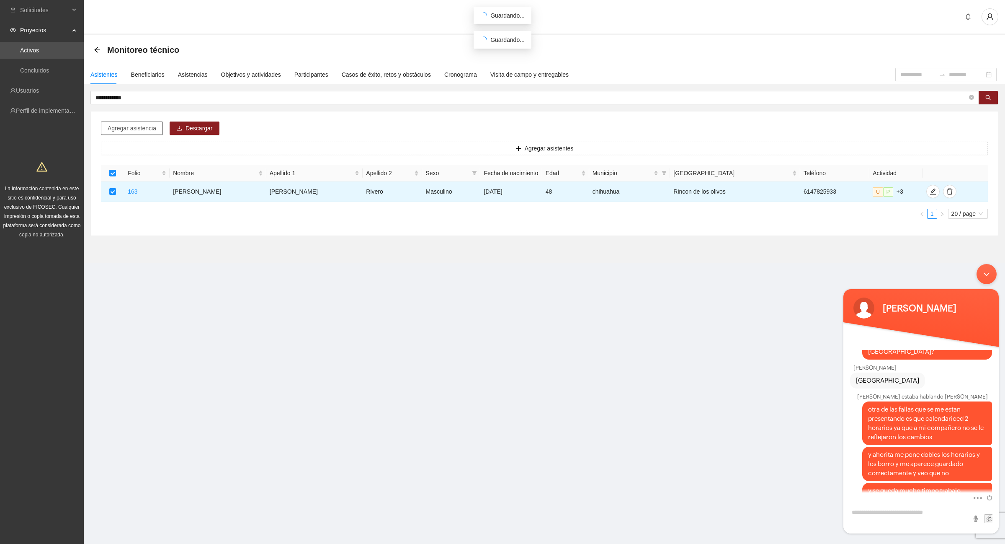
click at [121, 125] on span "Agregar asistencia" at bounding box center [132, 128] width 49 height 9
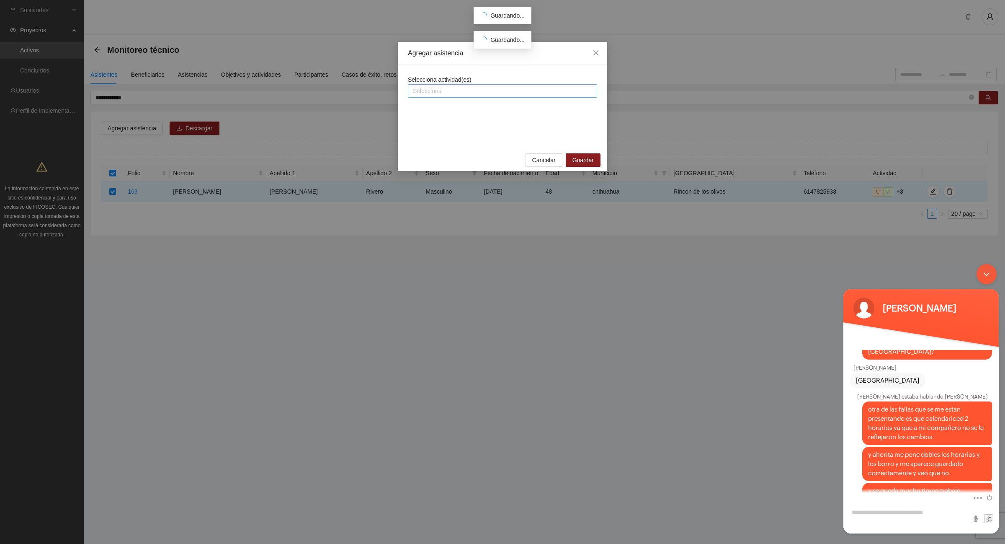
click at [428, 92] on div at bounding box center [502, 91] width 185 height 10
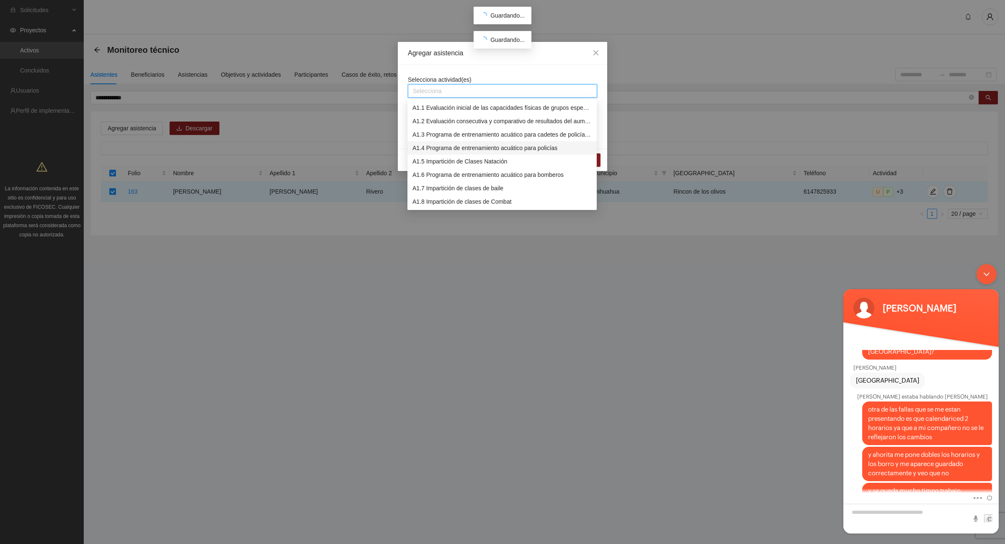
scroll to position [52, 0]
click at [503, 164] on div "A1.9 Impartición de clases de Spinning" at bounding box center [501, 162] width 179 height 9
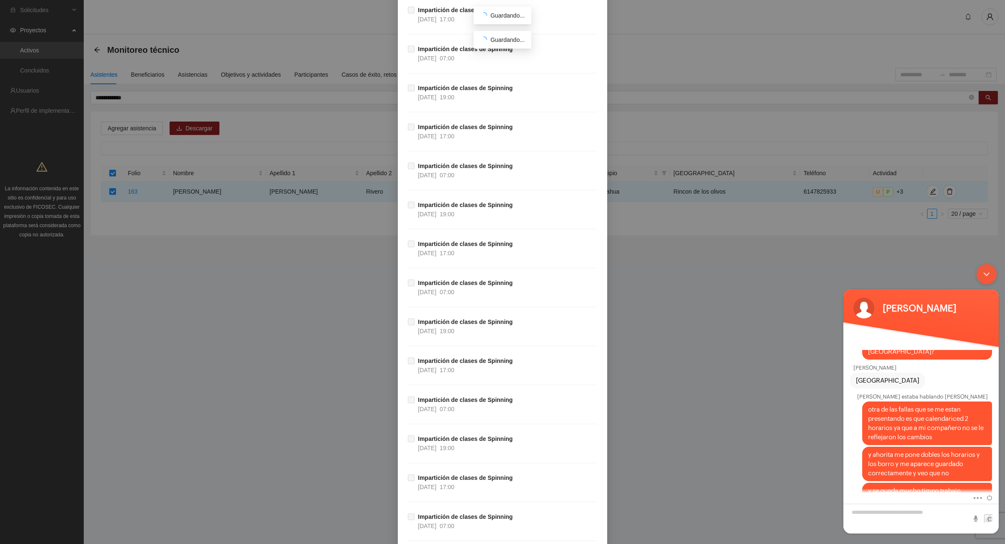
scroll to position [30702, 0]
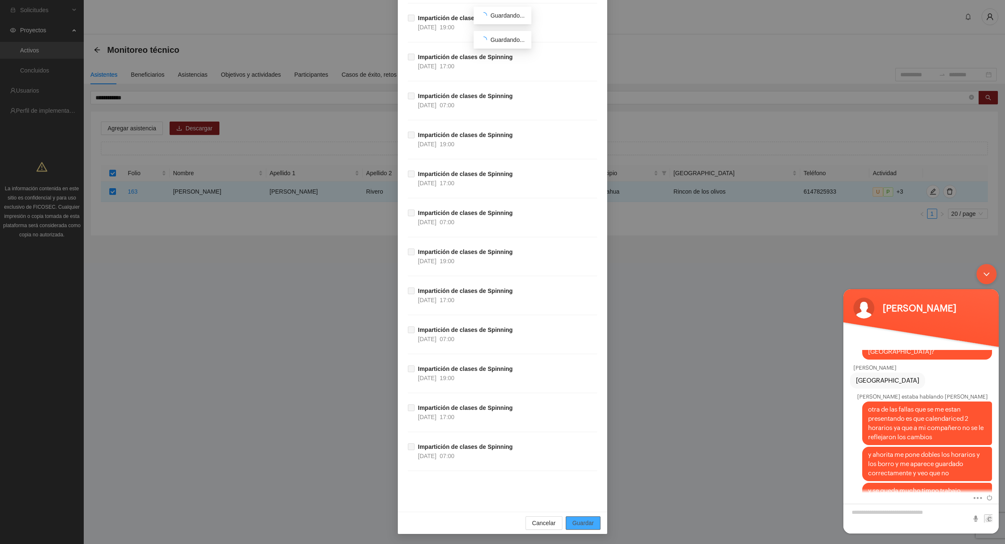
click at [583, 521] on span "Guardar" at bounding box center [582, 522] width 21 height 9
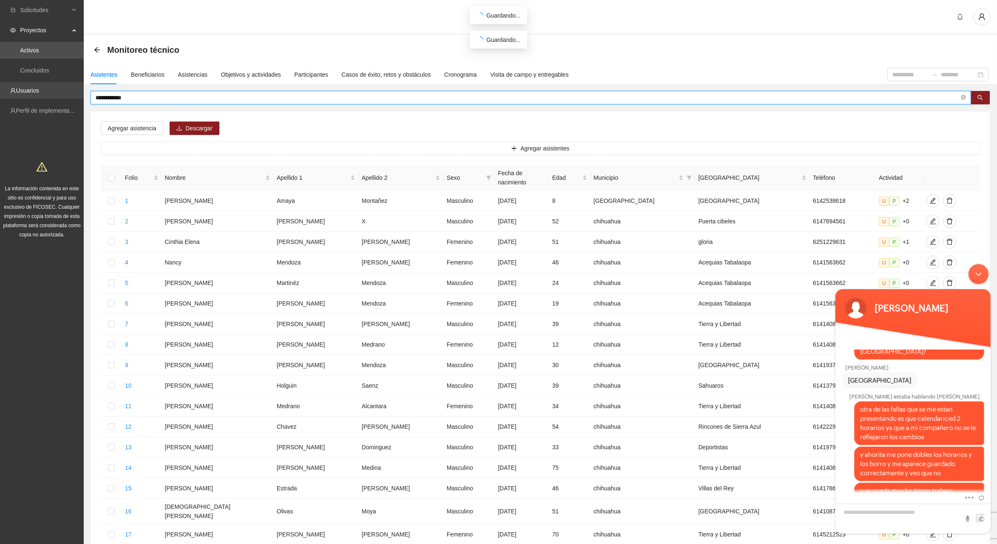
drag, startPoint x: 137, startPoint y: 99, endPoint x: 0, endPoint y: 97, distance: 137.4
click at [0, 97] on section "**********" at bounding box center [498, 347] width 997 height 695
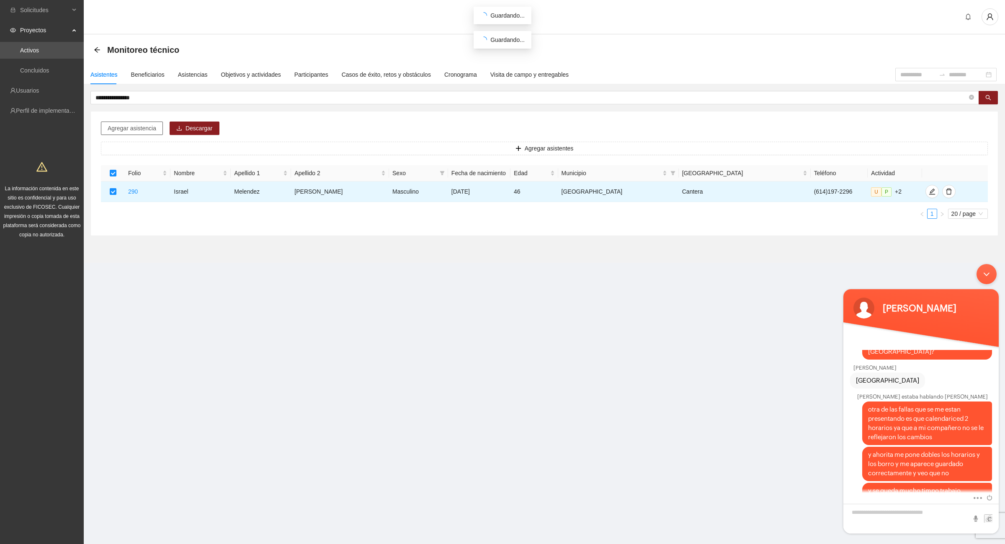
click at [126, 129] on span "Agregar asistencia" at bounding box center [132, 128] width 49 height 9
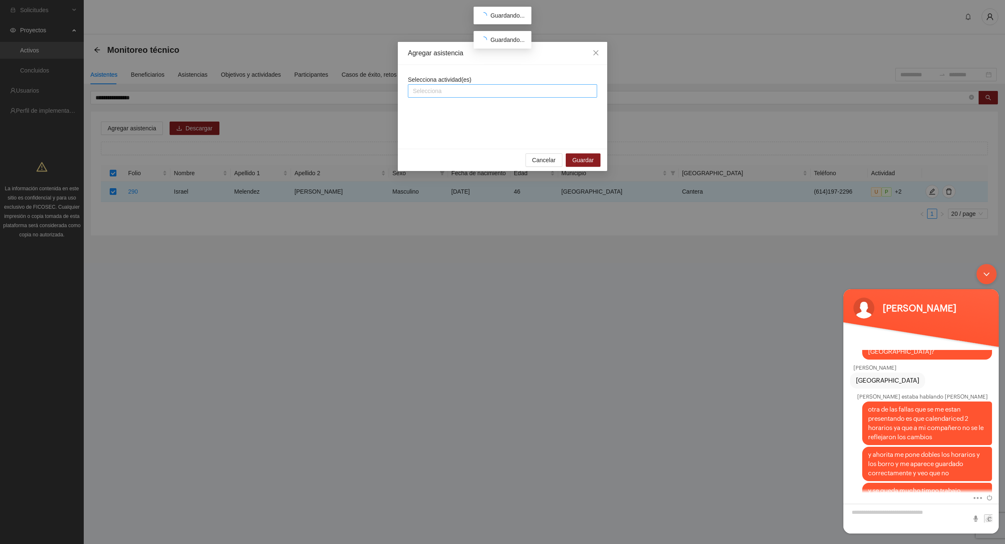
click at [447, 92] on div at bounding box center [502, 91] width 185 height 10
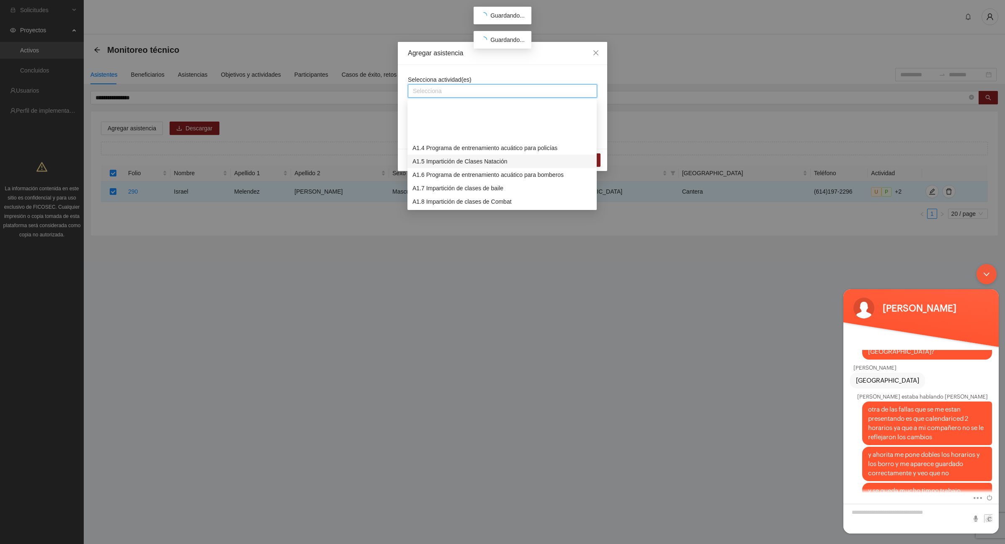
scroll to position [52, 0]
click at [505, 165] on div "A1.9 Impartición de clases de Spinning" at bounding box center [501, 162] width 179 height 9
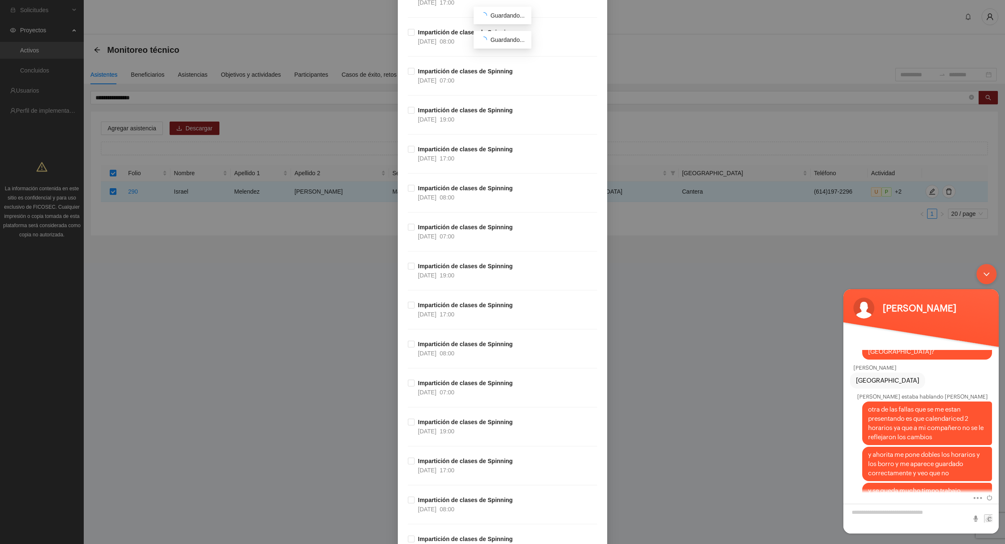
scroll to position [7504, 0]
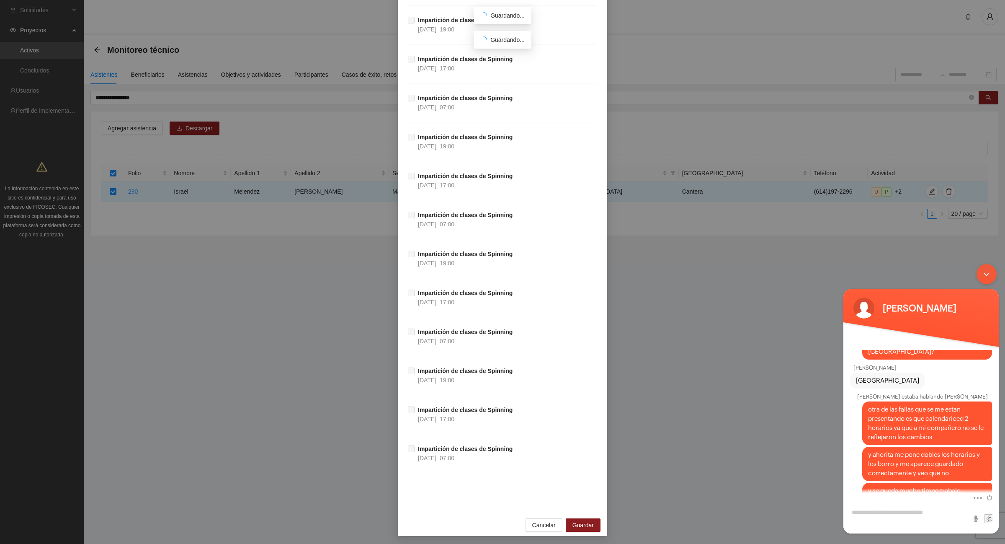
scroll to position [30702, 0]
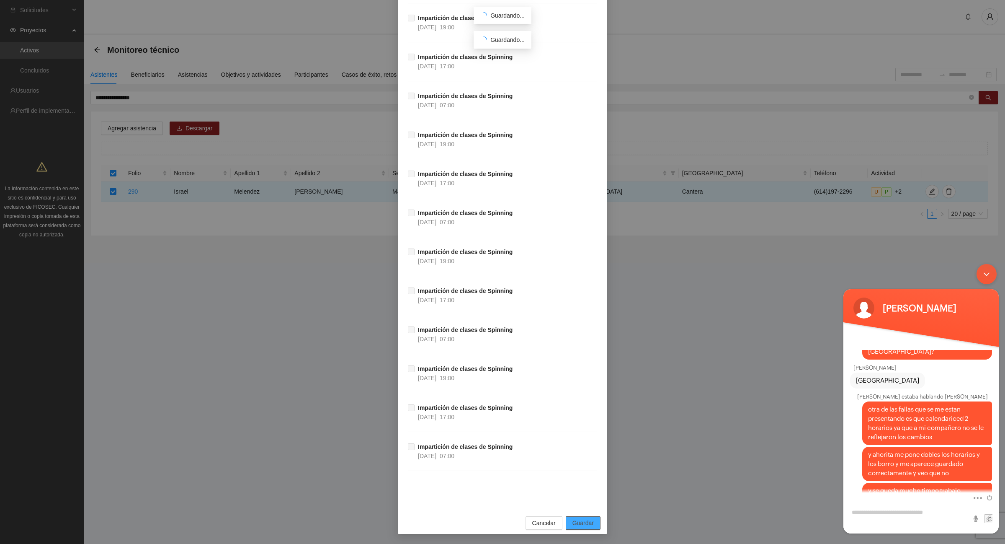
click at [590, 523] on button "Guardar" at bounding box center [583, 522] width 35 height 13
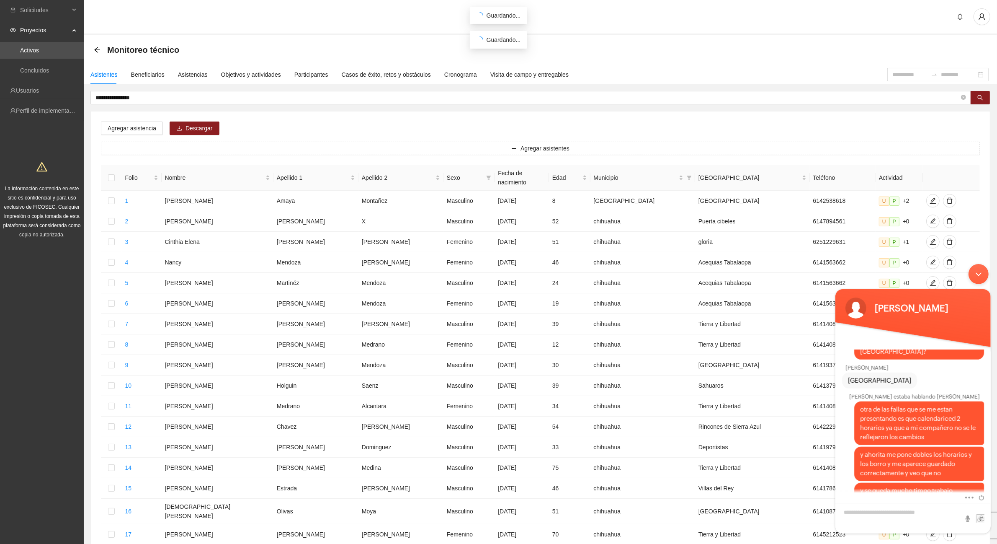
click at [981, 278] on div "Minimizar ventana de chat en vivo" at bounding box center [978, 273] width 20 height 20
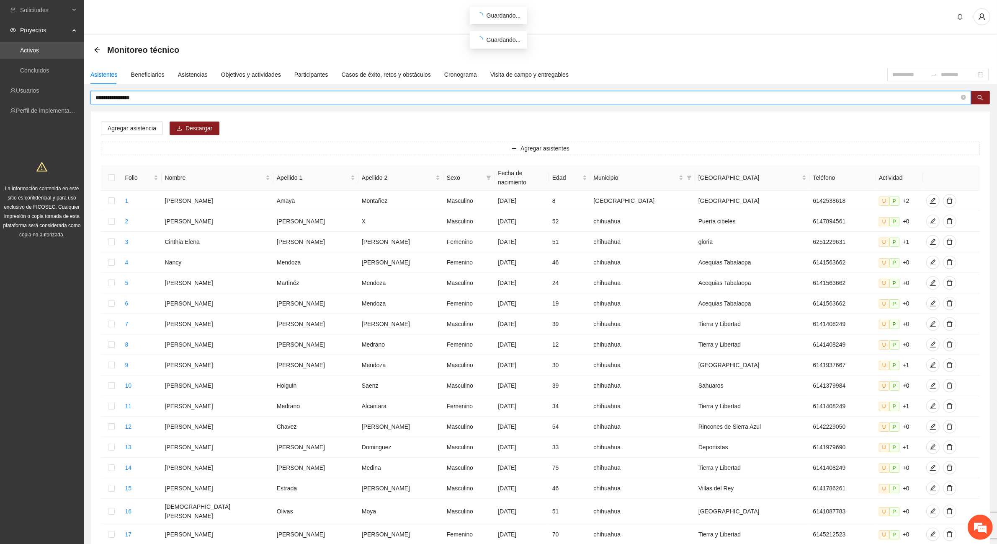
drag, startPoint x: 184, startPoint y: 98, endPoint x: 0, endPoint y: 60, distance: 188.2
click at [0, 60] on section "**********" at bounding box center [498, 347] width 997 height 695
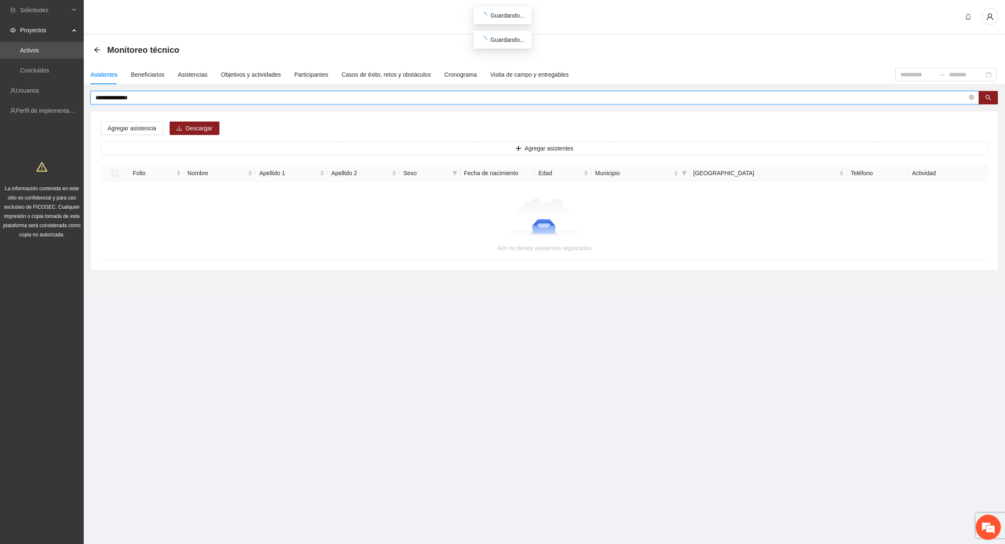
click at [143, 97] on input "**********" at bounding box center [531, 97] width 872 height 9
drag, startPoint x: 116, startPoint y: 99, endPoint x: 82, endPoint y: 95, distance: 34.2
click at [82, 95] on section "Solicitudes Proyectos Activos Concluidos Usuarios Perfil de implementadora La i…" at bounding box center [502, 272] width 1005 height 544
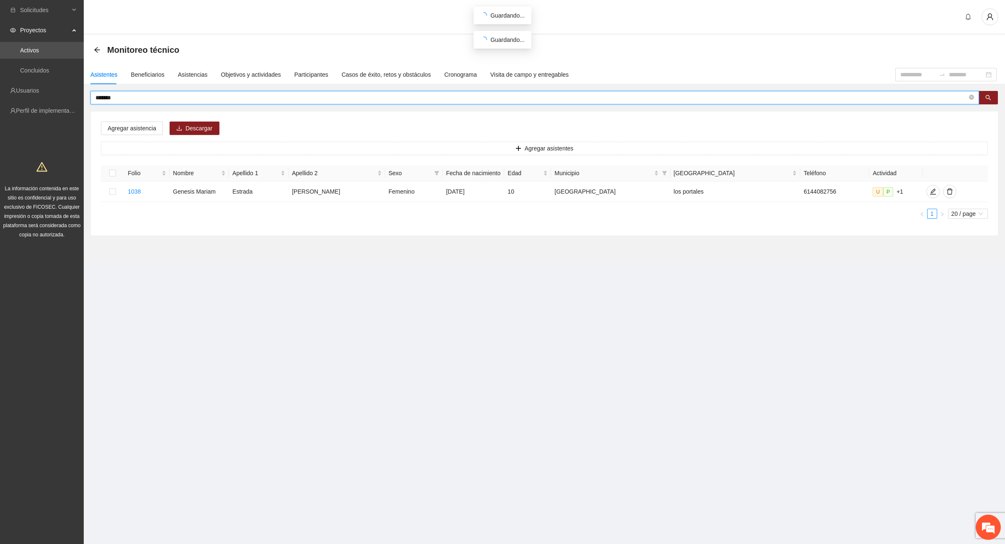
drag, startPoint x: 147, startPoint y: 98, endPoint x: 4, endPoint y: 80, distance: 143.4
click at [4, 80] on section "Solicitudes Proyectos Activos Concluidos Usuarios Perfil de implementadora La i…" at bounding box center [502, 272] width 1005 height 544
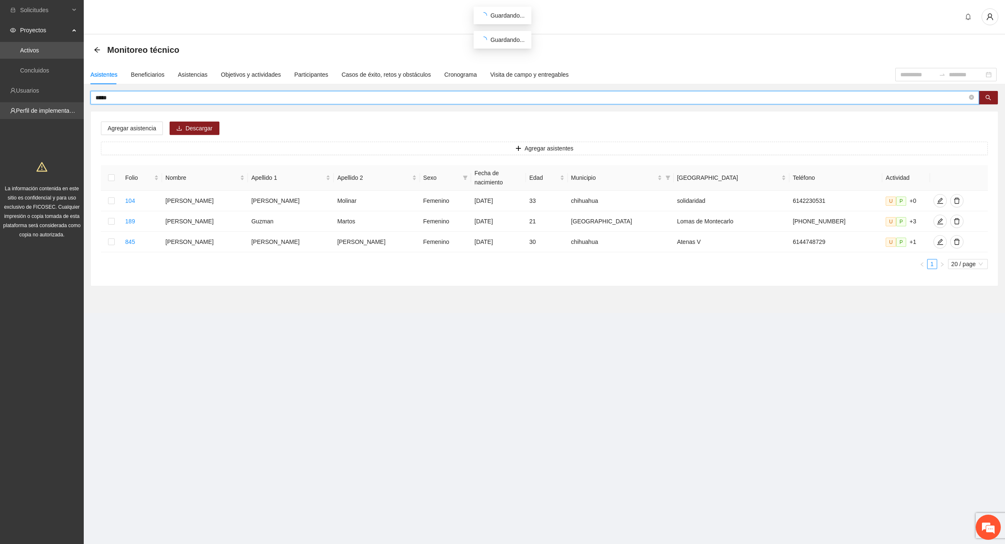
drag, startPoint x: 127, startPoint y: 95, endPoint x: 15, endPoint y: 105, distance: 111.8
click at [15, 105] on section "Solicitudes Proyectos Activos Concluidos Usuarios Perfil de implementadora La i…" at bounding box center [502, 272] width 1005 height 544
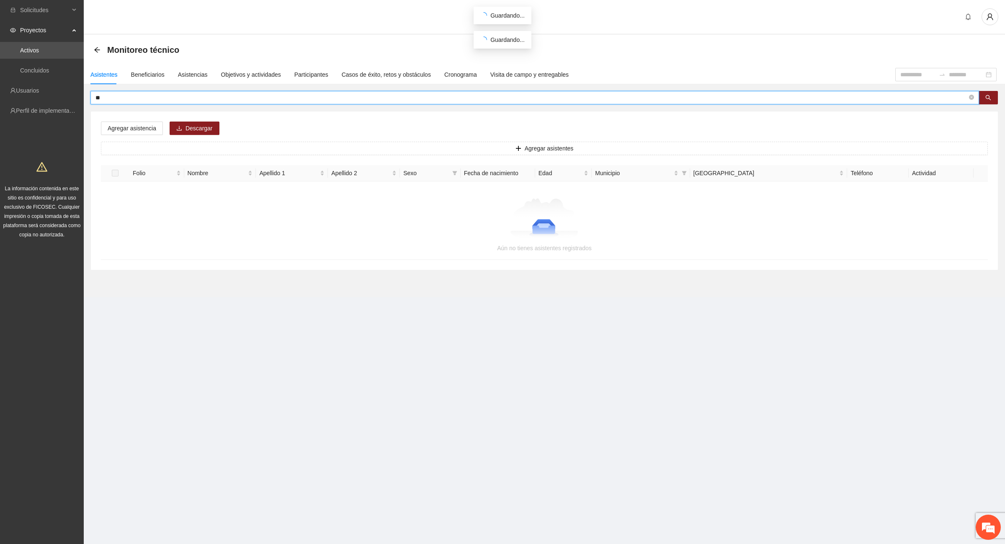
type input "*"
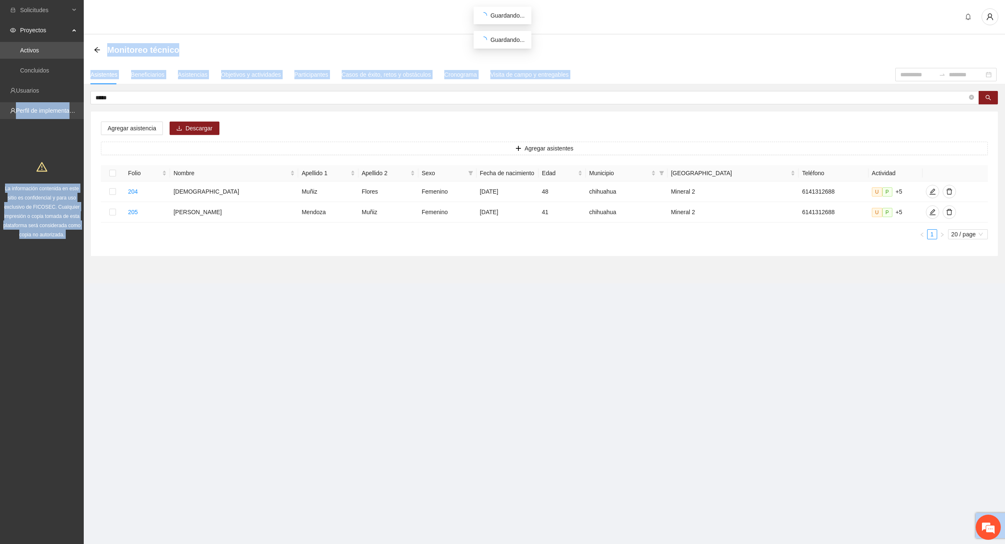
drag, startPoint x: 122, startPoint y: 95, endPoint x: 62, endPoint y: 106, distance: 61.3
click at [62, 106] on section "Solicitudes Proyectos Activos Concluidos Usuarios Perfil de implementadora La i…" at bounding box center [502, 272] width 1005 height 544
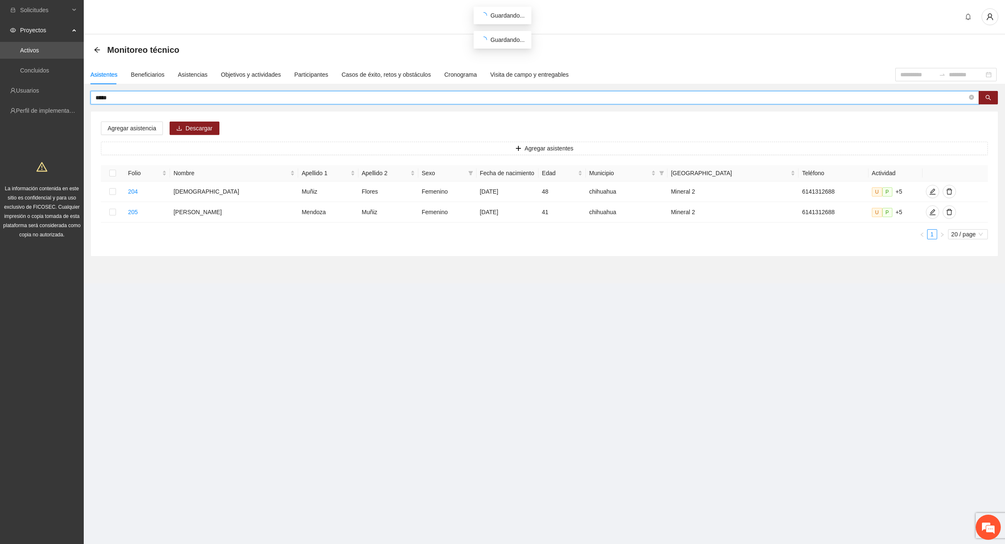
click at [128, 99] on input "*****" at bounding box center [531, 97] width 872 height 9
drag, startPoint x: 128, startPoint y: 99, endPoint x: 66, endPoint y: 98, distance: 62.4
click at [66, 98] on section "Solicitudes Proyectos Activos Concluidos Usuarios Perfil de implementadora La i…" at bounding box center [502, 272] width 1005 height 544
type input "*******"
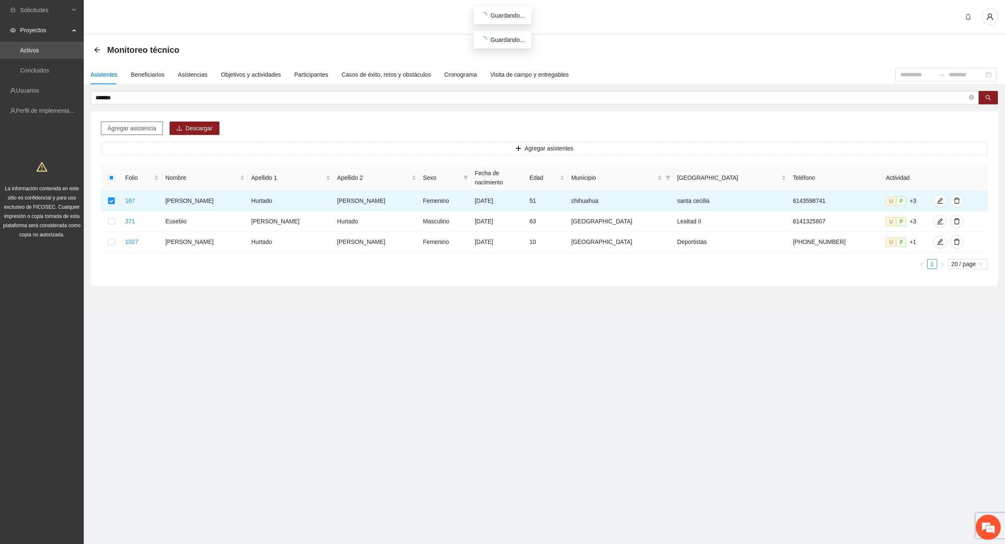
click at [135, 126] on span "Agregar asistencia" at bounding box center [132, 128] width 49 height 9
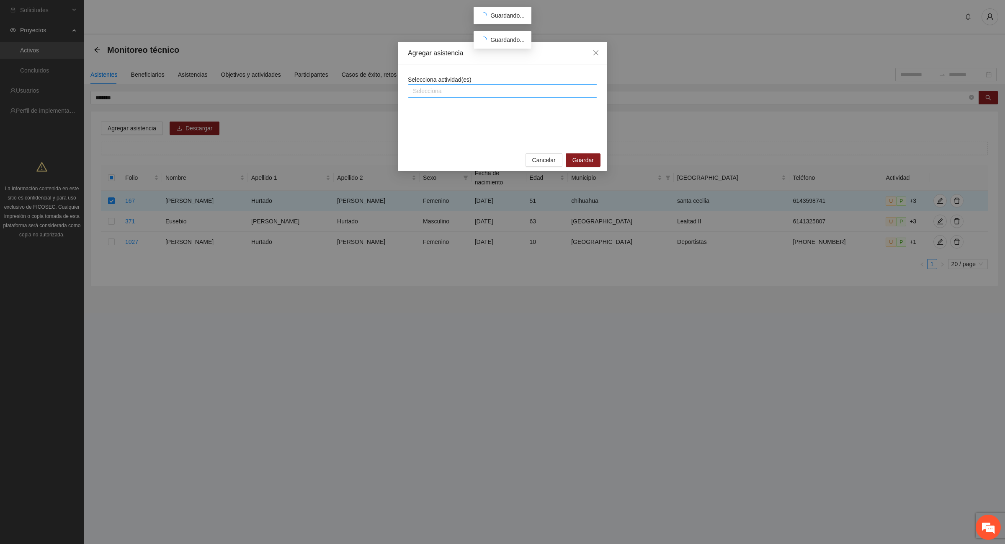
click at [472, 91] on div at bounding box center [502, 91] width 185 height 10
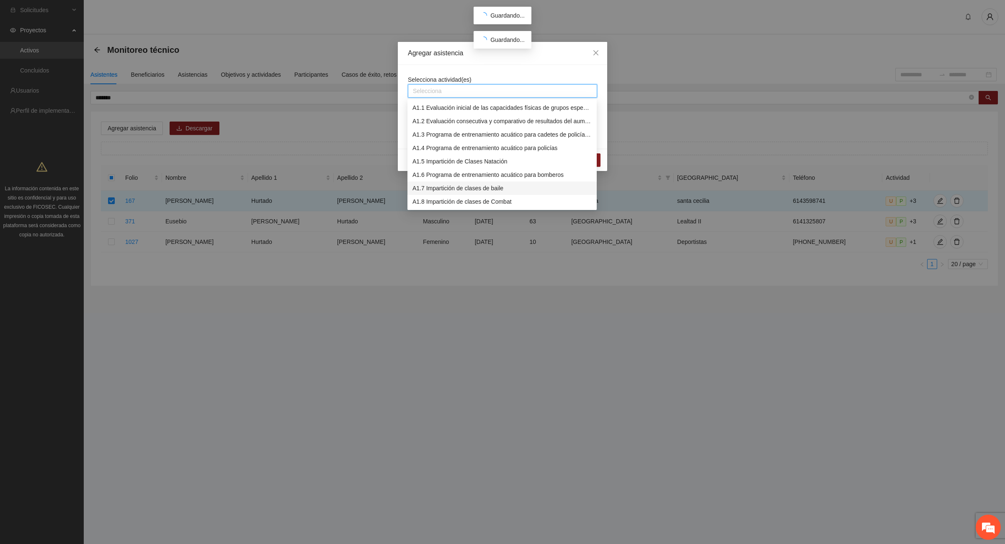
scroll to position [52, 0]
drag, startPoint x: 499, startPoint y: 162, endPoint x: 617, endPoint y: 151, distance: 118.6
click at [498, 162] on div "A1.9 Impartición de clases de Spinning" at bounding box center [501, 162] width 179 height 9
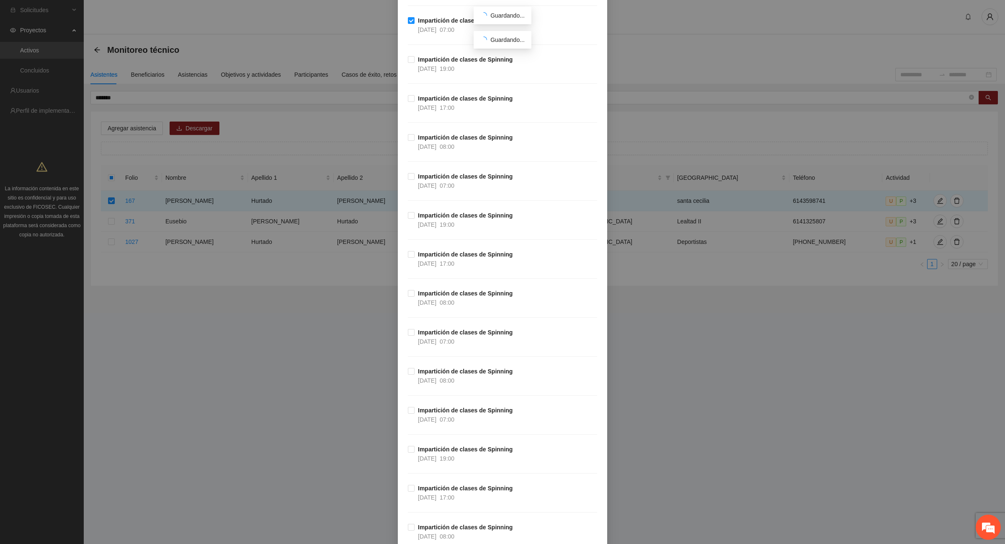
scroll to position [6214, 0]
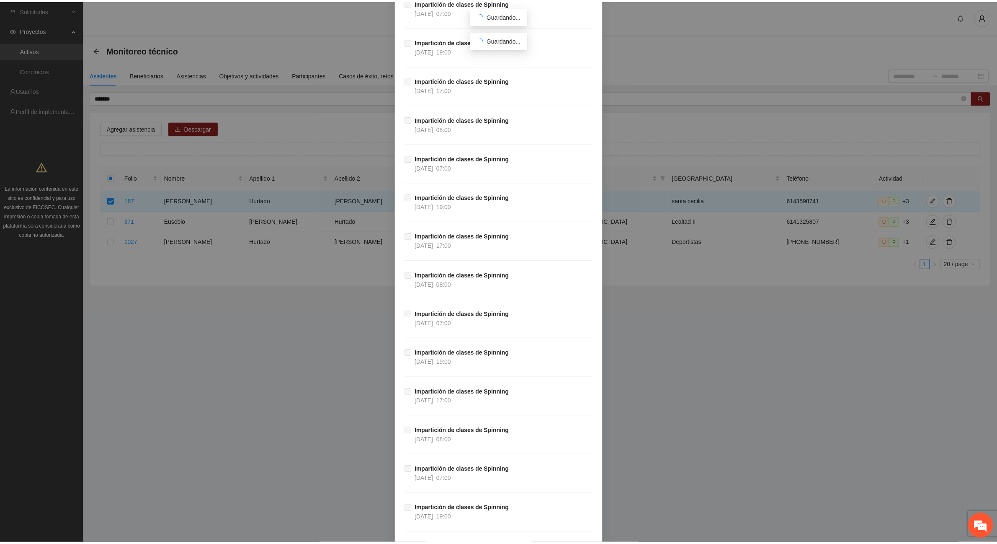
scroll to position [30702, 0]
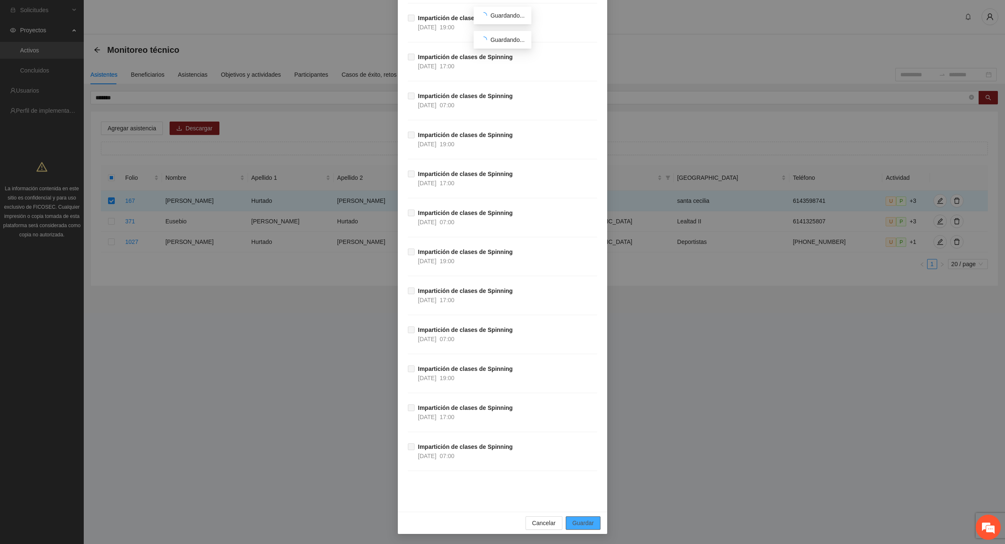
click at [581, 522] on span "Guardar" at bounding box center [582, 522] width 21 height 9
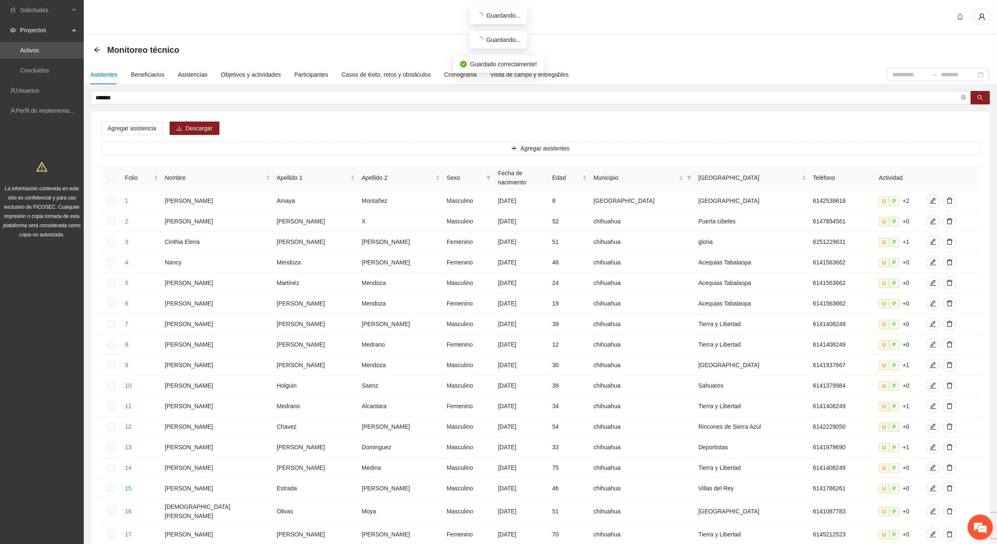
click at [984, 531] on em at bounding box center [980, 526] width 23 height 23
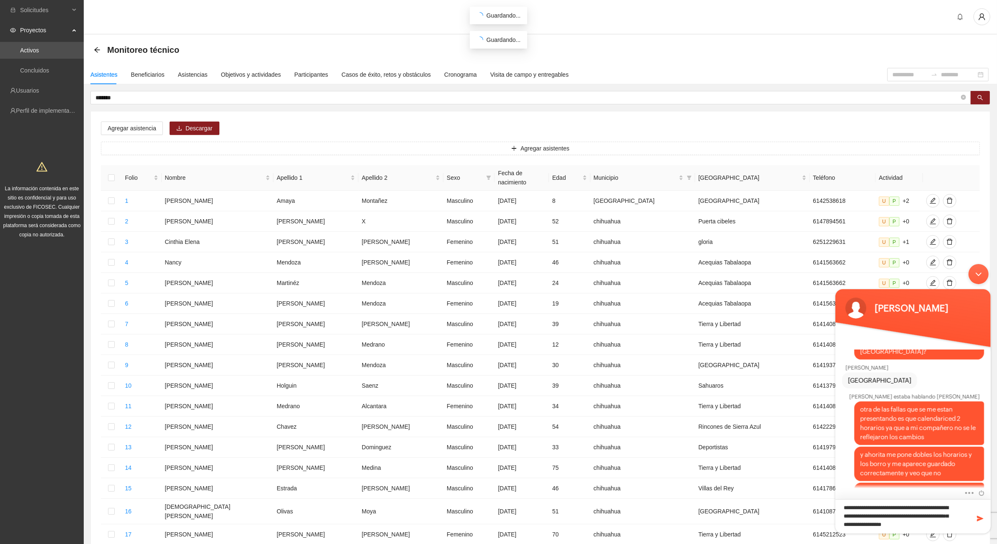
type textarea "**********"
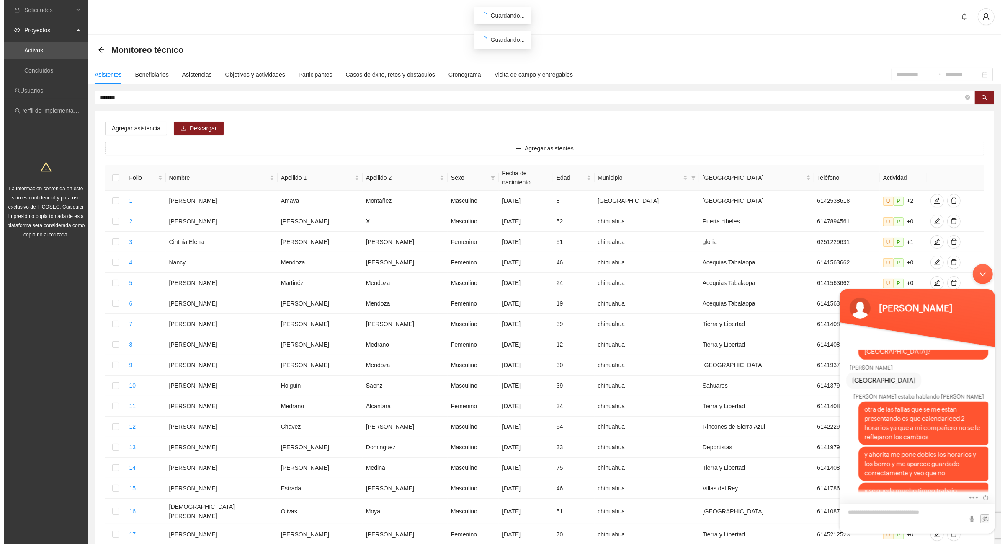
scroll to position [591, 0]
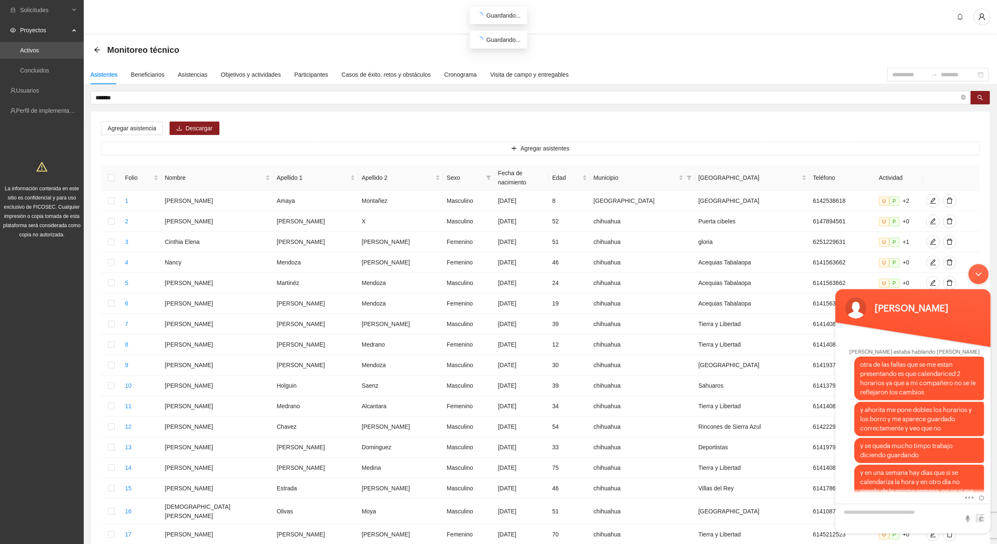
click at [979, 278] on div "Minimizar ventana de chat en vivo" at bounding box center [978, 273] width 20 height 20
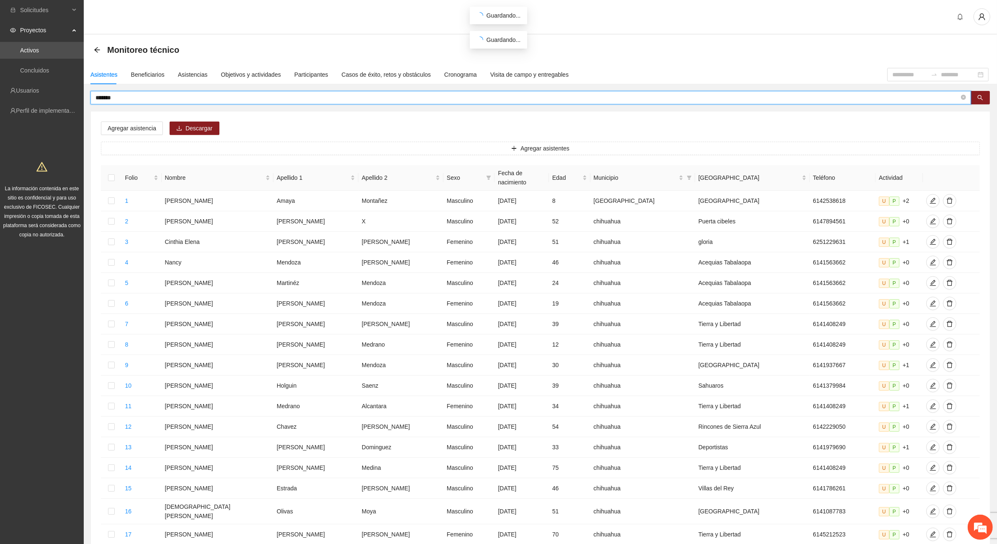
drag, startPoint x: 145, startPoint y: 100, endPoint x: 57, endPoint y: 99, distance: 87.9
click at [57, 99] on section "Solicitudes Proyectos Activos Concluidos Usuarios Perfil de implementadora La i…" at bounding box center [498, 347] width 997 height 695
type input "**********"
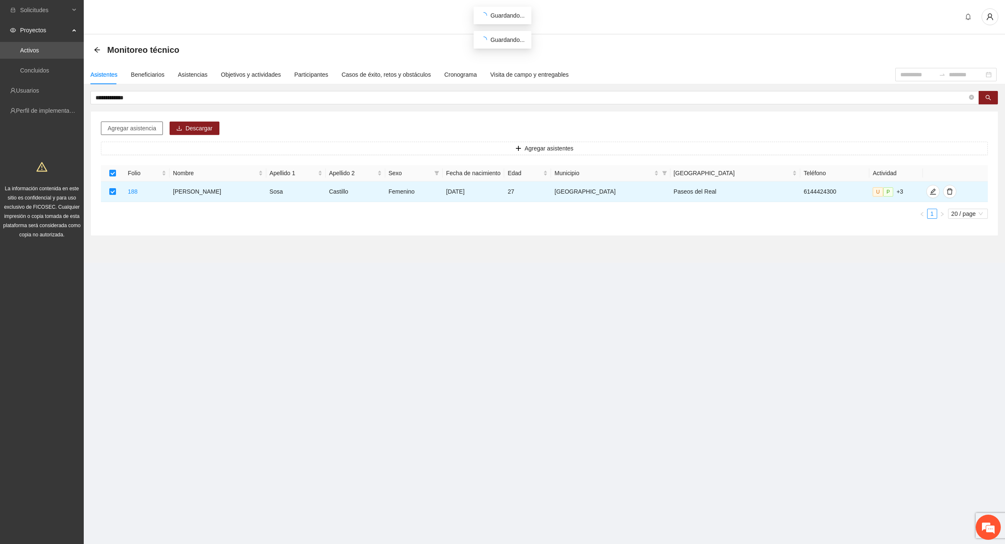
click at [116, 129] on span "Agregar asistencia" at bounding box center [132, 128] width 49 height 9
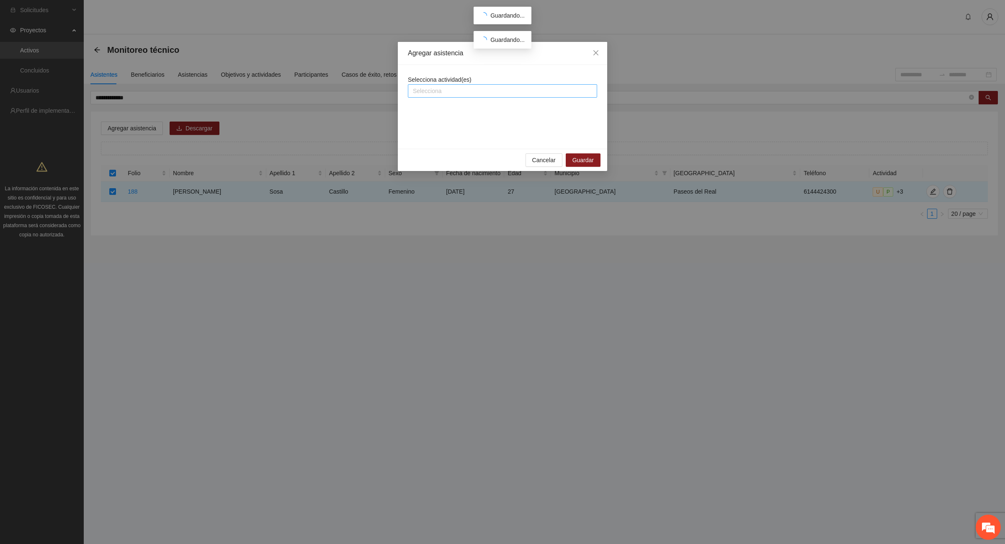
click at [464, 90] on div at bounding box center [502, 91] width 185 height 10
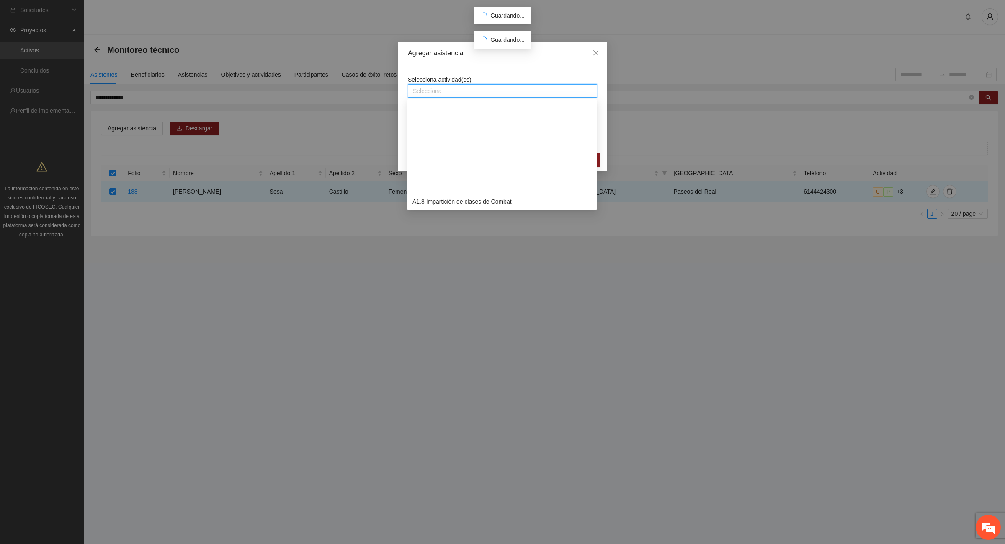
scroll to position [105, 0]
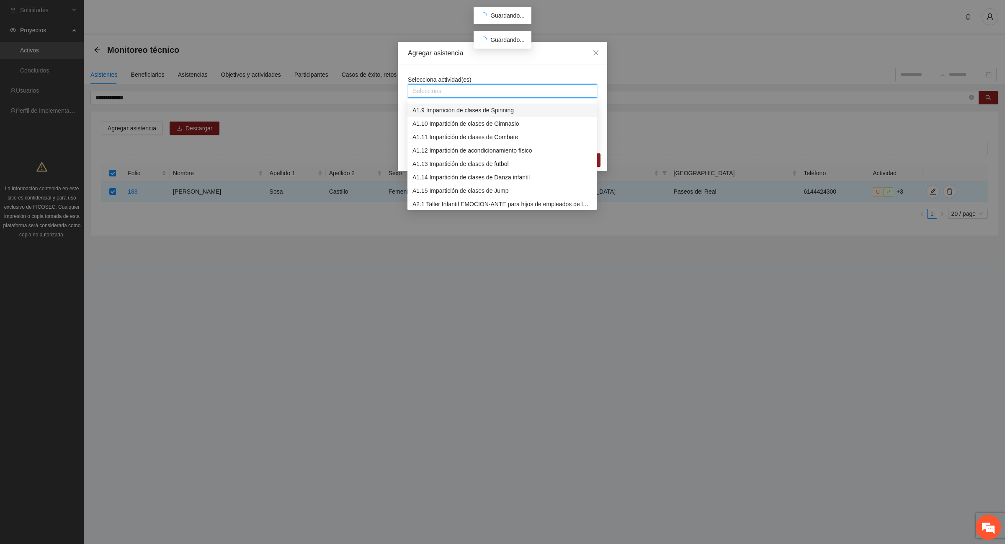
click at [493, 111] on div "A1.9 Impartición de clases de Spinning" at bounding box center [501, 110] width 179 height 9
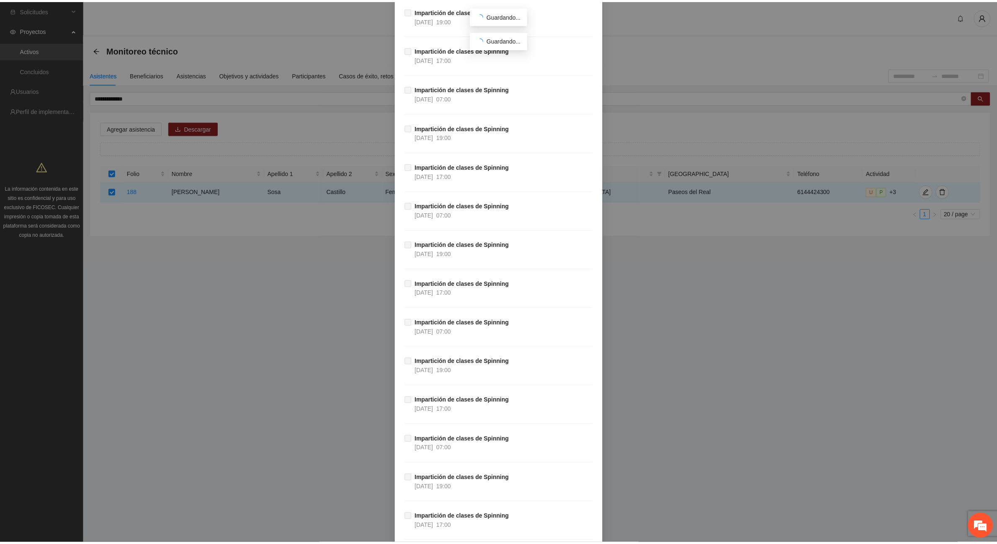
scroll to position [30702, 0]
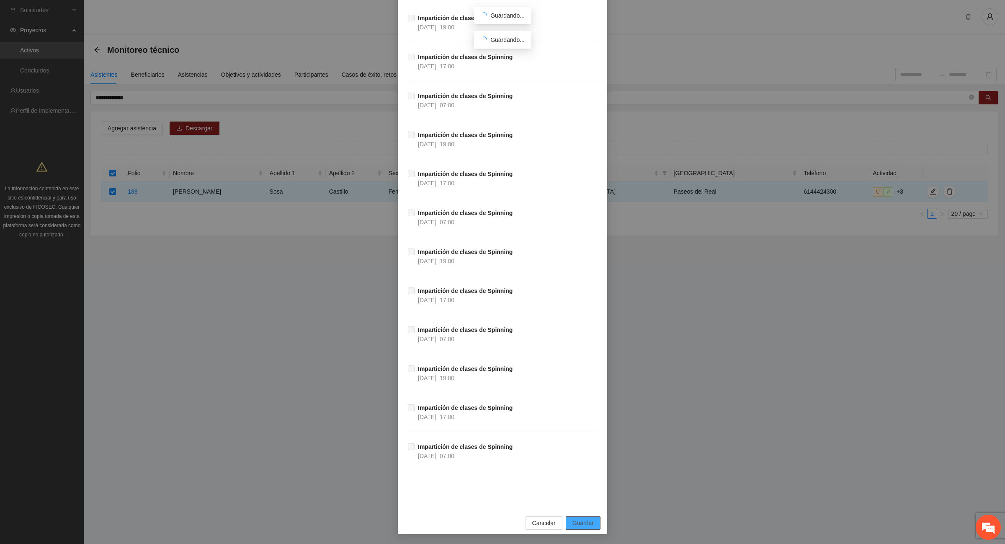
click at [582, 522] on span "Guardar" at bounding box center [582, 522] width 21 height 9
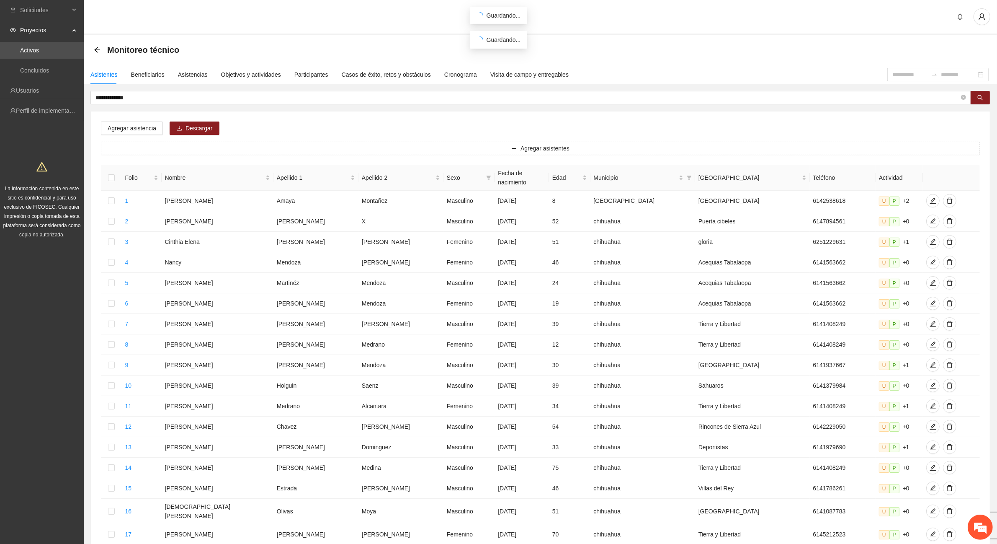
click at [96, 48] on icon "arrow-left" at bounding box center [97, 49] width 7 height 7
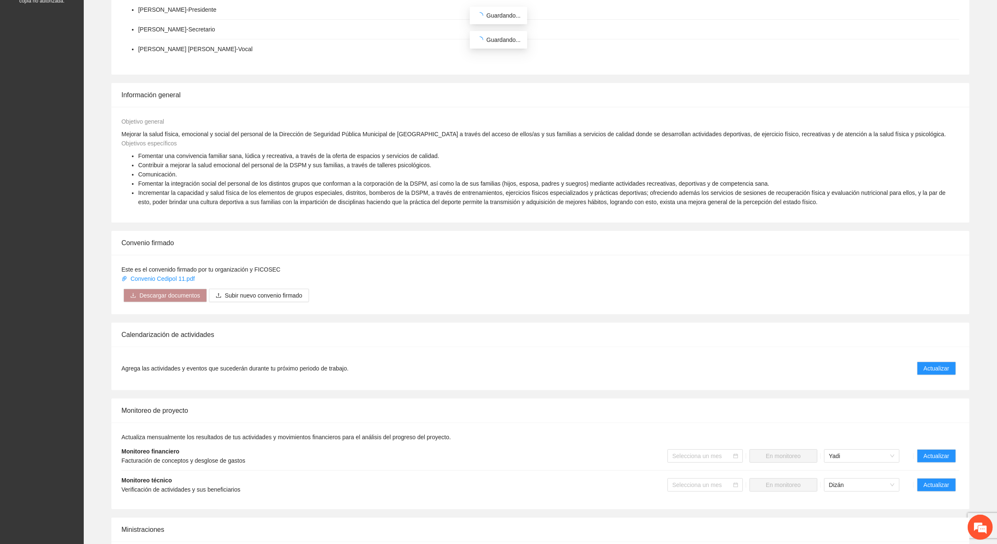
scroll to position [314, 0]
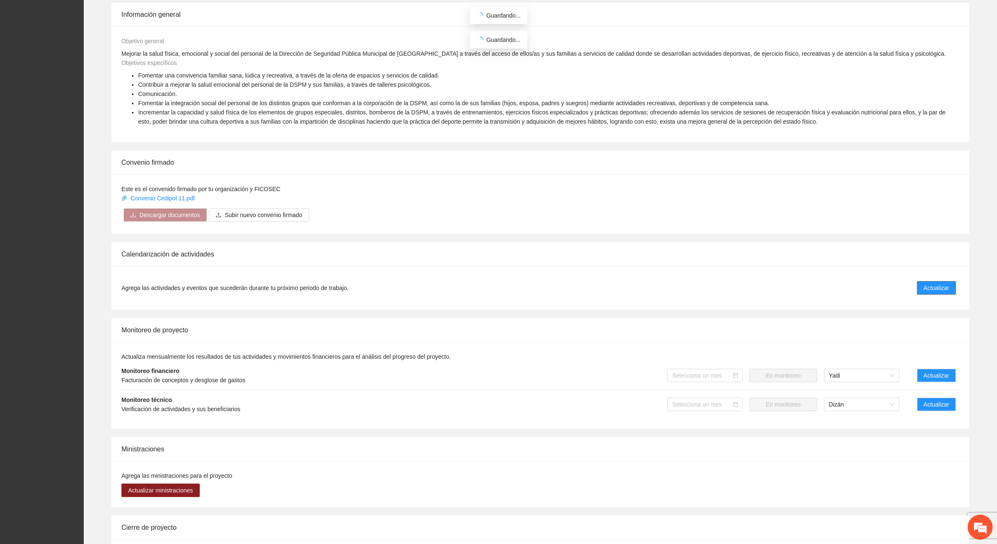
click at [945, 286] on span "Actualizar" at bounding box center [937, 287] width 26 height 9
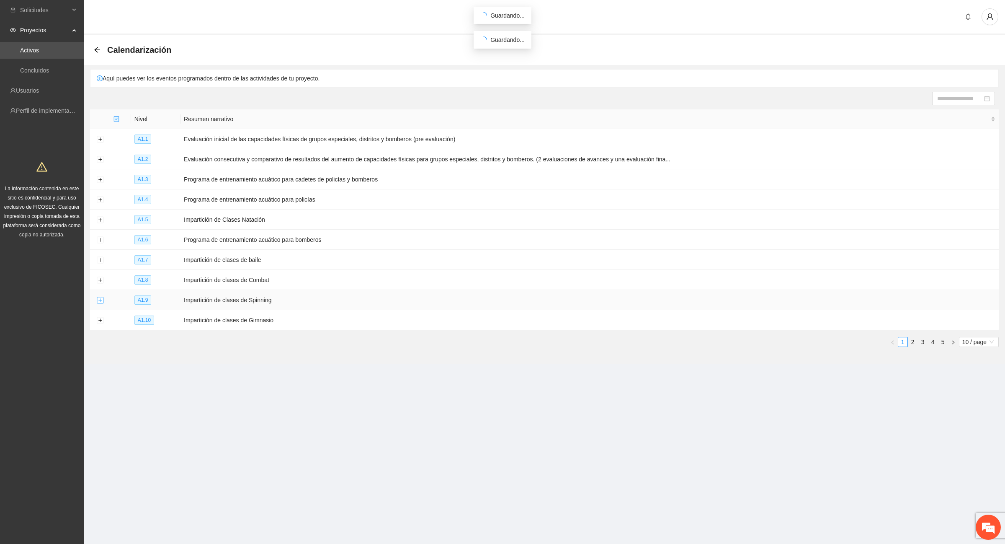
click at [97, 299] on button "Expand row" at bounding box center [100, 300] width 7 height 7
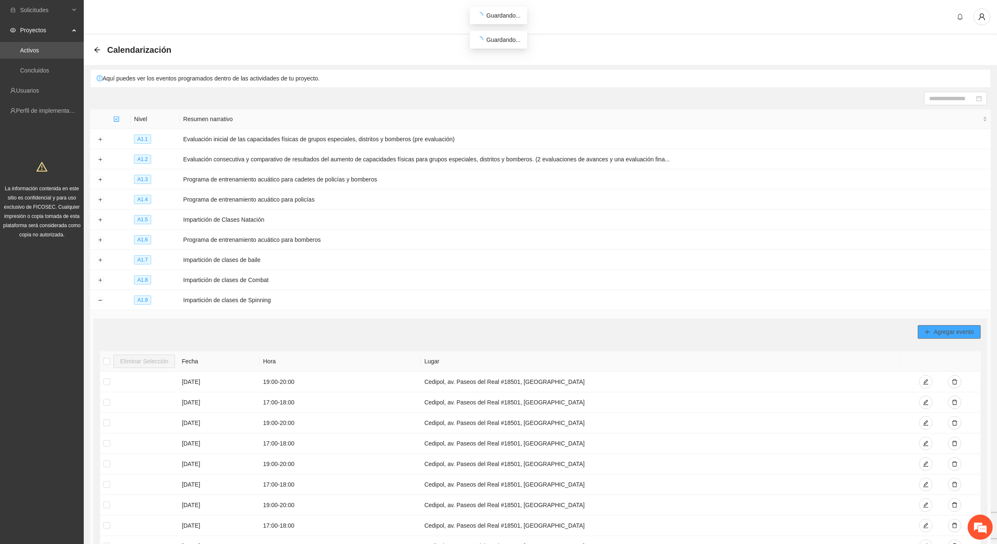
click at [955, 327] on span "Agregar evento" at bounding box center [954, 331] width 40 height 9
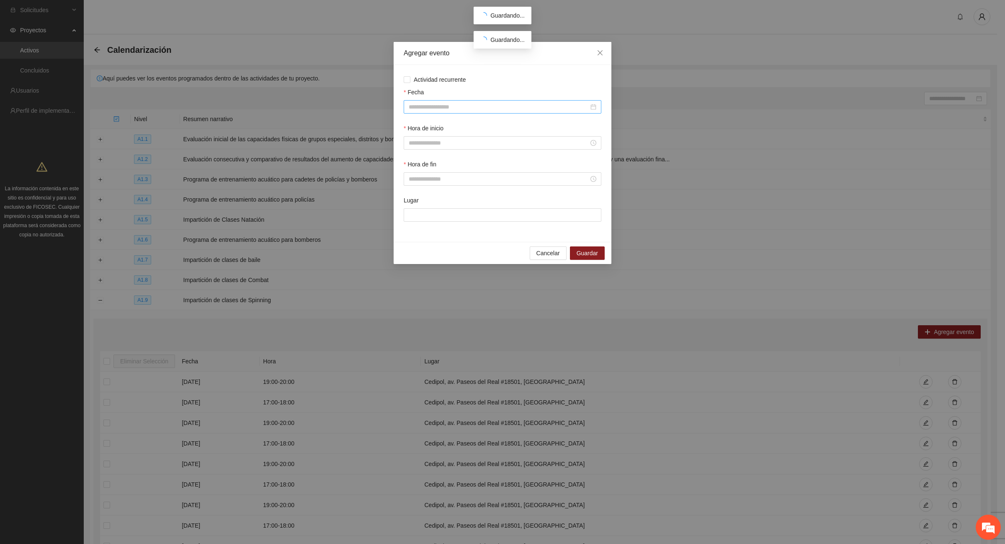
click at [424, 107] on input "Fecha" at bounding box center [499, 106] width 180 height 9
click at [418, 126] on button "button" at bounding box center [420, 124] width 9 height 17
type input "**********"
click at [463, 170] on div "10" at bounding box center [461, 168] width 10 height 10
click at [450, 145] on input "Hora de inicio" at bounding box center [499, 142] width 180 height 9
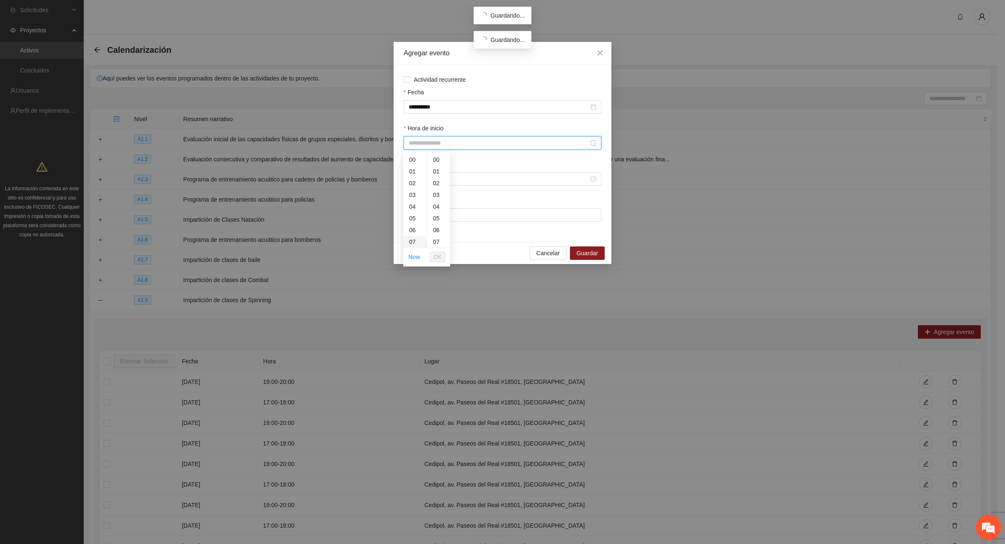
click at [413, 239] on div "07" at bounding box center [414, 242] width 23 height 12
type input "*****"
click at [438, 258] on span "OK" at bounding box center [437, 256] width 8 height 9
click at [434, 177] on input "Hora de fin" at bounding box center [499, 178] width 180 height 9
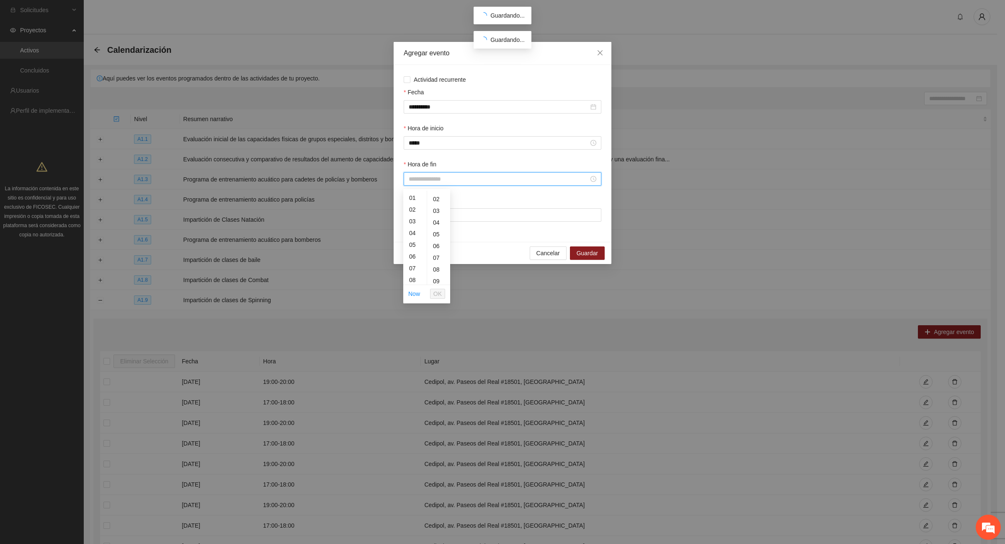
scroll to position [21, 0]
click at [411, 270] on div "08" at bounding box center [414, 269] width 23 height 12
type input "*****"
click at [440, 293] on span "OK" at bounding box center [437, 293] width 8 height 9
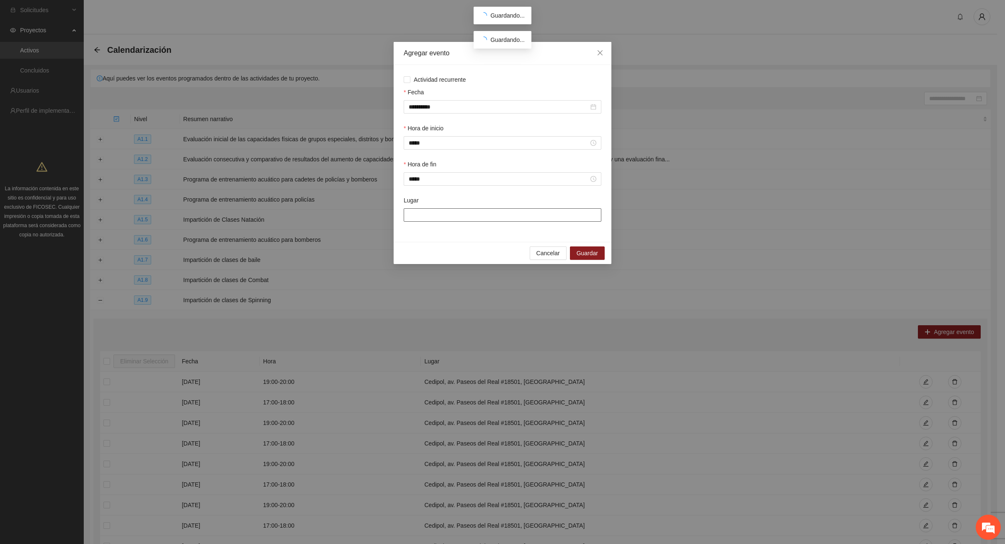
click at [437, 214] on input "Lugar" at bounding box center [503, 214] width 198 height 13
type input "**********"
click at [592, 257] on span "Guardar" at bounding box center [587, 252] width 21 height 9
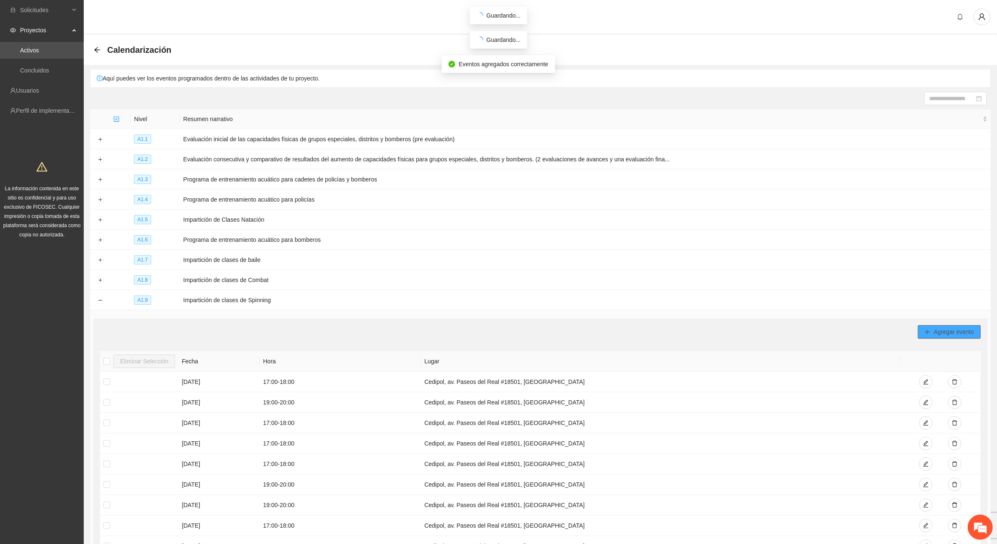
click at [939, 329] on span "Agregar evento" at bounding box center [954, 331] width 40 height 9
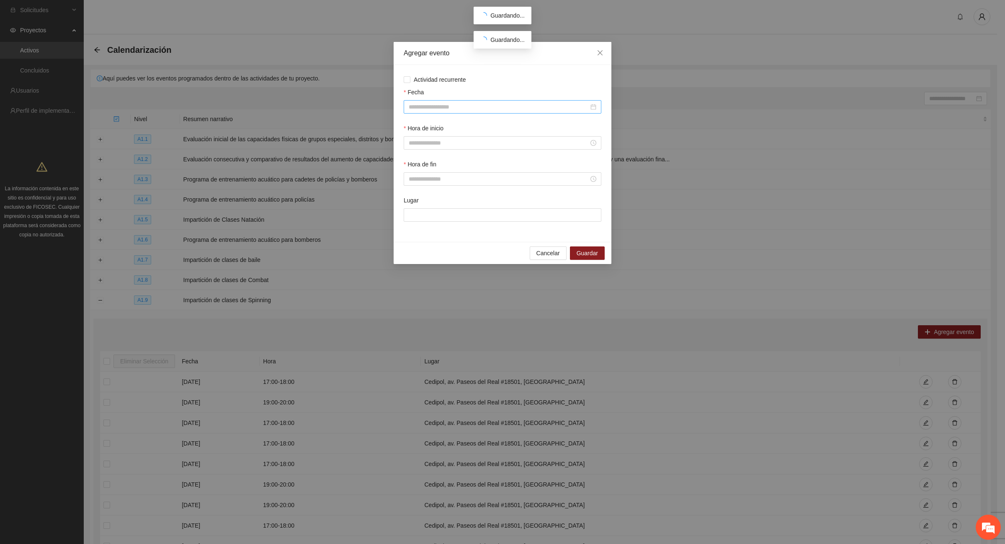
click at [477, 107] on input "Fecha" at bounding box center [499, 106] width 180 height 9
click at [421, 126] on button "button" at bounding box center [420, 124] width 9 height 17
type input "**********"
click at [461, 167] on div "10" at bounding box center [461, 168] width 10 height 10
click at [444, 142] on input "Hora de inicio" at bounding box center [499, 142] width 180 height 9
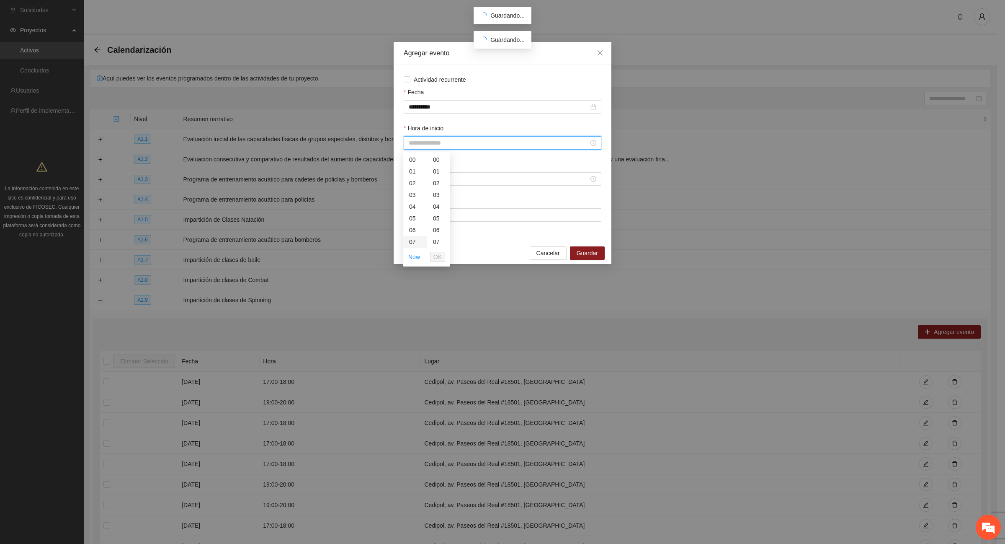
click at [415, 238] on div "07" at bounding box center [414, 242] width 23 height 12
type input "*****"
click at [436, 254] on span "OK" at bounding box center [437, 256] width 8 height 9
click at [428, 180] on input "Hora de fin" at bounding box center [499, 178] width 180 height 9
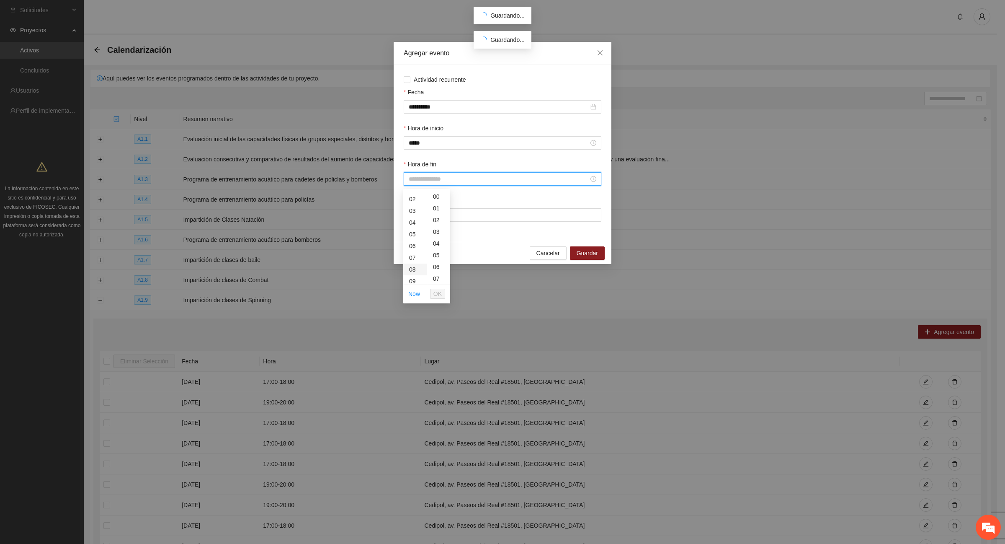
click at [412, 269] on div "08" at bounding box center [414, 269] width 23 height 12
type input "*****"
click at [442, 294] on button "OK" at bounding box center [437, 294] width 15 height 10
click at [451, 216] on input "Lugar" at bounding box center [503, 214] width 198 height 13
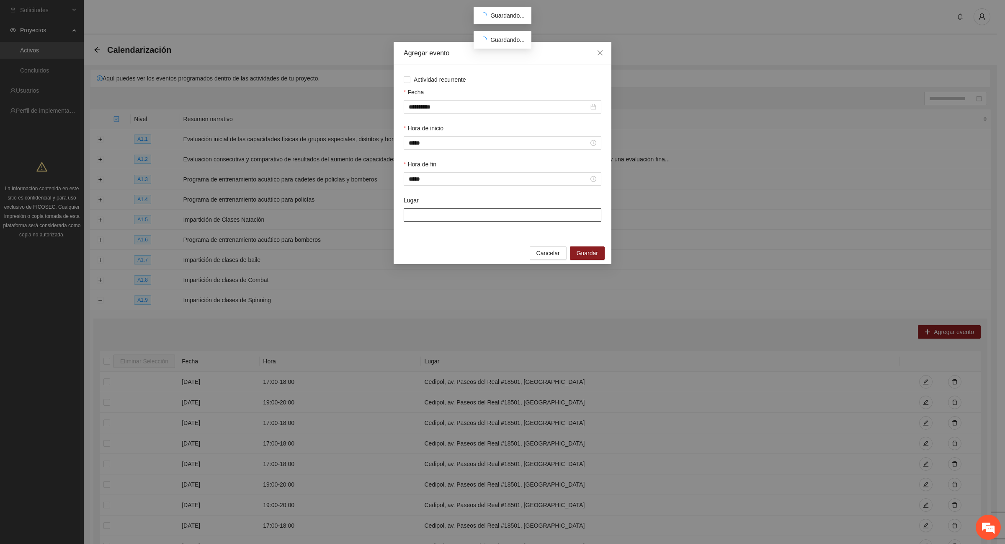
type input "**********"
click at [577, 256] on span "Guardar" at bounding box center [587, 252] width 21 height 9
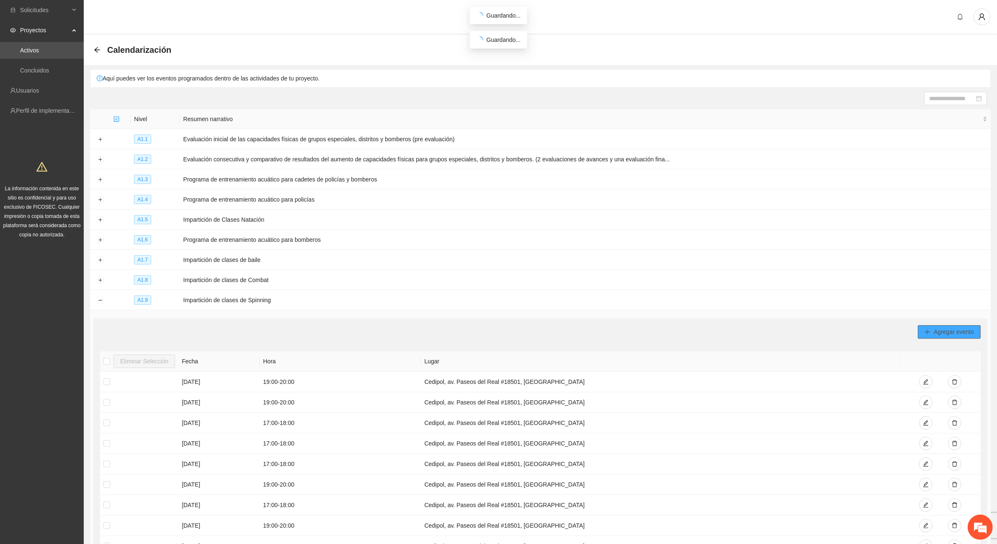
click at [936, 330] on span "Agregar evento" at bounding box center [954, 331] width 40 height 9
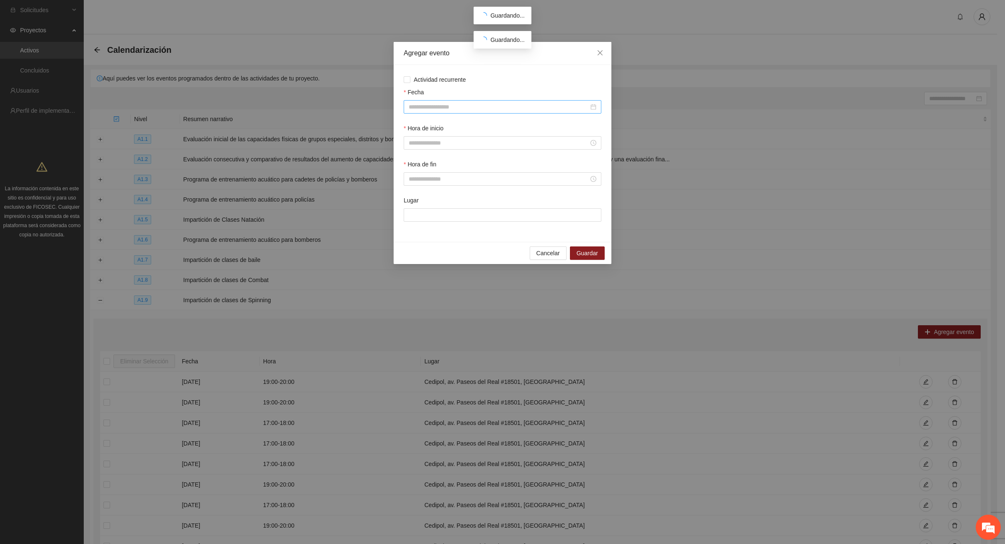
click at [443, 108] on input "Fecha" at bounding box center [499, 106] width 180 height 9
type input "**********"
click at [421, 126] on span "button" at bounding box center [421, 125] width 4 height 4
type input "**********"
click at [433, 191] on div "22" at bounding box center [431, 193] width 10 height 10
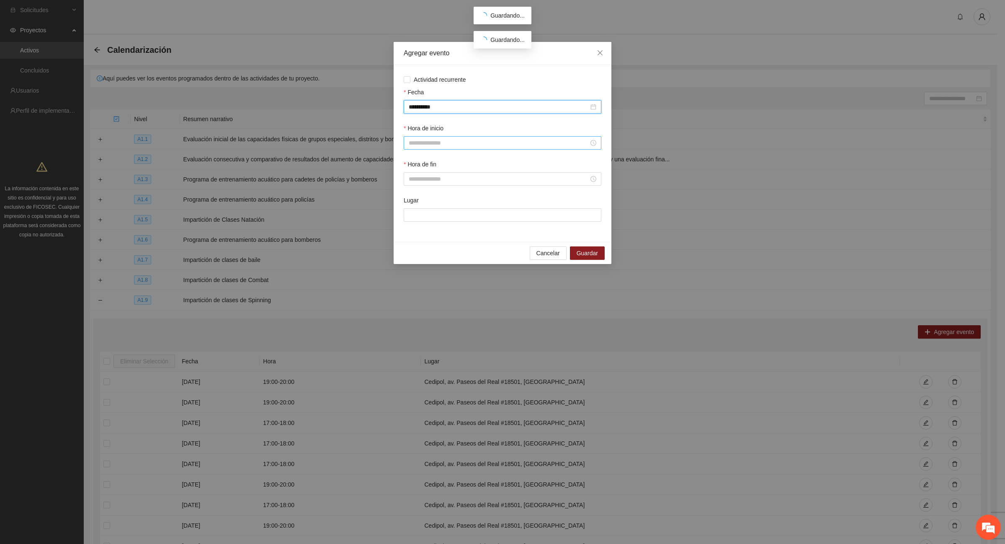
click at [432, 141] on input "Hora de inicio" at bounding box center [499, 142] width 180 height 9
click at [413, 233] on div "08" at bounding box center [414, 233] width 23 height 12
type input "*****"
click at [438, 255] on span "OK" at bounding box center [437, 256] width 8 height 9
click at [419, 144] on input "Hora de inicio" at bounding box center [499, 142] width 180 height 9
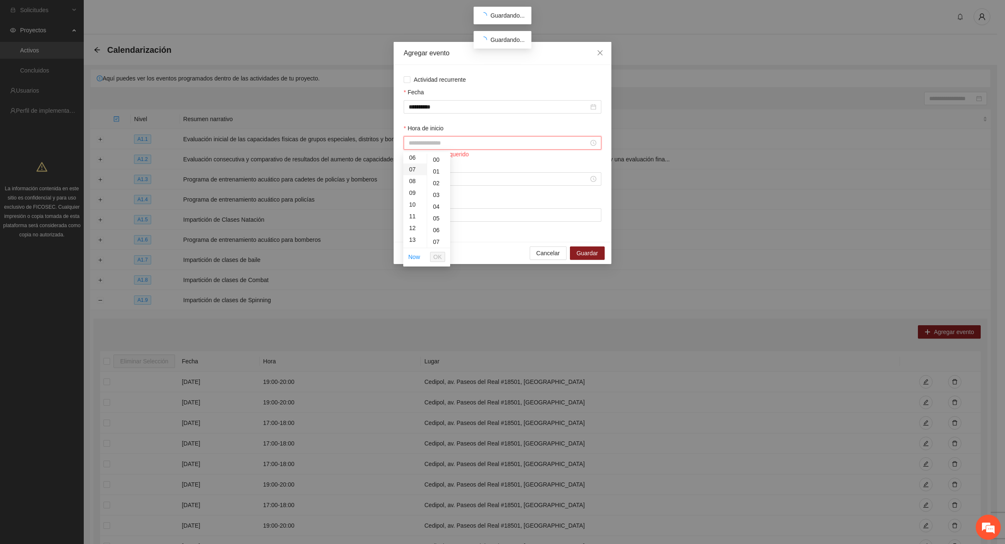
click at [415, 167] on div "07" at bounding box center [414, 169] width 23 height 12
type input "*****"
click at [439, 256] on span "OK" at bounding box center [437, 256] width 8 height 9
click at [422, 176] on input "Hora de fin" at bounding box center [499, 178] width 180 height 9
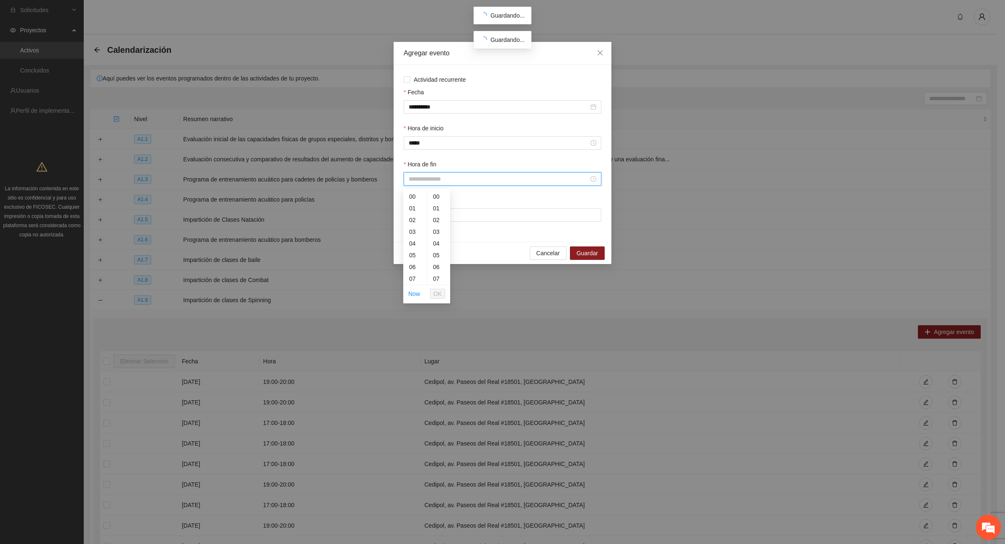
click at [427, 281] on ul "00 01 02 03 04 05 06 07 08 09 10 11 12 13 14 15 16 17 18 19 20 21 22 23 24 25 2…" at bounding box center [438, 238] width 23 height 94
click at [412, 269] on div "08" at bounding box center [414, 269] width 23 height 12
type input "*****"
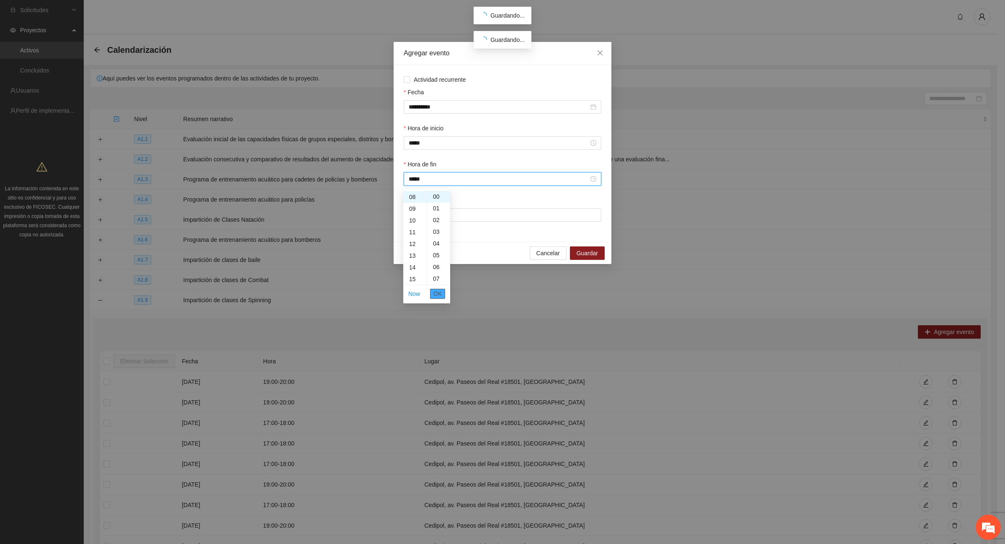
click at [437, 293] on span "OK" at bounding box center [437, 293] width 8 height 9
click at [428, 213] on input "Lugar" at bounding box center [503, 214] width 198 height 13
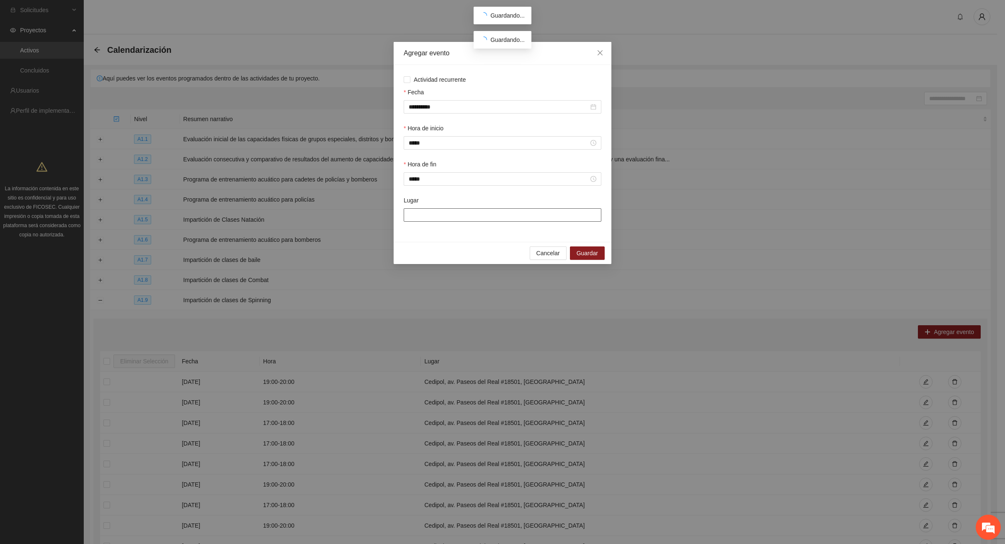
type input "**********"
click at [581, 256] on span "Guardar" at bounding box center [587, 252] width 21 height 9
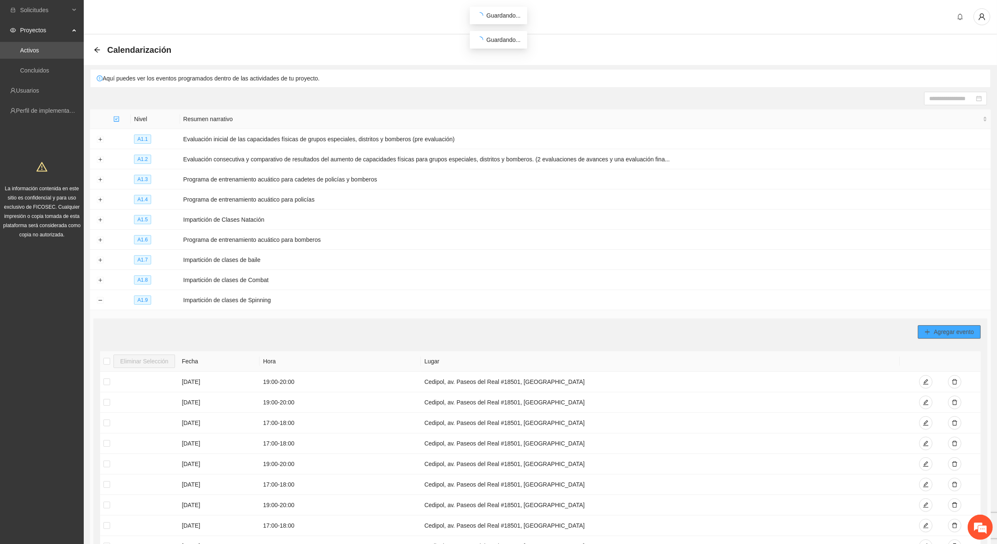
click at [953, 330] on span "Agregar evento" at bounding box center [954, 331] width 40 height 9
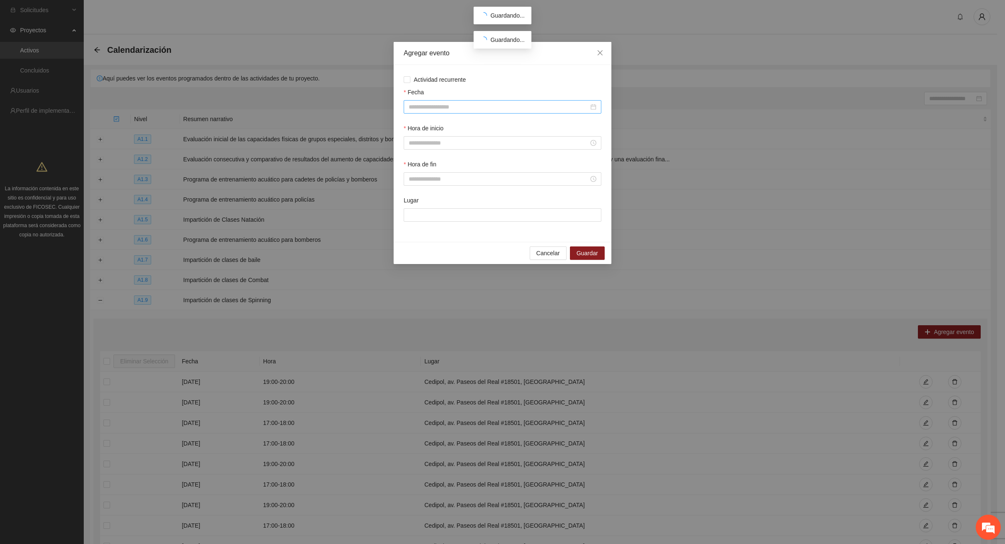
click at [433, 108] on input "Fecha" at bounding box center [499, 106] width 180 height 9
type input "**********"
click at [419, 125] on span "button" at bounding box center [421, 125] width 4 height 4
type input "**********"
click at [489, 192] on div "26" at bounding box center [491, 193] width 10 height 10
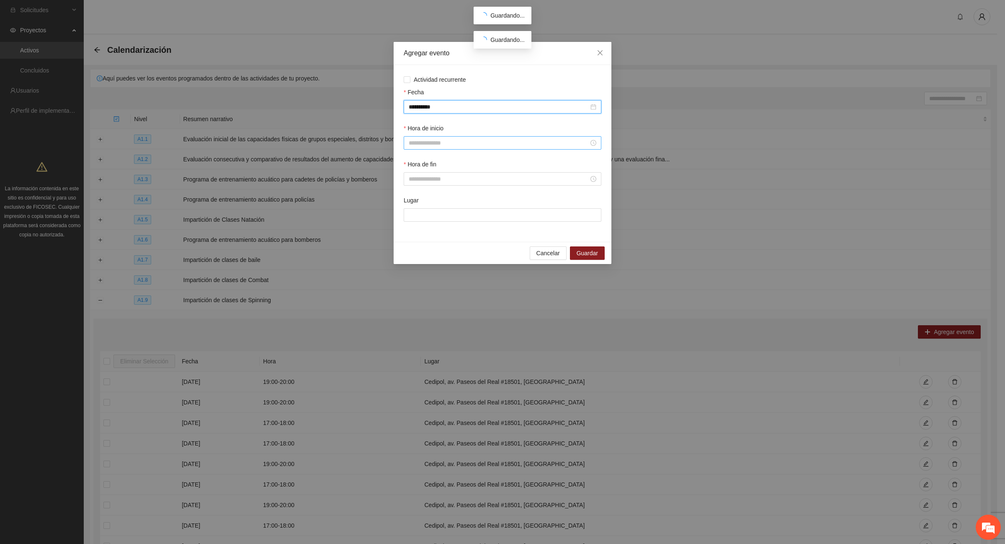
click at [438, 142] on input "Hora de inicio" at bounding box center [499, 142] width 180 height 9
click at [412, 240] on div "07" at bounding box center [414, 242] width 23 height 12
type input "*****"
click at [435, 254] on span "OK" at bounding box center [437, 256] width 8 height 9
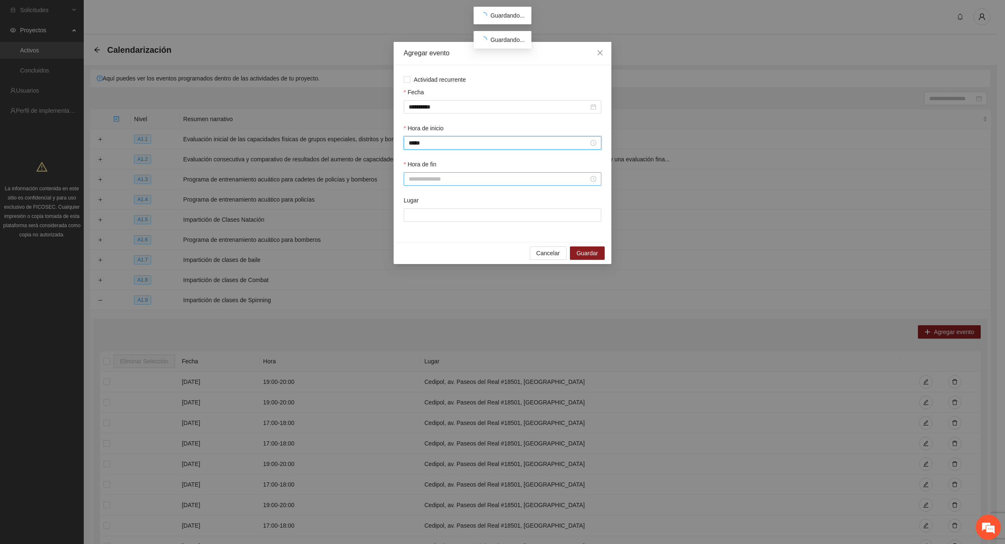
click at [418, 180] on input "Hora de fin" at bounding box center [499, 178] width 180 height 9
click at [414, 267] on div "08" at bounding box center [414, 269] width 23 height 12
type input "*****"
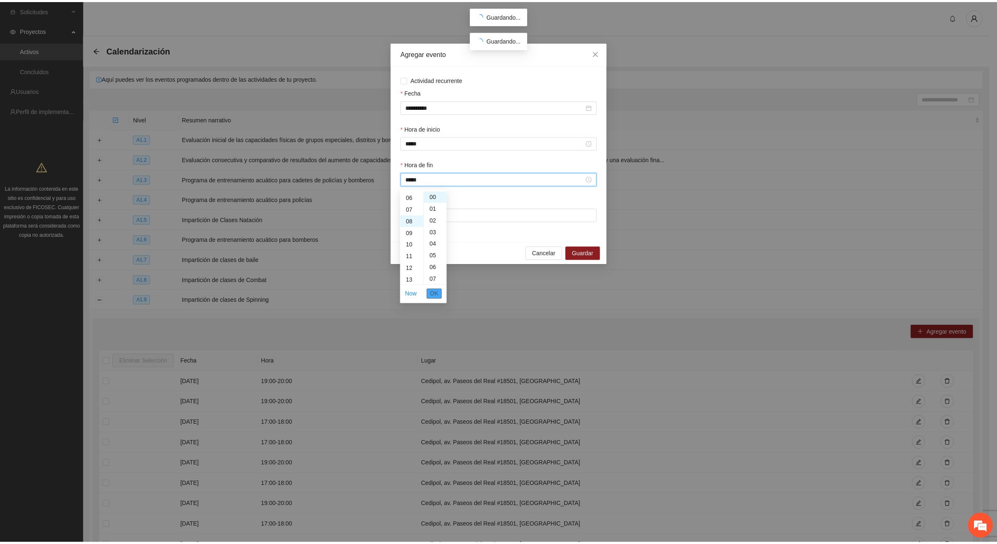
scroll to position [93, 0]
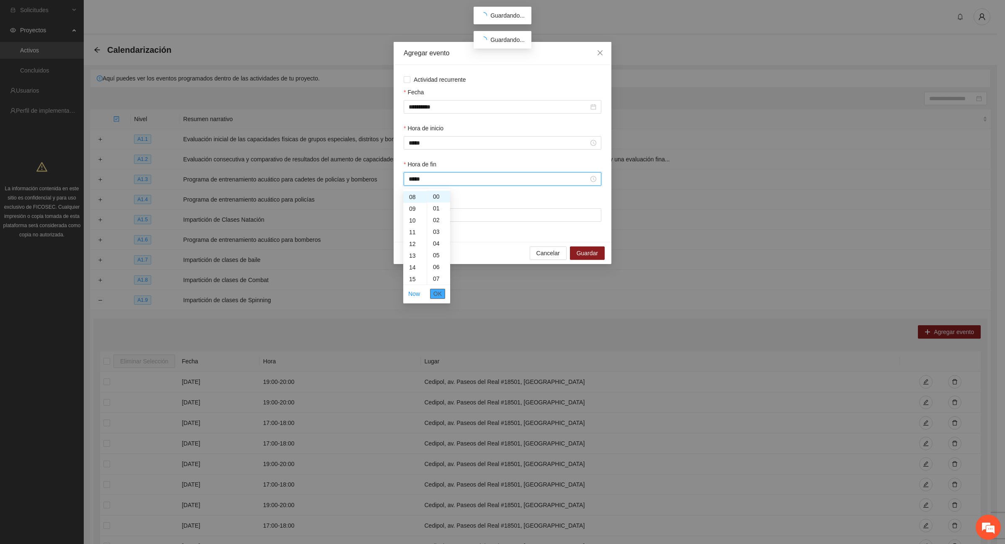
click at [438, 294] on span "OK" at bounding box center [437, 293] width 8 height 9
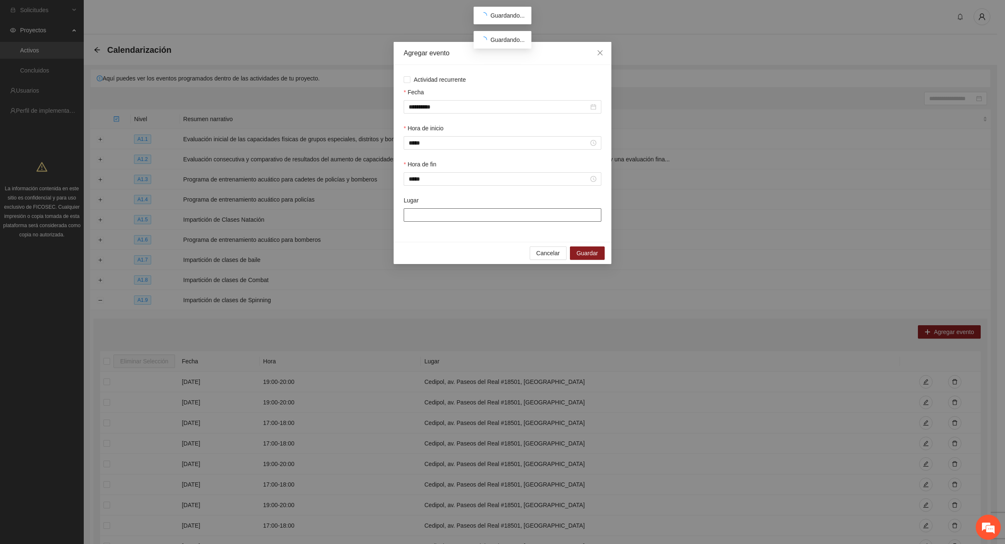
click at [499, 220] on input "Lugar" at bounding box center [503, 214] width 198 height 13
type input "**********"
click at [576, 256] on button "Guardar" at bounding box center [587, 252] width 35 height 13
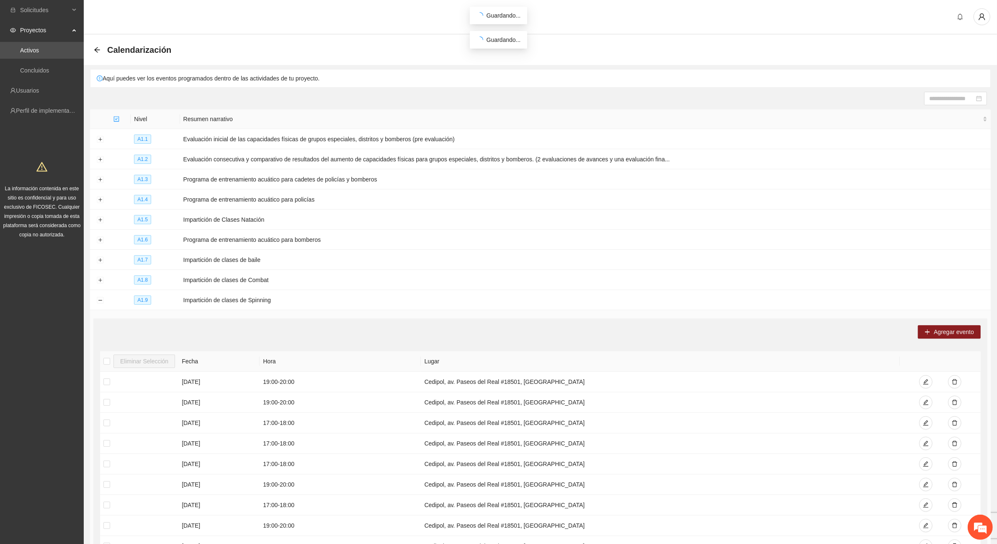
click at [95, 45] on div "Calendarización" at bounding box center [135, 49] width 82 height 13
click at [96, 51] on icon "arrow-left" at bounding box center [96, 49] width 5 height 5
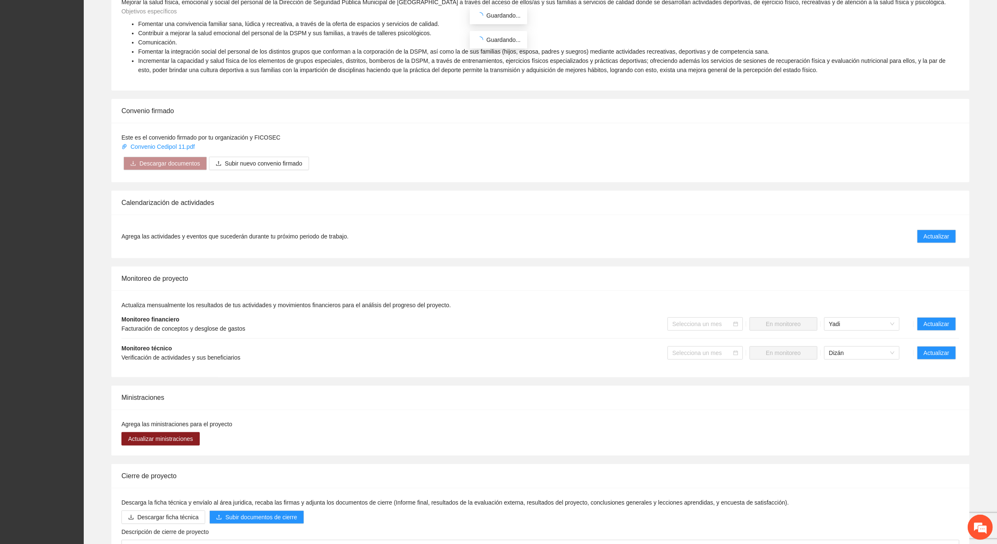
scroll to position [366, 0]
click at [937, 349] on span "Actualizar" at bounding box center [937, 351] width 26 height 9
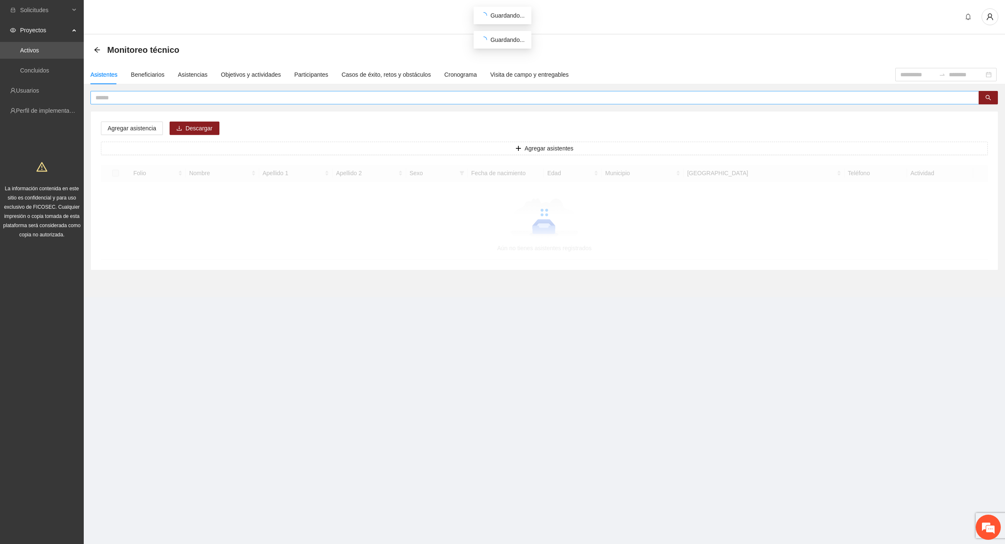
click at [116, 96] on input "text" at bounding box center [531, 97] width 872 height 9
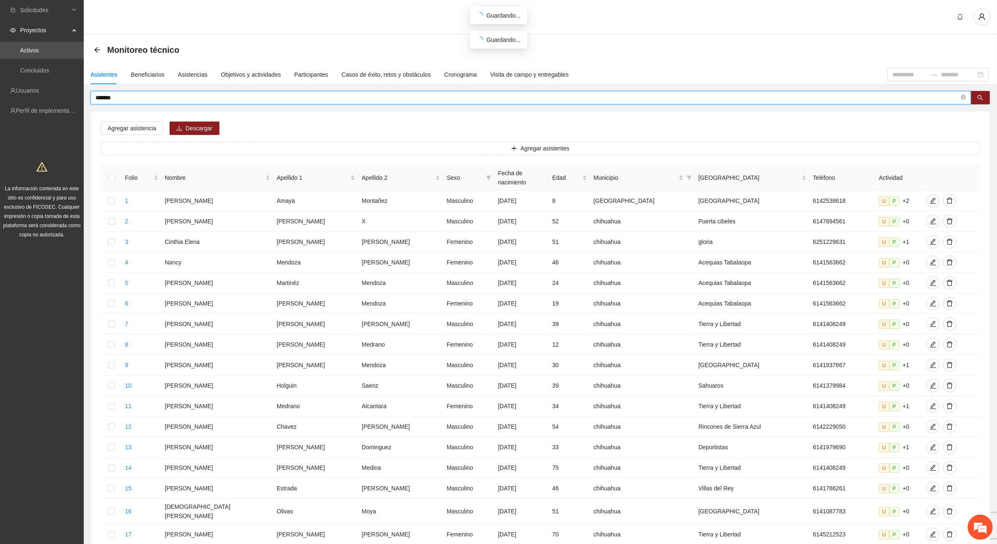
type input "*******"
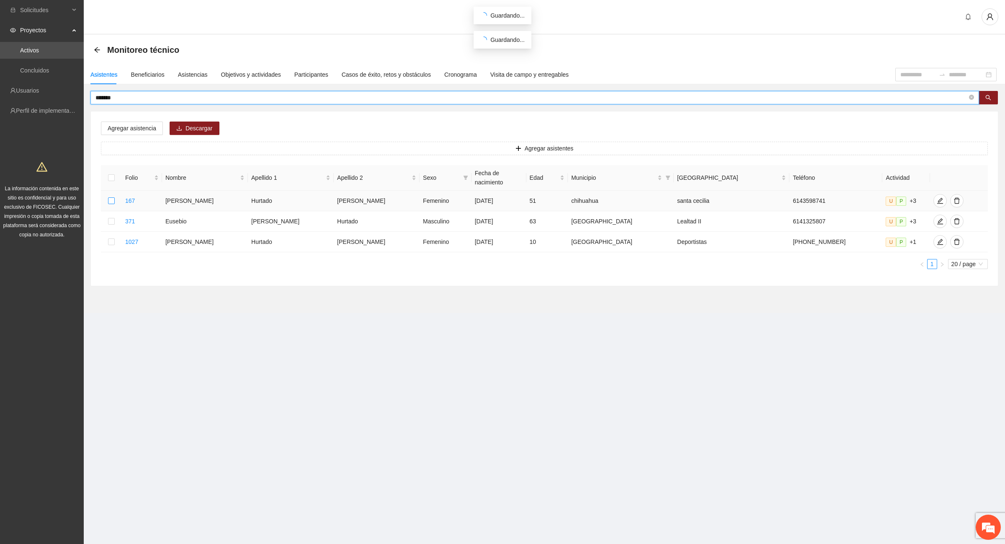
click at [114, 196] on label at bounding box center [111, 200] width 7 height 9
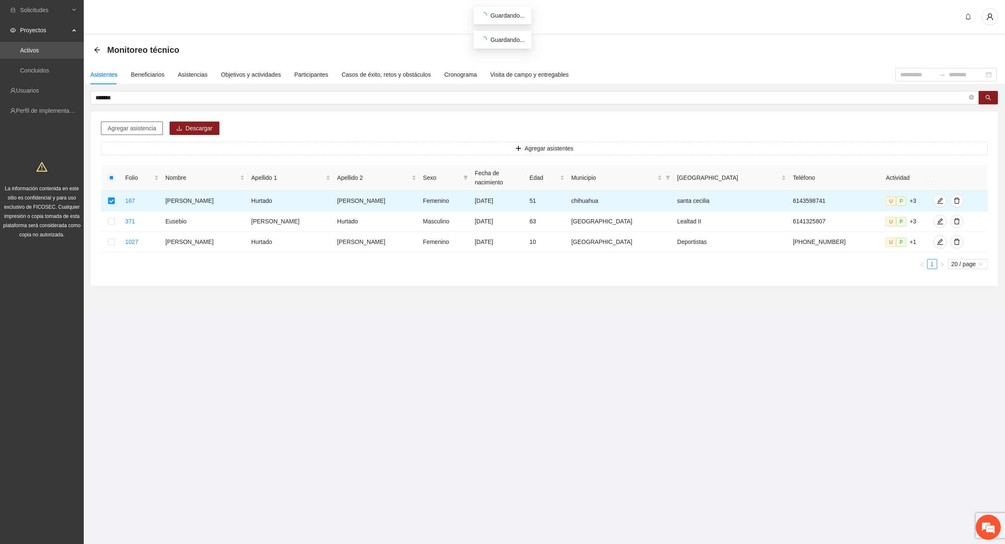
click at [140, 130] on span "Agregar asistencia" at bounding box center [132, 128] width 49 height 9
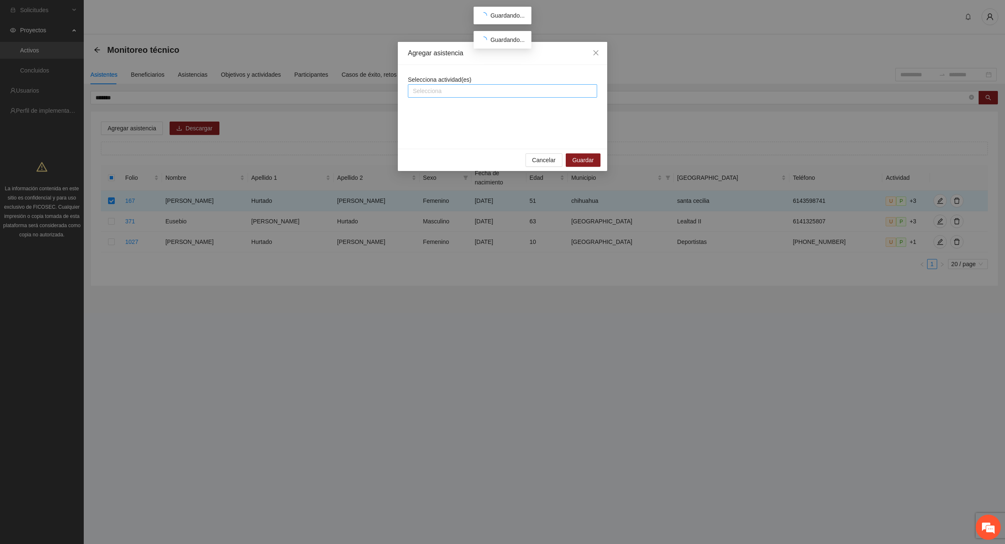
click at [461, 86] on div at bounding box center [502, 91] width 185 height 10
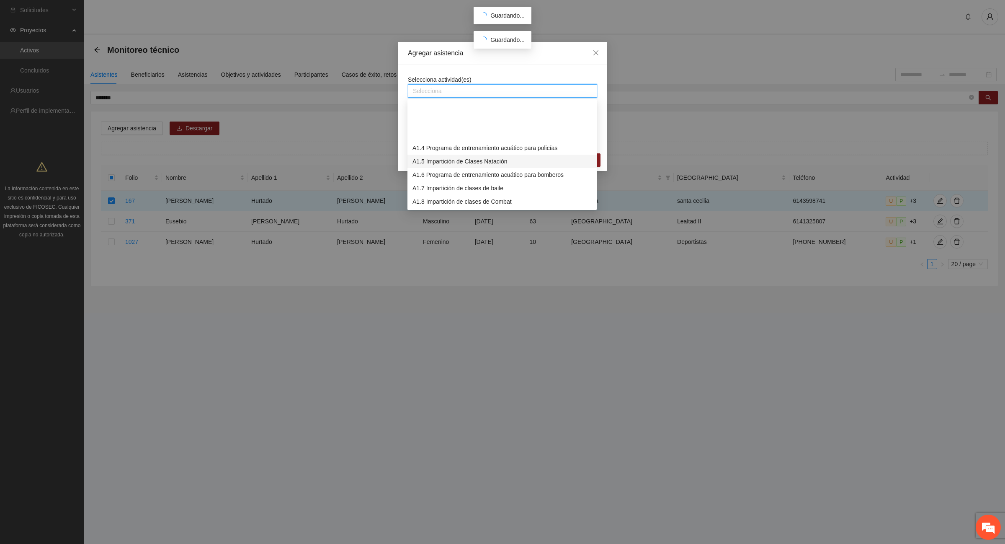
scroll to position [52, 0]
click at [497, 166] on div "A1.9 Impartición de clases de Spinning" at bounding box center [501, 162] width 179 height 9
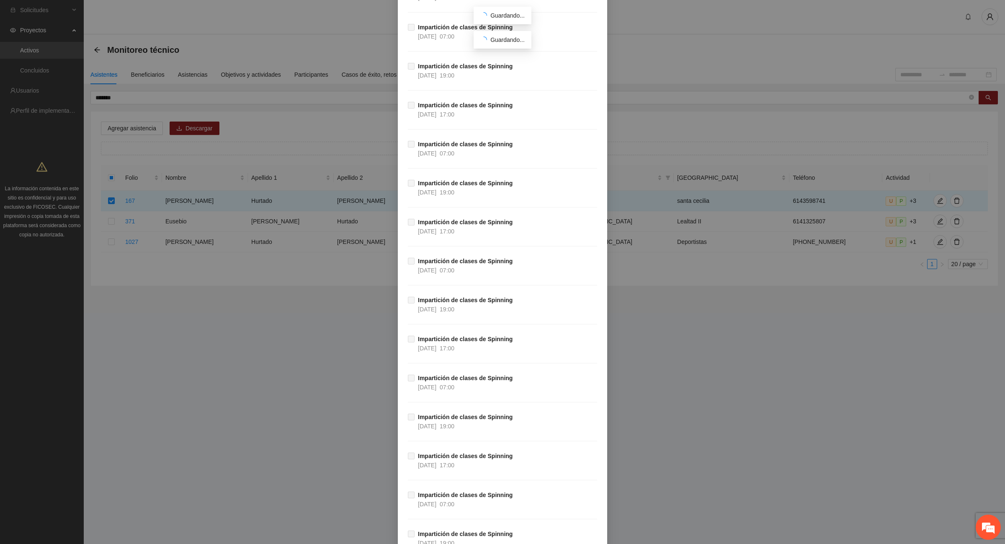
scroll to position [30858, 0]
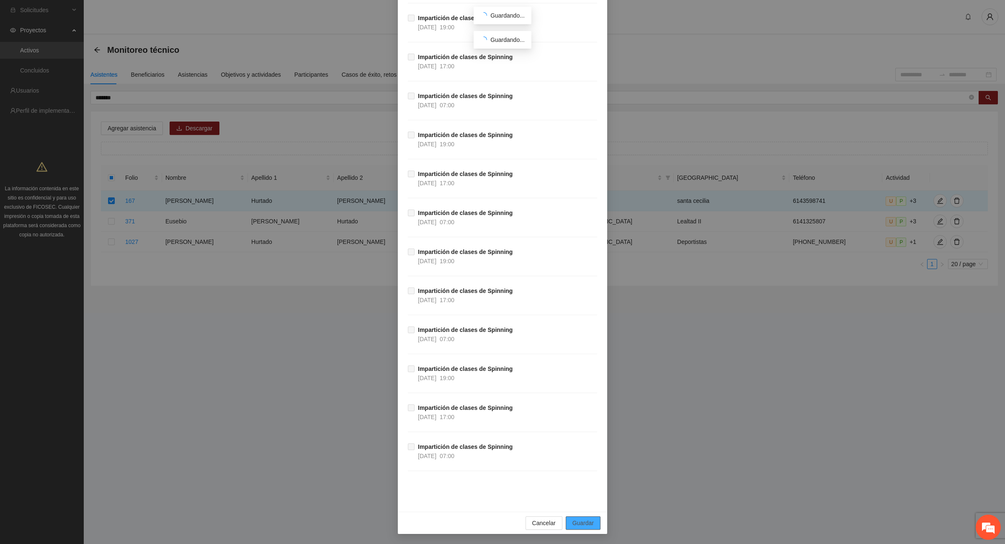
click at [580, 521] on span "Guardar" at bounding box center [582, 522] width 21 height 9
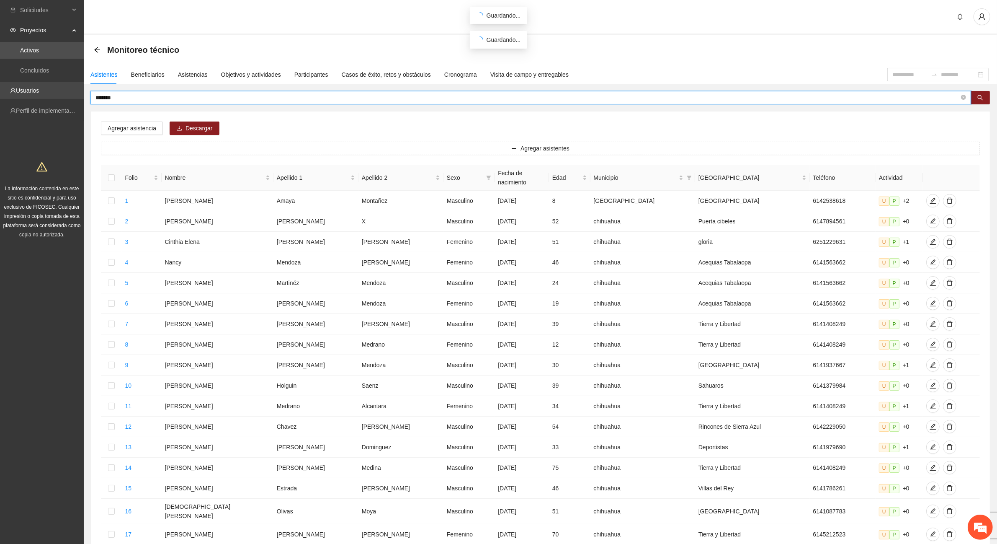
drag, startPoint x: 131, startPoint y: 101, endPoint x: 49, endPoint y: 95, distance: 81.4
click at [49, 95] on section "Solicitudes Proyectos Activos Concluidos Usuarios Perfil de implementadora La i…" at bounding box center [498, 347] width 997 height 695
type input "****"
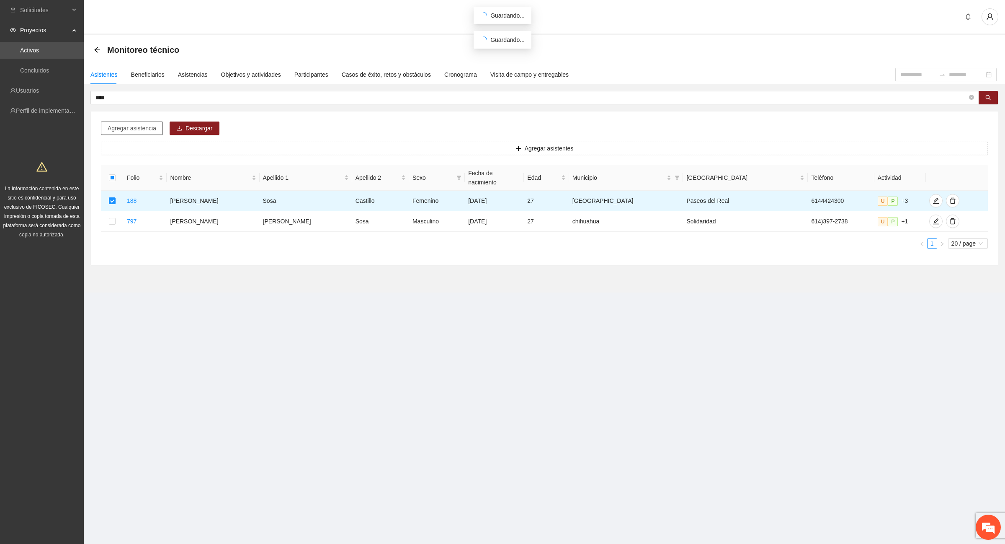
click at [143, 126] on span "Agregar asistencia" at bounding box center [132, 128] width 49 height 9
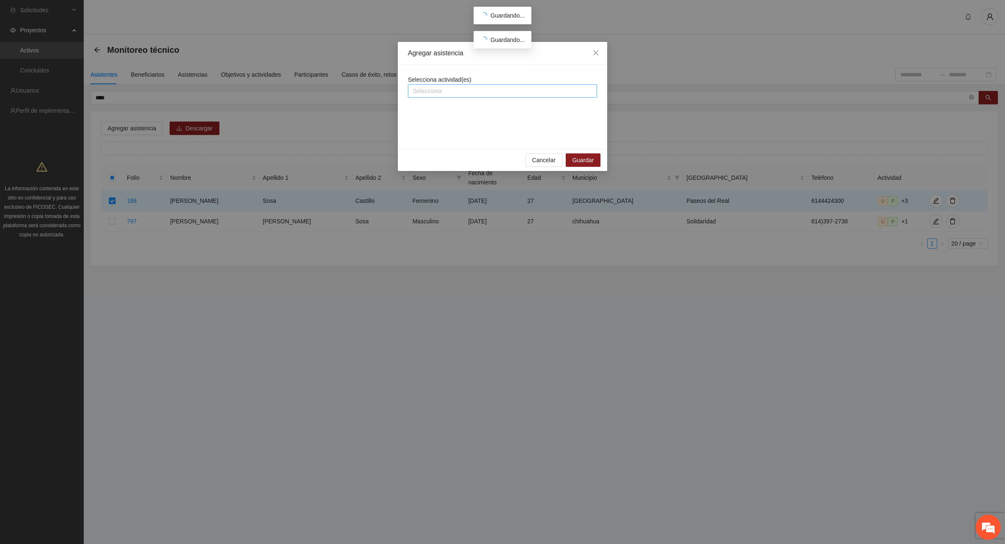
click at [479, 88] on div at bounding box center [502, 91] width 185 height 10
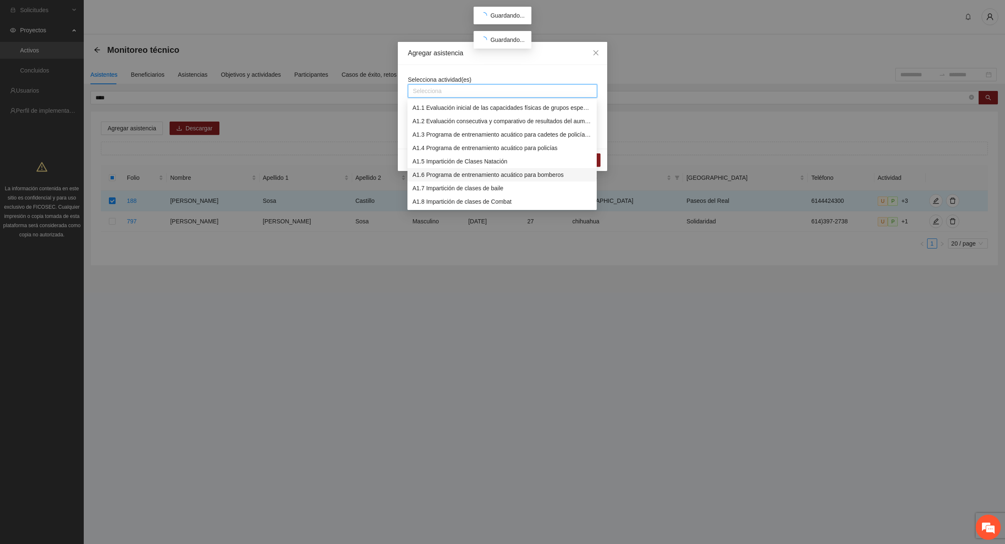
scroll to position [52, 0]
click at [486, 164] on div "A1.9 Impartición de clases de Spinning" at bounding box center [501, 162] width 179 height 9
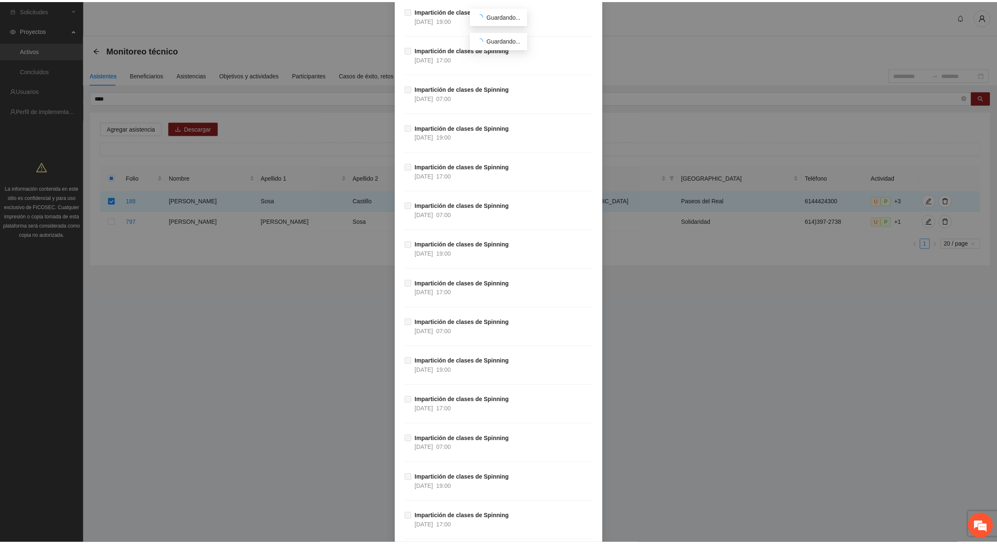
scroll to position [30858, 0]
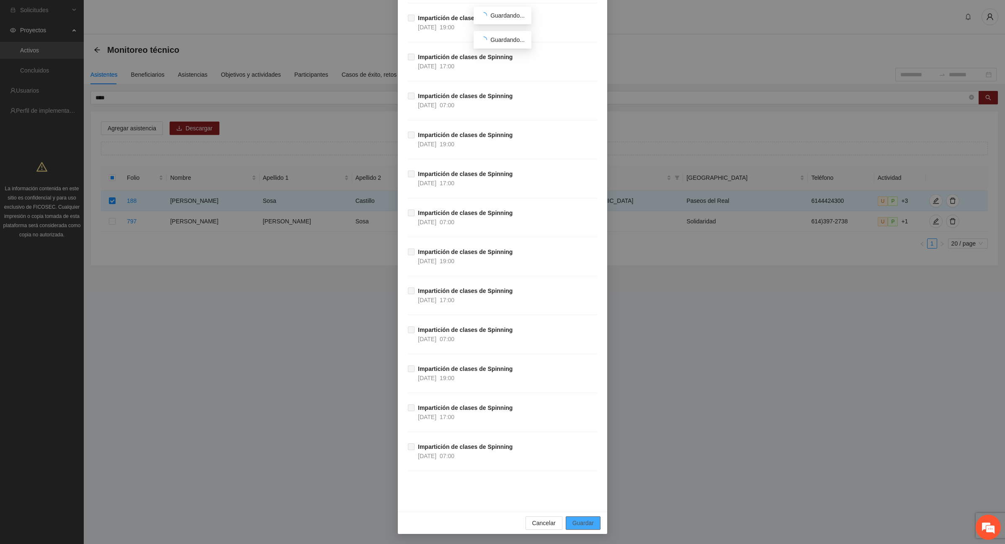
click at [579, 522] on span "Guardar" at bounding box center [582, 522] width 21 height 9
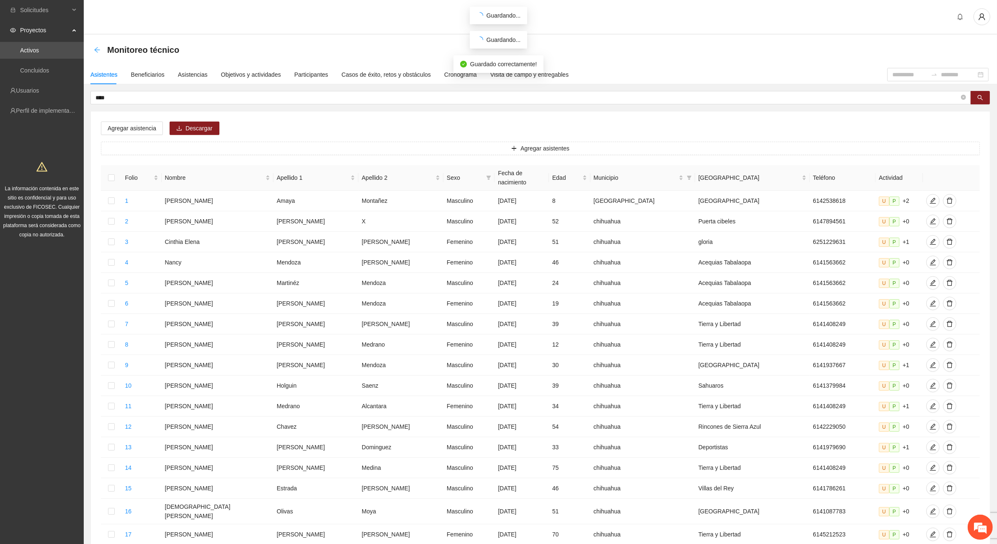
click at [95, 49] on icon "arrow-left" at bounding box center [96, 49] width 5 height 5
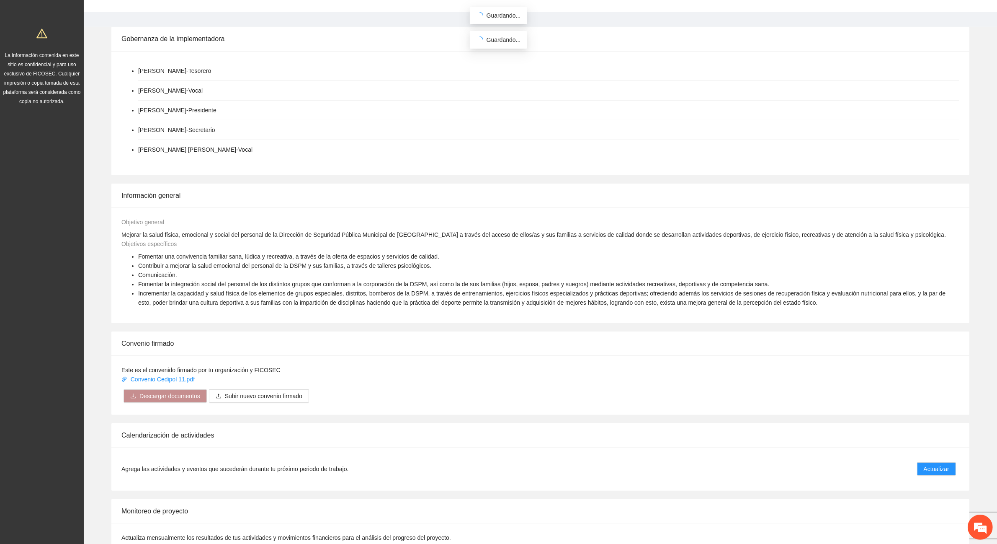
scroll to position [314, 0]
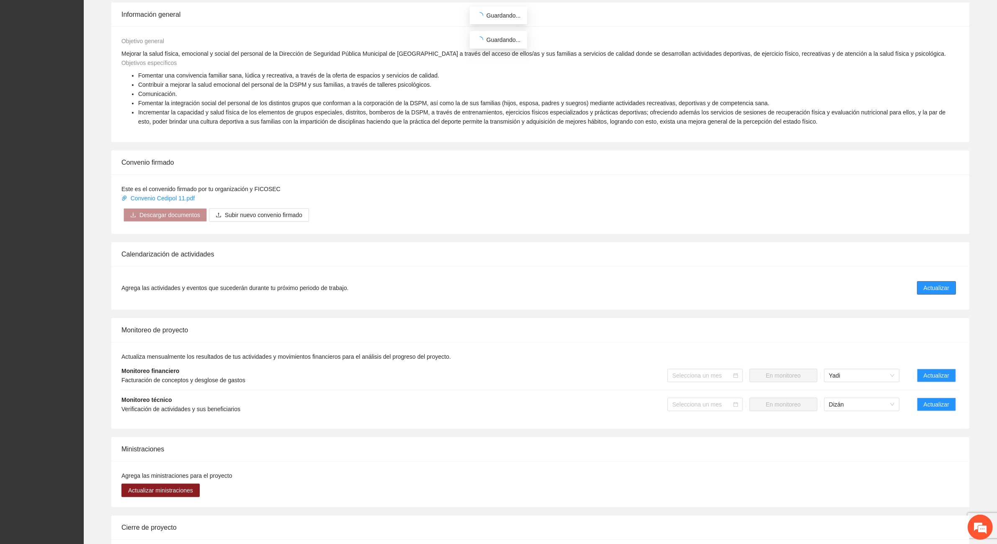
click at [934, 287] on span "Actualizar" at bounding box center [937, 287] width 26 height 9
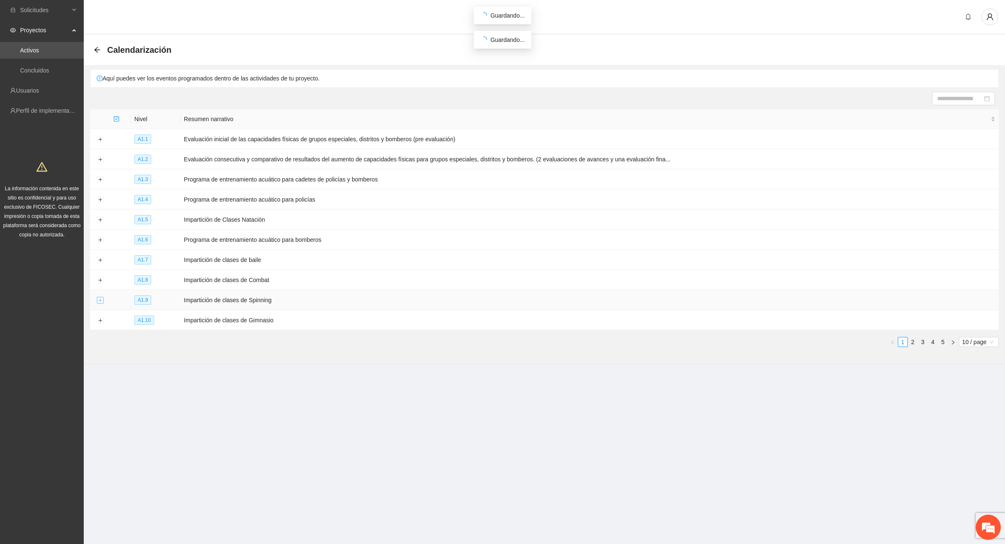
click at [100, 301] on button "Expand row" at bounding box center [100, 300] width 7 height 7
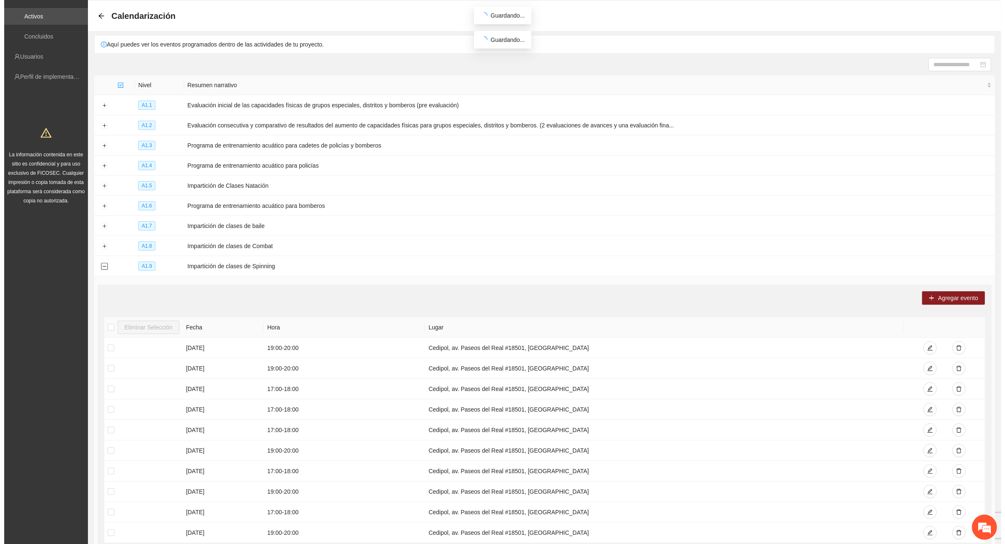
scroll to position [52, 0]
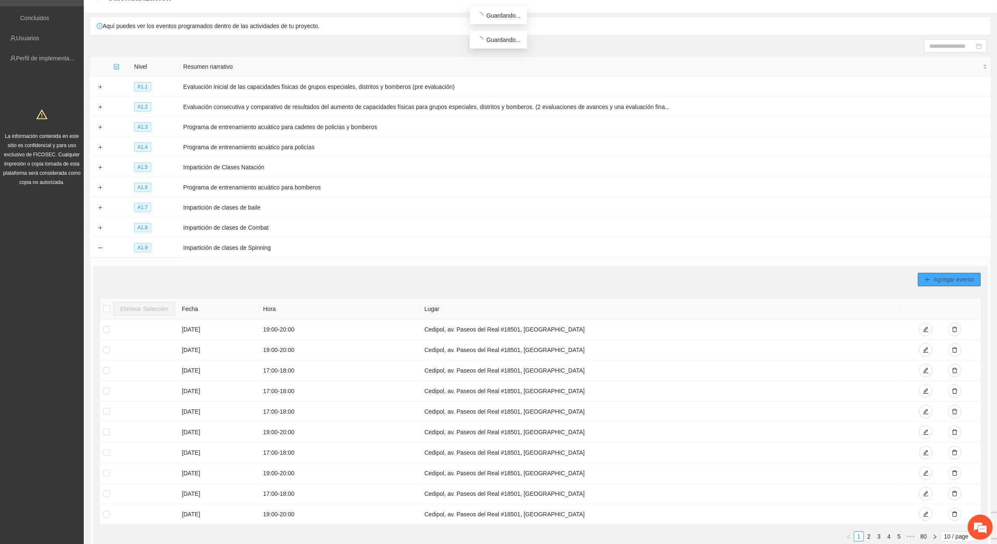
click at [947, 279] on span "Agregar evento" at bounding box center [954, 279] width 40 height 9
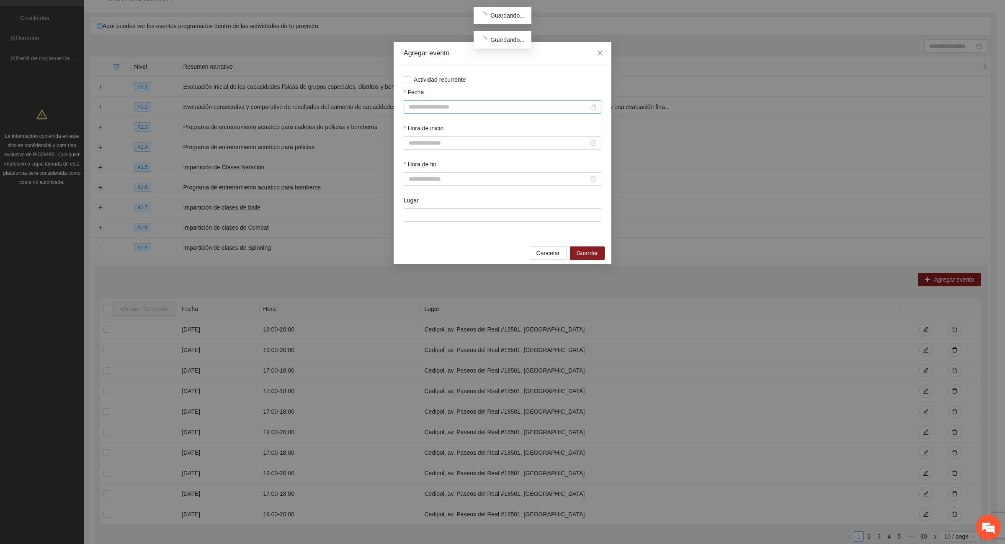
click at [456, 107] on input "Fecha" at bounding box center [499, 106] width 180 height 9
click at [421, 126] on span "button" at bounding box center [421, 125] width 4 height 4
type input "**********"
click at [474, 169] on div "11" at bounding box center [476, 168] width 10 height 10
click at [464, 143] on input "Hora de inicio" at bounding box center [499, 142] width 180 height 9
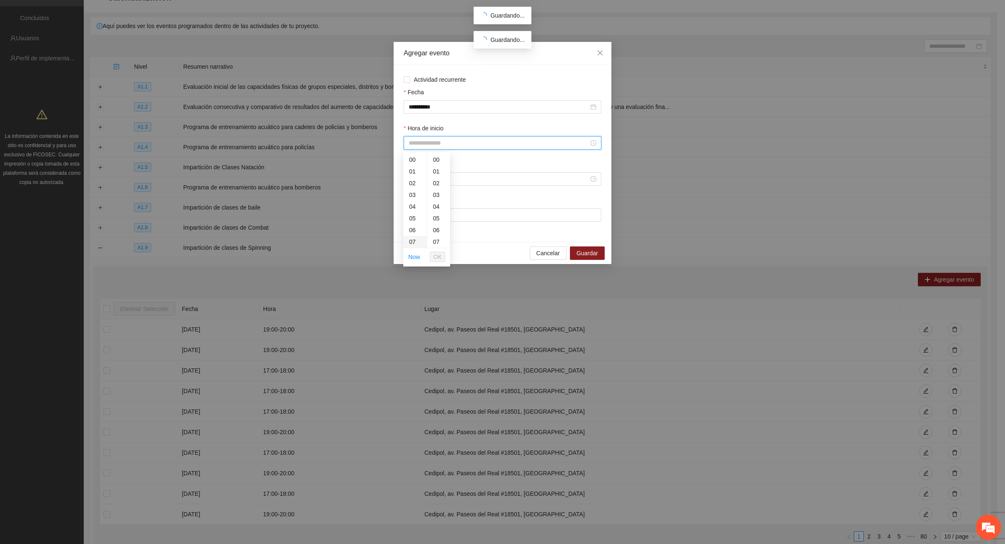
click at [411, 240] on div "07" at bounding box center [414, 242] width 23 height 12
type input "*****"
click at [436, 257] on span "OK" at bounding box center [437, 256] width 8 height 9
click at [428, 181] on input "Hora de fin" at bounding box center [499, 178] width 180 height 9
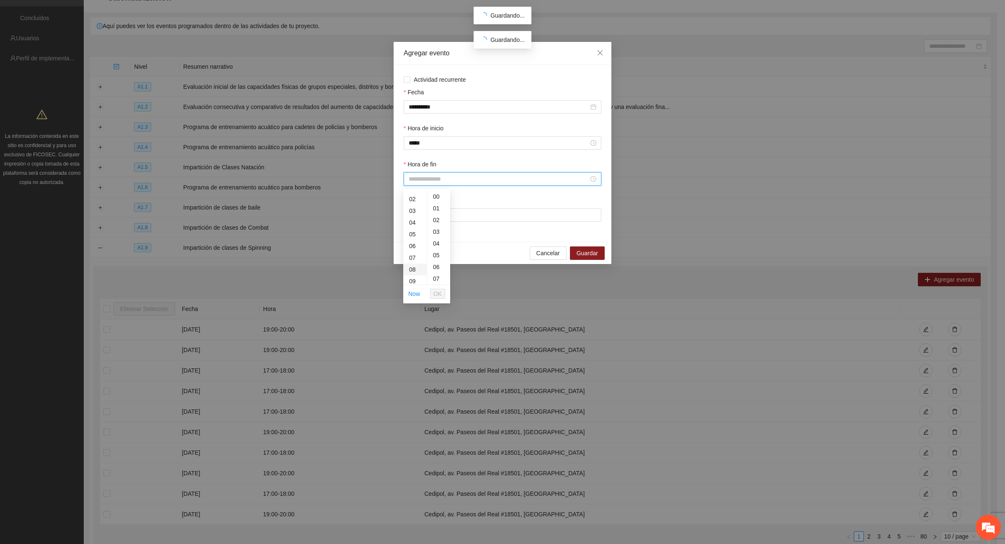
click at [416, 270] on div "08" at bounding box center [414, 269] width 23 height 12
type input "*****"
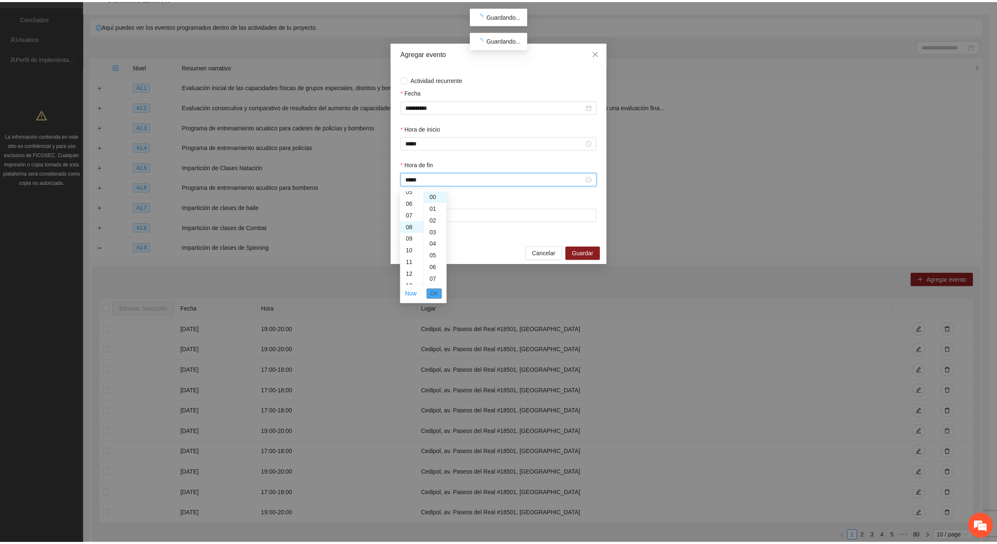
scroll to position [93, 0]
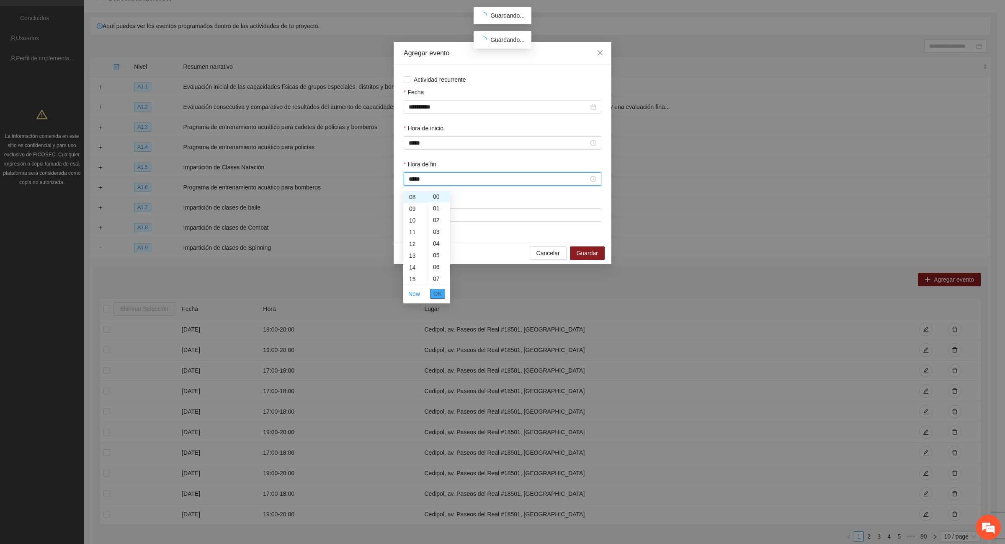
click at [443, 294] on button "OK" at bounding box center [437, 294] width 15 height 10
click at [451, 214] on input "Lugar" at bounding box center [503, 214] width 198 height 13
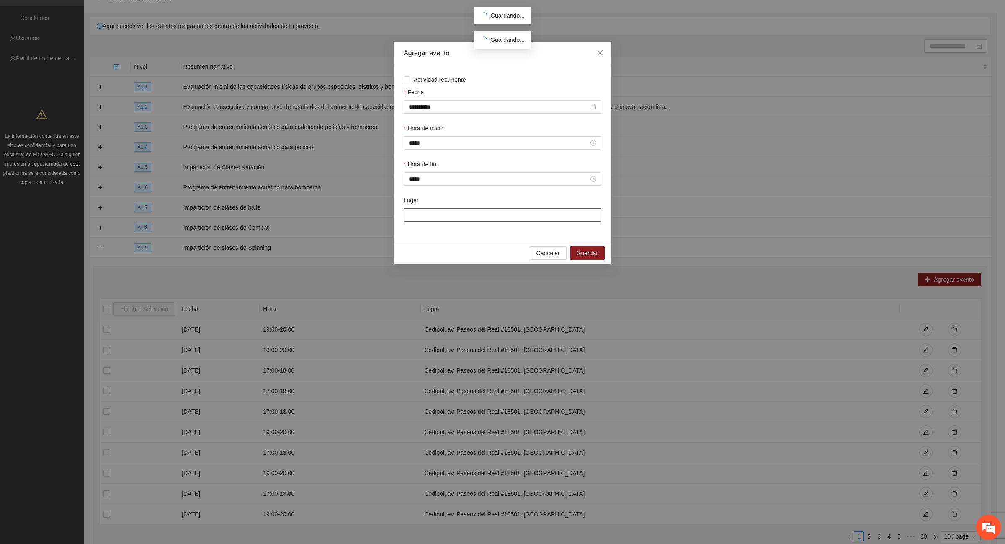
type input "**********"
click at [592, 256] on span "Guardar" at bounding box center [587, 252] width 21 height 9
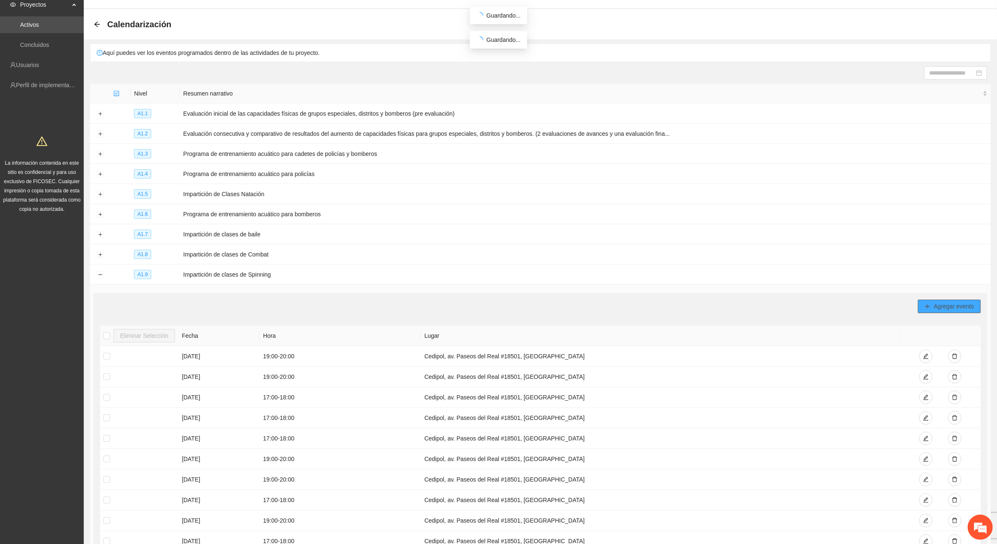
scroll to position [0, 0]
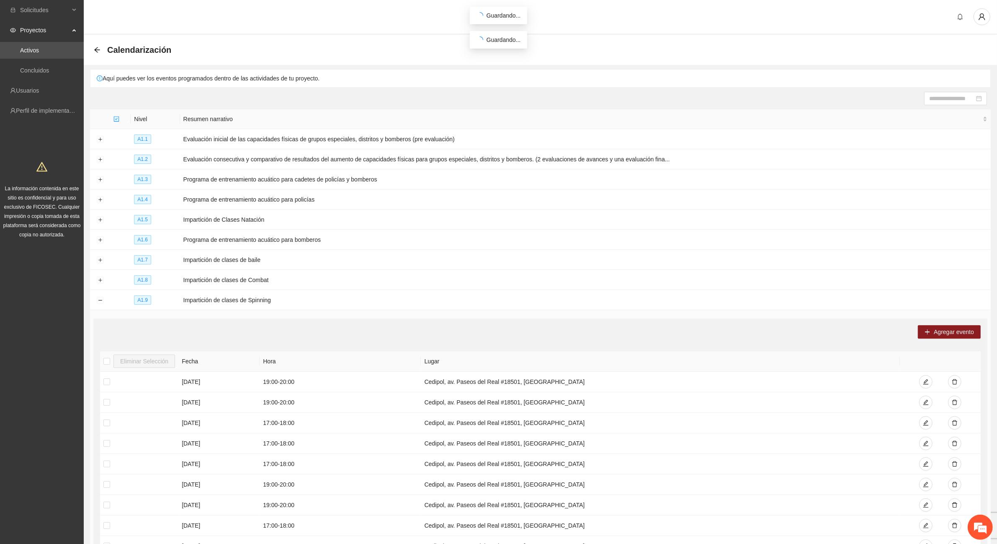
click at [92, 49] on div "Calendarización" at bounding box center [540, 50] width 913 height 30
click at [97, 49] on icon "arrow-left" at bounding box center [97, 49] width 7 height 7
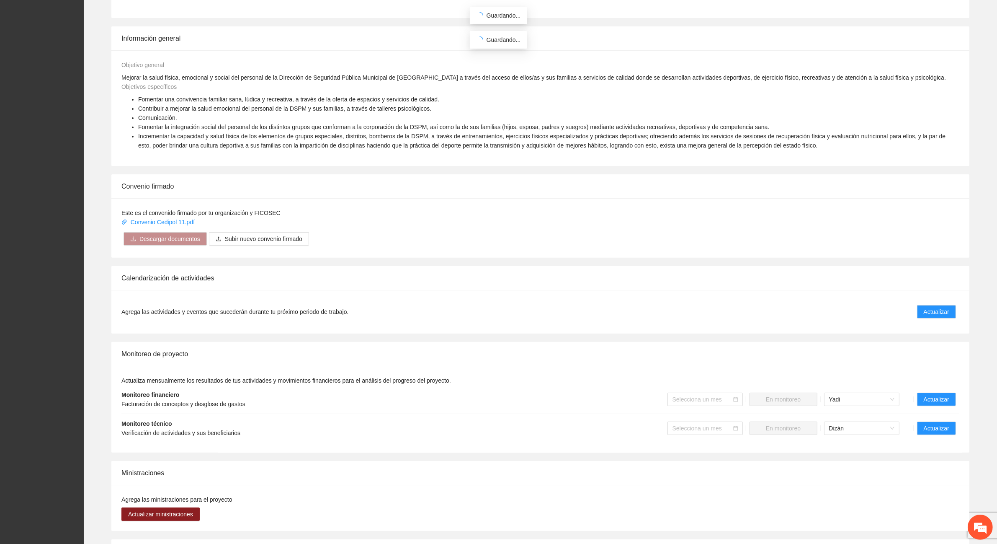
scroll to position [366, 0]
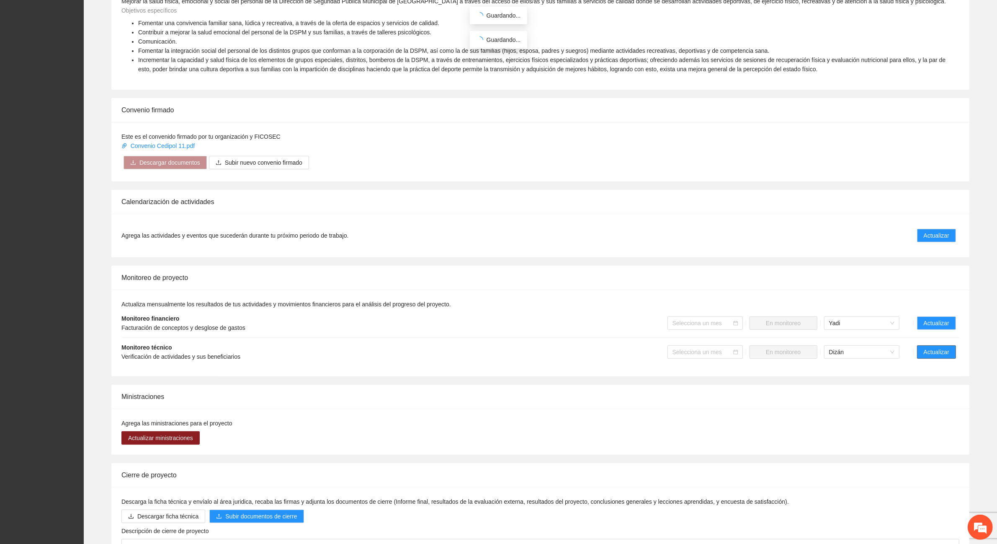
click at [955, 350] on button "Actualizar" at bounding box center [936, 351] width 39 height 13
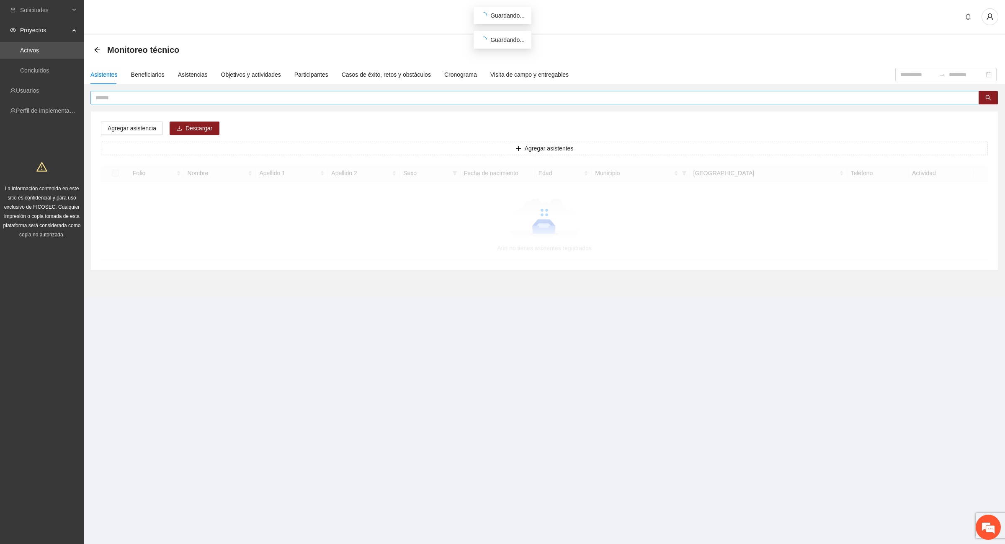
click at [127, 97] on input "text" at bounding box center [531, 97] width 872 height 9
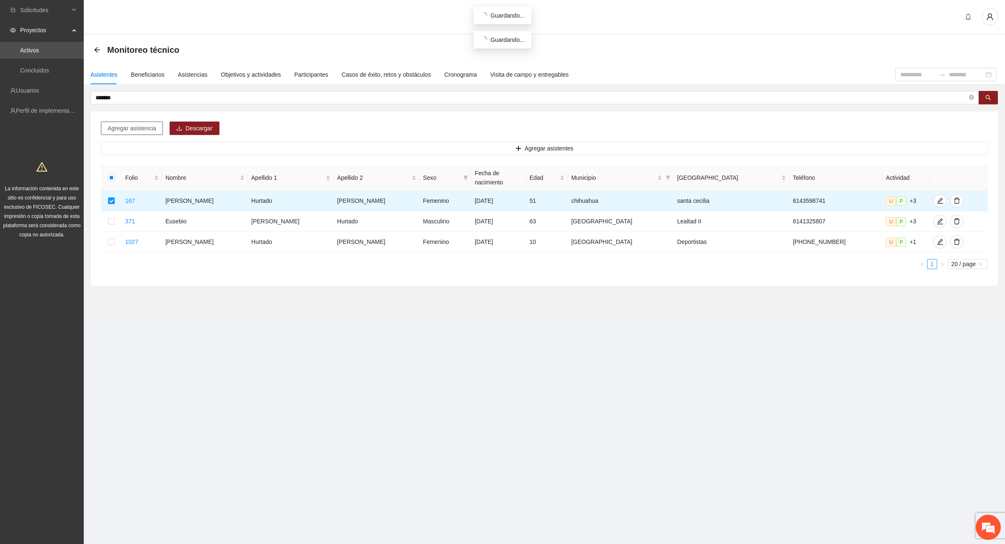
click at [125, 132] on span "Agregar asistencia" at bounding box center [132, 128] width 49 height 9
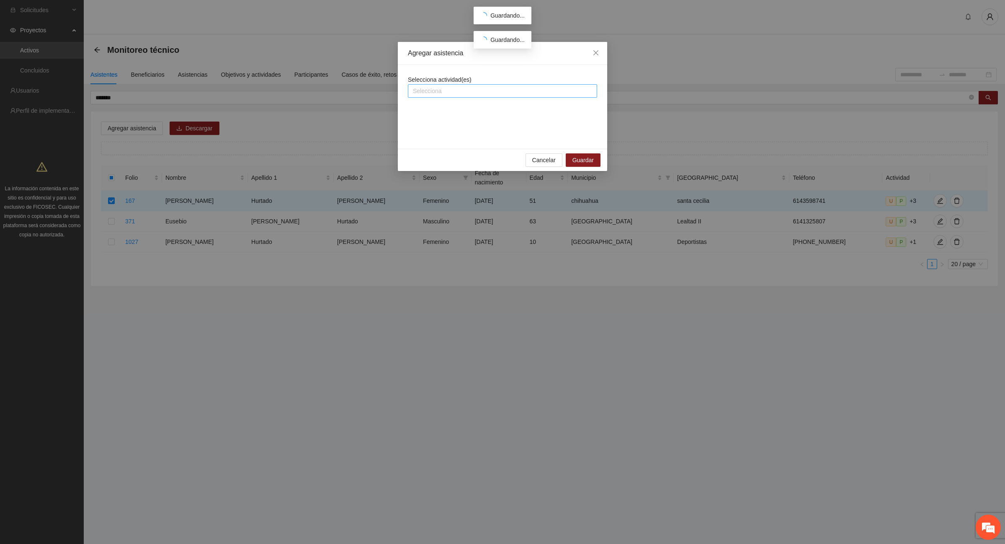
click at [433, 91] on div at bounding box center [502, 91] width 185 height 10
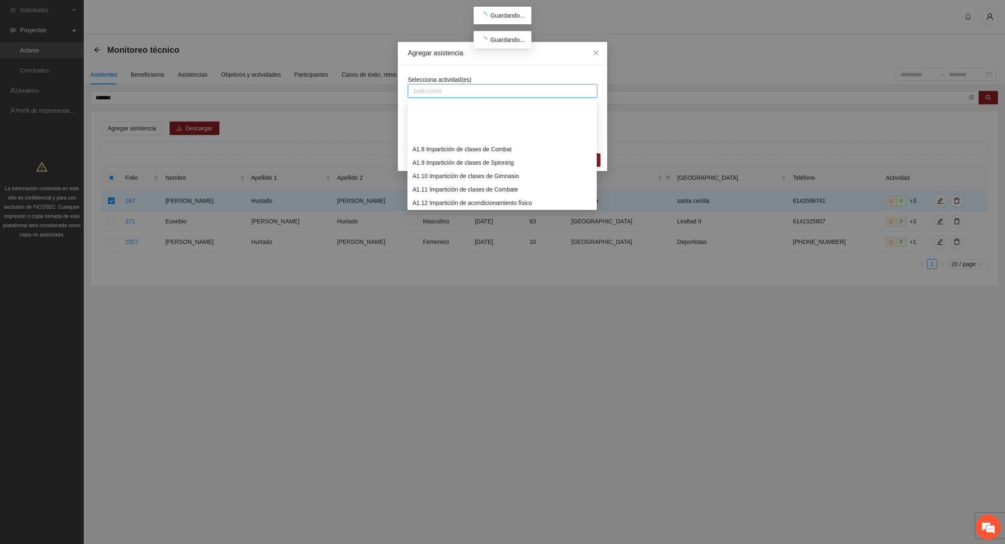
scroll to position [105, 0]
click at [492, 111] on div "A1.9 Impartición de clases de Spinning" at bounding box center [501, 110] width 179 height 9
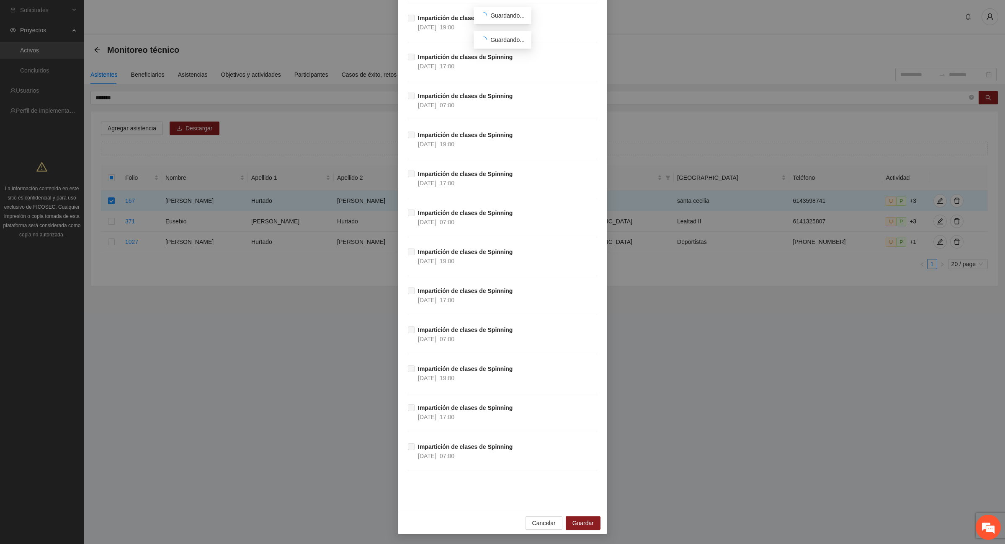
scroll to position [30897, 0]
click at [587, 520] on span "Guardar" at bounding box center [582, 522] width 21 height 9
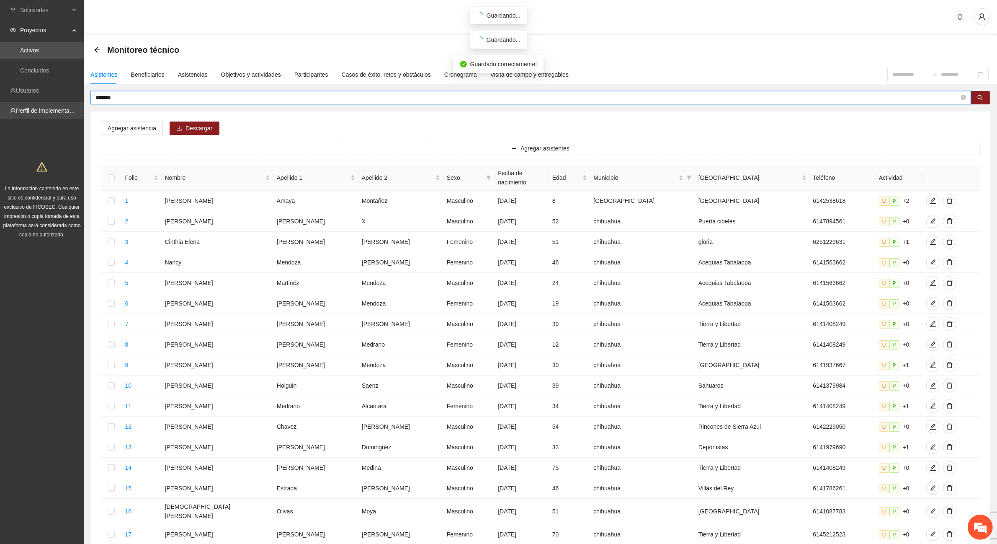
drag, startPoint x: 150, startPoint y: 95, endPoint x: 0, endPoint y: 113, distance: 150.9
click at [0, 113] on section "Solicitudes Proyectos Activos Concluidos Usuarios Perfil de implementadora La i…" at bounding box center [498, 347] width 997 height 695
type input "****"
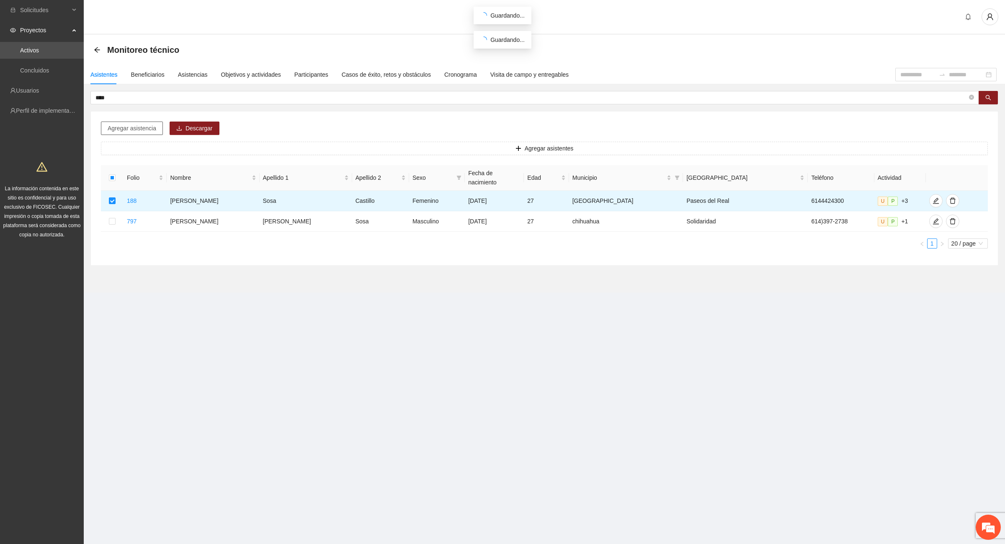
click at [143, 128] on span "Agregar asistencia" at bounding box center [132, 128] width 49 height 9
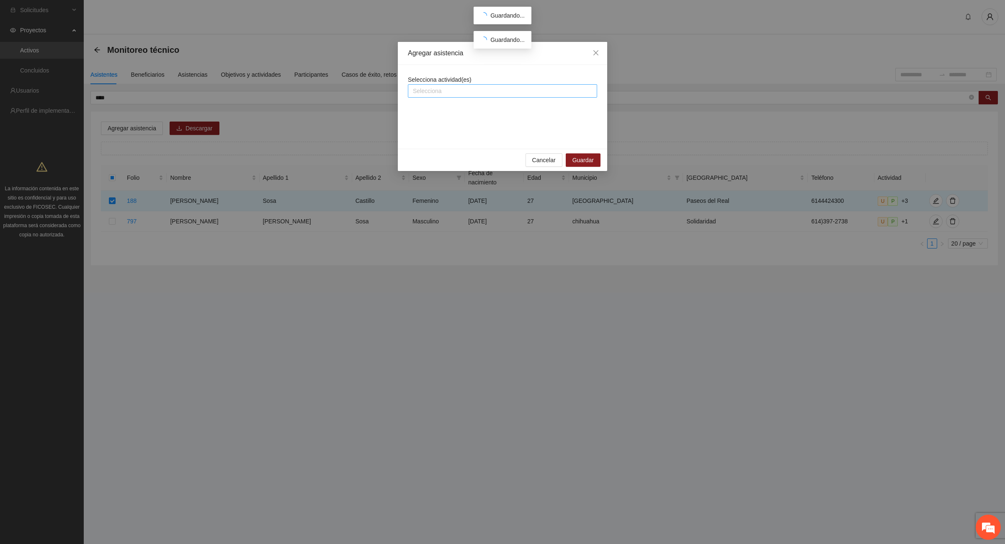
click at [482, 95] on div at bounding box center [502, 91] width 185 height 10
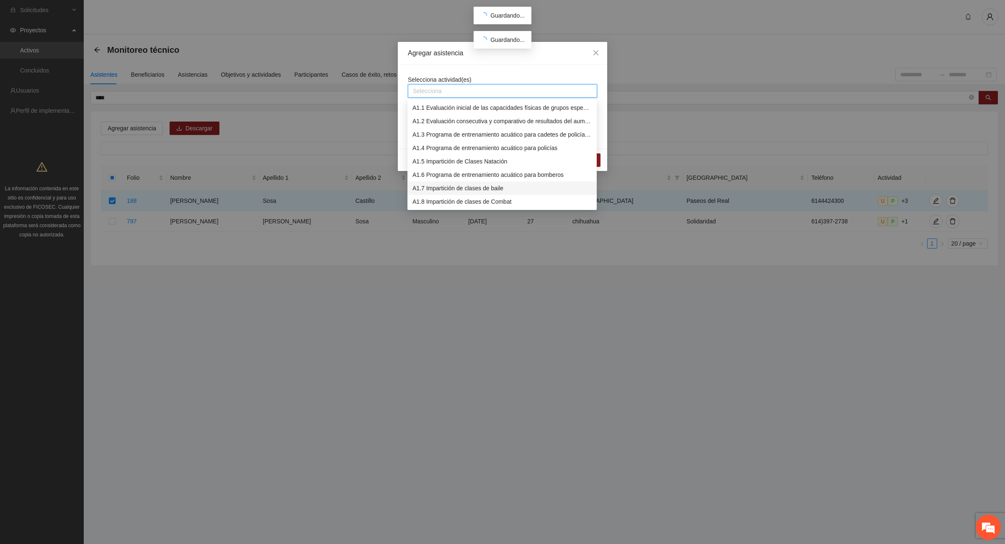
scroll to position [52, 0]
click at [505, 164] on div "A1.9 Impartición de clases de Spinning" at bounding box center [501, 162] width 179 height 9
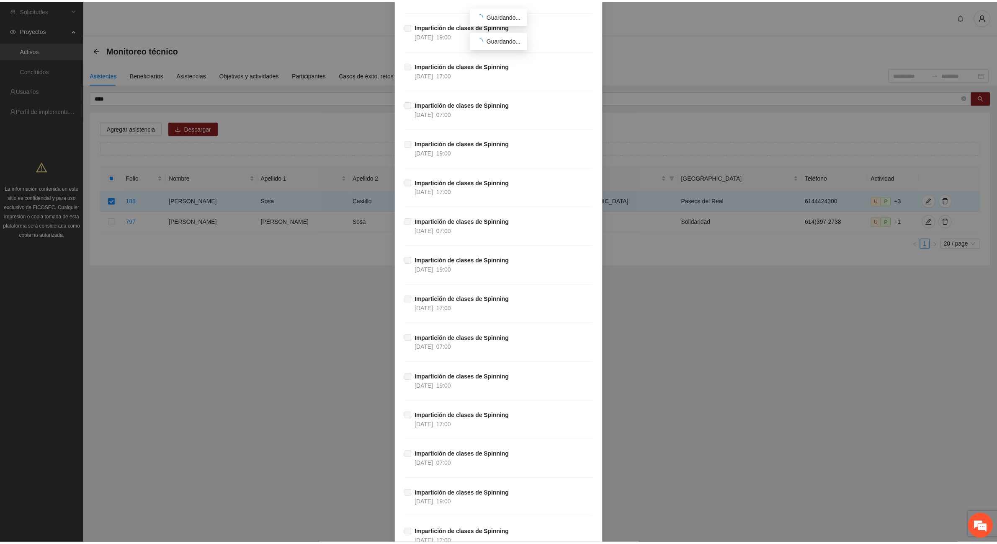
scroll to position [30897, 0]
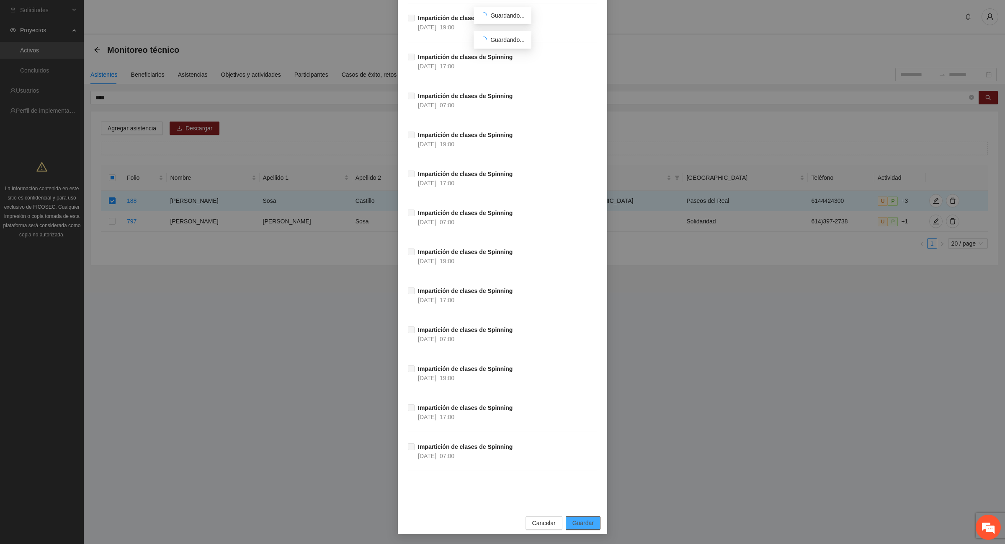
click at [585, 523] on span "Guardar" at bounding box center [582, 522] width 21 height 9
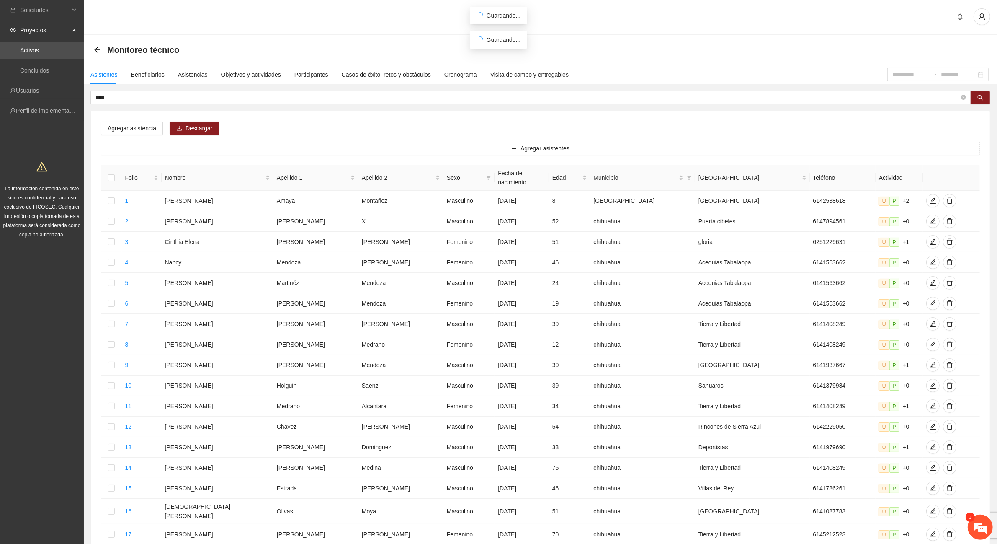
scroll to position [713, 0]
click at [973, 526] on em at bounding box center [980, 526] width 23 height 23
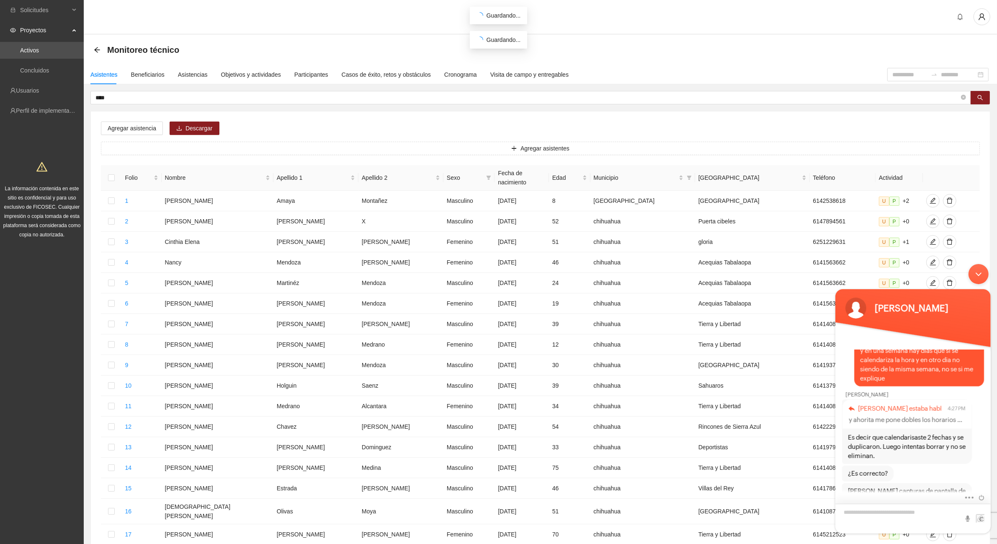
click at [880, 511] on textarea "Escriba su mensaje y pulse “Intro”" at bounding box center [912, 518] width 155 height 30
type textarea "**"
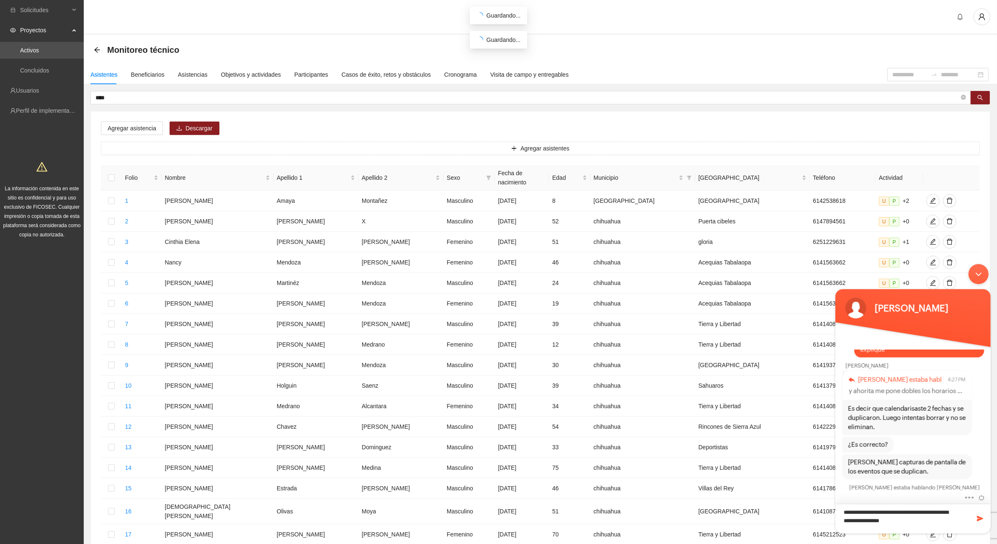
type textarea "**********"
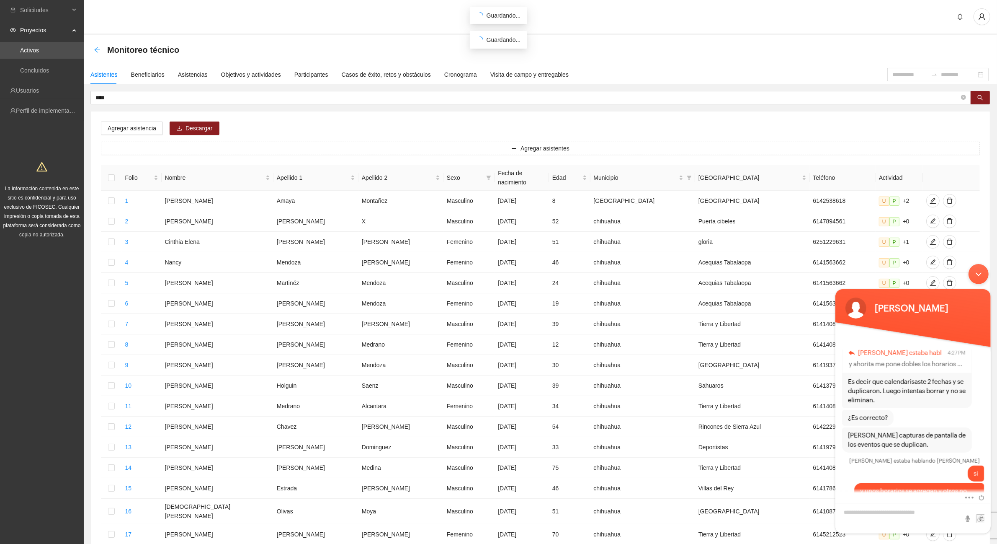
click at [100, 50] on icon "arrow-left" at bounding box center [97, 49] width 7 height 7
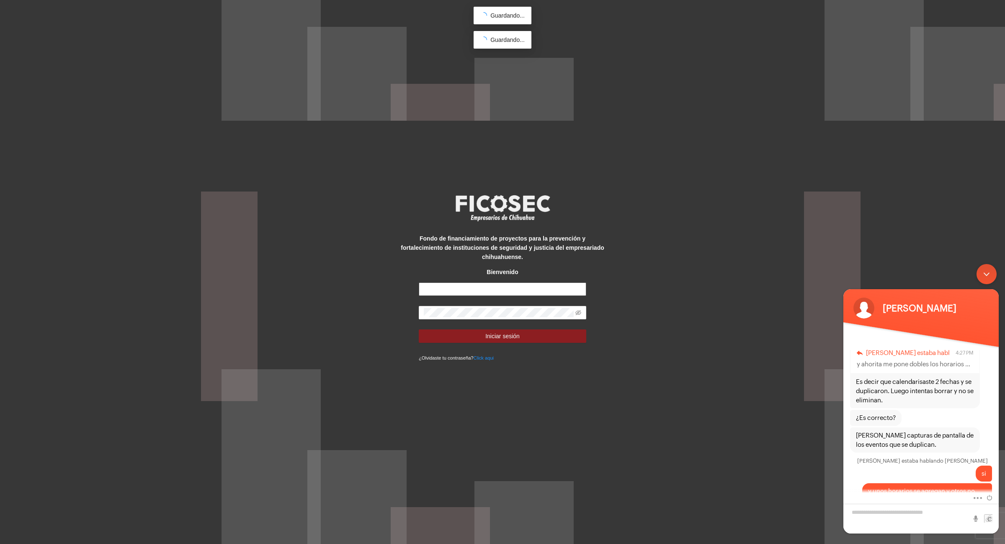
type input "**********"
click at [520, 331] on button "Iniciar sesión" at bounding box center [502, 335] width 167 height 13
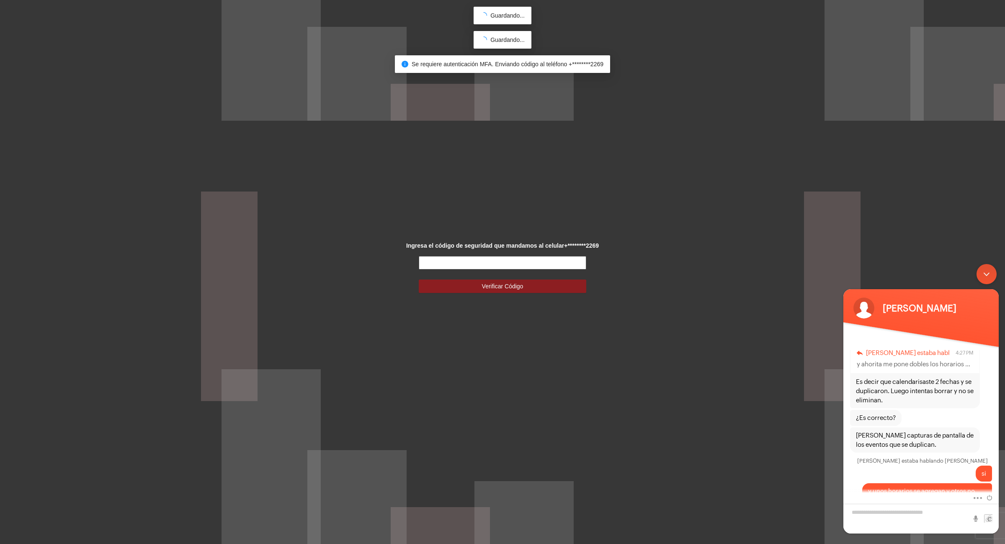
click at [500, 264] on input "text" at bounding box center [502, 262] width 167 height 13
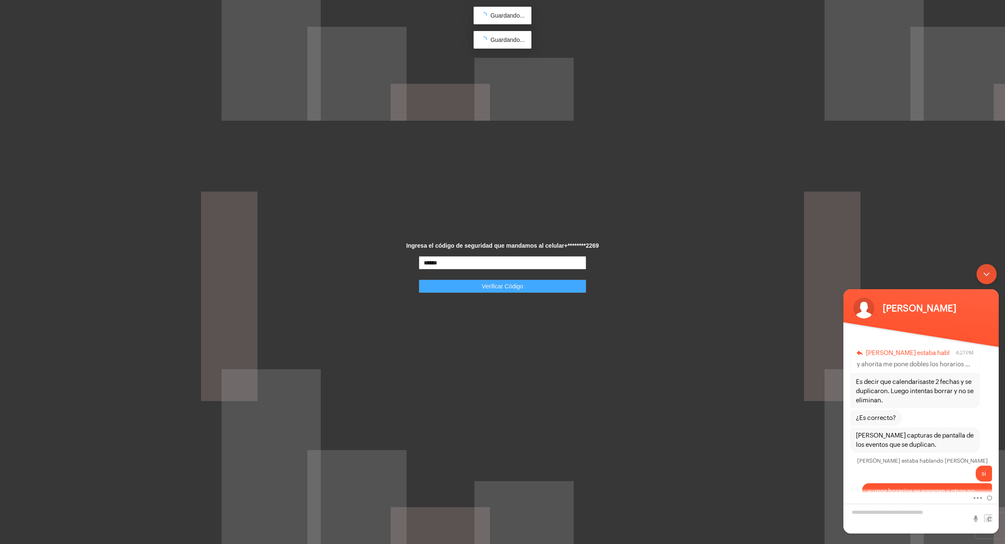
type input "******"
click at [508, 285] on span "Verificar Código" at bounding box center [502, 285] width 41 height 9
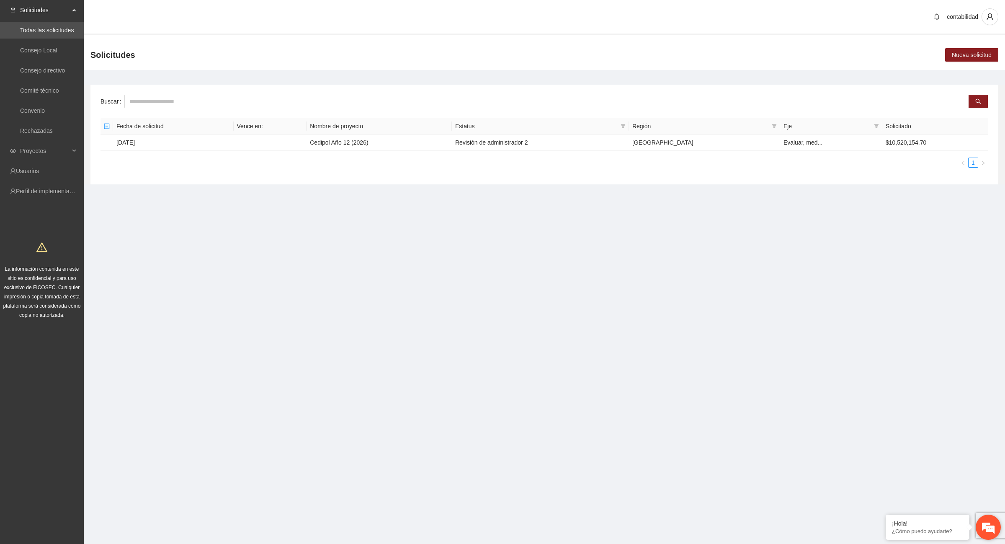
click at [987, 528] on em at bounding box center [988, 526] width 23 height 23
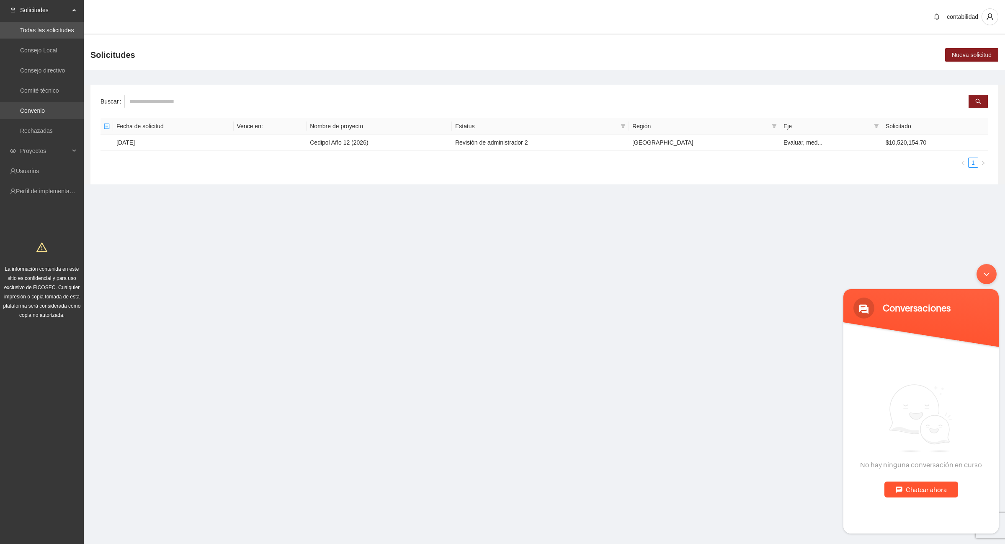
click at [43, 111] on link "Convenio" at bounding box center [32, 110] width 25 height 7
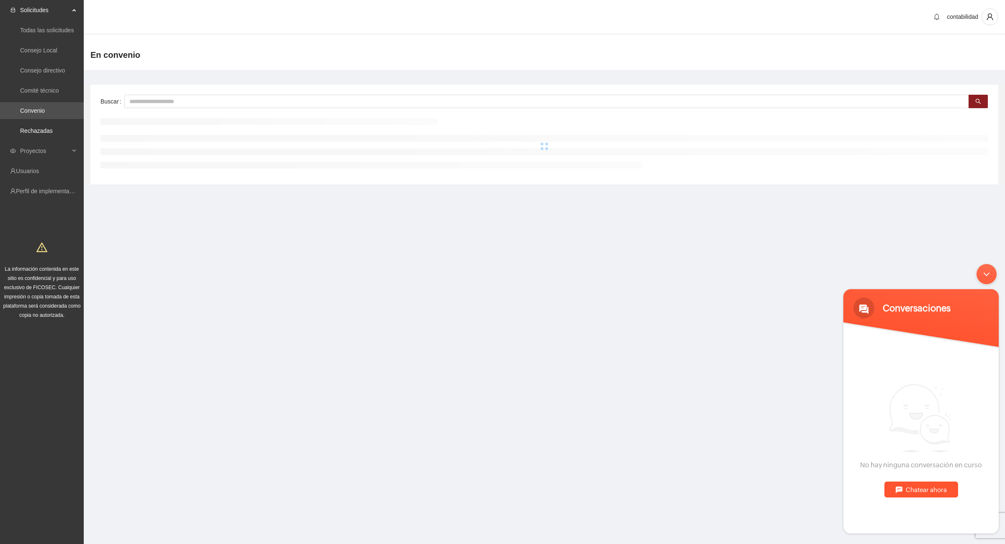
click at [44, 127] on link "Rechazadas" at bounding box center [36, 130] width 33 height 7
click at [49, 149] on span "Proyectos" at bounding box center [44, 150] width 49 height 17
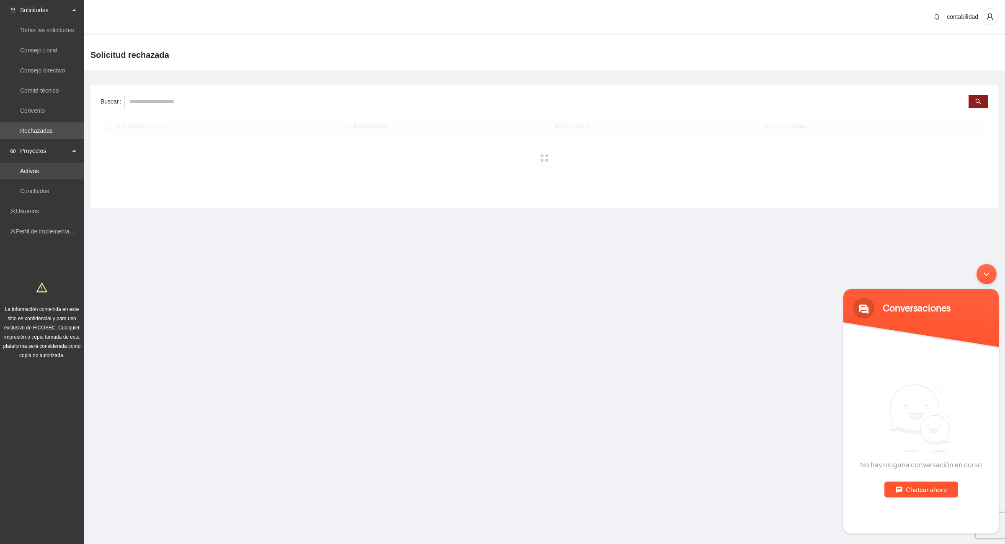
click at [39, 167] on link "Activos" at bounding box center [29, 170] width 19 height 7
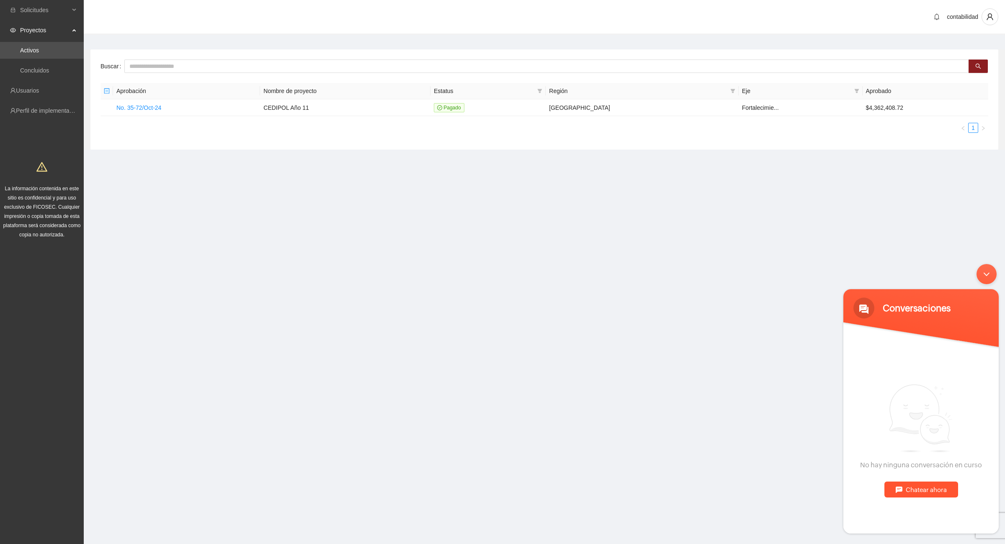
click at [987, 276] on div "Minimizar ventana de chat en vivo" at bounding box center [986, 274] width 20 height 20
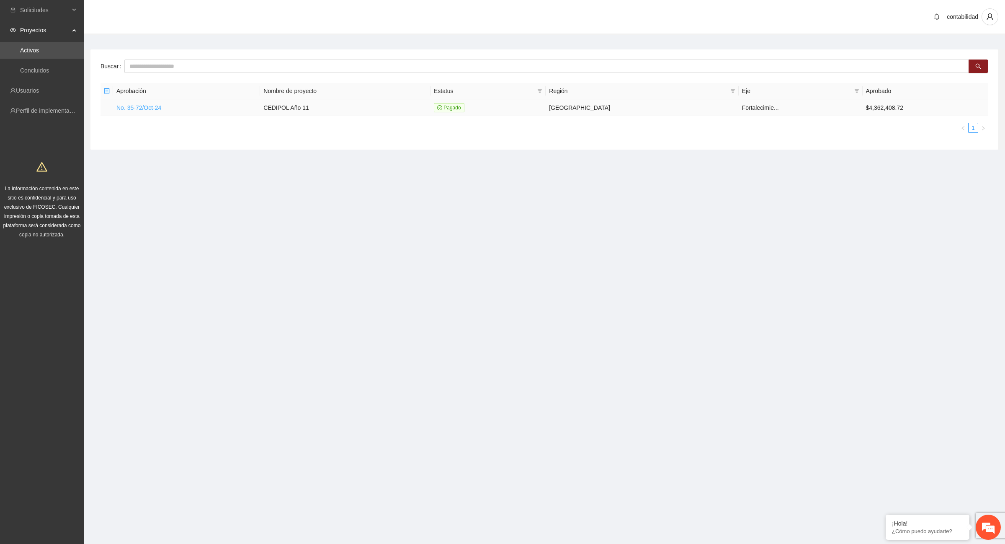
click at [139, 110] on link "No. 35-72/Oct-24" at bounding box center [138, 107] width 45 height 7
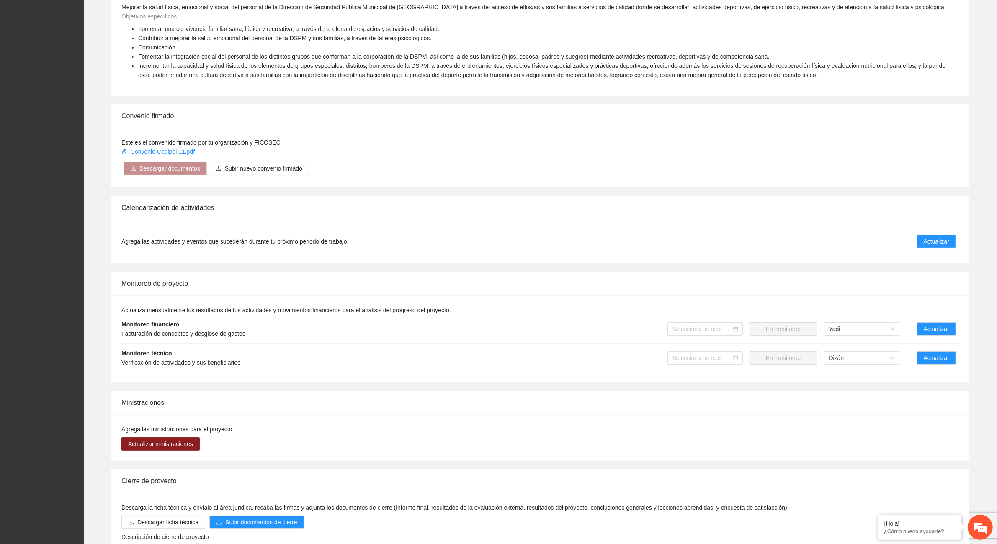
scroll to position [366, 0]
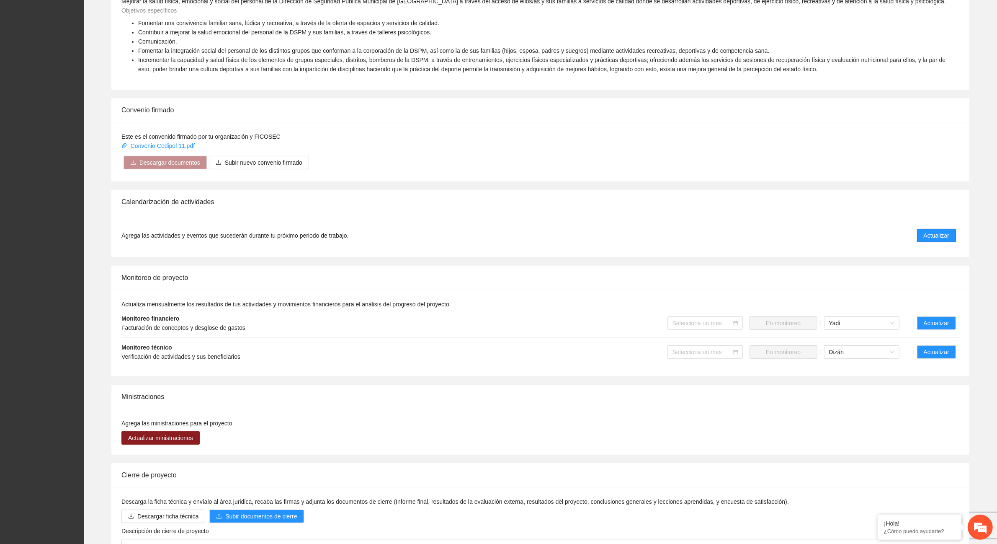
click at [938, 235] on span "Actualizar" at bounding box center [937, 235] width 26 height 9
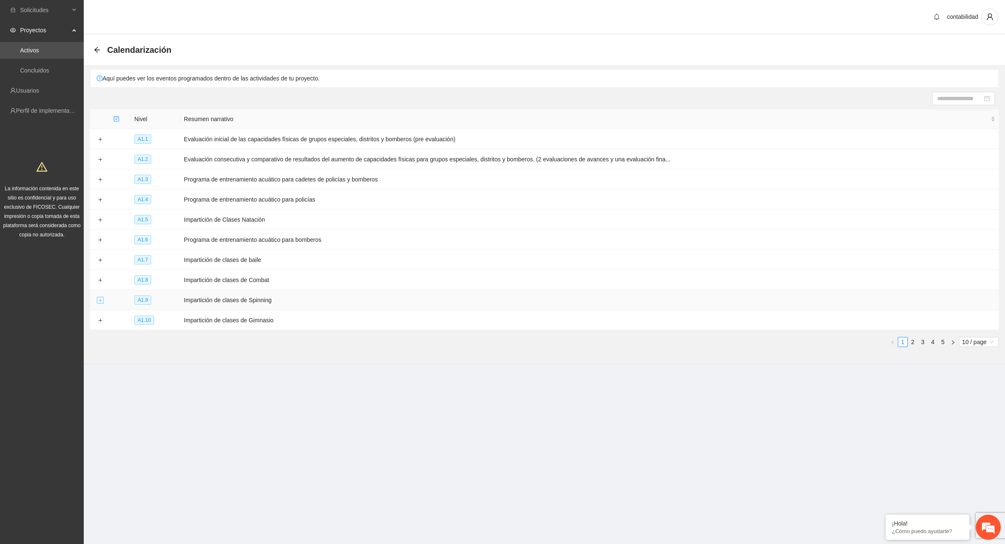
click at [98, 302] on button "Expand row" at bounding box center [100, 300] width 7 height 7
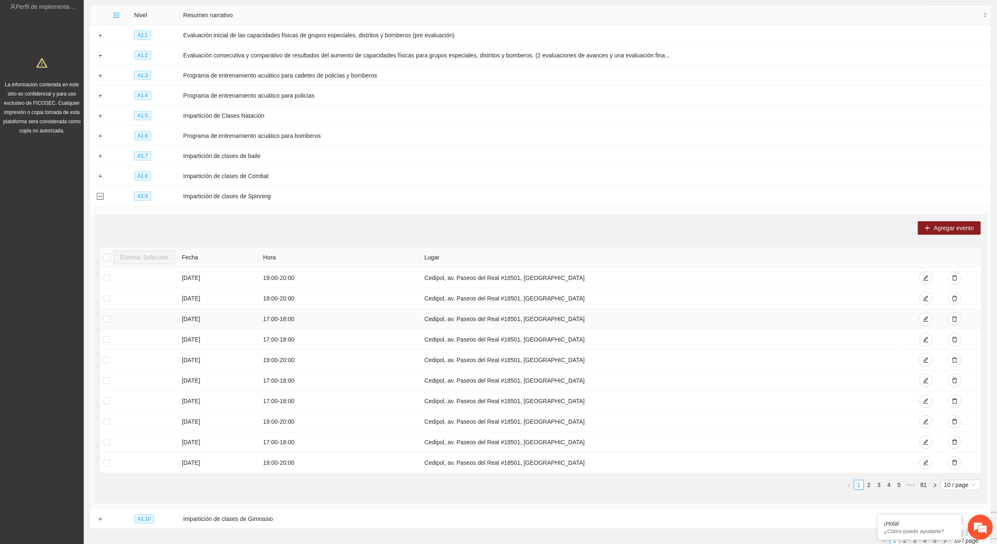
scroll to position [105, 0]
click at [897, 488] on link "5" at bounding box center [898, 483] width 9 height 9
click at [897, 488] on link "7" at bounding box center [898, 483] width 9 height 9
click at [899, 487] on link "9" at bounding box center [898, 483] width 9 height 9
click at [899, 487] on link "13" at bounding box center [898, 483] width 12 height 9
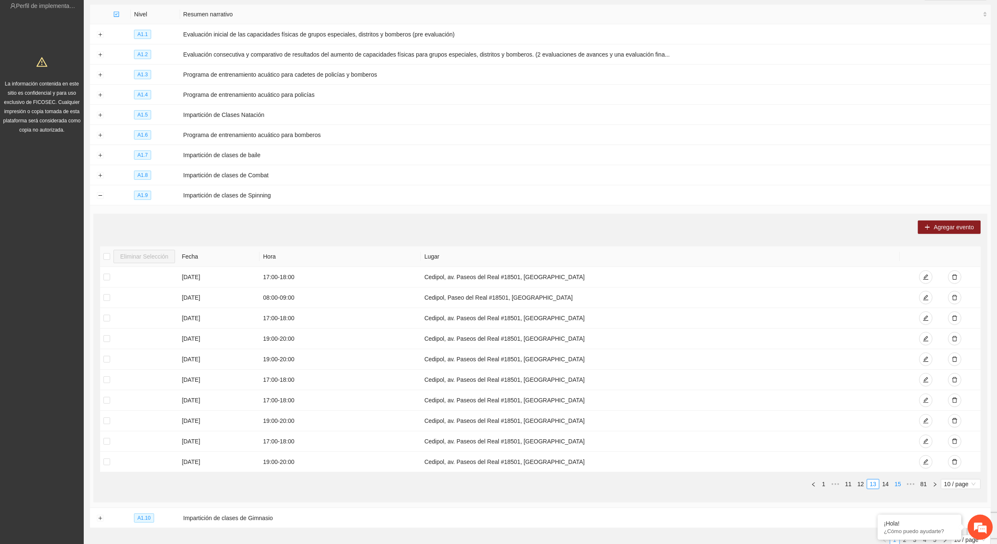
click at [899, 487] on link "15" at bounding box center [898, 483] width 12 height 9
click at [896, 484] on link "17" at bounding box center [898, 483] width 12 height 9
click at [896, 484] on link "19" at bounding box center [898, 483] width 12 height 9
click at [897, 484] on link "21" at bounding box center [898, 483] width 12 height 9
click at [897, 484] on link "23" at bounding box center [898, 483] width 12 height 9
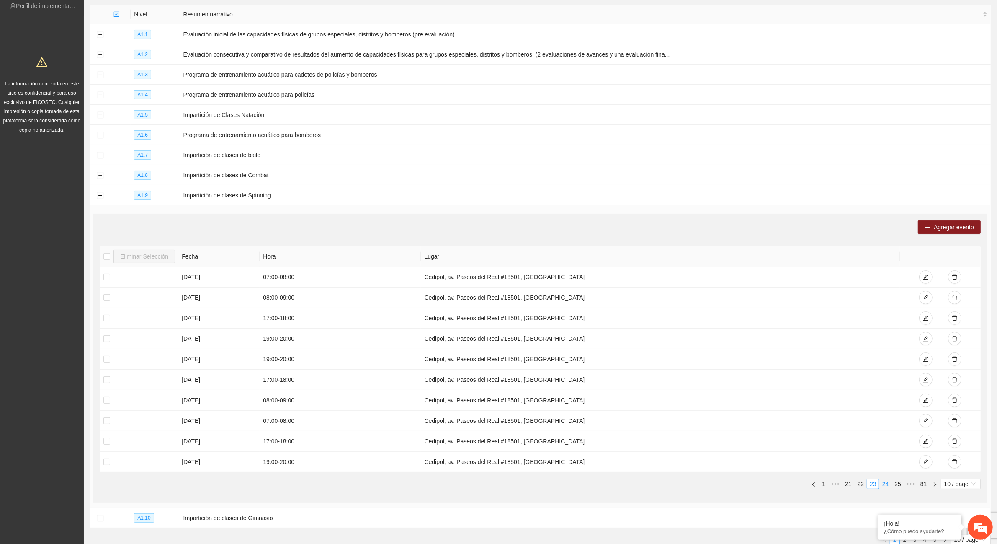
click at [882, 485] on link "24" at bounding box center [886, 483] width 12 height 9
click at [882, 485] on link "25" at bounding box center [886, 483] width 12 height 9
click at [882, 485] on link "26" at bounding box center [886, 483] width 12 height 9
click at [871, 488] on link "26" at bounding box center [873, 483] width 12 height 9
click at [871, 487] on link "26" at bounding box center [873, 483] width 12 height 9
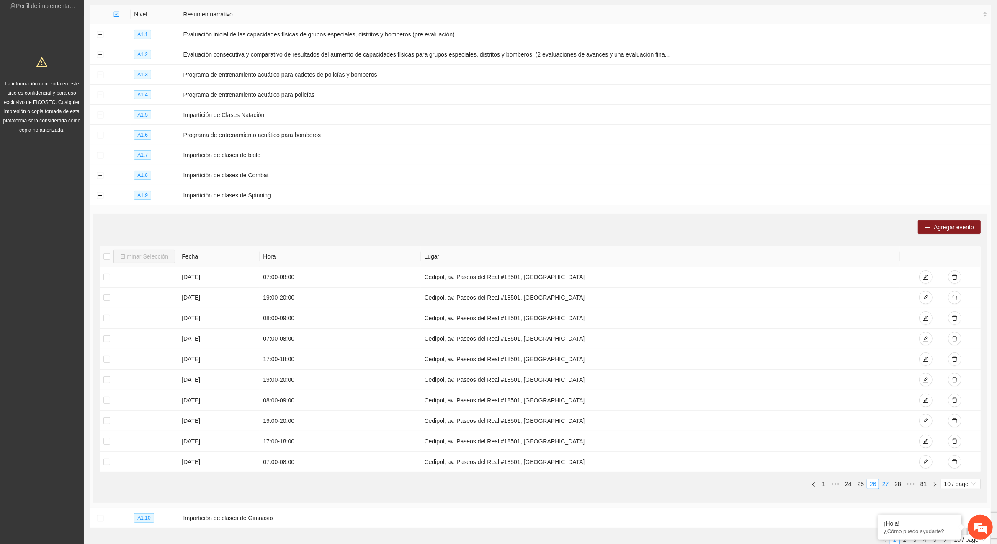
click at [883, 484] on link "27" at bounding box center [886, 483] width 12 height 9
click at [890, 484] on link "28" at bounding box center [886, 483] width 12 height 9
click at [861, 488] on link "27" at bounding box center [861, 483] width 12 height 9
click at [848, 485] on link "25" at bounding box center [848, 483] width 12 height 9
click at [856, 485] on link "24" at bounding box center [861, 483] width 12 height 9
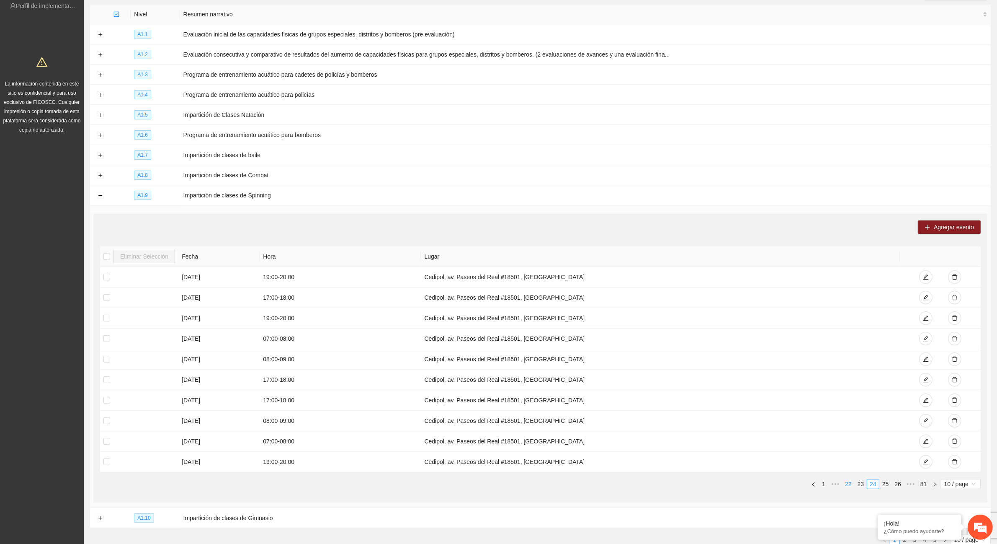
click at [849, 484] on link "22" at bounding box center [848, 483] width 12 height 9
click at [848, 484] on link "20" at bounding box center [848, 483] width 12 height 9
click at [882, 484] on link "21" at bounding box center [886, 483] width 12 height 9
click at [863, 484] on link "20" at bounding box center [861, 483] width 12 height 9
click at [874, 486] on link "20" at bounding box center [873, 483] width 12 height 9
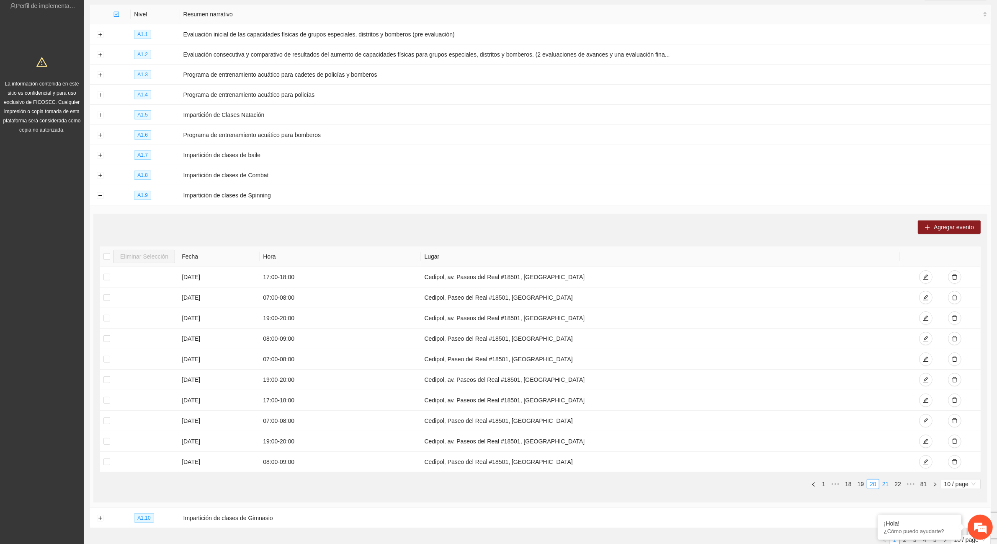
click at [884, 484] on link "21" at bounding box center [886, 483] width 12 height 9
click at [887, 484] on link "22" at bounding box center [886, 483] width 12 height 9
click at [975, 527] on em at bounding box center [980, 526] width 23 height 23
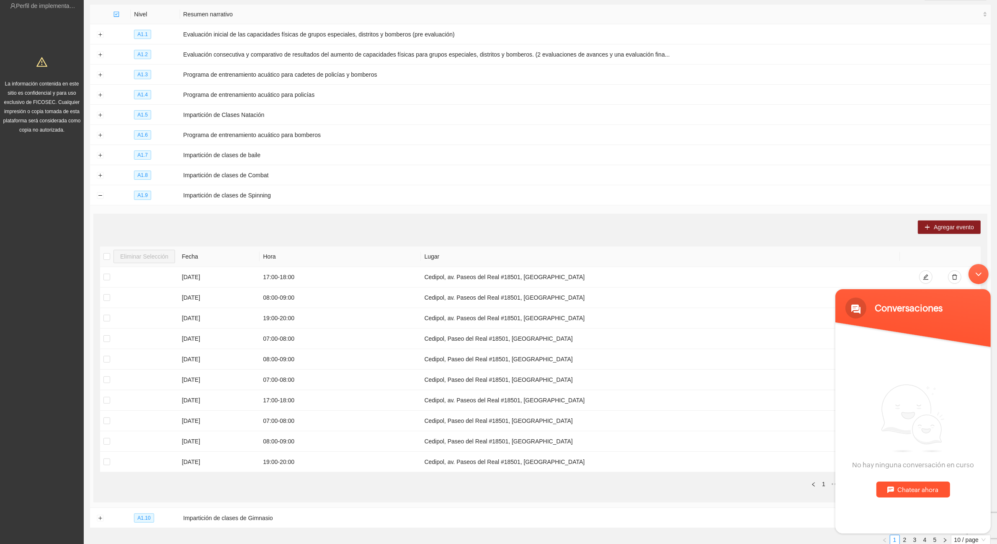
click at [891, 494] on div "Chatear ahora" at bounding box center [913, 489] width 74 height 16
